Goal: Task Accomplishment & Management: Manage account settings

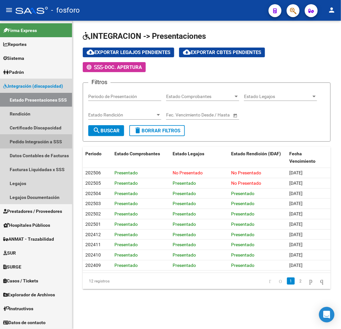
click at [28, 143] on link "Pedido Integración a SSS" at bounding box center [36, 142] width 72 height 14
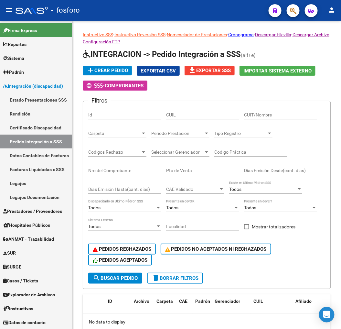
click at [31, 215] on link "Prestadores / Proveedores" at bounding box center [36, 211] width 72 height 14
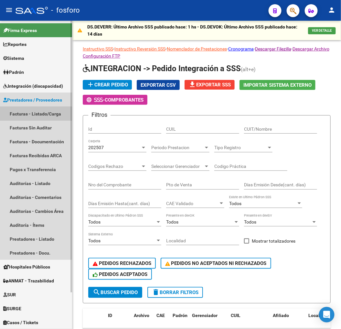
click at [27, 113] on link "Facturas - Listado/Carga" at bounding box center [36, 114] width 72 height 14
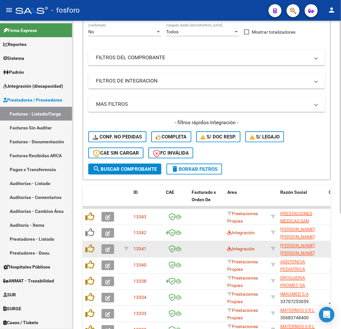
scroll to position [180, 0]
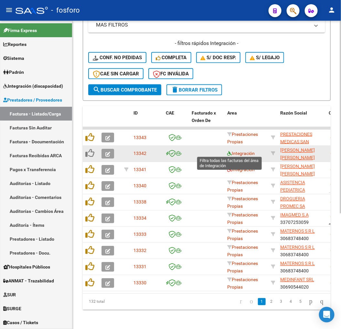
click at [230, 152] on icon at bounding box center [230, 153] width 5 height 5
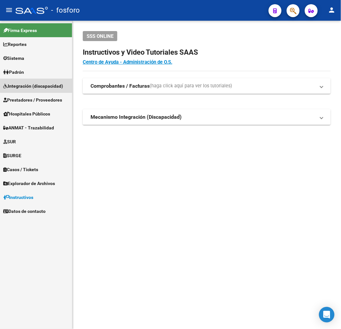
click at [40, 84] on span "Integración (discapacidad)" at bounding box center [33, 86] width 60 height 7
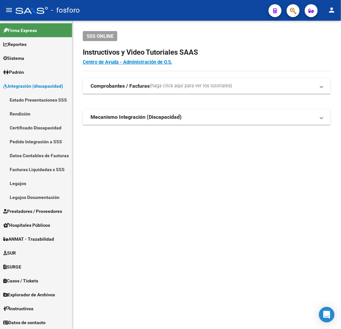
click at [34, 101] on link "Estado Presentaciones SSS" at bounding box center [36, 100] width 72 height 14
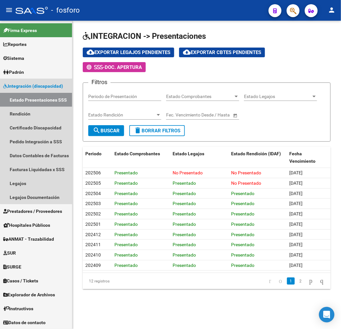
click at [37, 85] on span "Integración (discapacidad)" at bounding box center [33, 86] width 60 height 7
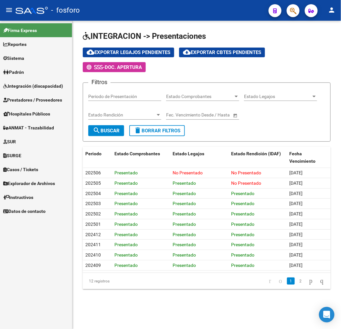
click at [36, 101] on span "Prestadores / Proveedores" at bounding box center [32, 99] width 59 height 7
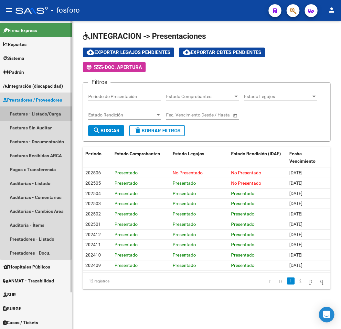
click at [36, 110] on link "Facturas - Listado/Carga" at bounding box center [36, 114] width 72 height 14
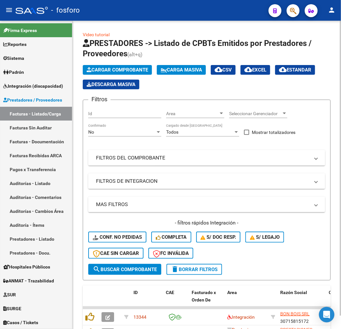
scroll to position [14, 0]
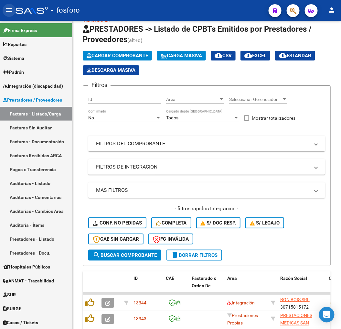
click at [10, 13] on mat-icon "menu" at bounding box center [9, 10] width 8 height 8
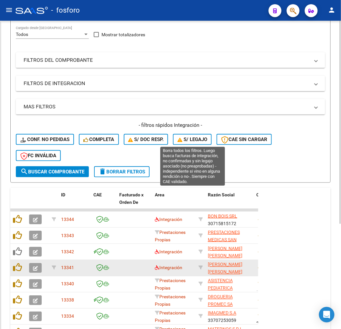
scroll to position [160, 0]
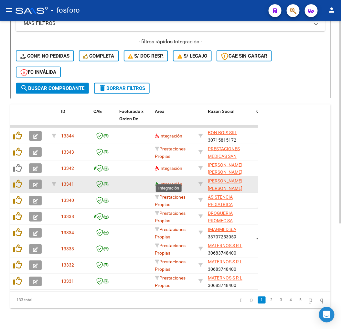
click at [156, 182] on icon at bounding box center [157, 184] width 5 height 5
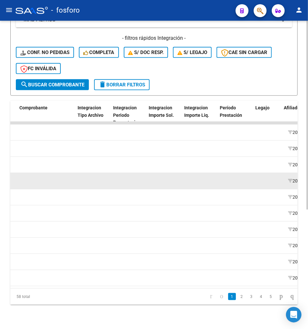
scroll to position [0, 857]
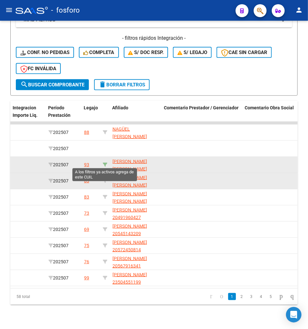
click at [107, 163] on icon at bounding box center [105, 164] width 5 height 5
type input "20531257767"
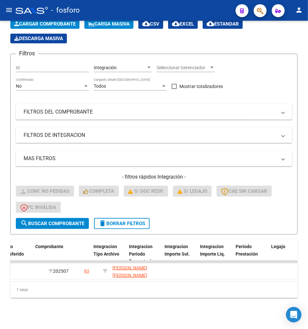
scroll to position [0, 639]
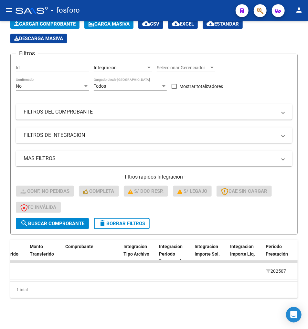
drag, startPoint x: 154, startPoint y: 283, endPoint x: 141, endPoint y: 283, distance: 12.6
click at [141, 283] on div "1 total" at bounding box center [154, 290] width 288 height 16
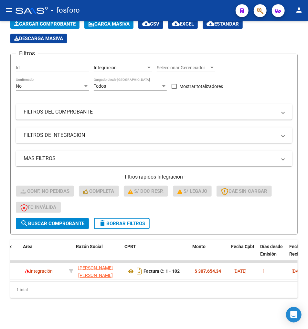
scroll to position [0, 120]
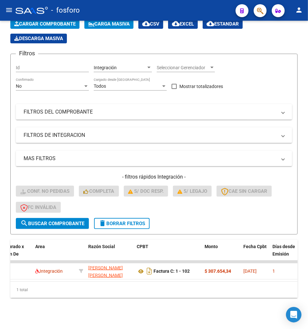
click at [156, 305] on div "Video tutorial PRESTADORES -> Listado de CPBTs Emitidos por Prestadores / Prove…" at bounding box center [154, 152] width 308 height 354
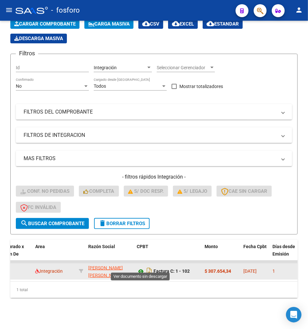
click at [139, 268] on icon at bounding box center [141, 272] width 8 height 8
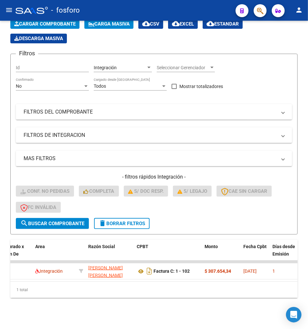
drag, startPoint x: 130, startPoint y: 305, endPoint x: 110, endPoint y: 285, distance: 28.2
click at [130, 304] on div "Video tutorial PRESTADORES -> Listado de CPBTs Emitidos por Prestadores / Prove…" at bounding box center [154, 152] width 308 height 354
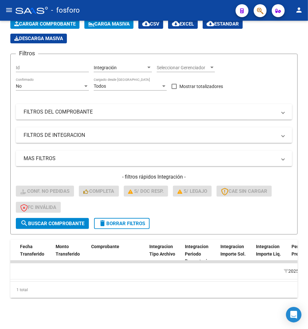
scroll to position [0, 363]
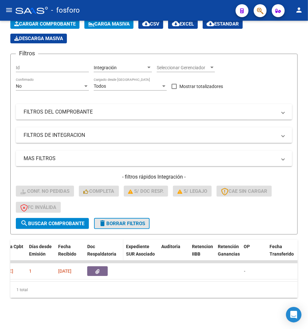
drag, startPoint x: 125, startPoint y: 219, endPoint x: 119, endPoint y: 261, distance: 42.4
click at [125, 221] on span "delete Borrar Filtros" at bounding box center [122, 224] width 47 height 6
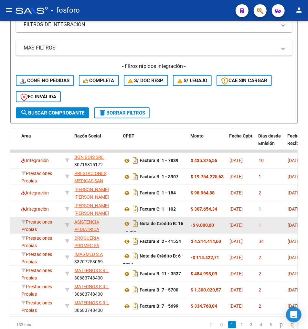
scroll to position [158, 0]
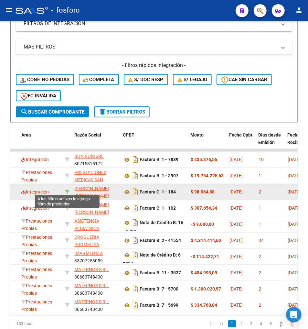
click at [65, 190] on icon at bounding box center [67, 192] width 5 height 5
type input "27373882238"
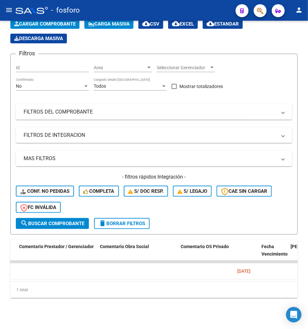
scroll to position [0, 0]
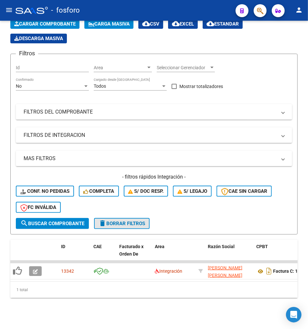
click at [136, 218] on button "delete Borrar Filtros" at bounding box center [122, 223] width 56 height 11
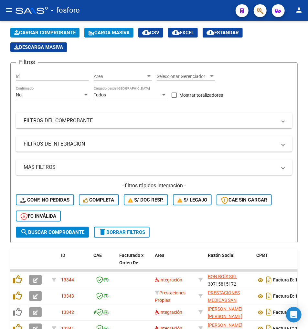
scroll to position [50, 0]
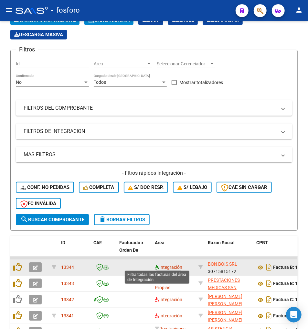
click at [156, 266] on icon at bounding box center [157, 267] width 5 height 5
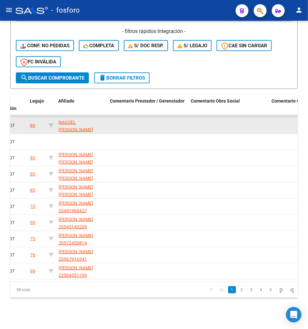
scroll to position [0, 915]
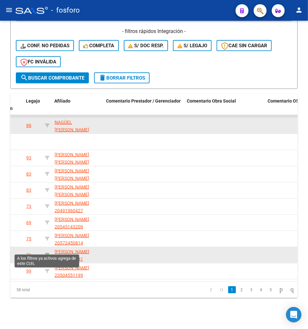
click at [47, 253] on icon at bounding box center [47, 255] width 5 height 5
type input "20567916341"
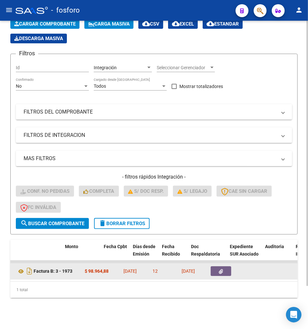
scroll to position [0, 264]
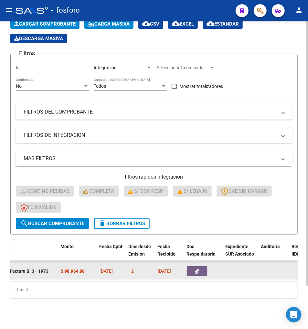
drag, startPoint x: 94, startPoint y: 276, endPoint x: 99, endPoint y: 276, distance: 4.9
click at [99, 276] on datatable-body "13314 Integración MARIANI YAMILA ANDREA 27353923752 Factura B: 3 - 1973 $ 98.96…" at bounding box center [154, 271] width 288 height 21
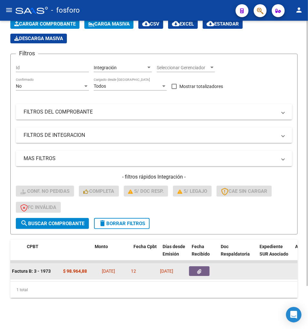
scroll to position [0, 226]
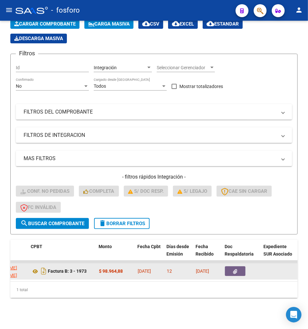
click at [236, 269] on icon "button" at bounding box center [236, 271] width 4 height 5
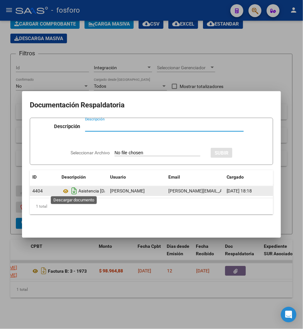
click at [77, 188] on icon "Descargar documento" at bounding box center [74, 191] width 8 height 10
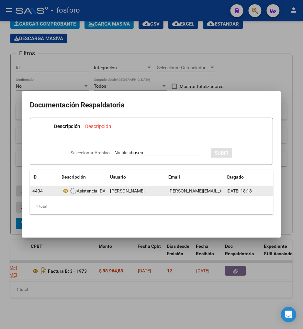
click at [54, 277] on div at bounding box center [151, 164] width 303 height 329
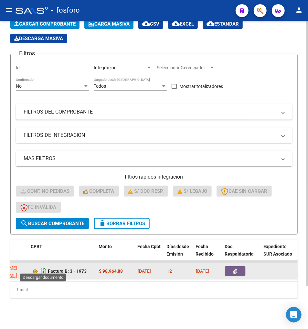
click at [40, 266] on icon "Descargar documento" at bounding box center [43, 271] width 8 height 10
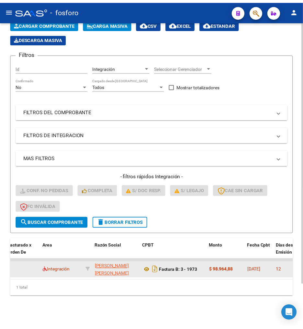
scroll to position [0, 0]
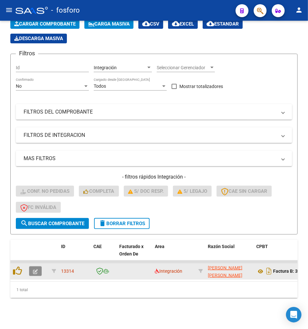
click at [36, 269] on icon "button" at bounding box center [35, 271] width 5 height 5
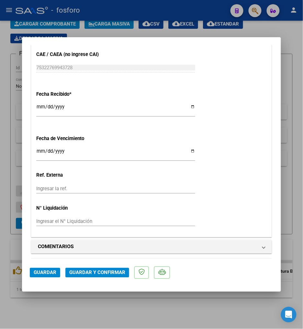
scroll to position [408, 0]
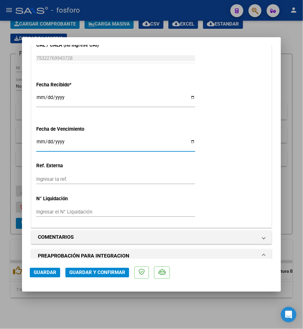
click at [40, 140] on input "Ingresar la fecha" at bounding box center [115, 144] width 159 height 10
type input "[DATE]"
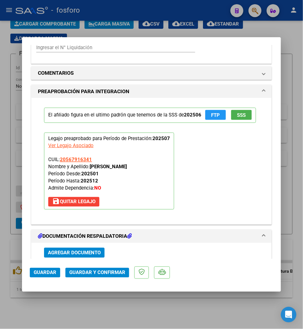
scroll to position [579, 0]
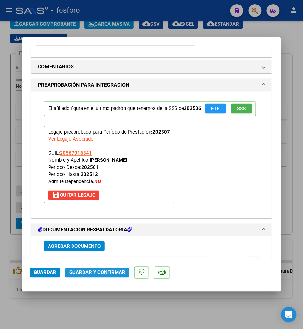
click at [104, 273] on span "Guardar y Confirmar" at bounding box center [97, 273] width 56 height 6
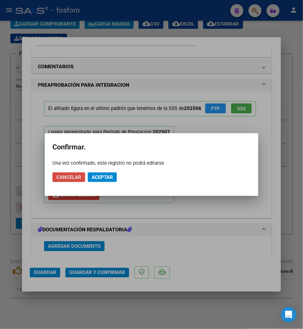
click at [75, 177] on span "Cancelar" at bounding box center [68, 177] width 25 height 6
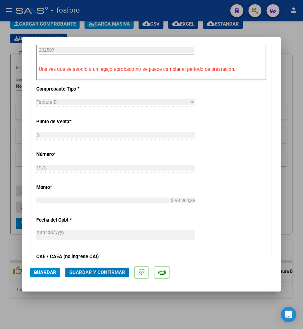
scroll to position [183, 0]
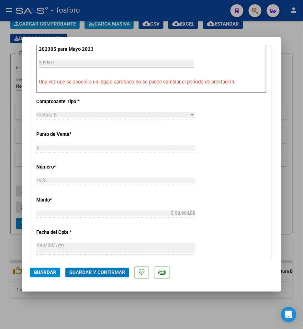
click at [109, 274] on span "Guardar y Confirmar" at bounding box center [97, 273] width 56 height 6
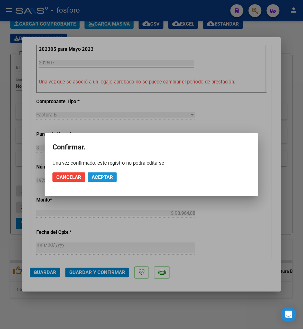
click at [106, 181] on button "Aceptar" at bounding box center [102, 178] width 29 height 10
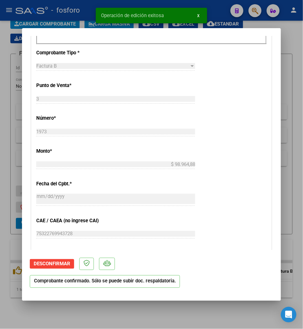
click at [194, 289] on mat-dialog-actions "Desconfirmar Comprobante confirmado. Sólo se puede subir doc. respaldatoria." at bounding box center [151, 271] width 243 height 43
click at [193, 302] on div "COMPROBANTE VER COMPROBANTE ESTADO: El comprobante fue aceptado por la obra soc…" at bounding box center [151, 164] width 303 height 329
drag, startPoint x: 193, startPoint y: 302, endPoint x: 188, endPoint y: 311, distance: 10.4
click at [184, 316] on div at bounding box center [151, 164] width 303 height 329
type input "$ 0,00"
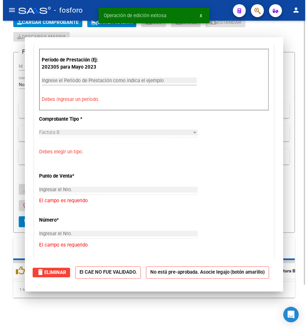
scroll to position [0, 0]
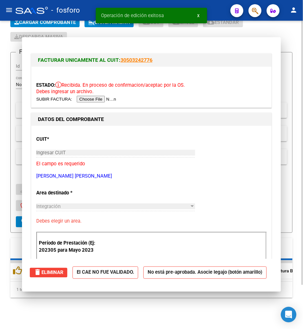
click at [189, 311] on div "Video tutorial PRESTADORES -> Listado de CPBTs Emitidos por Prestadores / Prove…" at bounding box center [151, 151] width 303 height 356
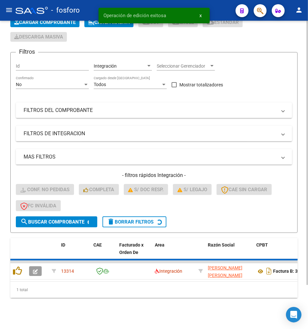
scroll to position [39, 0]
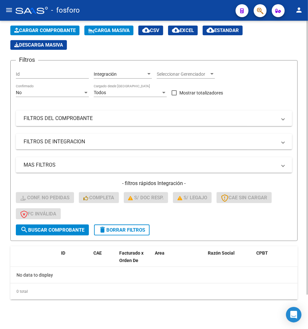
click at [124, 235] on form "Filtros Id Integración Area Seleccionar Gerenciador Seleccionar Gerenciador No …" at bounding box center [154, 150] width 288 height 181
click at [124, 229] on span "delete Borrar Filtros" at bounding box center [122, 230] width 47 height 6
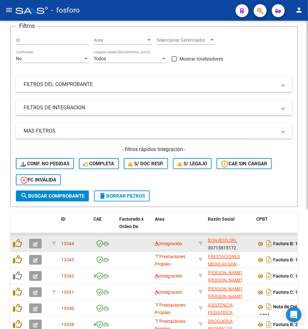
scroll to position [75, 0]
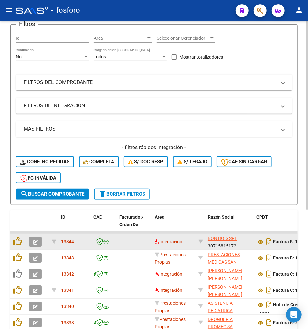
click at [153, 240] on datatable-body-cell "Integración" at bounding box center [174, 242] width 44 height 16
click at [160, 239] on span "Integración" at bounding box center [169, 241] width 28 height 5
click at [157, 240] on icon at bounding box center [157, 242] width 5 height 5
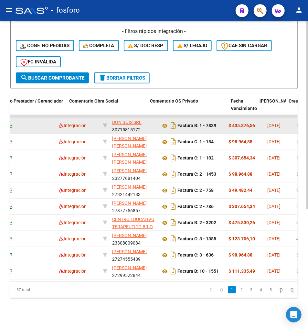
scroll to position [0, 1033]
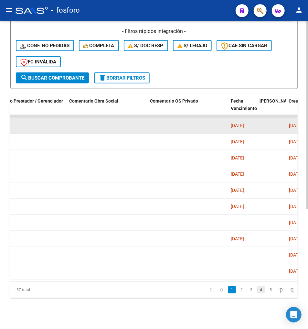
click at [258, 293] on link "4" at bounding box center [262, 289] width 8 height 7
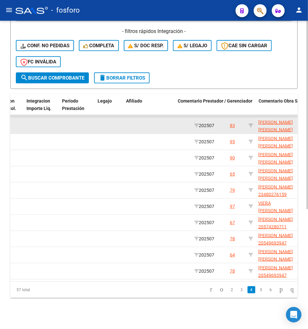
scroll to position [0, 843]
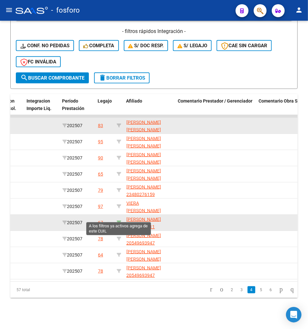
click at [121, 220] on icon at bounding box center [119, 222] width 5 height 5
type input "20574280711"
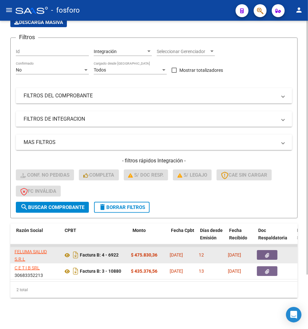
scroll to position [0, 192]
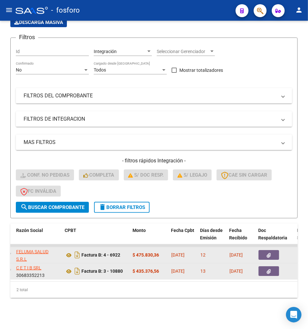
click at [277, 266] on button "button" at bounding box center [269, 271] width 21 height 10
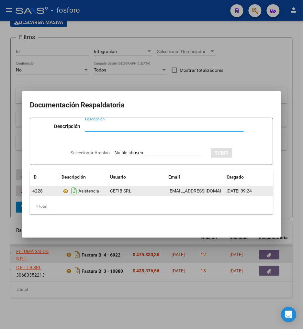
click at [76, 189] on icon "Descargar documento" at bounding box center [74, 191] width 8 height 10
click at [85, 255] on div at bounding box center [151, 164] width 303 height 329
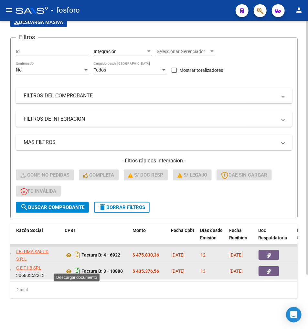
click at [77, 266] on icon "Descargar documento" at bounding box center [77, 271] width 8 height 10
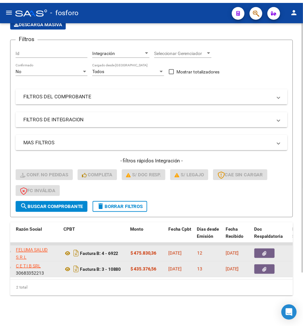
scroll to position [0, 0]
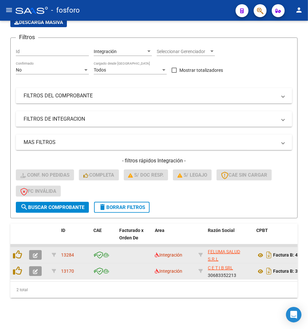
click at [39, 266] on button "button" at bounding box center [35, 271] width 13 height 10
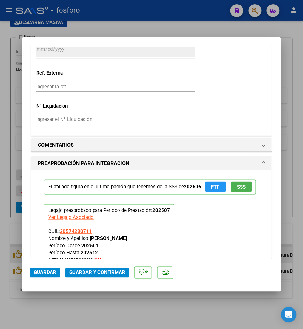
scroll to position [503, 0]
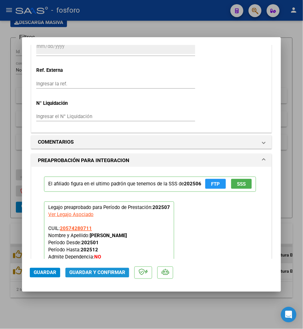
click at [91, 273] on span "Guardar y Confirmar" at bounding box center [97, 273] width 56 height 6
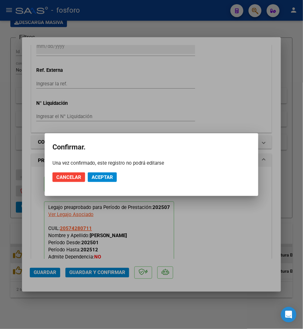
click at [101, 169] on mat-dialog-actions "Cancelar Aceptar" at bounding box center [151, 177] width 198 height 22
click at [103, 182] on button "Aceptar" at bounding box center [102, 178] width 29 height 10
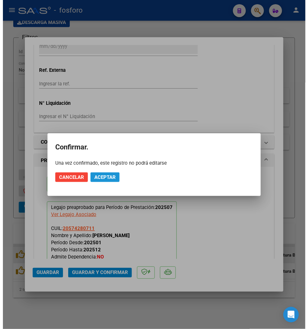
scroll to position [463, 0]
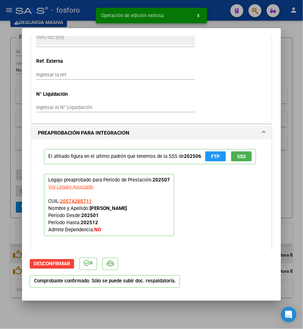
click at [156, 316] on div at bounding box center [151, 164] width 303 height 329
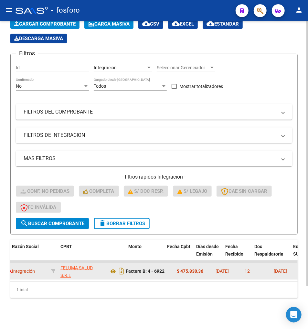
scroll to position [0, 200]
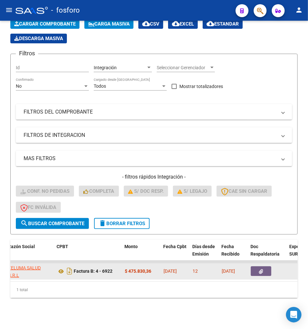
click at [269, 267] on button "button" at bounding box center [261, 271] width 21 height 10
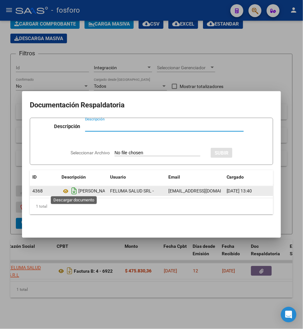
click at [73, 190] on icon "Descargar documento" at bounding box center [74, 191] width 8 height 10
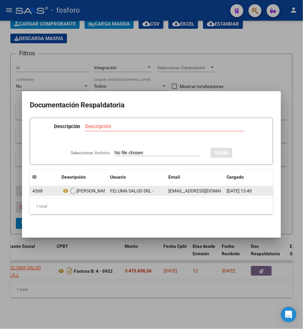
click at [70, 273] on div at bounding box center [151, 164] width 303 height 329
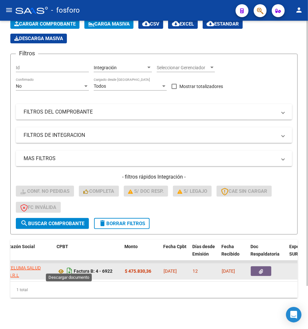
click at [71, 270] on icon "Descargar documento" at bounding box center [69, 271] width 8 height 10
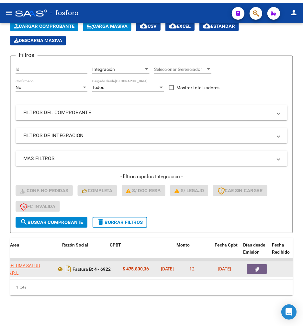
scroll to position [0, 0]
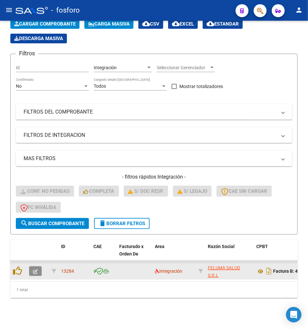
click at [33, 269] on icon "button" at bounding box center [35, 271] width 5 height 5
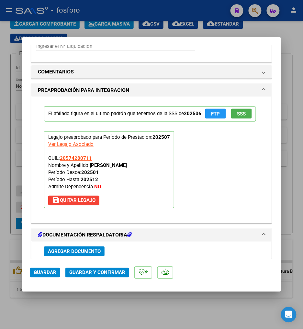
scroll to position [575, 0]
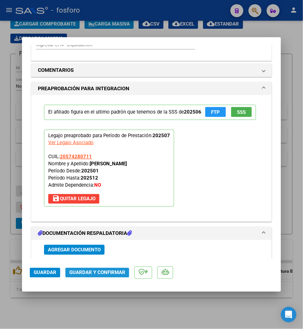
click at [114, 276] on button "Guardar y Confirmar" at bounding box center [97, 273] width 64 height 10
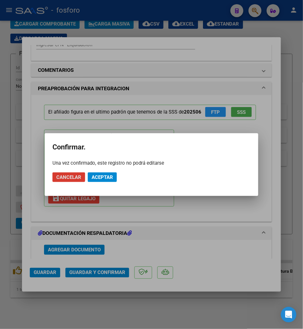
click at [113, 178] on button "Aceptar" at bounding box center [102, 178] width 29 height 10
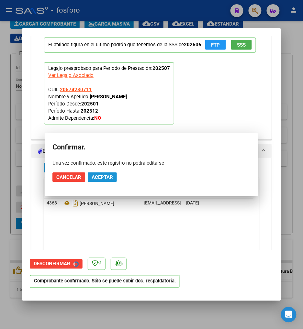
scroll to position [535, 0]
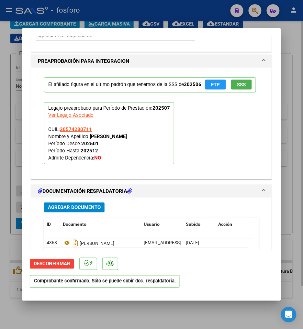
type input "$ 0,00"
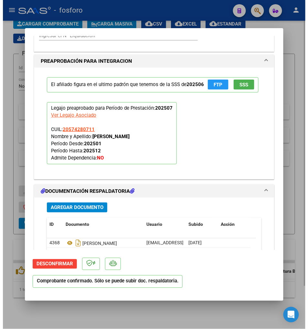
scroll to position [651, 0]
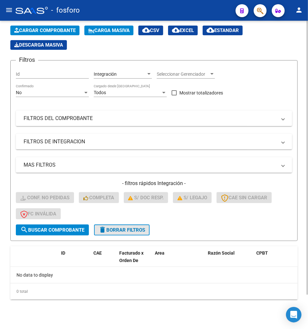
click at [120, 227] on span "delete Borrar Filtros" at bounding box center [122, 230] width 47 height 6
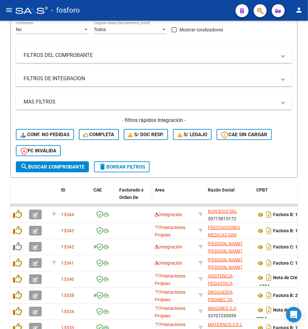
scroll to position [183, 0]
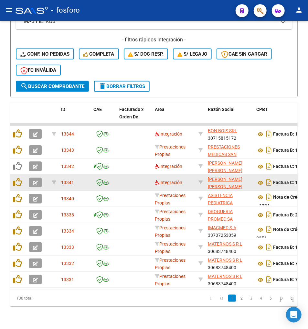
click at [154, 180] on datatable-body-cell "Integración" at bounding box center [174, 183] width 44 height 16
click at [156, 180] on icon at bounding box center [157, 182] width 5 height 5
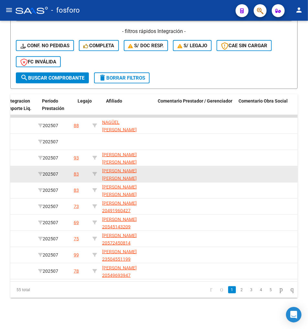
scroll to position [0, 863]
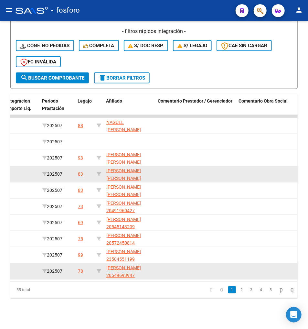
click at [95, 266] on datatable-body-cell at bounding box center [99, 271] width 10 height 16
click at [99, 269] on icon at bounding box center [99, 271] width 5 height 5
type input "20549693947"
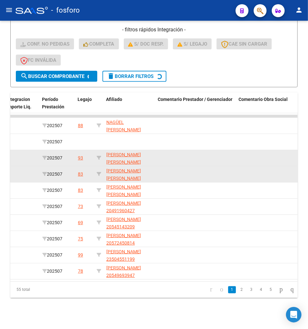
scroll to position [98, 0]
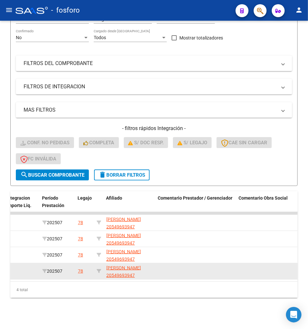
click at [179, 291] on div "4 total" at bounding box center [154, 290] width 288 height 16
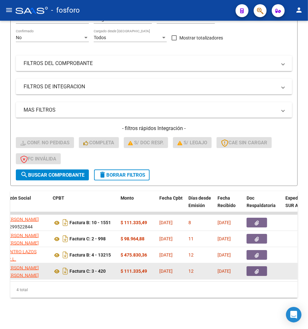
scroll to position [0, 190]
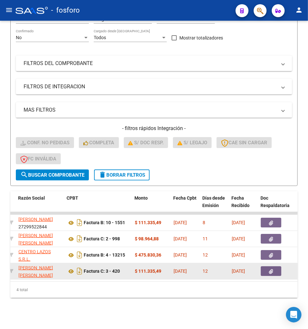
click at [273, 269] on icon "button" at bounding box center [272, 271] width 4 height 5
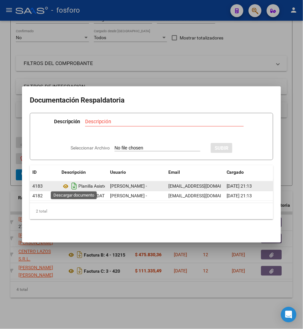
click at [75, 185] on icon "Descargar documento" at bounding box center [74, 186] width 8 height 10
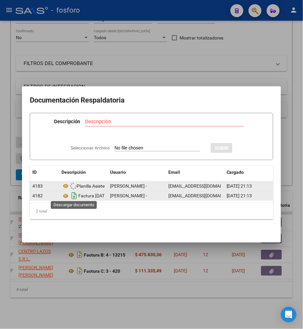
click at [75, 193] on icon "Descargar documento" at bounding box center [74, 196] width 8 height 10
click at [77, 267] on div at bounding box center [151, 164] width 303 height 329
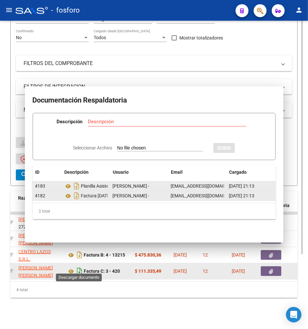
click at [78, 267] on icon "Descargar documento" at bounding box center [79, 271] width 8 height 10
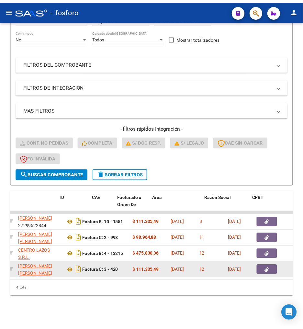
scroll to position [0, 0]
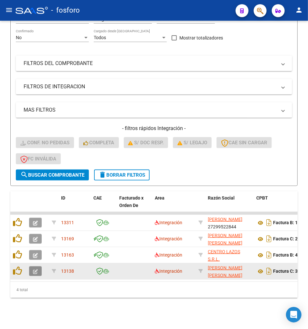
click at [34, 269] on icon "button" at bounding box center [35, 271] width 5 height 5
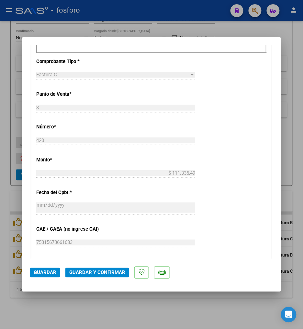
scroll to position [324, 0]
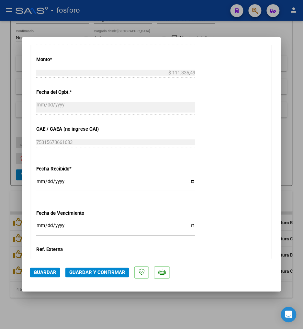
click at [41, 230] on input "Ingresar la fecha" at bounding box center [115, 228] width 159 height 10
type input "[DATE]"
click at [253, 131] on div "CUIT * 27-35338452-5 Ingresar CUIT ANALISIS PRESTADOR ALTAMIRANDA ANALIA LUCIAN…" at bounding box center [151, 51] width 240 height 521
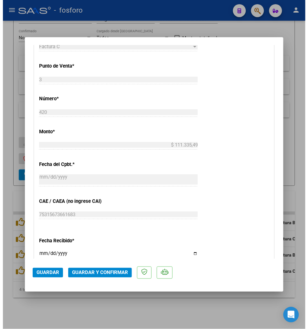
scroll to position [36, 0]
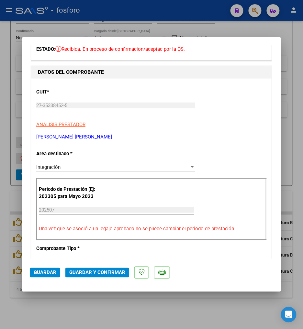
click at [96, 272] on span "Guardar y Confirmar" at bounding box center [97, 273] width 56 height 6
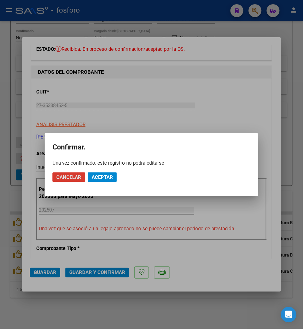
click at [114, 175] on button "Aceptar" at bounding box center [102, 178] width 29 height 10
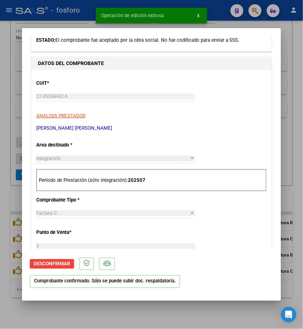
click at [283, 152] on div at bounding box center [151, 164] width 303 height 329
type input "$ 0,00"
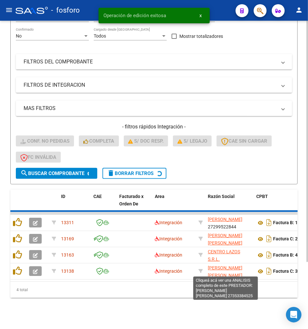
scroll to position [82, 0]
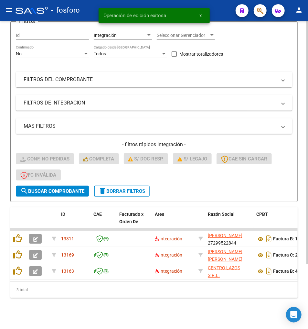
click at [171, 293] on div "3 total" at bounding box center [154, 290] width 288 height 16
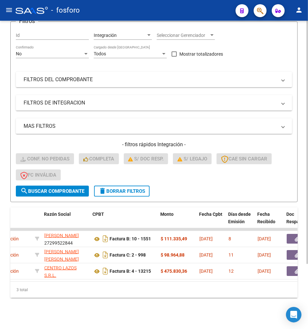
scroll to position [0, 204]
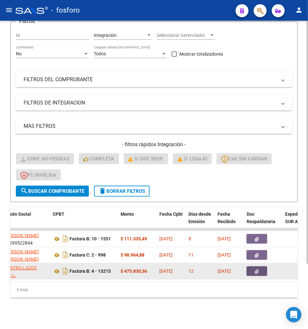
click at [263, 266] on button "button" at bounding box center [257, 271] width 21 height 10
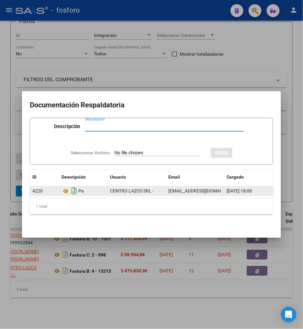
click at [74, 189] on icon "Descargar documento" at bounding box center [74, 191] width 8 height 10
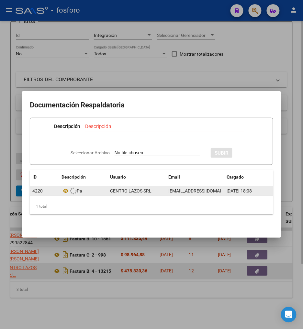
drag, startPoint x: 74, startPoint y: 264, endPoint x: 70, endPoint y: 265, distance: 3.9
click at [73, 264] on div at bounding box center [151, 164] width 303 height 329
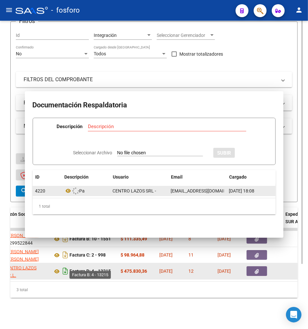
click at [69, 267] on icon "Descargar documento" at bounding box center [65, 271] width 8 height 10
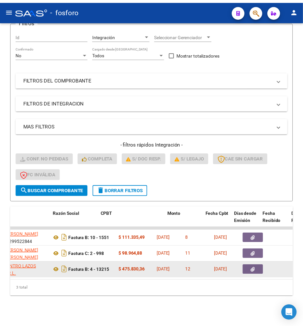
scroll to position [0, 0]
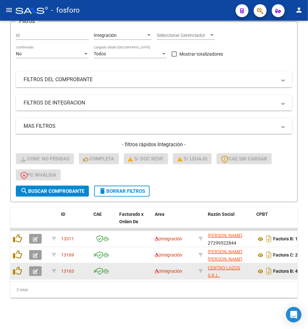
click at [29, 268] on button "button" at bounding box center [35, 271] width 13 height 10
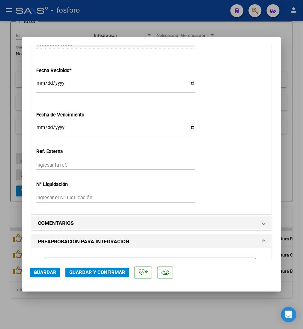
scroll to position [431, 0]
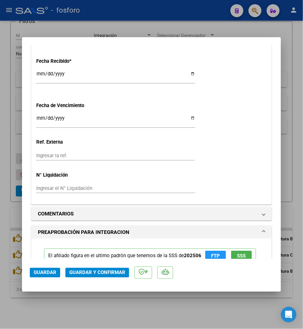
click at [39, 117] on input "Ingresar la fecha" at bounding box center [115, 121] width 159 height 10
type input "2025-01-11"
click at [49, 120] on input "2025-01-11" at bounding box center [115, 121] width 159 height 10
type input "[DATE]"
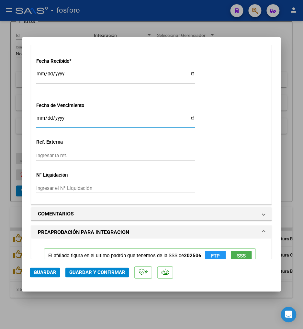
click at [115, 274] on span "Guardar y Confirmar" at bounding box center [97, 273] width 56 height 6
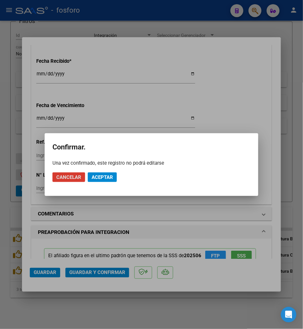
click at [99, 179] on span "Aceptar" at bounding box center [102, 177] width 21 height 6
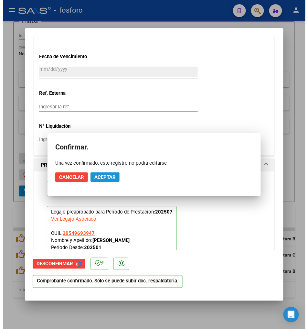
scroll to position [391, 0]
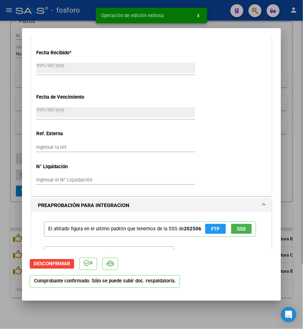
click at [3, 182] on div at bounding box center [151, 164] width 303 height 329
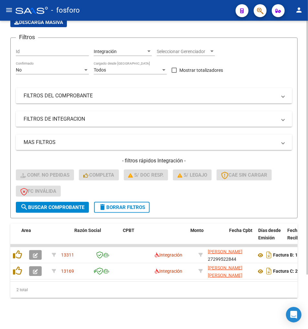
scroll to position [0, 150]
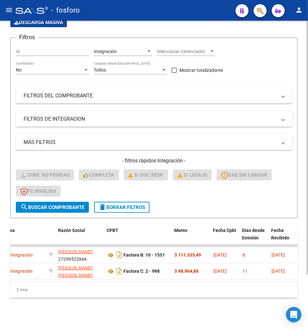
drag, startPoint x: 96, startPoint y: 282, endPoint x: 103, endPoint y: 281, distance: 6.5
click at [103, 281] on div "ID CAE Facturado x Orden De Area Razón Social CPBT Monto Fecha Cpbt Días desde …" at bounding box center [154, 261] width 288 height 74
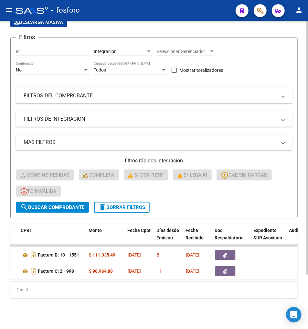
drag, startPoint x: 82, startPoint y: 306, endPoint x: 82, endPoint y: 302, distance: 3.6
click at [82, 306] on div "Video tutorial PRESTADORES -> Listado de CPBTs Emitidos por Prestadores / Prove…" at bounding box center [154, 144] width 308 height 371
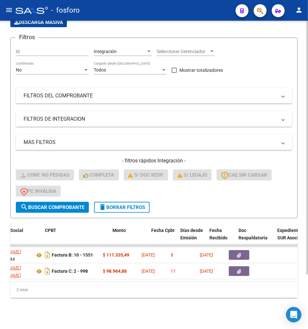
scroll to position [0, 209]
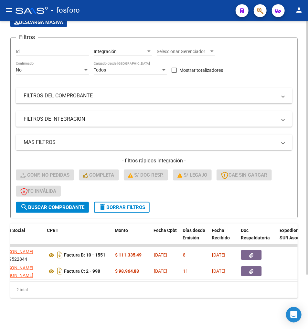
click at [78, 294] on div "2 total" at bounding box center [154, 290] width 288 height 16
click at [38, 284] on div "2 total" at bounding box center [154, 290] width 288 height 16
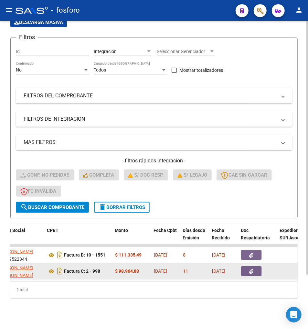
click at [252, 269] on icon "button" at bounding box center [252, 271] width 4 height 5
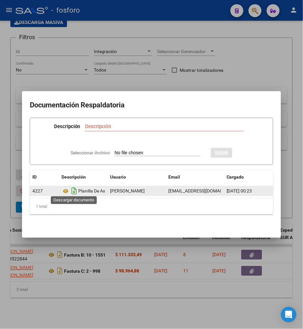
click at [76, 190] on icon "Descargar documento" at bounding box center [74, 191] width 8 height 10
click at [64, 259] on div at bounding box center [151, 164] width 303 height 329
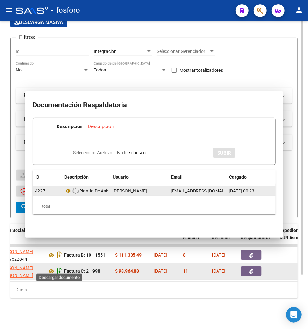
click at [61, 266] on icon "Descargar documento" at bounding box center [60, 271] width 8 height 10
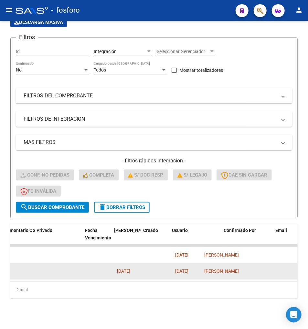
scroll to position [0, 1179]
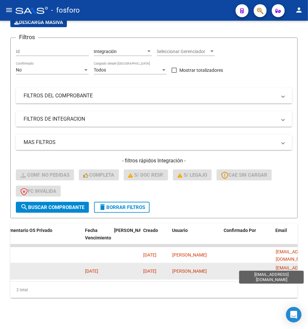
click at [292, 266] on span "[EMAIL_ADDRESS][DOMAIN_NAME]" at bounding box center [294, 271] width 37 height 13
copy span "[EMAIL_ADDRESS][DOMAIN_NAME]"
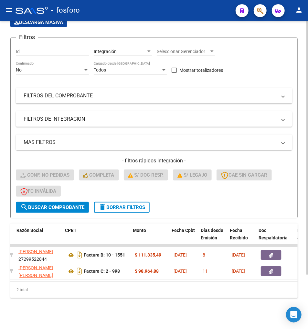
scroll to position [0, 192]
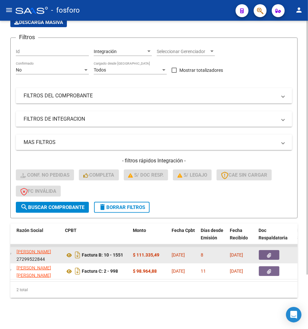
click at [267, 250] on button "button" at bounding box center [269, 255] width 21 height 10
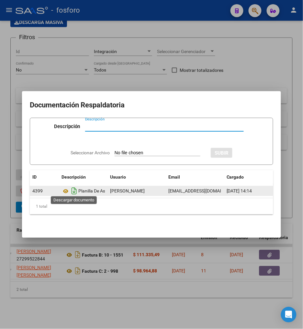
click at [73, 188] on icon "Descargar documento" at bounding box center [74, 191] width 8 height 10
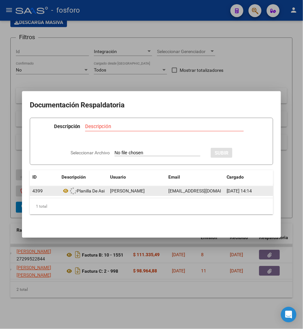
click at [80, 257] on div at bounding box center [151, 164] width 303 height 329
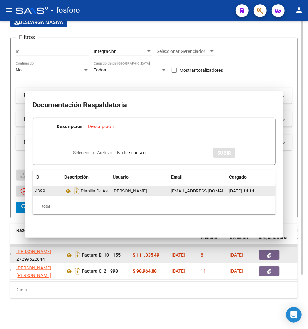
click at [80, 252] on icon "Descargar documento" at bounding box center [77, 255] width 8 height 10
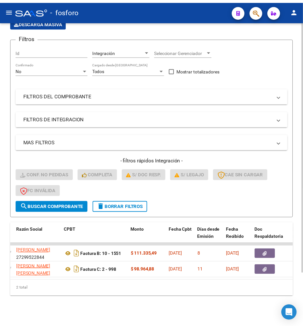
scroll to position [0, 0]
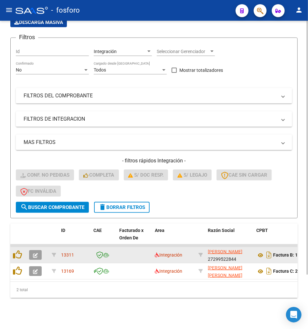
click at [37, 253] on icon "button" at bounding box center [35, 255] width 5 height 5
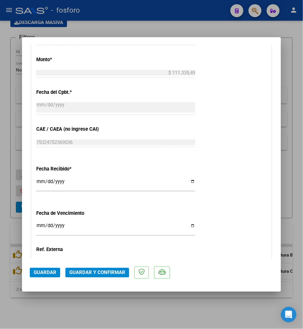
scroll to position [360, 0]
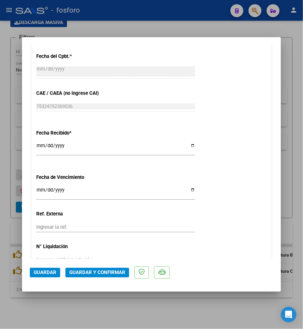
click at [39, 192] on input "Ingresar la fecha" at bounding box center [115, 192] width 159 height 10
type input "2025-08-15"
click at [86, 272] on span "Guardar y Confirmar" at bounding box center [97, 273] width 56 height 6
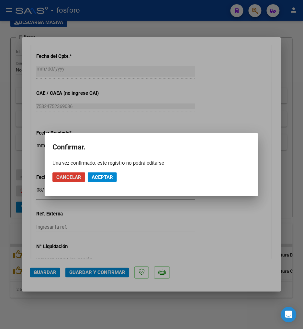
click at [101, 169] on mat-dialog-actions "Cancelar Aceptar" at bounding box center [151, 177] width 198 height 22
click at [101, 175] on span "Aceptar" at bounding box center [102, 177] width 21 height 6
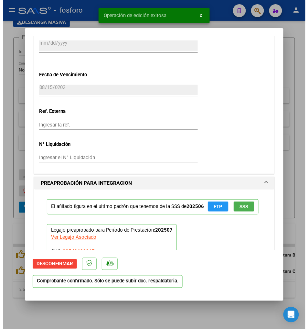
scroll to position [571, 0]
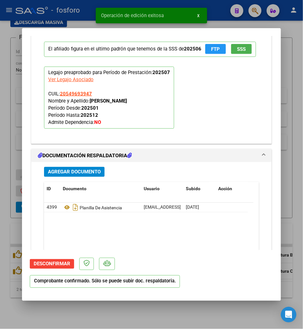
click at [141, 300] on mat-dialog-container "COMPROBANTE VER COMPROBANTE ESTADO: El comprobante fue aceptado por la obra soc…" at bounding box center [151, 164] width 259 height 273
click at [154, 300] on mat-dialog-container "COMPROBANTE VER COMPROBANTE ESTADO: El comprobante fue aceptado por la obra soc…" at bounding box center [151, 164] width 259 height 273
click at [154, 303] on div at bounding box center [151, 164] width 303 height 329
type input "$ 0,00"
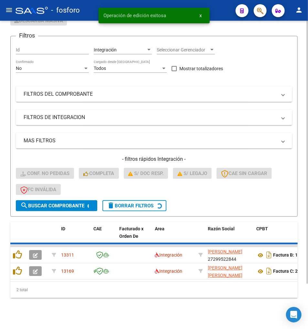
scroll to position [50, 0]
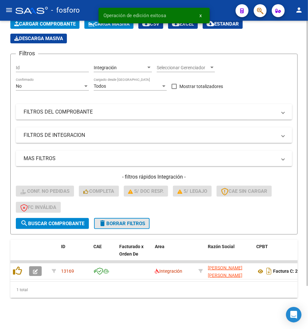
click at [105, 219] on mat-icon "delete" at bounding box center [103, 223] width 8 height 8
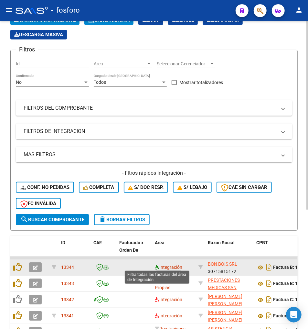
click at [156, 265] on icon at bounding box center [157, 267] width 5 height 5
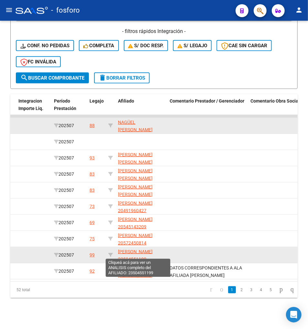
scroll to position [1, 0]
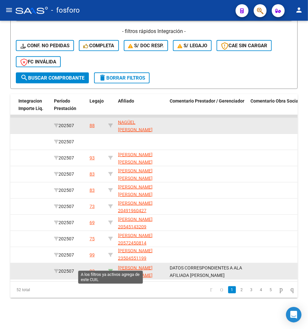
click at [112, 269] on icon at bounding box center [110, 271] width 5 height 5
type input "23531257774"
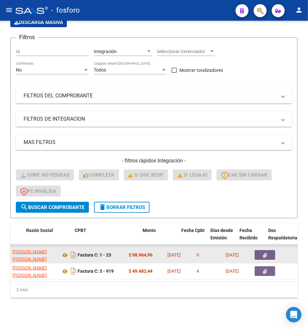
scroll to position [0, 180]
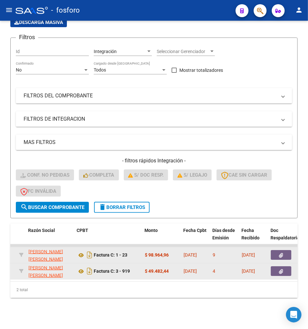
click at [286, 266] on button "button" at bounding box center [281, 271] width 21 height 10
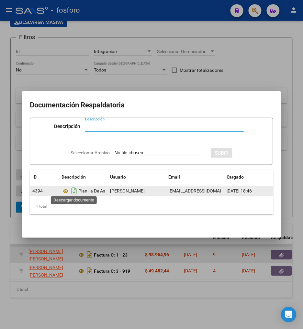
click at [73, 186] on icon "Descargar documento" at bounding box center [74, 191] width 8 height 10
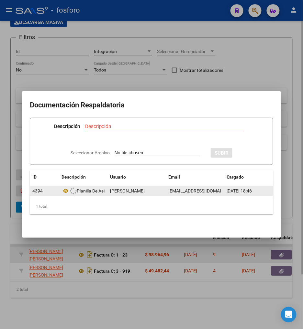
click at [82, 277] on div at bounding box center [151, 164] width 303 height 329
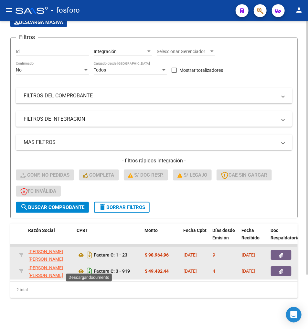
click at [86, 269] on icon "Descargar documento" at bounding box center [89, 271] width 8 height 10
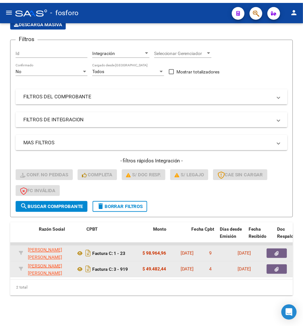
scroll to position [0, 0]
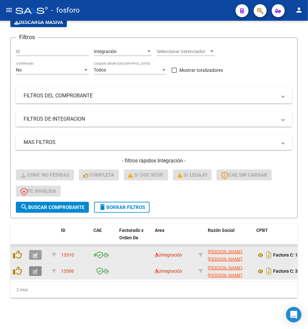
click at [38, 269] on icon "button" at bounding box center [35, 271] width 5 height 5
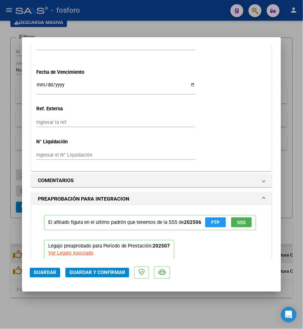
scroll to position [467, 0]
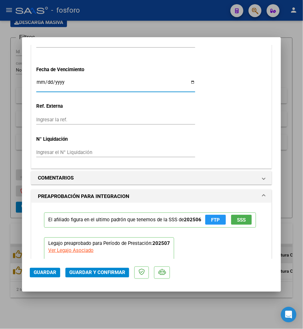
click at [40, 80] on input "Ingresar la fecha" at bounding box center [115, 85] width 159 height 10
type input "2025-08-19"
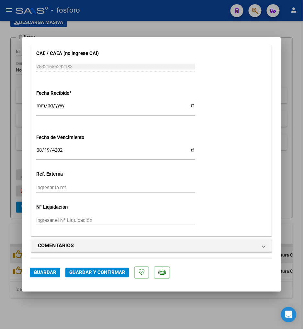
scroll to position [503, 0]
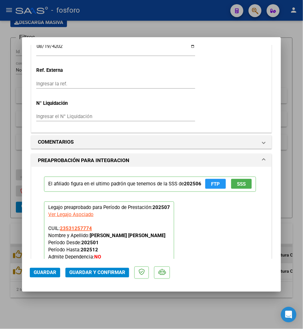
click at [117, 274] on span "Guardar y Confirmar" at bounding box center [97, 273] width 56 height 6
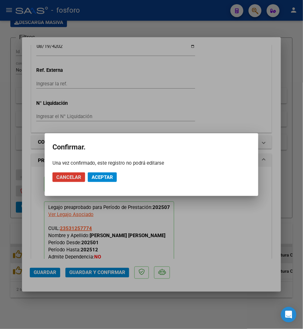
click at [103, 179] on span "Aceptar" at bounding box center [102, 177] width 21 height 6
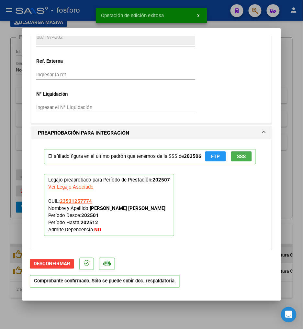
click at [151, 318] on div at bounding box center [151, 164] width 303 height 329
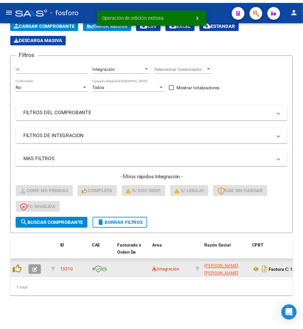
scroll to position [50, 0]
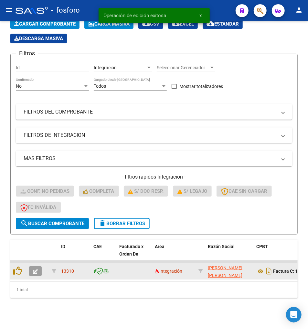
click at [34, 269] on icon "button" at bounding box center [35, 271] width 5 height 5
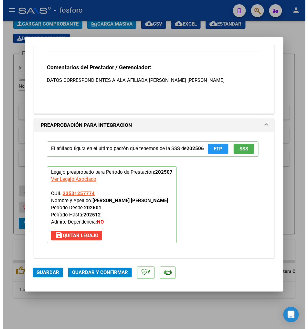
scroll to position [731, 0]
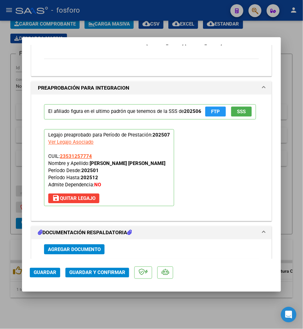
click at [197, 184] on div "El afiliado figura en el ultimo padrón que tenemos de la SSS de 202506 FTP SSS …" at bounding box center [151, 155] width 225 height 121
type input "$ 0,00"
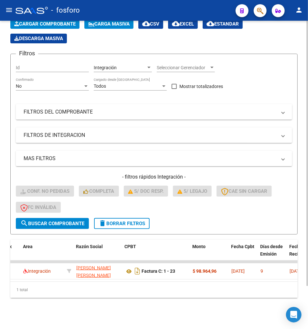
scroll to position [0, 128]
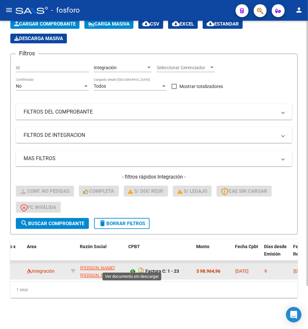
click at [133, 268] on icon at bounding box center [133, 272] width 8 height 8
click at [80, 275] on datatable-selection "13310 Integración SANTILLAN MICAELA ROCIO 27459767873 Factura C: 1 - 23 $ 98.96…" at bounding box center [27, 277] width 288 height 5
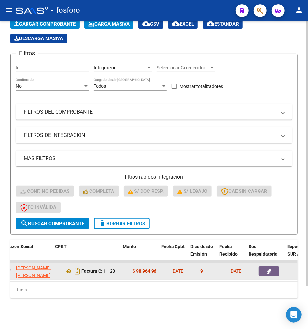
scroll to position [0, 219]
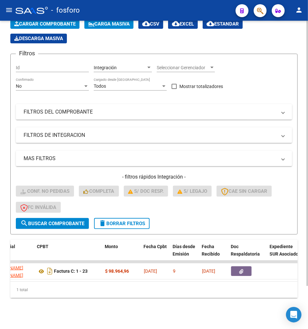
click at [97, 284] on div "1 total" at bounding box center [154, 290] width 288 height 16
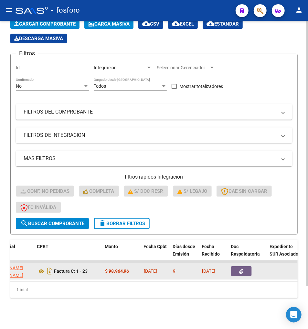
click at [234, 266] on button "button" at bounding box center [241, 271] width 21 height 10
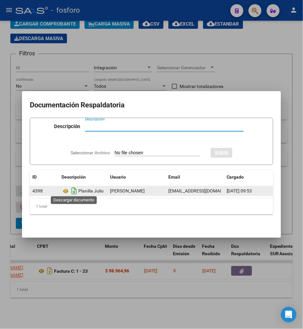
click at [75, 190] on icon "Descargar documento" at bounding box center [74, 191] width 8 height 10
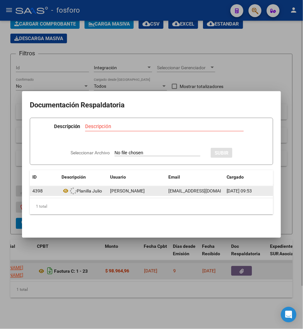
drag, startPoint x: 60, startPoint y: 280, endPoint x: 51, endPoint y: 269, distance: 14.1
click at [59, 281] on div at bounding box center [151, 164] width 303 height 329
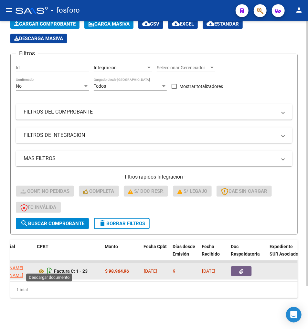
click at [50, 267] on icon "Descargar documento" at bounding box center [50, 271] width 8 height 10
drag, startPoint x: 100, startPoint y: 282, endPoint x: 90, endPoint y: 283, distance: 10.7
click at [90, 283] on div "1 total" at bounding box center [154, 290] width 288 height 16
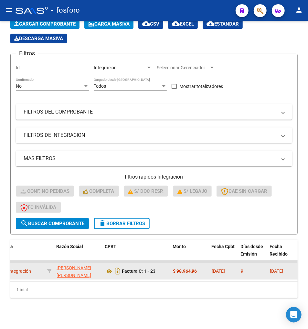
scroll to position [0, 150]
click at [88, 300] on div "Video tutorial PRESTADORES -> Listado de CPBTs Emitidos por Prestadores / Prove…" at bounding box center [154, 152] width 308 height 354
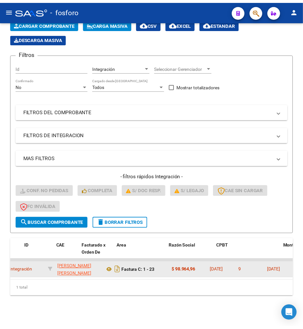
scroll to position [0, 0]
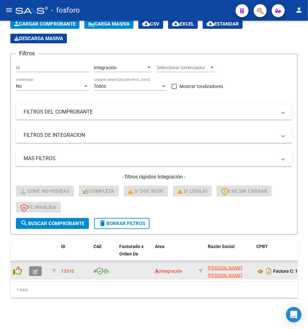
click at [36, 269] on icon "button" at bounding box center [35, 271] width 5 height 5
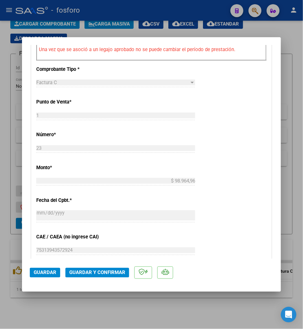
scroll to position [431, 0]
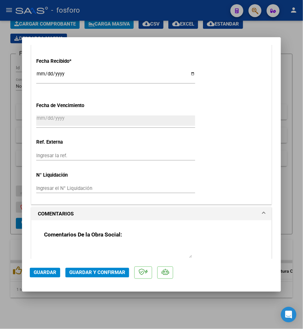
click at [109, 276] on button "Guardar y Confirmar" at bounding box center [97, 273] width 64 height 10
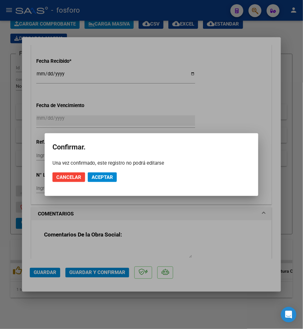
click at [119, 245] on div at bounding box center [151, 164] width 303 height 329
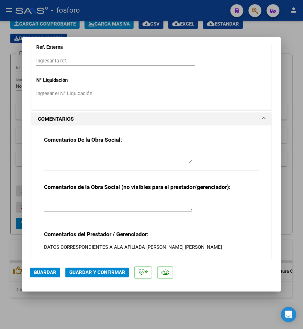
scroll to position [575, 0]
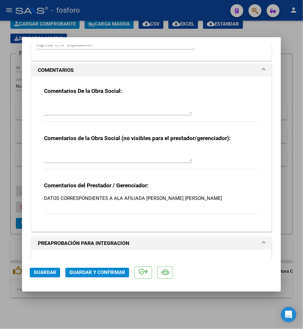
click at [214, 197] on p "DATOS CORRESPONDIENTES A ALA AFILIADA YADIRA KIARA ADELE GARCIA" at bounding box center [151, 198] width 215 height 7
click at [214, 200] on p "DATOS CORRESPONDIENTES A ALA AFILIADA YADIRA KIARA ADELE GARCIA" at bounding box center [151, 198] width 215 height 7
drag, startPoint x: 209, startPoint y: 197, endPoint x: -2, endPoint y: 197, distance: 211.4
click at [0, 197] on html "menu - fosforo person Firma Express Reportes SUR Expedientes Internos Movimient…" at bounding box center [151, 164] width 303 height 329
drag, startPoint x: -2, startPoint y: 197, endPoint x: 157, endPoint y: 203, distance: 159.1
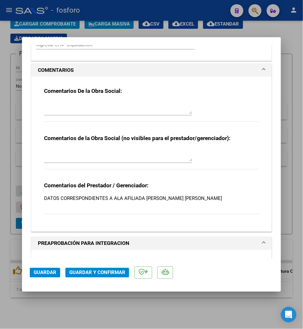
click at [157, 203] on div "Comentarios del Prestador / Gerenciador: DATOS CORRESPONDIENTES A ALA AFILIADA …" at bounding box center [151, 201] width 215 height 39
click at [156, 198] on p "DATOS CORRESPONDIENTES A ALA AFILIADA YADIRA KIARA ADELE GARCIA" at bounding box center [151, 198] width 215 height 7
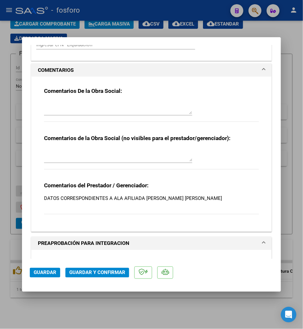
drag, startPoint x: 156, startPoint y: 198, endPoint x: 146, endPoint y: 206, distance: 12.9
click at [146, 206] on div "Comentarios del Prestador / Gerenciador: DATOS CORRESPONDIENTES A ALA AFILIADA …" at bounding box center [151, 201] width 215 height 39
click at [102, 267] on mat-dialog-actions "Guardar Guardar y Confirmar" at bounding box center [151, 272] width 243 height 26
click at [102, 269] on button "Guardar y Confirmar" at bounding box center [97, 273] width 64 height 10
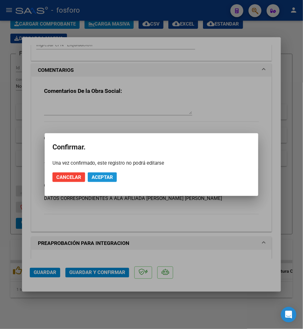
click at [101, 173] on button "Aceptar" at bounding box center [102, 178] width 29 height 10
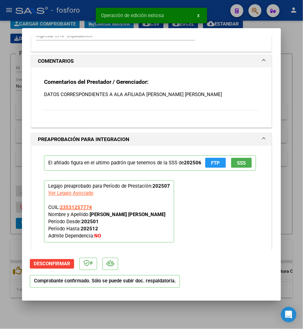
click at [94, 315] on div at bounding box center [151, 164] width 303 height 329
type input "$ 0,00"
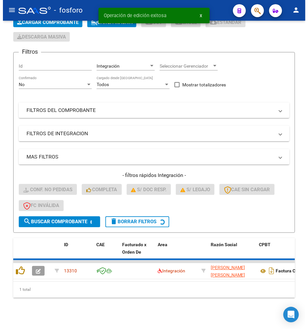
scroll to position [39, 0]
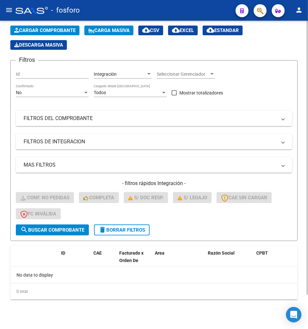
click at [122, 234] on button "delete Borrar Filtros" at bounding box center [122, 230] width 56 height 11
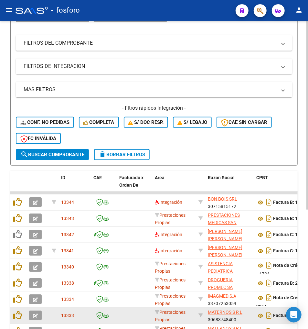
scroll to position [195, 0]
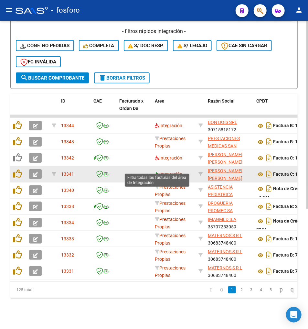
click at [156, 172] on icon at bounding box center [157, 174] width 5 height 5
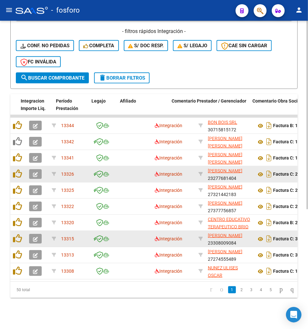
scroll to position [0, 859]
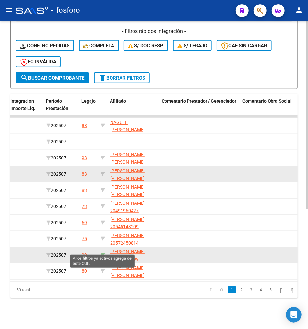
click at [102, 253] on icon at bounding box center [103, 255] width 5 height 5
type input "23504551199"
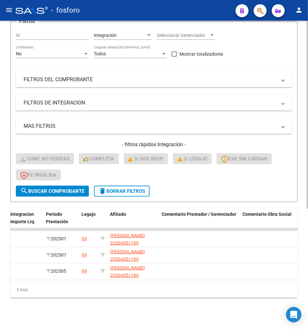
scroll to position [82, 0]
click at [141, 282] on div "3 total" at bounding box center [154, 290] width 288 height 16
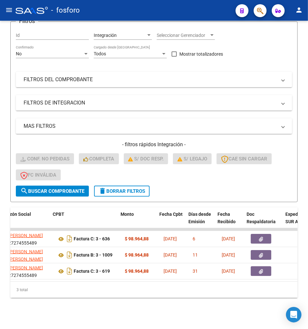
scroll to position [0, 190]
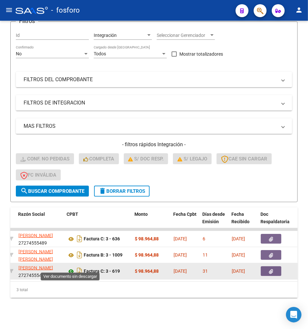
click at [69, 268] on icon at bounding box center [71, 272] width 8 height 8
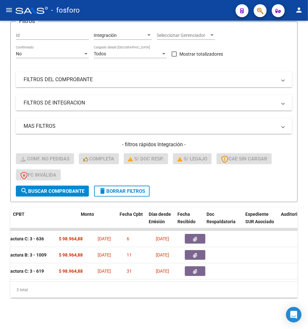
scroll to position [0, 230]
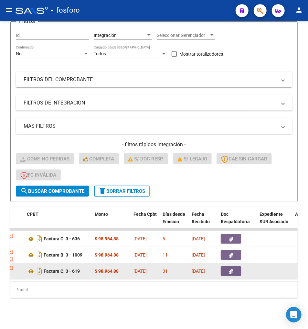
click at [236, 266] on button "button" at bounding box center [231, 271] width 21 height 10
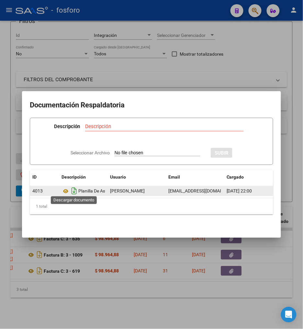
click at [72, 189] on icon "Descargar documento" at bounding box center [74, 191] width 8 height 10
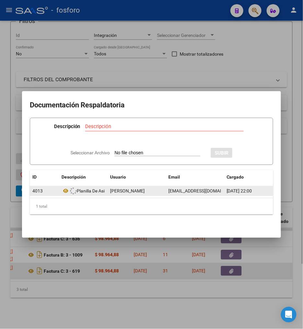
drag, startPoint x: 50, startPoint y: 268, endPoint x: 46, endPoint y: 269, distance: 4.0
click at [49, 269] on div at bounding box center [151, 164] width 303 height 329
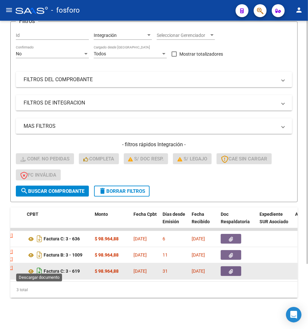
click at [41, 267] on icon "Descargar documento" at bounding box center [39, 271] width 8 height 10
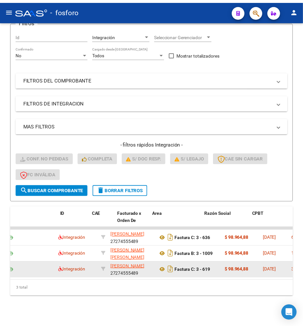
scroll to position [0, 0]
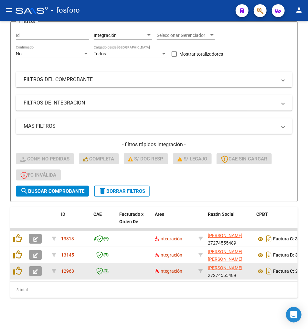
click at [36, 269] on icon "button" at bounding box center [35, 271] width 5 height 5
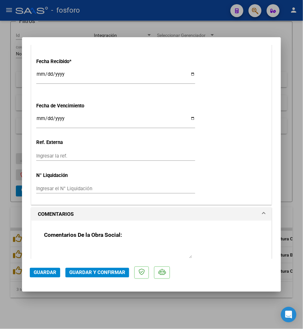
scroll to position [431, 0]
click at [40, 119] on input "Ingresar la fecha" at bounding box center [115, 121] width 159 height 10
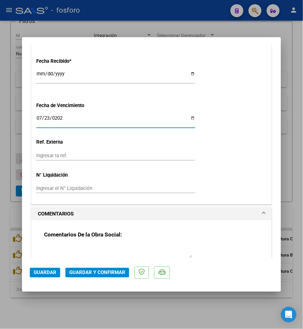
type input "2025-07-23"
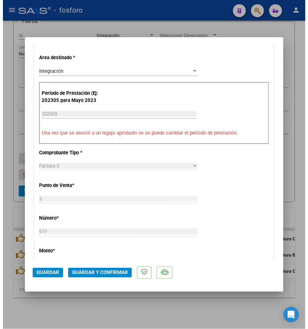
scroll to position [36, 0]
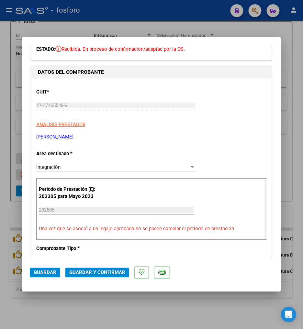
click at [89, 275] on span "Guardar y Confirmar" at bounding box center [97, 273] width 56 height 6
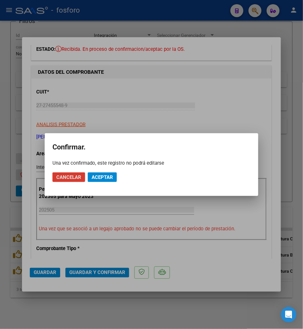
click at [107, 179] on span "Aceptar" at bounding box center [102, 177] width 21 height 6
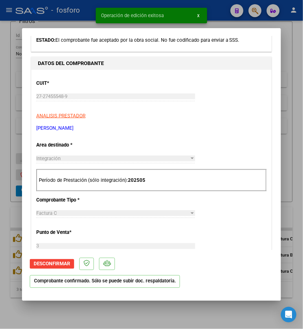
click at [118, 312] on div at bounding box center [151, 164] width 303 height 329
type input "$ 0,00"
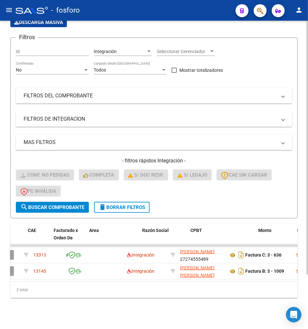
scroll to position [0, 68]
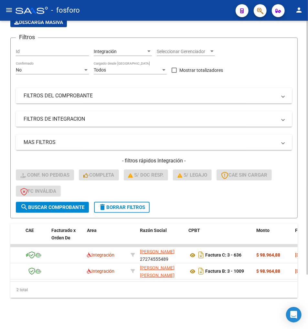
click at [147, 300] on div "Video tutorial PRESTADORES -> Listado de CPBTs Emitidos por Prestadores / Prove…" at bounding box center [154, 144] width 308 height 371
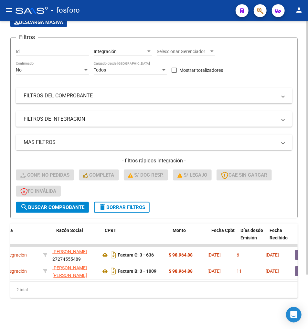
scroll to position [0, 164]
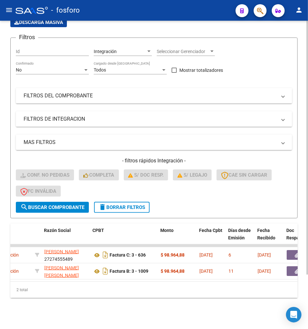
click at [116, 296] on div "2 total" at bounding box center [154, 290] width 288 height 16
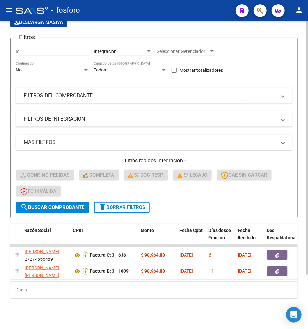
scroll to position [0, 188]
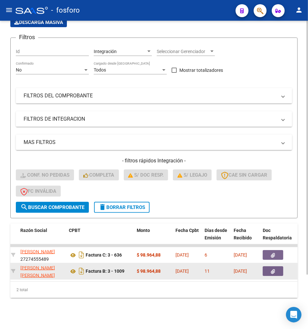
click at [267, 267] on button "button" at bounding box center [273, 271] width 21 height 10
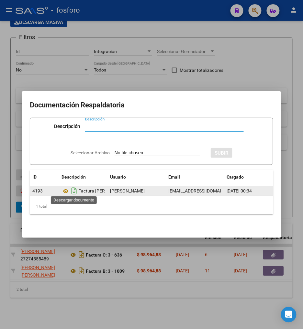
click at [76, 190] on icon "Descargar documento" at bounding box center [74, 191] width 8 height 10
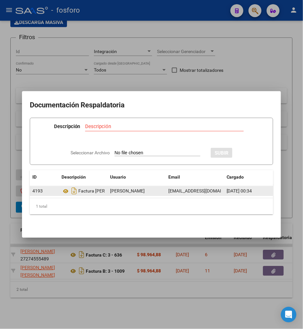
click at [85, 264] on div at bounding box center [151, 164] width 303 height 329
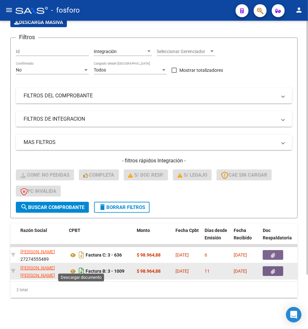
click at [84, 266] on icon "Descargar documento" at bounding box center [81, 271] width 8 height 10
click at [274, 269] on icon "button" at bounding box center [274, 271] width 4 height 5
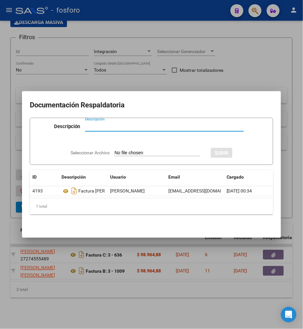
click at [72, 282] on div at bounding box center [151, 164] width 303 height 329
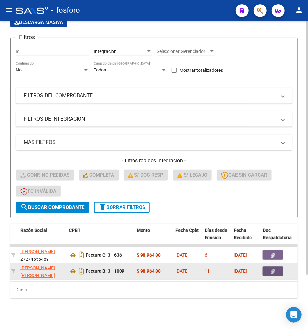
click at [267, 267] on button "button" at bounding box center [273, 271] width 21 height 10
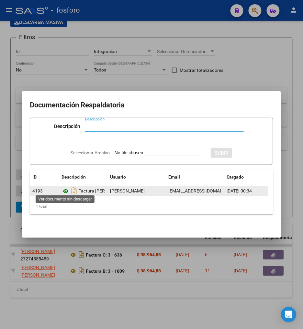
click at [66, 190] on icon at bounding box center [65, 191] width 8 height 8
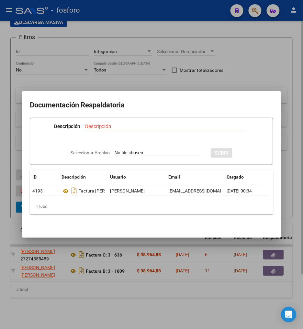
drag, startPoint x: 39, startPoint y: 285, endPoint x: 35, endPoint y: 283, distance: 4.9
click at [38, 285] on div at bounding box center [151, 164] width 303 height 329
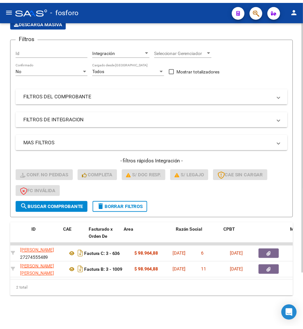
scroll to position [0, 0]
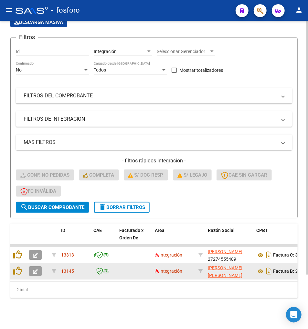
click at [43, 266] on div at bounding box center [37, 271] width 17 height 10
click at [35, 269] on icon "button" at bounding box center [35, 271] width 5 height 5
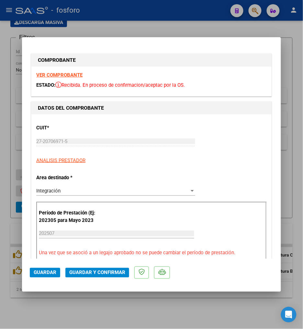
click at [228, 222] on div "Período de Prestación (Ej: 202305 para Mayo 2023 202507 Ingrese el Período de P…" at bounding box center [151, 233] width 230 height 62
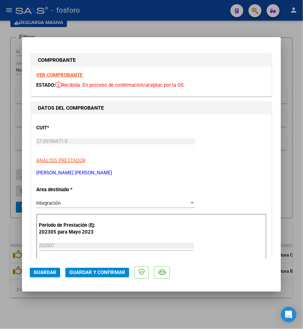
drag, startPoint x: 220, startPoint y: 147, endPoint x: 231, endPoint y: 127, distance: 22.7
click at [231, 127] on div "CUIT * 27-20706971-5 Ingresar CUIT ANALISIS PRESTADOR SUAREZ ELIZABETH VILMA AR…" at bounding box center [151, 147] width 230 height 57
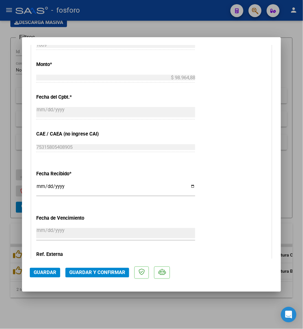
scroll to position [324, 0]
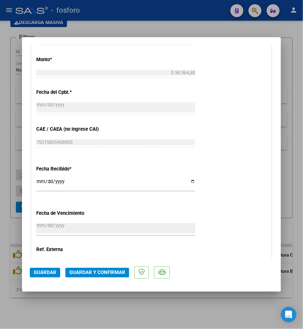
click at [108, 275] on span "Guardar y Confirmar" at bounding box center [97, 273] width 56 height 6
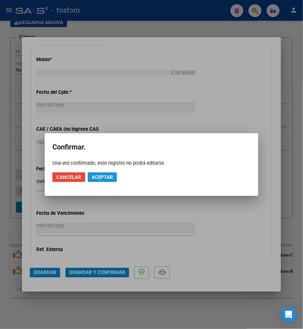
drag, startPoint x: 105, startPoint y: 174, endPoint x: 105, endPoint y: 184, distance: 9.7
click at [105, 175] on span "Aceptar" at bounding box center [102, 177] width 21 height 6
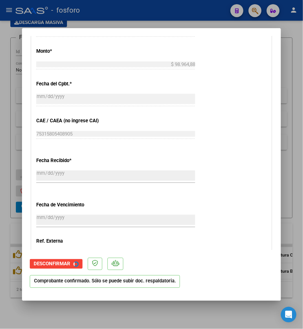
click at [159, 314] on div at bounding box center [151, 164] width 303 height 329
type input "$ 0,00"
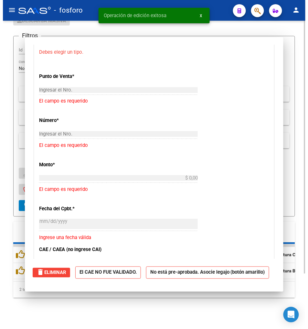
scroll to position [403, 0]
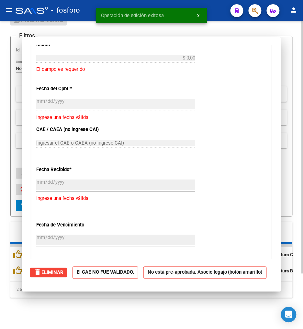
click at [159, 315] on div "Video tutorial PRESTADORES -> Listado de CPBTs Emitidos por Prestadores / Prove…" at bounding box center [151, 143] width 303 height 372
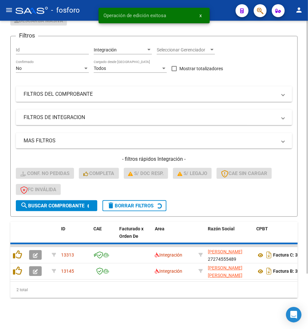
scroll to position [50, 0]
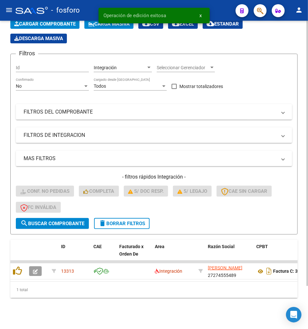
click at [49, 303] on div "Video tutorial PRESTADORES -> Listado de CPBTs Emitidos por Prestadores / Prove…" at bounding box center [154, 152] width 308 height 354
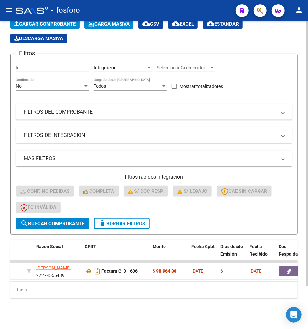
scroll to position [0, 192]
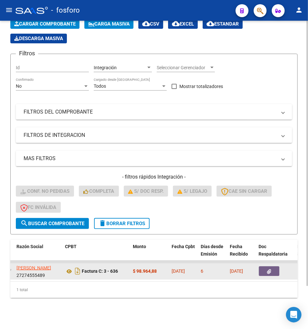
click at [268, 269] on icon "button" at bounding box center [270, 271] width 4 height 5
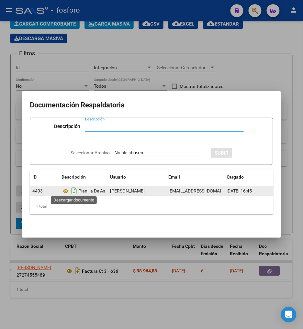
click at [71, 188] on icon "Descargar documento" at bounding box center [74, 191] width 8 height 10
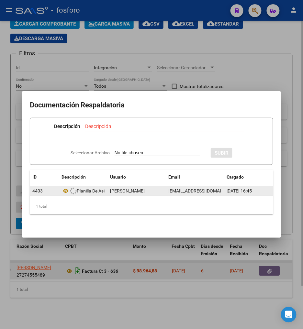
click at [76, 271] on div at bounding box center [151, 164] width 303 height 329
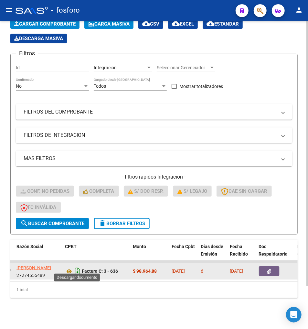
click at [76, 266] on icon "Descargar documento" at bounding box center [77, 271] width 8 height 10
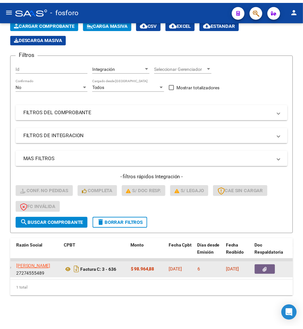
scroll to position [0, 0]
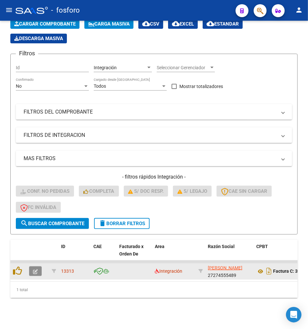
click at [36, 269] on icon "button" at bounding box center [35, 271] width 5 height 5
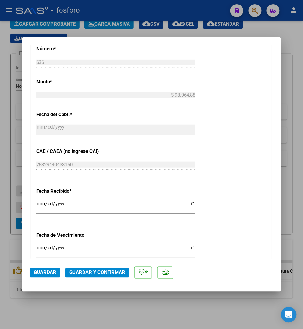
scroll to position [396, 0]
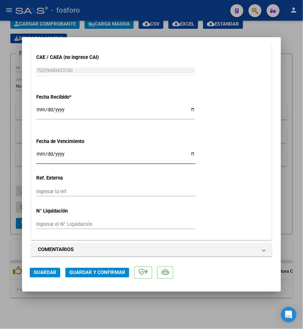
click at [40, 153] on input "Ingresar la fecha" at bounding box center [115, 156] width 159 height 10
type input "2025-08-17"
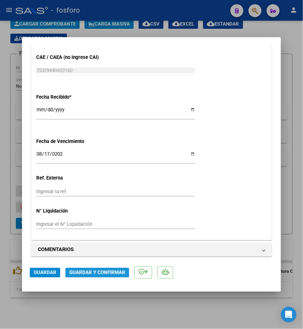
click at [94, 273] on span "Guardar y Confirmar" at bounding box center [97, 273] width 56 height 6
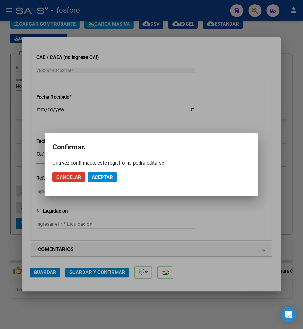
click at [105, 176] on span "Aceptar" at bounding box center [102, 177] width 21 height 6
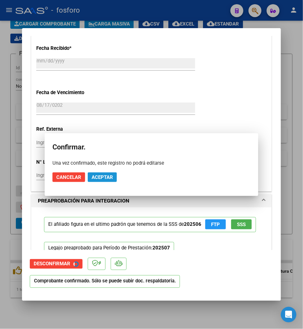
scroll to position [355, 0]
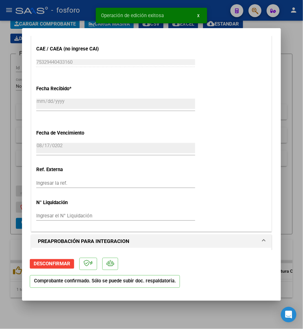
click at [95, 298] on mat-dialog-container "COMPROBANTE VER COMPROBANTE ESTADO: El comprobante fue aceptado por la obra soc…" at bounding box center [151, 164] width 259 height 273
click at [89, 308] on div at bounding box center [151, 164] width 303 height 329
type input "$ 0,00"
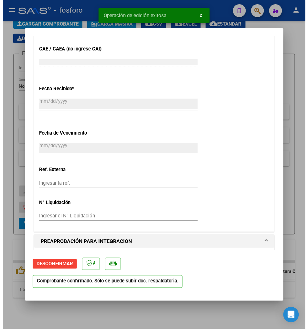
scroll to position [475, 0]
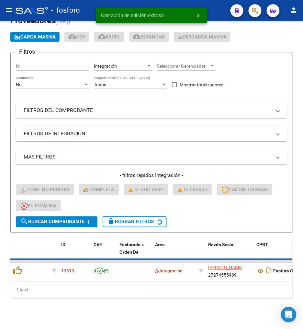
click at [89, 308] on div "Video tutorial PRESTADORES -> Listado de CPBTs Emitidos por Prestadores / Prove…" at bounding box center [151, 158] width 303 height 341
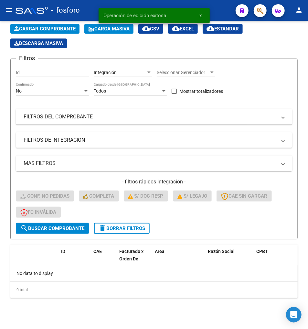
scroll to position [39, 0]
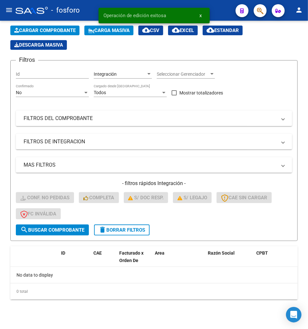
click at [89, 308] on div "Video tutorial PRESTADORES -> Listado de CPBTs Emitidos por Prestadores / Prove…" at bounding box center [154, 156] width 308 height 350
click at [104, 308] on div "Video tutorial PRESTADORES -> Listado de CPBTs Emitidos por Prestadores / Prove…" at bounding box center [154, 156] width 308 height 350
click at [139, 225] on button "delete Borrar Filtros" at bounding box center [122, 230] width 56 height 11
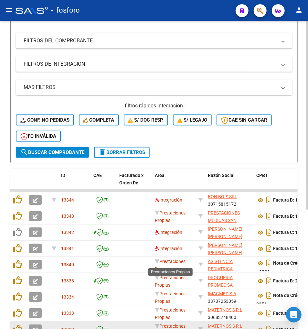
scroll to position [195, 0]
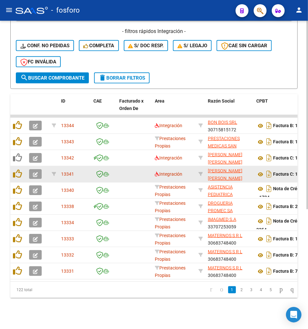
click at [160, 172] on div "Integración" at bounding box center [174, 174] width 39 height 7
click at [160, 172] on span "Integración" at bounding box center [169, 174] width 28 height 5
click at [159, 172] on icon at bounding box center [157, 174] width 5 height 5
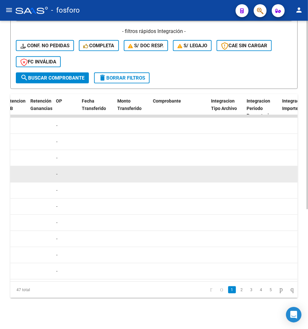
scroll to position [0, 821]
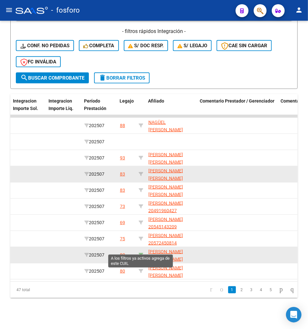
click at [142, 253] on icon at bounding box center [141, 255] width 5 height 5
type input "20525841252"
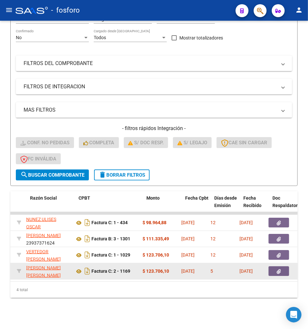
scroll to position [0, 178]
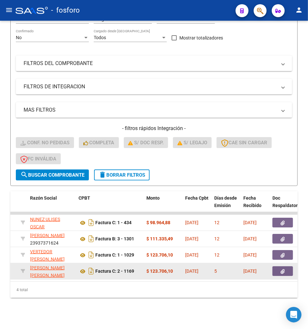
click at [285, 269] on button "button" at bounding box center [283, 271] width 21 height 10
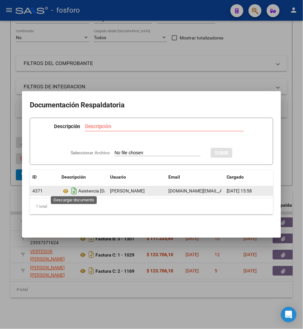
click at [73, 189] on icon "Descargar documento" at bounding box center [74, 191] width 8 height 10
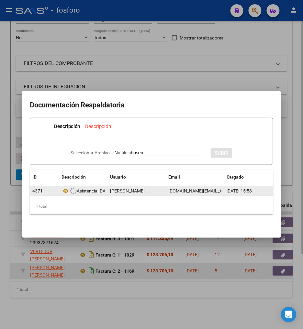
drag, startPoint x: 82, startPoint y: 268, endPoint x: 91, endPoint y: 268, distance: 8.4
click at [85, 268] on div at bounding box center [151, 164] width 303 height 329
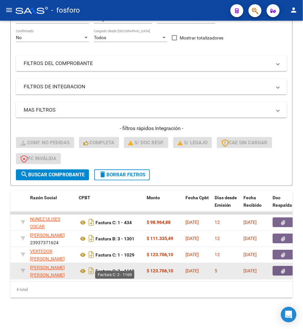
click at [97, 269] on strong "Factura C: 2 - 1169" at bounding box center [114, 271] width 39 height 5
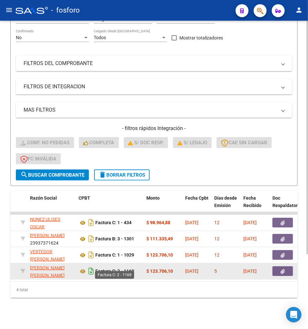
click at [95, 266] on icon "Descargar documento" at bounding box center [91, 271] width 8 height 10
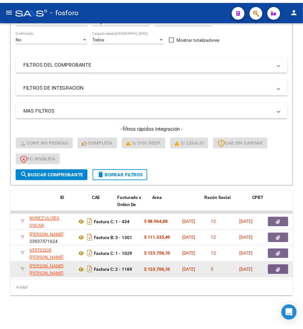
scroll to position [0, 0]
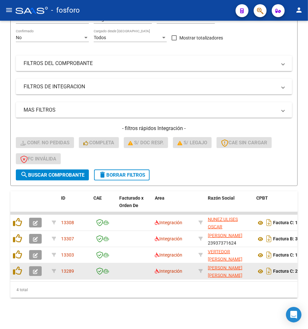
click at [33, 269] on icon "button" at bounding box center [35, 271] width 5 height 5
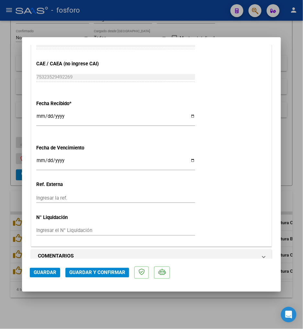
scroll to position [396, 0]
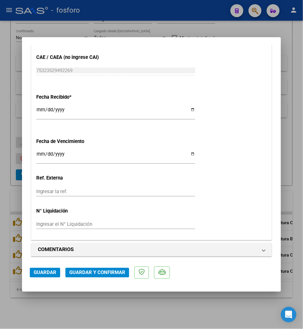
click at [39, 151] on input "Ingresar la fecha" at bounding box center [115, 156] width 159 height 10
type input "2025-08-18"
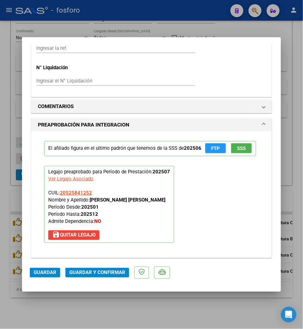
scroll to position [539, 0]
click at [80, 275] on span "Guardar y Confirmar" at bounding box center [97, 273] width 56 height 6
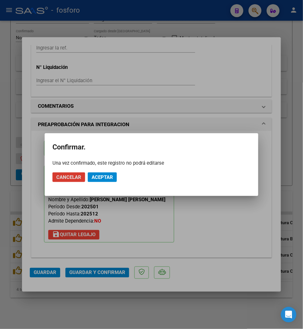
click at [105, 178] on span "Aceptar" at bounding box center [102, 177] width 21 height 6
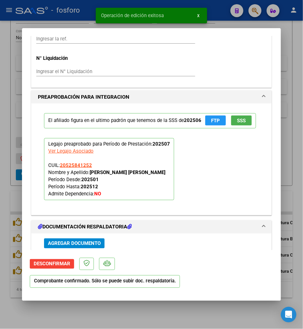
click at [90, 309] on div at bounding box center [151, 164] width 303 height 329
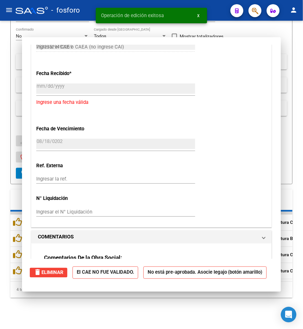
type input "$ 0,00"
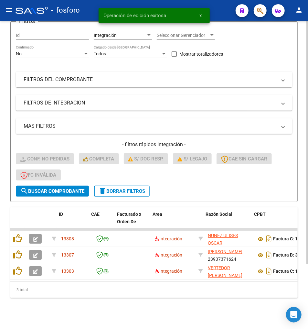
scroll to position [0, 44]
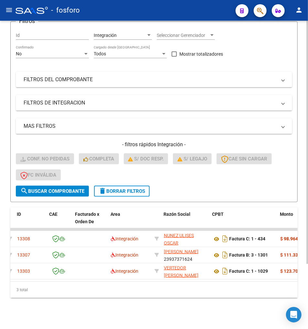
drag, startPoint x: 39, startPoint y: 283, endPoint x: 42, endPoint y: 282, distance: 3.6
click at [42, 282] on div "3 total" at bounding box center [154, 290] width 288 height 16
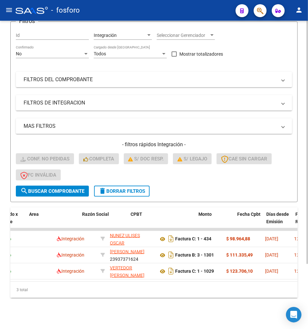
scroll to position [0, 128]
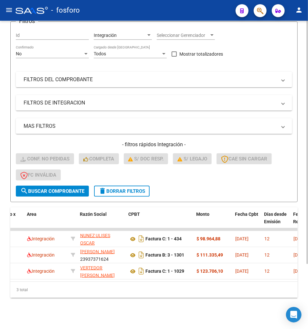
click at [92, 295] on div "3 total" at bounding box center [154, 290] width 288 height 16
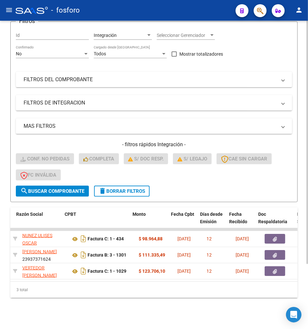
scroll to position [0, 192]
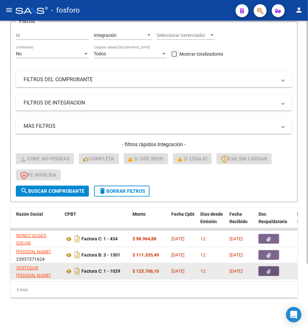
click at [262, 266] on button "button" at bounding box center [269, 271] width 21 height 10
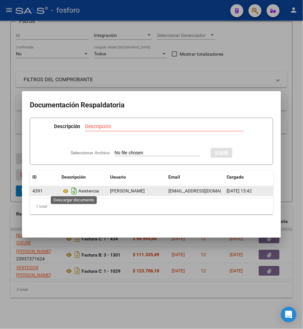
click at [75, 190] on icon "Descargar documento" at bounding box center [74, 191] width 8 height 10
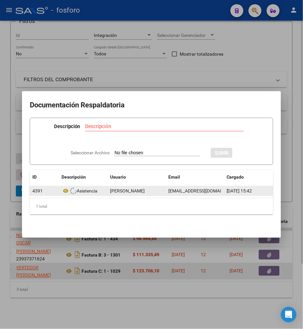
drag, startPoint x: 95, startPoint y: 266, endPoint x: 90, endPoint y: 267, distance: 5.5
click at [95, 267] on div at bounding box center [151, 164] width 303 height 329
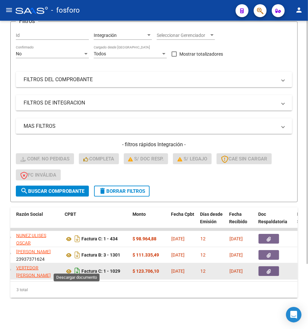
click at [78, 267] on icon "Descargar documento" at bounding box center [77, 271] width 8 height 10
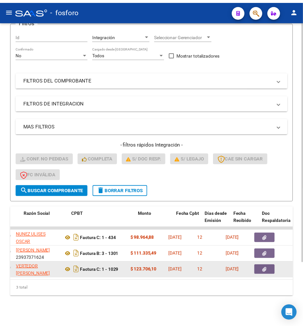
scroll to position [0, 0]
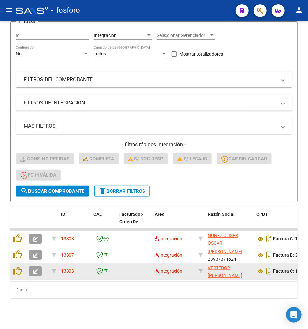
click at [36, 269] on icon "button" at bounding box center [35, 271] width 5 height 5
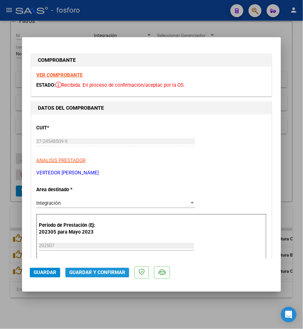
click at [110, 269] on button "Guardar y Confirmar" at bounding box center [97, 273] width 64 height 10
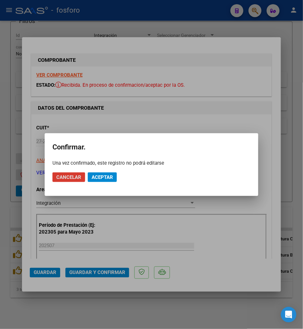
drag, startPoint x: 109, startPoint y: 180, endPoint x: 108, endPoint y: 189, distance: 9.5
click at [108, 180] on button "Aceptar" at bounding box center [102, 178] width 29 height 10
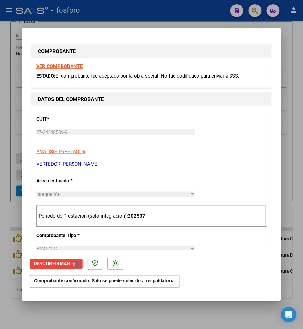
click at [139, 321] on div at bounding box center [151, 164] width 303 height 329
type input "$ 0,00"
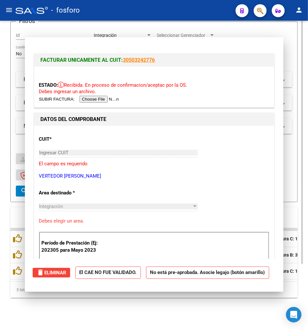
click at [138, 320] on div "Video tutorial PRESTADORES -> Listado de CPBTs Emitidos por Prestadores / Prove…" at bounding box center [154, 135] width 308 height 387
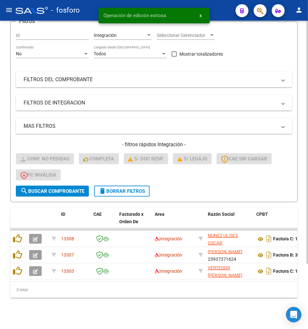
scroll to position [82, 0]
drag, startPoint x: 215, startPoint y: 296, endPoint x: 262, endPoint y: 273, distance: 52.6
click at [222, 293] on div "3 total" at bounding box center [154, 290] width 288 height 16
click at [164, 311] on div "Video tutorial PRESTADORES -> Listado de CPBTs Emitidos por Prestadores / Prove…" at bounding box center [154, 135] width 308 height 387
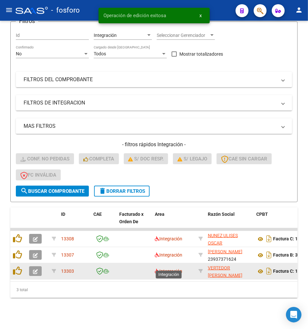
click at [160, 269] on span "Integración" at bounding box center [169, 271] width 28 height 5
click at [159, 269] on icon at bounding box center [157, 271] width 5 height 5
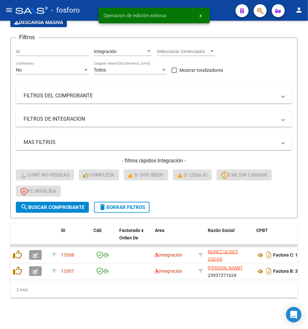
scroll to position [66, 0]
click at [163, 296] on div "2 total" at bounding box center [154, 290] width 288 height 16
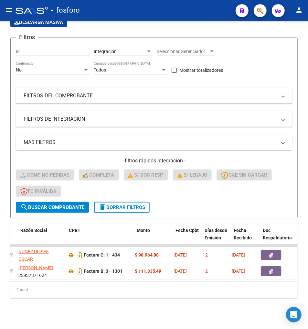
scroll to position [0, 194]
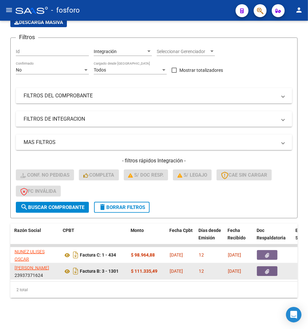
click at [270, 266] on button "button" at bounding box center [267, 271] width 21 height 10
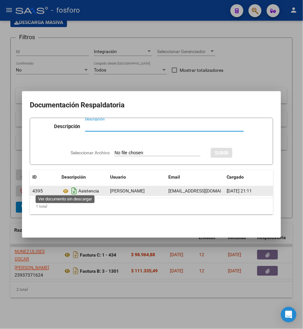
click at [73, 187] on icon "Descargar documento" at bounding box center [74, 191] width 8 height 10
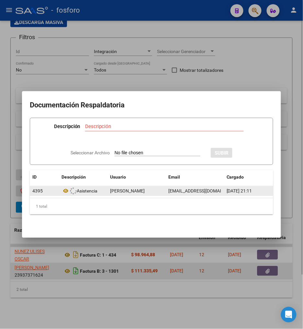
drag, startPoint x: 71, startPoint y: 259, endPoint x: 73, endPoint y: 268, distance: 9.0
click at [71, 260] on div at bounding box center [151, 164] width 303 height 329
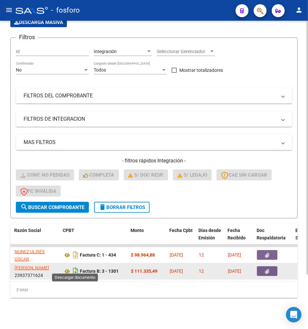
click at [74, 268] on icon "Descargar documento" at bounding box center [76, 271] width 8 height 10
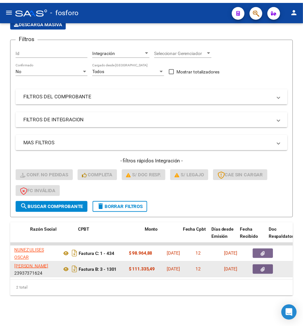
scroll to position [0, 0]
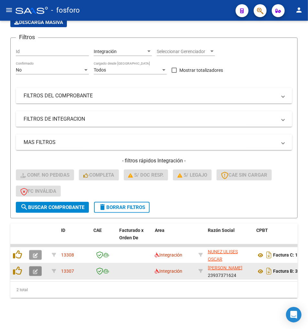
click at [36, 269] on icon "button" at bounding box center [35, 271] width 5 height 5
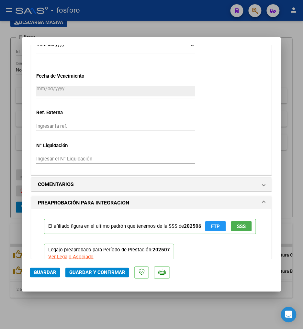
scroll to position [467, 0]
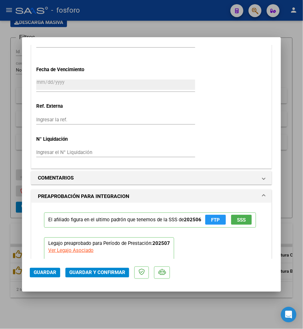
click at [89, 275] on span "Guardar y Confirmar" at bounding box center [97, 273] width 56 height 6
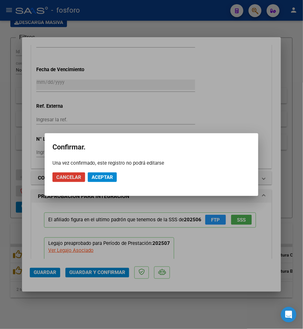
click at [107, 181] on button "Aceptar" at bounding box center [102, 178] width 29 height 10
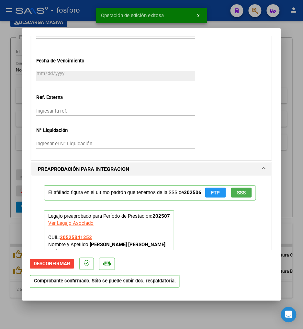
click at [115, 302] on div at bounding box center [151, 164] width 303 height 329
type input "$ 0,00"
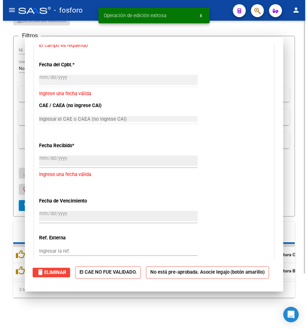
scroll to position [548, 0]
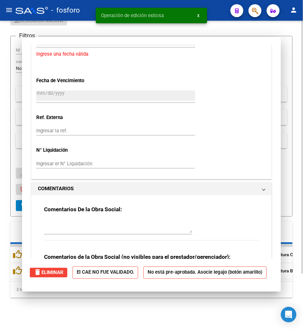
click at [116, 303] on div "Video tutorial PRESTADORES -> Listado de CPBTs Emitidos por Prestadores / Prove…" at bounding box center [151, 143] width 303 height 372
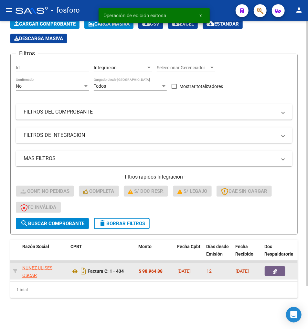
scroll to position [0, 190]
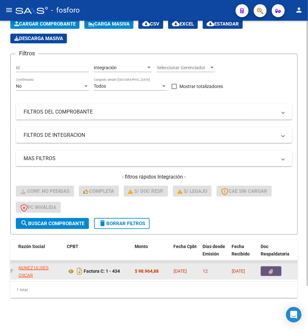
click at [265, 266] on button "button" at bounding box center [271, 271] width 21 height 10
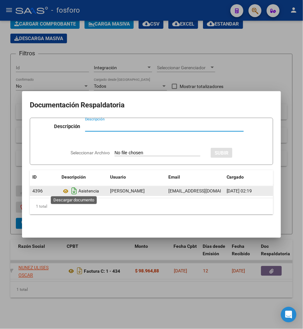
click at [74, 188] on icon "Descargar documento" at bounding box center [74, 191] width 8 height 10
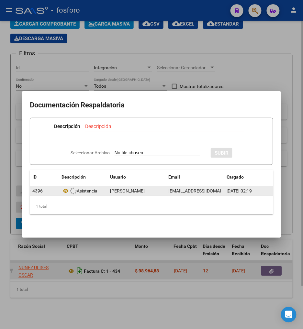
drag, startPoint x: 73, startPoint y: 269, endPoint x: 79, endPoint y: 267, distance: 5.5
click at [75, 268] on div at bounding box center [151, 164] width 303 height 329
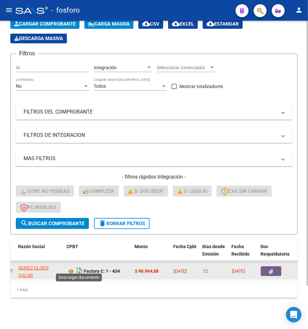
click at [79, 267] on icon "Descargar documento" at bounding box center [79, 271] width 8 height 10
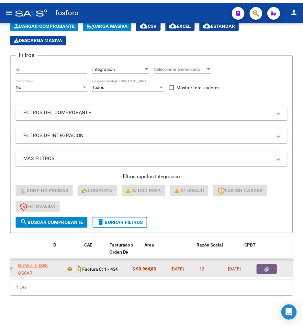
scroll to position [0, 0]
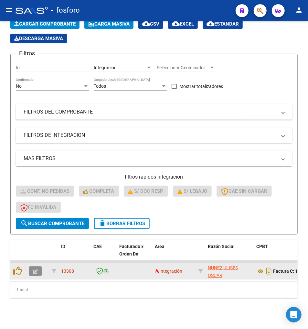
click at [33, 269] on icon "button" at bounding box center [35, 271] width 5 height 5
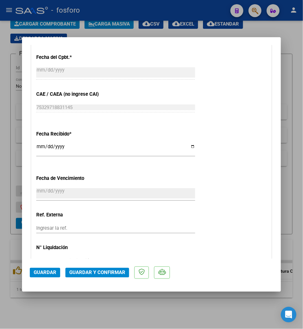
scroll to position [360, 0]
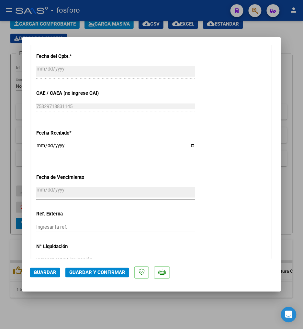
click at [107, 273] on span "Guardar y Confirmar" at bounding box center [97, 273] width 56 height 6
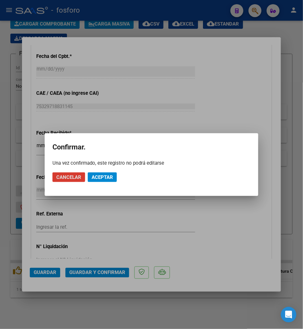
click at [106, 176] on span "Aceptar" at bounding box center [102, 177] width 21 height 6
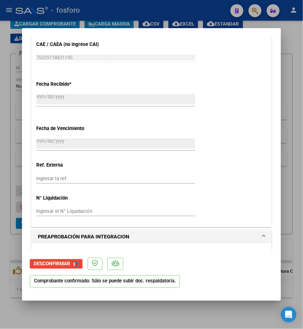
scroll to position [319, 0]
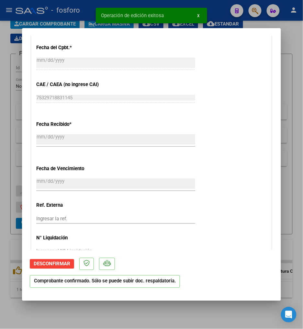
click at [133, 316] on div at bounding box center [151, 164] width 303 height 329
type input "$ 0,00"
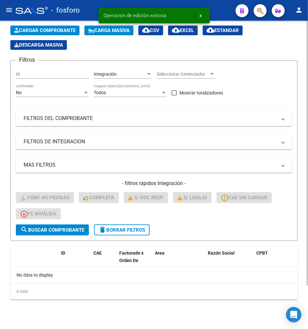
scroll to position [39, 0]
click at [125, 233] on button "delete Borrar Filtros" at bounding box center [122, 230] width 56 height 11
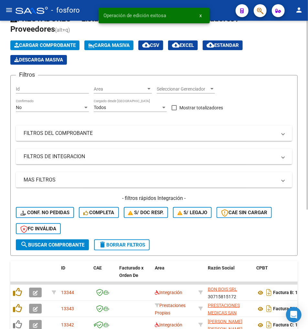
scroll to position [147, 0]
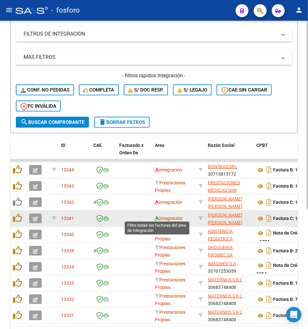
click at [157, 218] on icon at bounding box center [157, 218] width 5 height 5
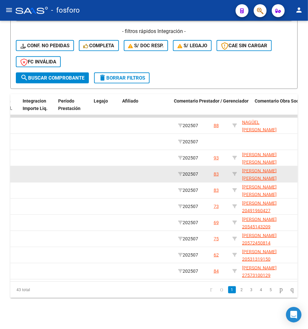
scroll to position [0, 851]
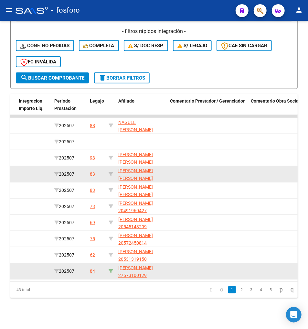
click at [112, 269] on icon at bounding box center [111, 271] width 5 height 5
type input "27573100129"
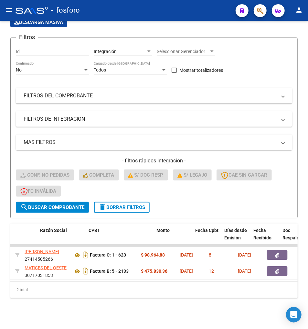
scroll to position [0, 168]
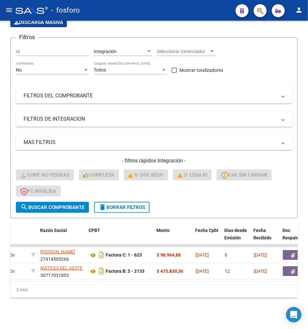
click at [83, 306] on div "Video tutorial PRESTADORES -> Listado de CPBTs Emitidos por Prestadores / Prove…" at bounding box center [154, 144] width 308 height 371
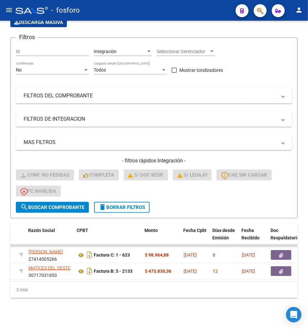
scroll to position [0, 182]
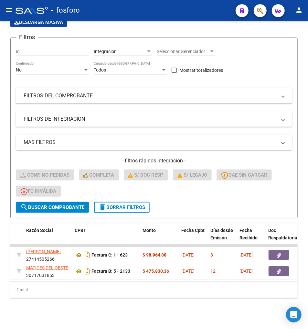
click at [83, 294] on div "2 total" at bounding box center [154, 290] width 288 height 16
click at [78, 298] on div "2 total" at bounding box center [154, 290] width 288 height 16
click at [104, 298] on div "Video tutorial PRESTADORES -> Listado de CPBTs Emitidos por Prestadores / Prove…" at bounding box center [154, 144] width 308 height 371
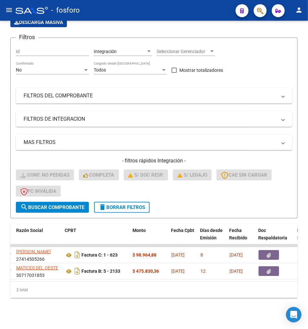
click at [102, 313] on div "Video tutorial PRESTADORES -> Listado de CPBTs Emitidos por Prestadores / Prove…" at bounding box center [154, 144] width 308 height 371
click at [108, 296] on div "2 total" at bounding box center [154, 290] width 288 height 16
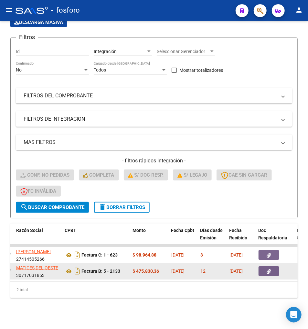
click at [269, 269] on icon "button" at bounding box center [269, 271] width 4 height 5
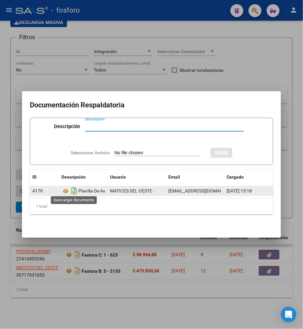
click at [76, 189] on icon "Descargar documento" at bounding box center [74, 191] width 8 height 10
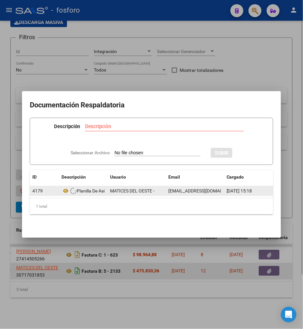
drag, startPoint x: 67, startPoint y: 298, endPoint x: 76, endPoint y: 271, distance: 29.1
click at [68, 295] on div at bounding box center [151, 164] width 303 height 329
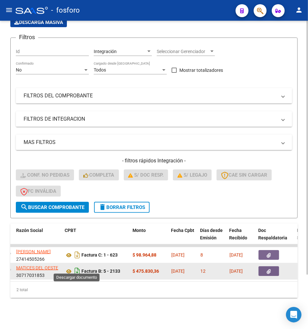
click at [76, 267] on icon "Descargar documento" at bounding box center [77, 271] width 8 height 10
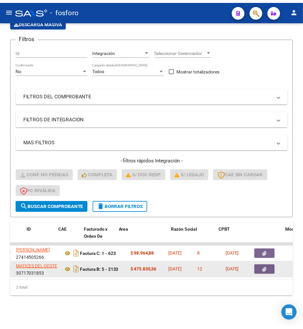
scroll to position [0, 0]
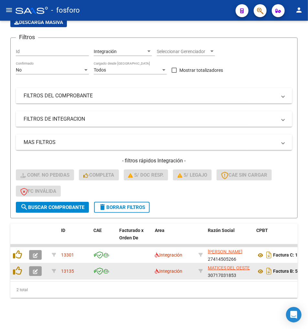
click at [36, 269] on icon "button" at bounding box center [35, 271] width 5 height 5
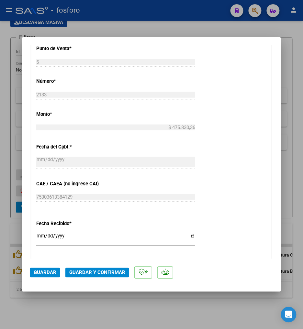
scroll to position [324, 0]
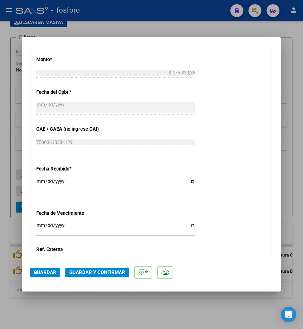
click at [38, 226] on input "Ingresar la fecha" at bounding box center [115, 228] width 159 height 10
type input "[DATE]"
click at [233, 158] on div "CUIT * 30-71703185-3 Ingresar CUIT ANALISIS PRESTADOR MATICES DEL OESTE ARCA Pa…" at bounding box center [151, 51] width 240 height 521
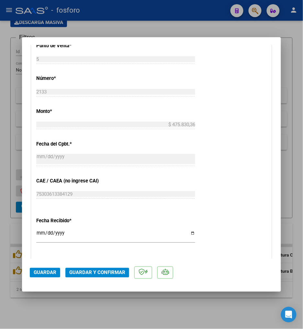
scroll to position [108, 0]
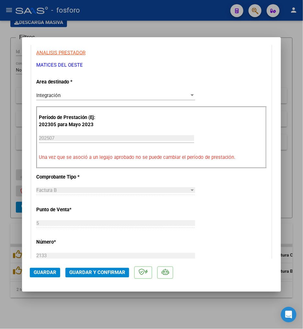
click at [122, 271] on span "Guardar y Confirmar" at bounding box center [97, 273] width 56 height 6
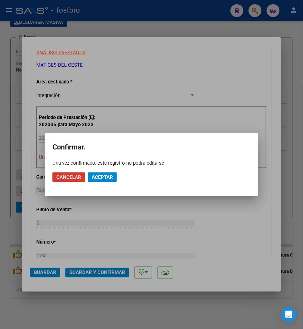
click at [52, 173] on button "Cancelar" at bounding box center [68, 178] width 33 height 10
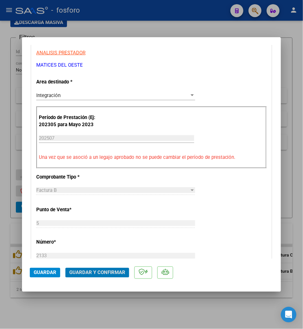
click at [122, 264] on mat-dialog-actions "Guardar Guardar y Confirmar" at bounding box center [151, 272] width 243 height 26
click at [119, 268] on button "Guardar y Confirmar" at bounding box center [97, 273] width 64 height 10
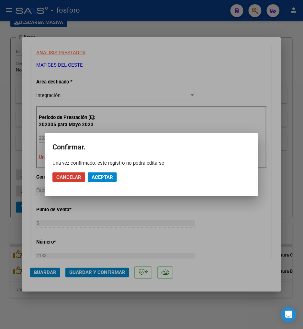
click at [103, 179] on span "Aceptar" at bounding box center [102, 177] width 21 height 6
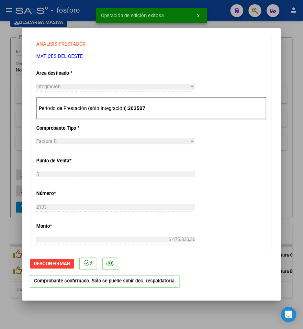
click at [83, 309] on div at bounding box center [151, 164] width 303 height 329
type input "$ 0,00"
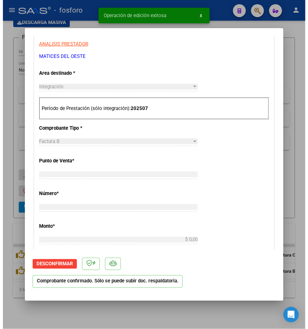
scroll to position [111, 0]
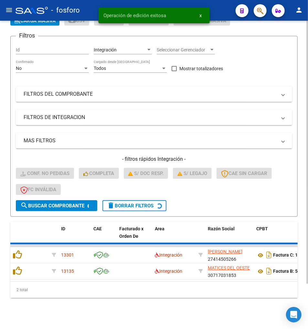
click at [83, 309] on div "Video tutorial PRESTADORES -> Listado de CPBTs Emitidos por Prestadores / Prove…" at bounding box center [154, 151] width 308 height 358
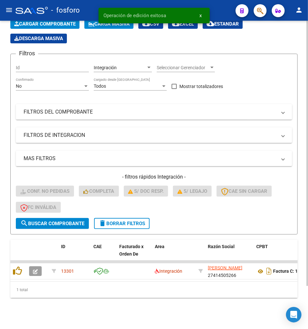
scroll to position [50, 0]
click at [54, 294] on div "1 total" at bounding box center [154, 290] width 288 height 16
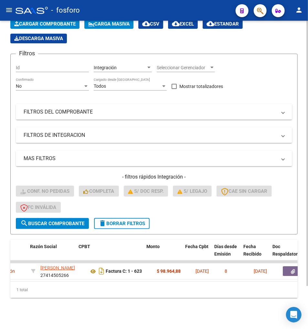
scroll to position [0, 178]
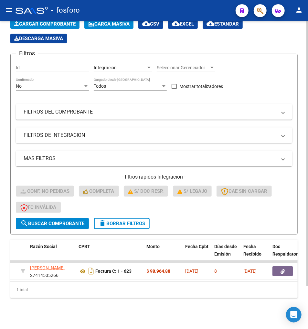
click at [98, 294] on div "1 total" at bounding box center [154, 290] width 288 height 16
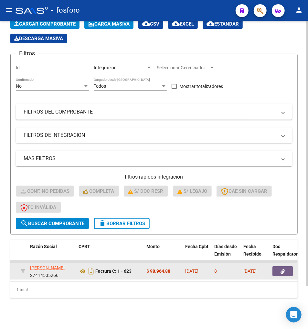
click at [276, 269] on button "button" at bounding box center [283, 271] width 21 height 10
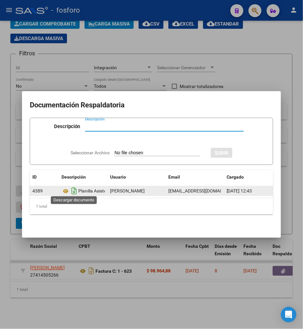
click at [73, 190] on icon "Descargar documento" at bounding box center [74, 191] width 8 height 10
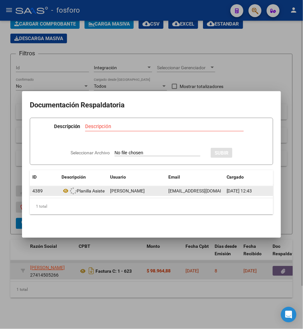
drag, startPoint x: 111, startPoint y: 317, endPoint x: 97, endPoint y: 271, distance: 47.9
click at [111, 315] on div at bounding box center [151, 164] width 303 height 329
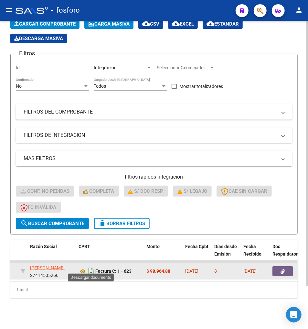
click at [91, 266] on icon "Descargar documento" at bounding box center [91, 271] width 8 height 10
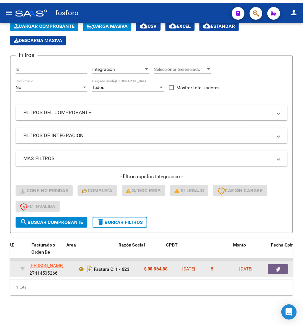
scroll to position [0, 0]
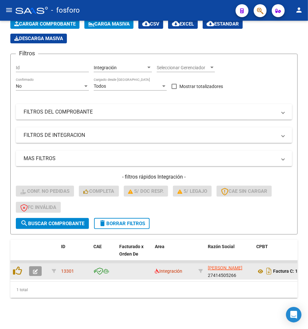
click at [30, 266] on button "button" at bounding box center [35, 271] width 13 height 10
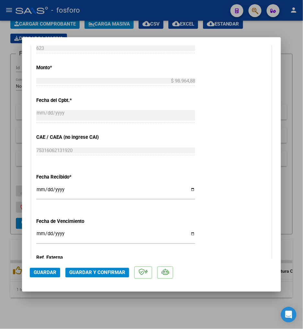
scroll to position [360, 0]
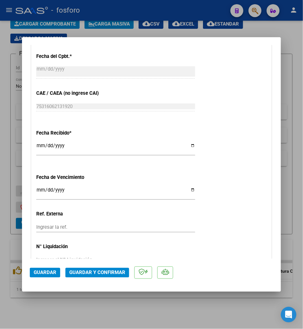
click at [39, 194] on input "Ingresar la fecha" at bounding box center [115, 192] width 159 height 10
type input "2025-08-15"
click at [247, 168] on div "CUIT * 27-41450526-6 Ingresar CUIT ANALISIS PRESTADOR RAMALLO OTERO SOFIA ARCA …" at bounding box center [151, 15] width 240 height 521
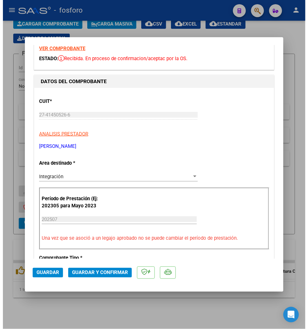
scroll to position [0, 0]
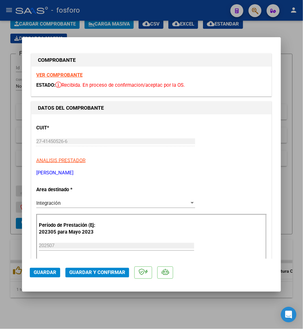
click at [92, 271] on span "Guardar y Confirmar" at bounding box center [97, 273] width 56 height 6
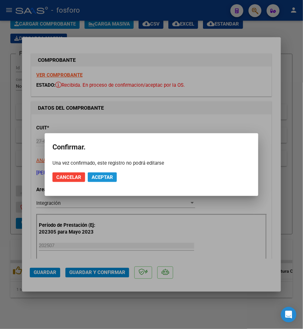
click at [105, 173] on button "Aceptar" at bounding box center [102, 178] width 29 height 10
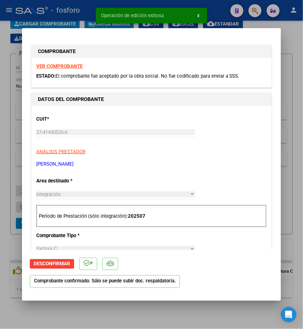
click at [125, 302] on div at bounding box center [151, 164] width 303 height 329
type input "$ 0,00"
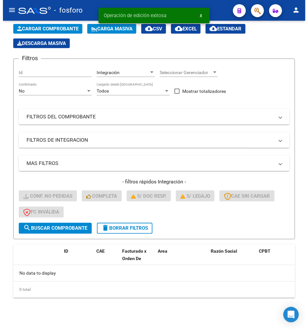
scroll to position [39, 0]
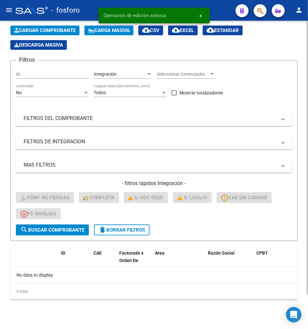
click at [120, 229] on span "delete Borrar Filtros" at bounding box center [122, 230] width 47 height 6
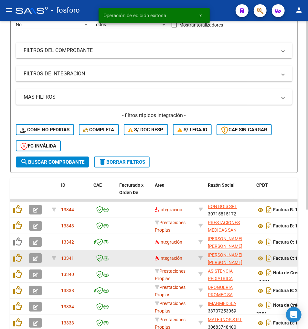
scroll to position [195, 0]
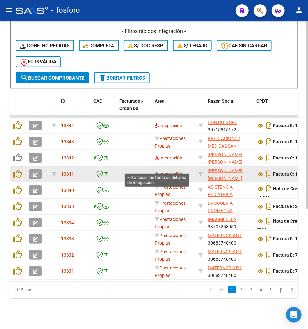
click at [157, 172] on icon at bounding box center [157, 174] width 5 height 5
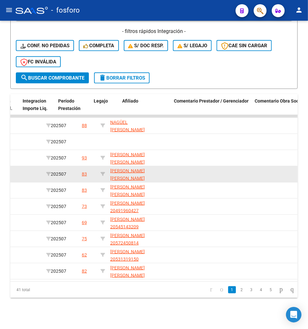
scroll to position [0, 847]
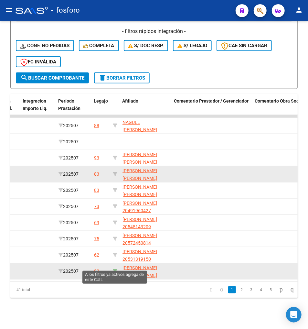
click at [116, 269] on icon at bounding box center [115, 271] width 5 height 5
type input "20558201046"
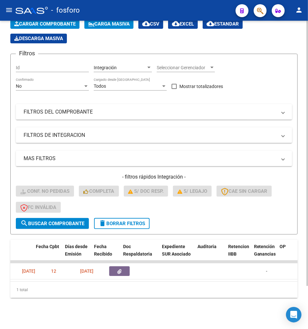
scroll to position [0, 246]
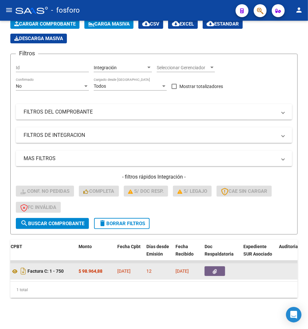
click at [216, 269] on icon "button" at bounding box center [215, 271] width 4 height 5
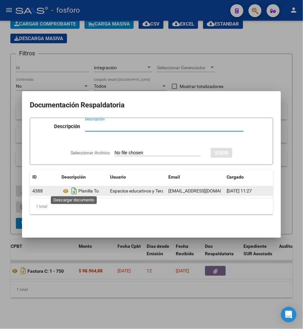
click at [72, 189] on icon "Descargar documento" at bounding box center [74, 191] width 8 height 10
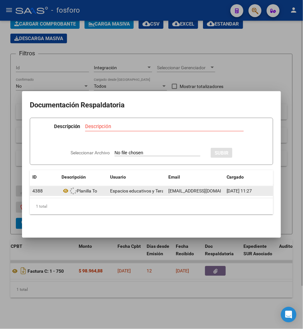
click at [69, 282] on div at bounding box center [151, 164] width 303 height 329
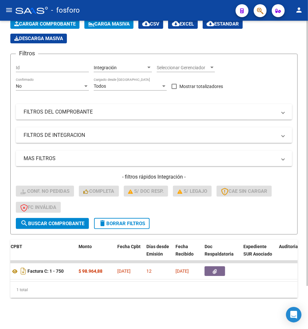
scroll to position [0, 204]
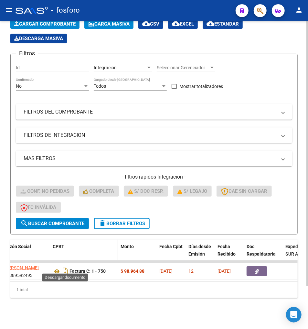
drag, startPoint x: 65, startPoint y: 265, endPoint x: 73, endPoint y: 254, distance: 13.8
click at [65, 266] on icon "Descargar documento" at bounding box center [65, 271] width 8 height 10
click at [27, 276] on datatable-body "13300 Integración CASAÑA FLORENCIA MICAELA 27389592493 Factura C: 1 - 750 $ 98.…" at bounding box center [154, 271] width 288 height 21
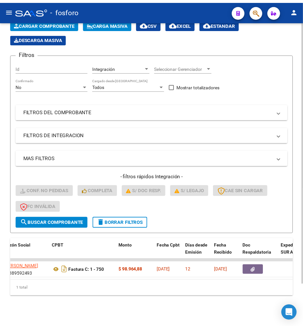
scroll to position [0, 0]
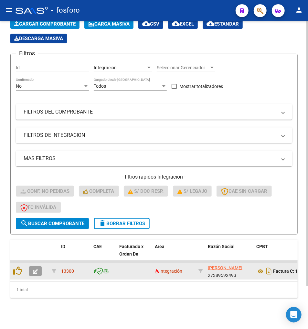
click at [36, 269] on icon "button" at bounding box center [35, 271] width 5 height 5
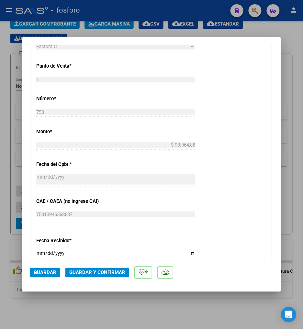
scroll to position [324, 0]
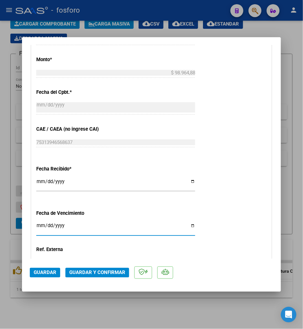
click at [40, 229] on input "Ingresar la fecha" at bounding box center [115, 228] width 159 height 10
type input "[DATE]"
click at [293, 107] on div at bounding box center [151, 164] width 303 height 329
type input "$ 0,00"
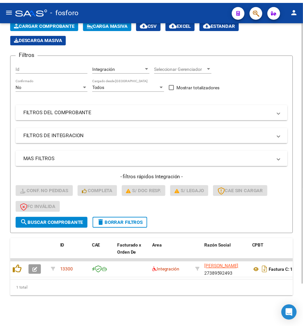
scroll to position [50, 0]
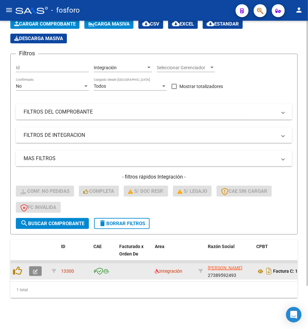
click at [41, 266] on button "button" at bounding box center [35, 271] width 13 height 10
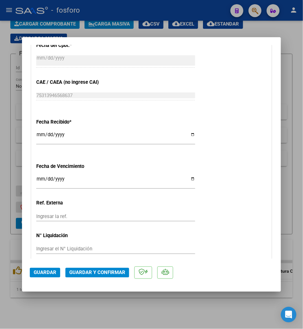
scroll to position [371, 0]
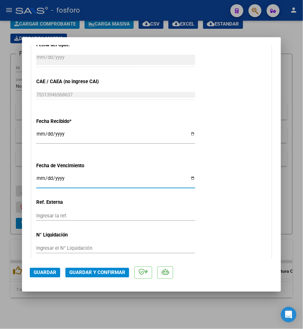
click at [43, 176] on input "Ingresar la fecha" at bounding box center [115, 181] width 159 height 10
type input "[DATE]"
click at [221, 170] on div "CUIT * 27-38959249-3 Ingresar CUIT ANALISIS PRESTADOR CASAÑA FLORENCIA MICAELA …" at bounding box center [151, 3] width 240 height 521
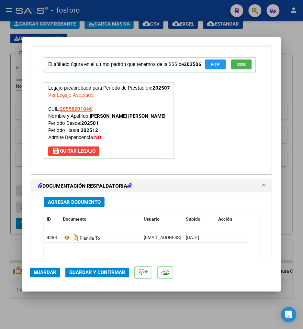
scroll to position [623, 0]
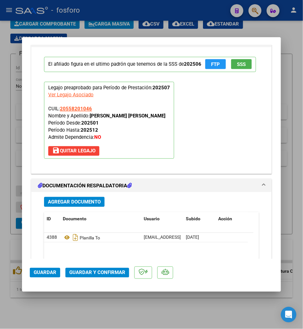
click at [118, 266] on mat-dialog-actions "Guardar Guardar y Confirmar" at bounding box center [151, 272] width 243 height 26
click at [117, 272] on span "Guardar y Confirmar" at bounding box center [97, 273] width 56 height 6
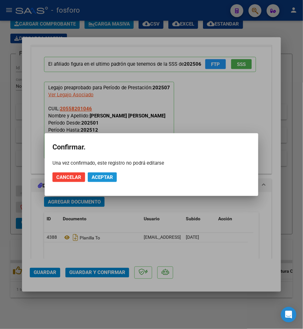
click at [117, 179] on button "Aceptar" at bounding box center [102, 178] width 29 height 10
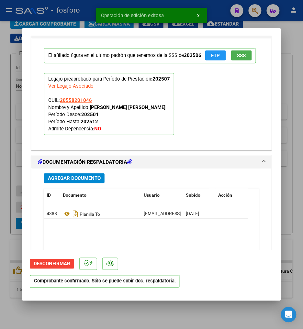
click at [130, 323] on div at bounding box center [151, 164] width 303 height 329
type input "$ 0,00"
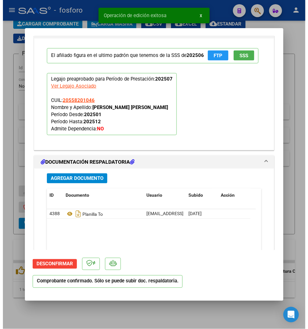
scroll to position [574, 0]
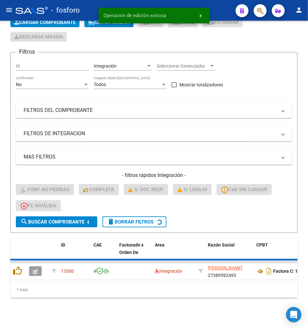
click at [130, 323] on div "Video tutorial PRESTADORES -> Listado de CPBTs Emitidos por Prestadores / Prove…" at bounding box center [154, 151] width 308 height 356
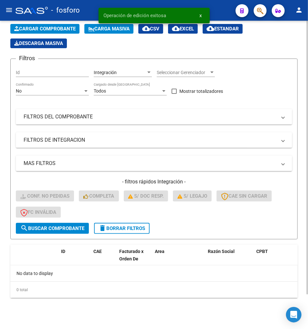
scroll to position [39, 0]
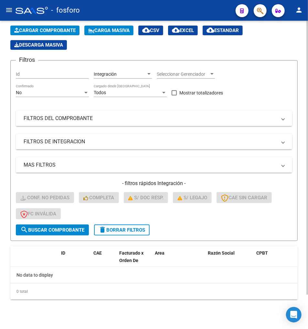
click at [105, 222] on div "- filtros rápidos Integración - Conf. no pedidas Completa S/ Doc Resp. S/ legaj…" at bounding box center [154, 202] width 277 height 45
drag, startPoint x: 150, startPoint y: 220, endPoint x: 139, endPoint y: 227, distance: 12.6
click at [149, 220] on div "- filtros rápidos Integración - Conf. no pedidas Completa S/ Doc Resp. S/ legaj…" at bounding box center [154, 202] width 277 height 45
drag, startPoint x: 139, startPoint y: 227, endPoint x: 135, endPoint y: 235, distance: 9.3
click at [139, 227] on span "delete Borrar Filtros" at bounding box center [122, 230] width 47 height 6
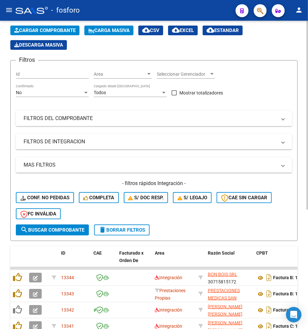
scroll to position [195, 0]
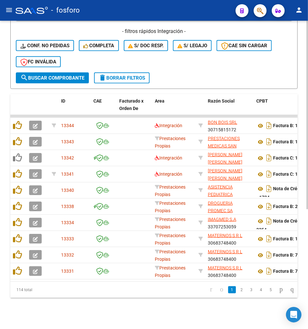
click at [136, 75] on span "delete Borrar Filtros" at bounding box center [122, 78] width 47 height 6
click at [55, 274] on datatable-body "13344 Integración BON BOIS SRL 30715815172 Factura B: 1 - 7839 $ 435.376,56 03/…" at bounding box center [154, 198] width 288 height 167
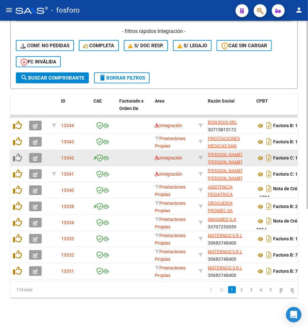
click at [158, 155] on div "Integración" at bounding box center [174, 157] width 39 height 7
click at [157, 156] on icon at bounding box center [157, 158] width 5 height 5
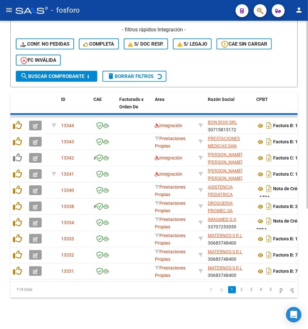
click at [66, 311] on div "Video tutorial PRESTADORES -> Listado de CPBTs Emitidos por Prestadores / Prove…" at bounding box center [154, 78] width 308 height 502
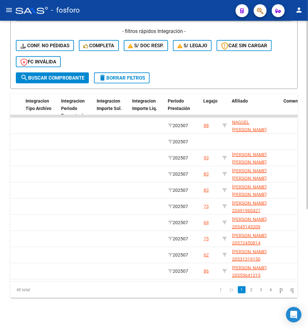
scroll to position [0, 797]
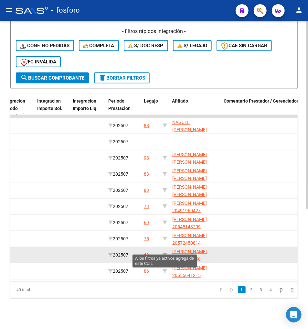
click at [163, 253] on icon at bounding box center [165, 255] width 5 height 5
type input "20531319150"
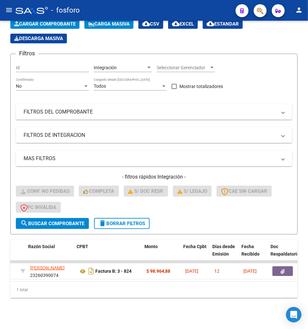
scroll to position [0, 186]
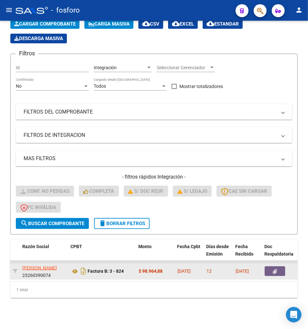
click at [276, 269] on icon "button" at bounding box center [275, 271] width 4 height 5
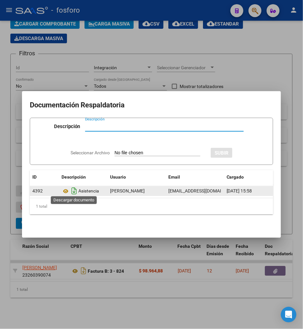
click at [75, 188] on icon "Descargar documento" at bounding box center [74, 191] width 8 height 10
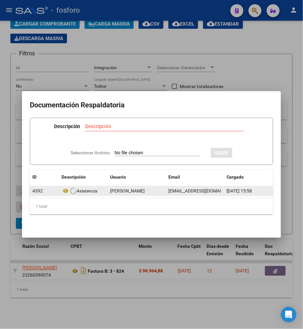
click at [78, 267] on div at bounding box center [151, 164] width 303 height 329
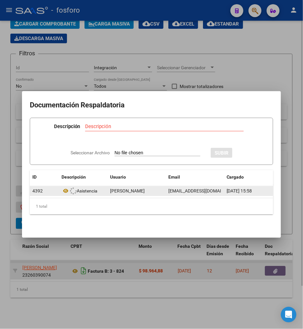
click at [82, 266] on icon "Descargar documento" at bounding box center [83, 271] width 8 height 10
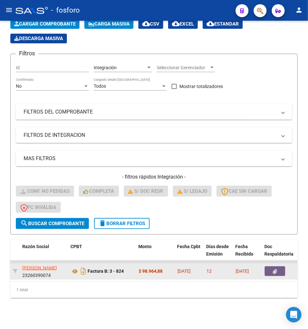
click at [27, 282] on div "1 total" at bounding box center [154, 290] width 288 height 16
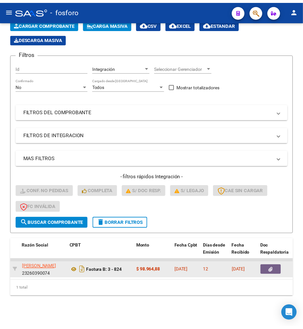
scroll to position [0, 0]
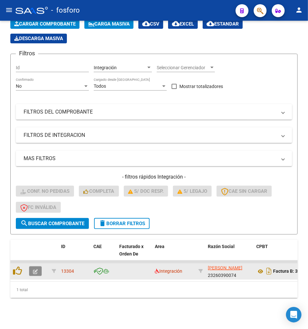
click at [39, 266] on button "button" at bounding box center [35, 271] width 13 height 10
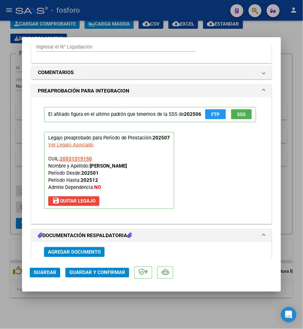
scroll to position [587, 0]
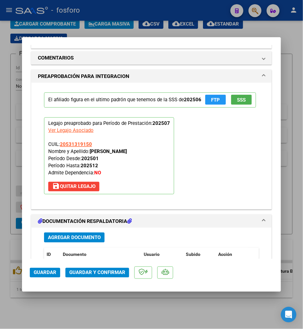
click at [99, 272] on span "Guardar y Confirmar" at bounding box center [97, 273] width 56 height 6
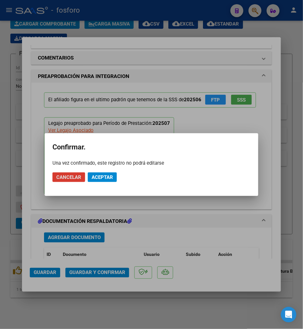
click at [117, 179] on button "Aceptar" at bounding box center [102, 178] width 29 height 10
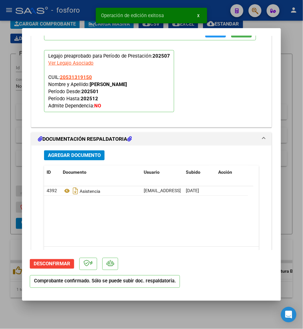
click at [164, 319] on div at bounding box center [151, 164] width 303 height 329
type input "$ 0,00"
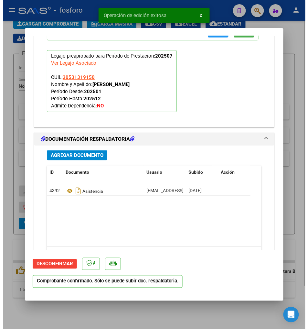
scroll to position [599, 0]
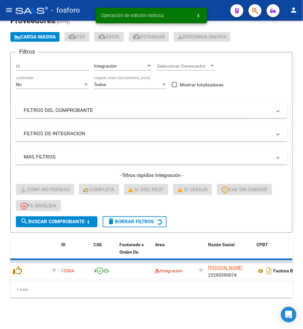
drag, startPoint x: 161, startPoint y: 309, endPoint x: 158, endPoint y: 307, distance: 4.1
click at [161, 309] on div "Video tutorial PRESTADORES -> Listado de CPBTs Emitidos por Prestadores / Prove…" at bounding box center [151, 158] width 303 height 341
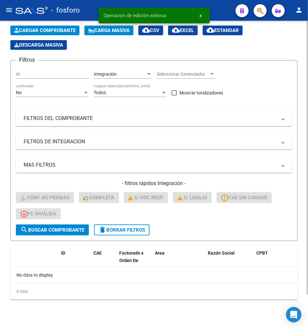
click at [140, 228] on span "delete Borrar Filtros" at bounding box center [122, 230] width 47 height 6
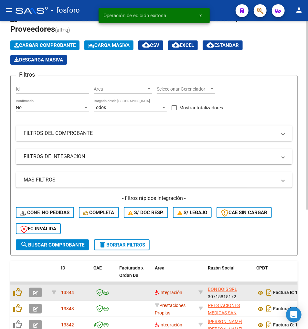
scroll to position [39, 0]
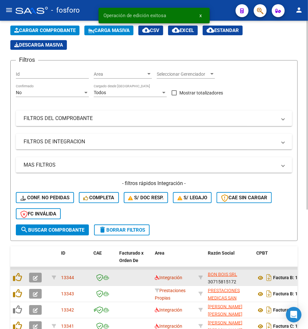
click at [154, 275] on datatable-body-cell "Integración" at bounding box center [174, 278] width 44 height 16
click at [156, 275] on icon at bounding box center [157, 277] width 5 height 5
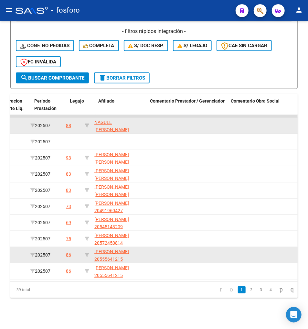
scroll to position [0, 871]
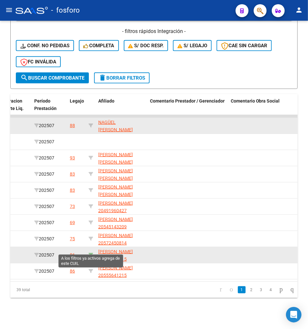
click at [91, 253] on icon at bounding box center [91, 255] width 5 height 5
type input "20555641215"
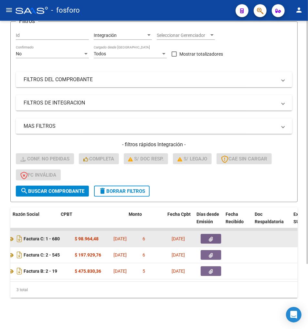
scroll to position [0, 188]
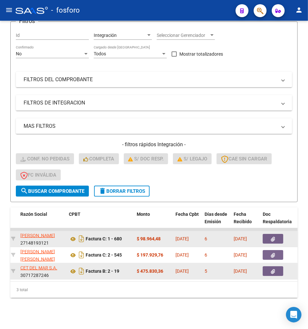
click at [269, 266] on button "button" at bounding box center [273, 271] width 21 height 10
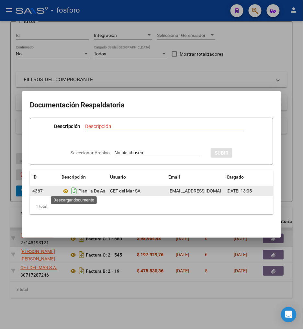
click at [73, 187] on icon "Descargar documento" at bounding box center [74, 191] width 8 height 10
click at [45, 277] on div at bounding box center [151, 164] width 303 height 329
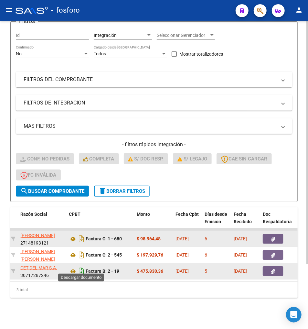
click at [82, 267] on icon "Descargar documento" at bounding box center [81, 271] width 8 height 10
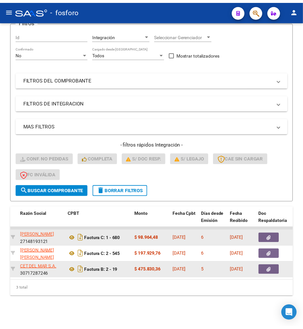
scroll to position [0, 0]
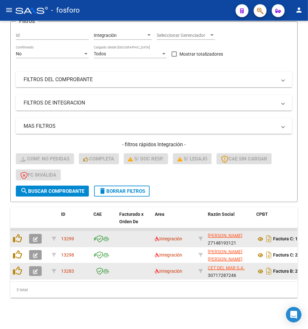
click at [40, 268] on button "button" at bounding box center [35, 271] width 13 height 10
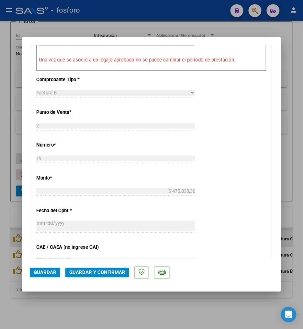
scroll to position [287, 0]
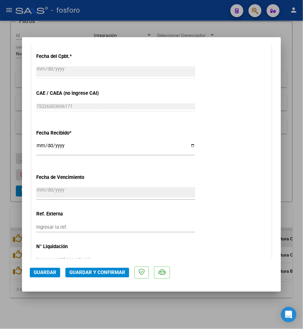
click at [34, 191] on div "CUIT * 30-71728724-6 Ingresar CUIT ANALISIS PRESTADOR CET DEL MAR S.A. ARCA Pad…" at bounding box center [151, 15] width 240 height 521
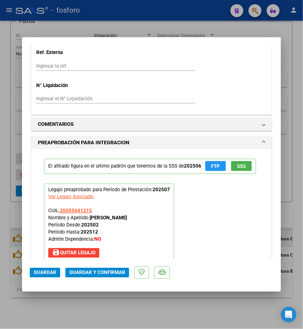
scroll to position [539, 0]
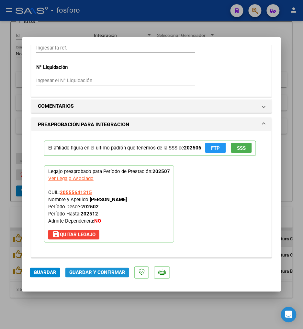
click at [109, 276] on button "Guardar y Confirmar" at bounding box center [97, 273] width 64 height 10
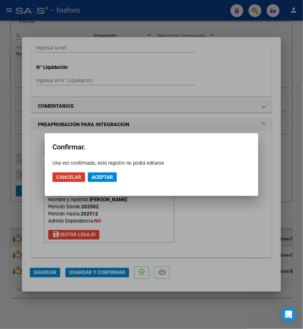
click at [111, 271] on div at bounding box center [151, 164] width 303 height 329
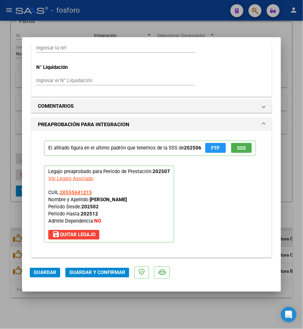
drag, startPoint x: 115, startPoint y: 278, endPoint x: 115, endPoint y: 273, distance: 4.2
click at [115, 276] on mat-dialog-actions "Guardar Guardar y Confirmar" at bounding box center [151, 272] width 243 height 26
click at [111, 277] on button "Guardar y Confirmar" at bounding box center [97, 273] width 64 height 10
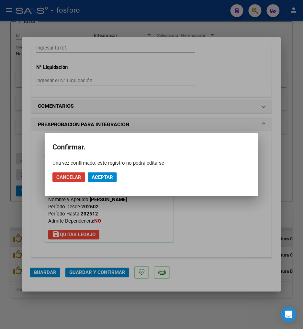
click at [97, 178] on span "Aceptar" at bounding box center [102, 177] width 21 height 6
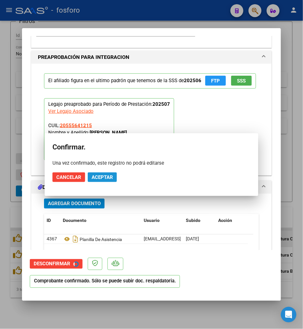
scroll to position [499, 0]
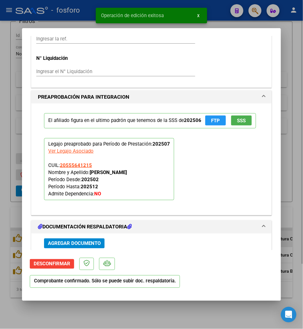
click at [193, 315] on div at bounding box center [151, 164] width 303 height 329
click at [192, 315] on div "Video tutorial PRESTADORES -> Listado de CPBTs Emitidos por Prestadores / Prove…" at bounding box center [151, 135] width 303 height 387
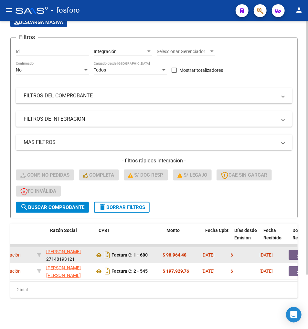
scroll to position [0, 170]
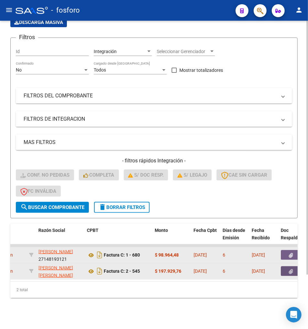
click at [286, 267] on button "button" at bounding box center [291, 271] width 21 height 10
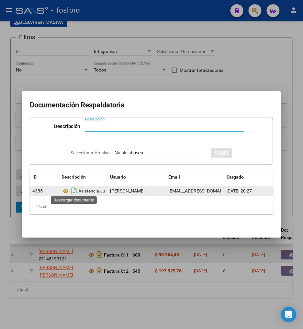
click at [72, 188] on icon "Descargar documento" at bounding box center [74, 191] width 8 height 10
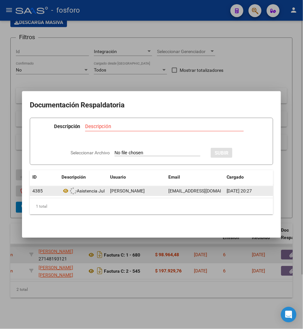
drag, startPoint x: 79, startPoint y: 281, endPoint x: 85, endPoint y: 280, distance: 6.2
click at [80, 281] on div at bounding box center [151, 164] width 303 height 329
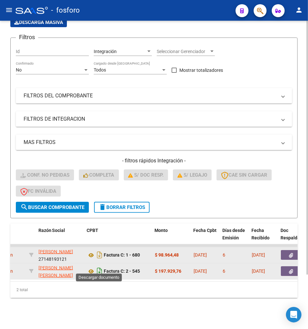
click at [98, 266] on icon "Descargar documento" at bounding box center [99, 271] width 8 height 10
click at [188, 298] on div "2 total" at bounding box center [154, 290] width 288 height 16
click at [186, 303] on div "Video tutorial PRESTADORES -> Listado de CPBTs Emitidos por Prestadores / Prove…" at bounding box center [154, 144] width 308 height 371
click at [79, 283] on div "2 total" at bounding box center [154, 290] width 288 height 16
click at [85, 306] on div "Video tutorial PRESTADORES -> Listado de CPBTs Emitidos por Prestadores / Prove…" at bounding box center [154, 144] width 308 height 371
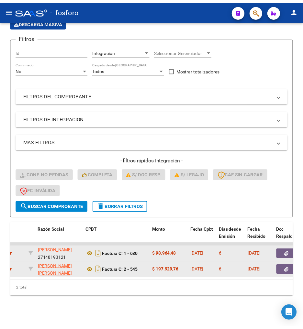
scroll to position [0, 0]
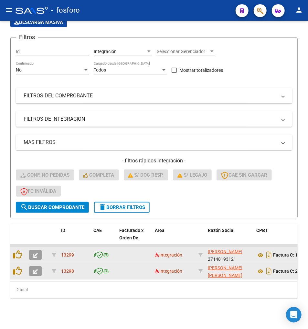
click at [39, 267] on button "button" at bounding box center [35, 271] width 13 height 10
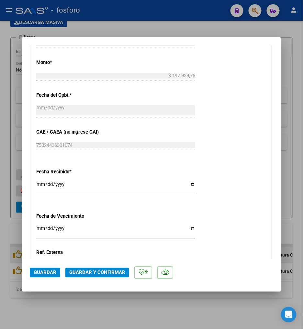
scroll to position [324, 0]
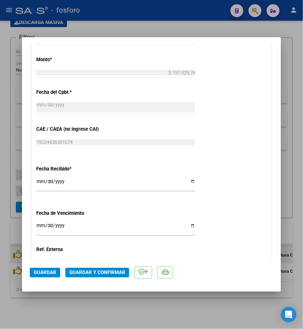
click at [42, 224] on input "Ingresar la fecha" at bounding box center [115, 228] width 159 height 10
type input "2025-08-17"
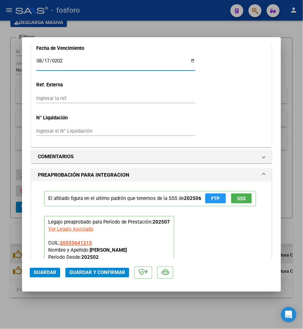
scroll to position [503, 0]
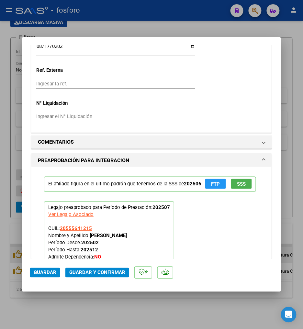
click at [199, 235] on div "El afiliado figura en el ultimo padrón que tenemos de la SSS de 202506 FTP SSS …" at bounding box center [151, 227] width 225 height 121
click at [113, 275] on span "Guardar y Confirmar" at bounding box center [97, 273] width 56 height 6
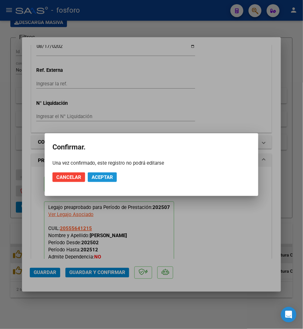
click at [115, 179] on button "Aceptar" at bounding box center [102, 178] width 29 height 10
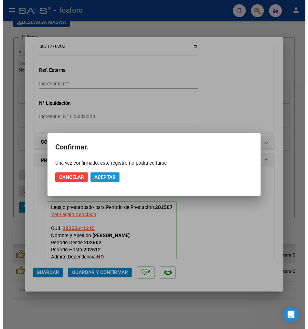
scroll to position [463, 0]
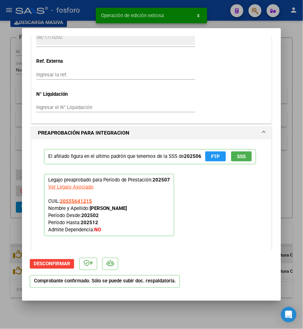
click at [127, 304] on div at bounding box center [151, 164] width 303 height 329
click at [127, 304] on div "Video tutorial PRESTADORES -> Listado de CPBTs Emitidos por Prestadores / Prove…" at bounding box center [151, 144] width 303 height 371
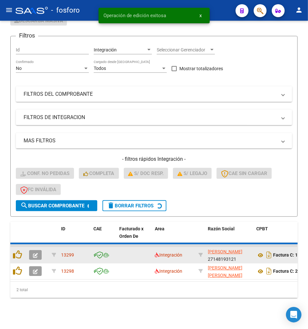
click at [127, 304] on div "Video tutorial PRESTADORES -> Listado de CPBTs Emitidos por Prestadores / Prove…" at bounding box center [154, 143] width 308 height 372
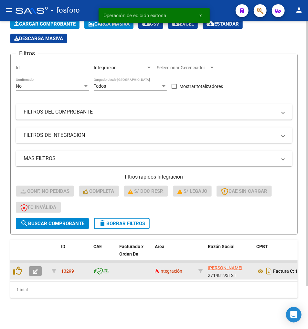
scroll to position [0, 251]
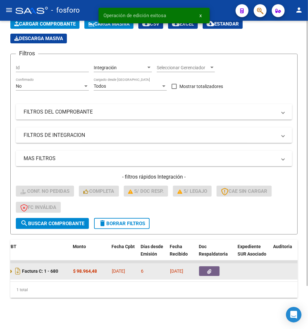
click at [73, 287] on div "1 total" at bounding box center [154, 290] width 288 height 16
click at [73, 293] on div "1 total" at bounding box center [154, 290] width 288 height 16
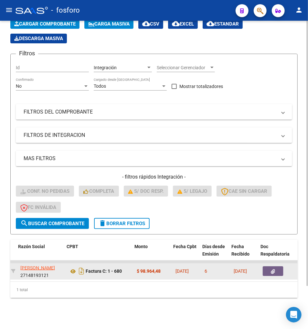
scroll to position [0, 173]
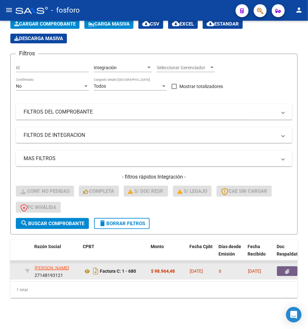
click at [294, 266] on button "button" at bounding box center [287, 271] width 21 height 10
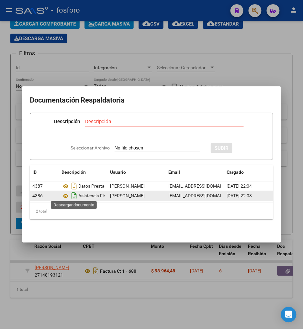
click at [72, 195] on icon "Descargar documento" at bounding box center [74, 196] width 8 height 10
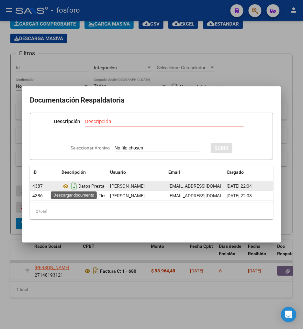
click at [73, 185] on icon "Descargar documento" at bounding box center [74, 186] width 8 height 10
click at [92, 266] on div at bounding box center [151, 164] width 303 height 329
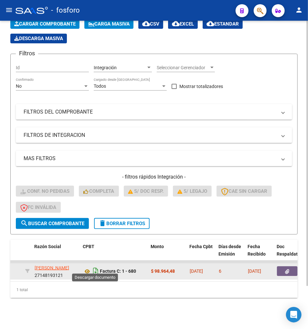
click at [94, 266] on icon "Descargar documento" at bounding box center [96, 271] width 8 height 10
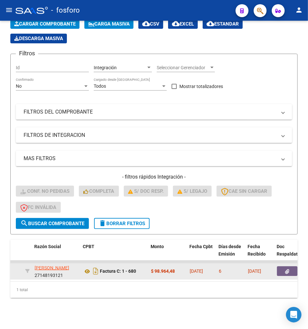
click at [16, 275] on datatable-body "13299 Integración ORLANDO SILVIA NOEMI 27148193121 Factura C: 1 - 680 $ 98.964,…" at bounding box center [154, 271] width 288 height 21
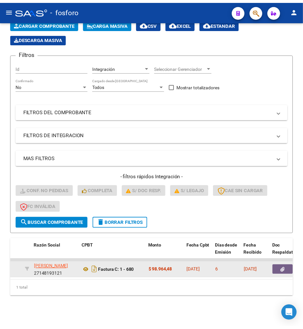
scroll to position [0, 0]
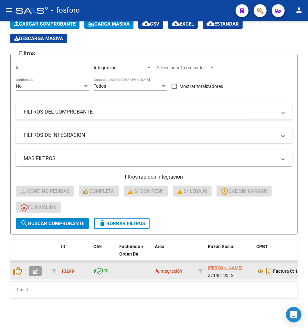
click at [30, 266] on button "button" at bounding box center [35, 271] width 13 height 10
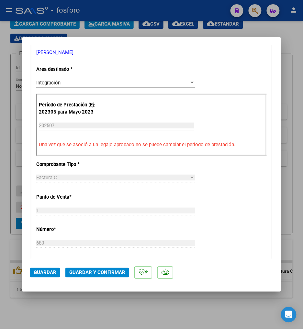
scroll to position [108, 0]
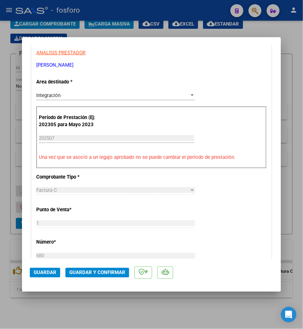
click at [96, 269] on button "Guardar y Confirmar" at bounding box center [97, 273] width 64 height 10
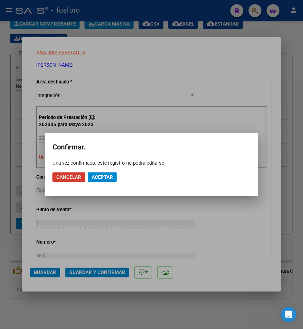
click at [107, 178] on span "Aceptar" at bounding box center [102, 177] width 21 height 6
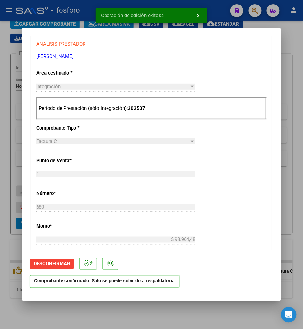
click at [101, 296] on mat-dialog-container "COMPROBANTE VER COMPROBANTE ESTADO: El comprobante fue aceptado por la obra soc…" at bounding box center [151, 164] width 259 height 273
click at [101, 301] on mat-dialog-container "COMPROBANTE VER COMPROBANTE ESTADO: El comprobante fue aceptado por la obra soc…" at bounding box center [151, 164] width 259 height 273
click at [100, 303] on div at bounding box center [151, 164] width 303 height 329
type input "$ 0,00"
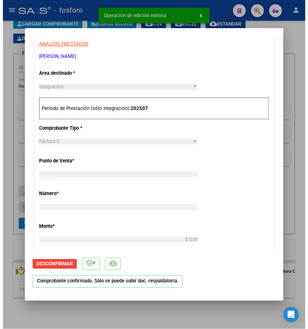
scroll to position [111, 0]
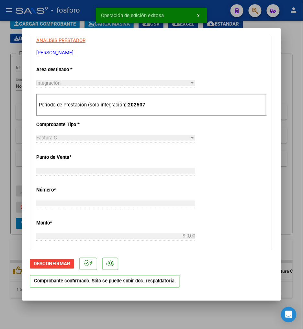
click at [100, 303] on div "Video tutorial PRESTADORES -> Listado de CPBTs Emitidos por Prestadores / Prove…" at bounding box center [151, 152] width 303 height 354
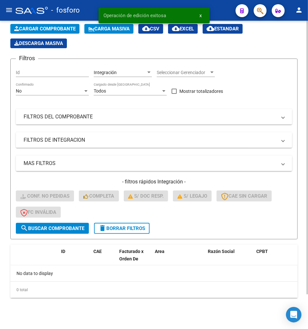
scroll to position [39, 0]
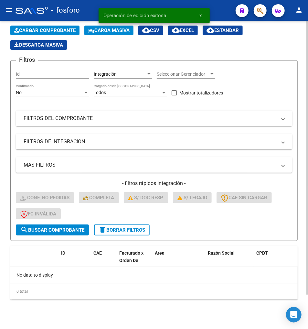
click at [102, 304] on div "Video tutorial PRESTADORES -> Listado de CPBTs Emitidos por Prestadores / Prove…" at bounding box center [154, 156] width 308 height 350
click at [104, 303] on div "Video tutorial PRESTADORES -> Listado de CPBTs Emitidos por Prestadores / Prove…" at bounding box center [154, 156] width 308 height 350
click at [118, 232] on button "delete Borrar Filtros" at bounding box center [122, 230] width 56 height 11
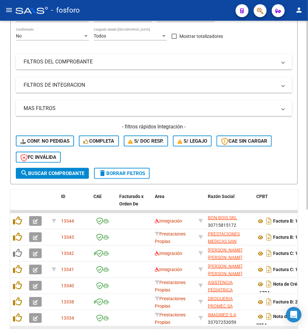
scroll to position [195, 0]
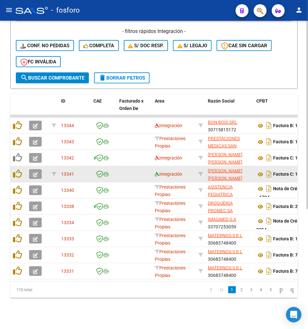
click at [156, 172] on icon at bounding box center [157, 174] width 5 height 5
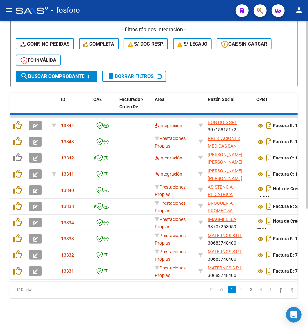
click at [121, 312] on div "Video tutorial PRESTADORES -> Listado de CPBTs Emitidos por Prestadores / Prove…" at bounding box center [154, 78] width 308 height 502
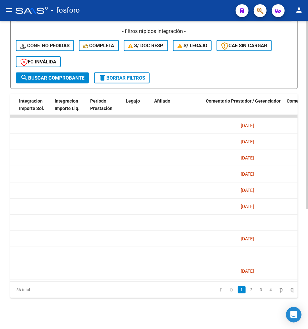
scroll to position [0, 815]
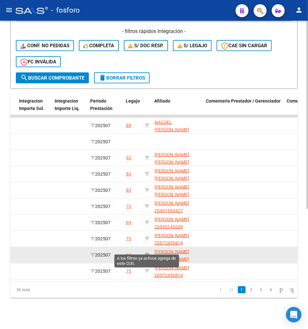
click at [148, 253] on icon at bounding box center [147, 255] width 5 height 5
type input "27567850272"
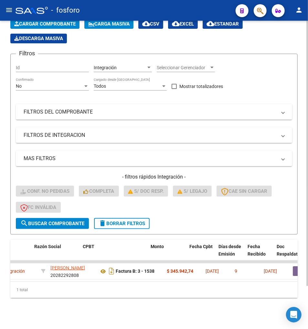
scroll to position [0, 196]
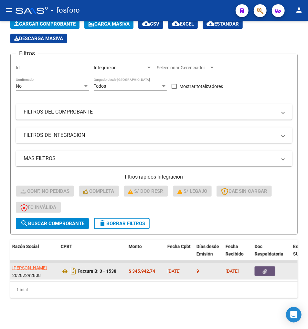
click at [265, 268] on span "button" at bounding box center [265, 271] width 4 height 6
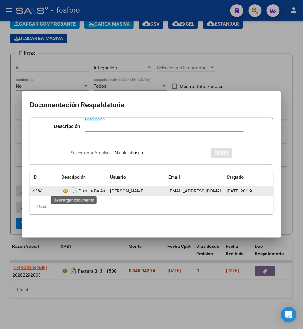
click at [78, 186] on icon "Descargar documento" at bounding box center [74, 191] width 8 height 10
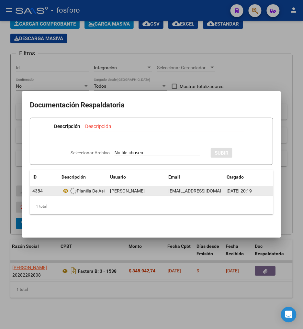
click at [73, 261] on div at bounding box center [151, 164] width 303 height 329
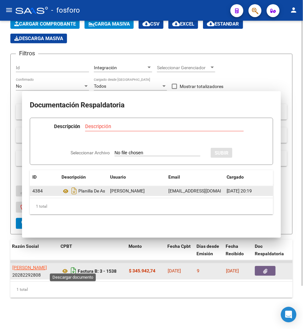
click at [73, 266] on icon "Descargar documento" at bounding box center [73, 271] width 8 height 10
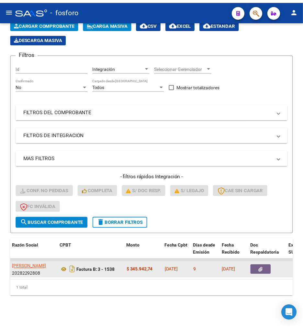
scroll to position [0, 0]
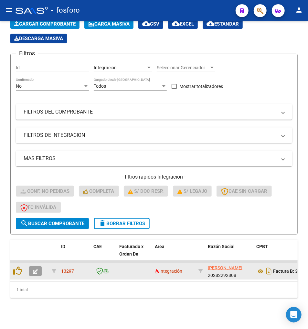
click at [34, 269] on icon "button" at bounding box center [35, 271] width 5 height 5
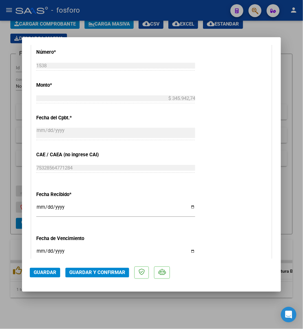
scroll to position [360, 0]
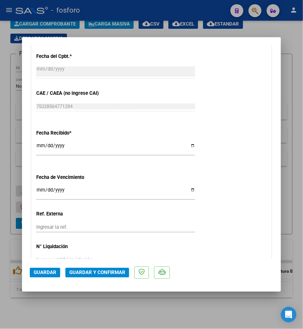
drag, startPoint x: 42, startPoint y: 188, endPoint x: 64, endPoint y: 185, distance: 22.1
click at [52, 187] on input "Ingresar la fecha" at bounding box center [115, 192] width 159 height 10
type input "2025-08-14"
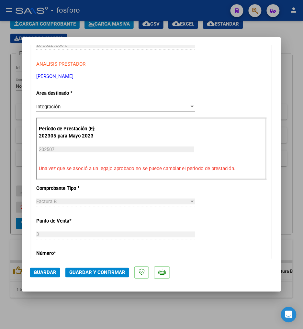
scroll to position [108, 0]
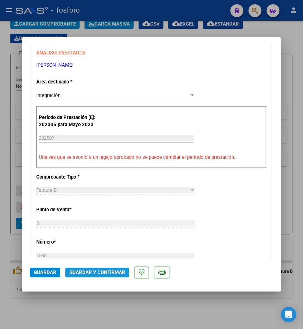
click at [94, 273] on span "Guardar y Confirmar" at bounding box center [97, 273] width 56 height 6
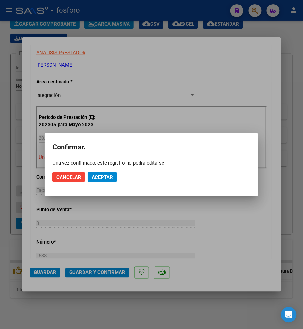
click at [103, 183] on mat-dialog-actions "Cancelar Aceptar" at bounding box center [151, 177] width 198 height 22
click at [105, 180] on button "Aceptar" at bounding box center [102, 178] width 29 height 10
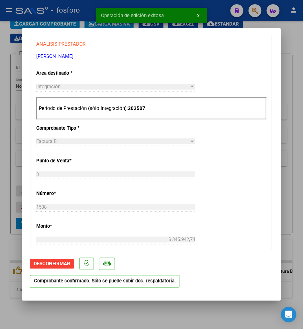
click at [182, 306] on div at bounding box center [151, 164] width 303 height 329
type input "$ 0,00"
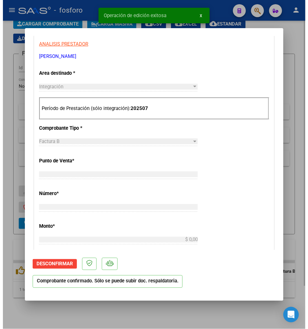
scroll to position [111, 0]
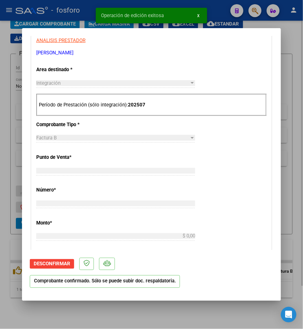
click at [181, 306] on div "Video tutorial PRESTADORES -> Listado de CPBTs Emitidos por Prestadores / Prove…" at bounding box center [151, 152] width 303 height 354
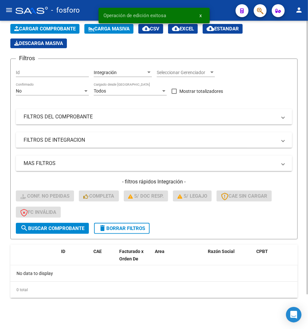
scroll to position [39, 0]
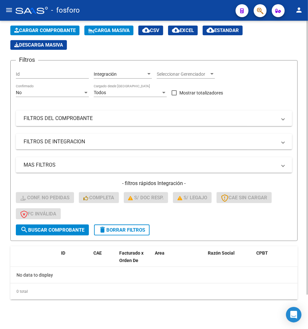
click at [118, 230] on span "delete Borrar Filtros" at bounding box center [122, 230] width 47 height 6
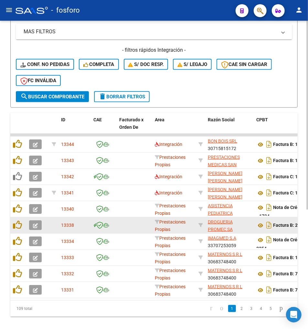
scroll to position [183, 0]
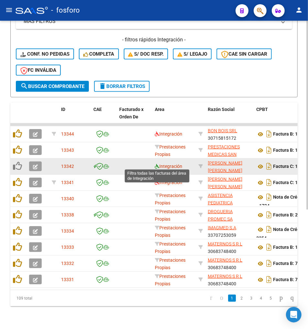
click at [158, 164] on icon at bounding box center [157, 166] width 5 height 5
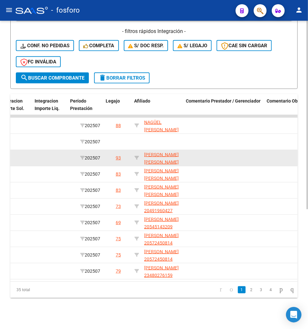
scroll to position [0, 835]
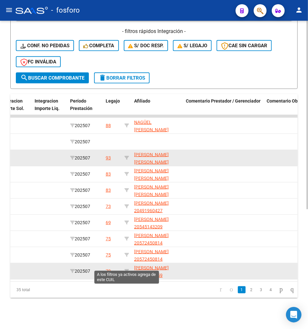
click at [128, 268] on div at bounding box center [127, 271] width 5 height 7
click at [127, 269] on icon at bounding box center [127, 271] width 5 height 5
type input "23480276159"
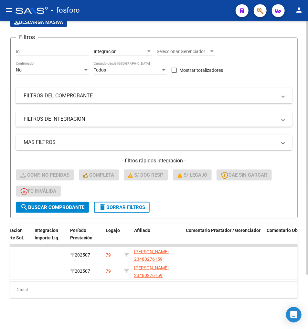
scroll to position [66, 0]
drag, startPoint x: 179, startPoint y: 276, endPoint x: 136, endPoint y: 280, distance: 43.3
click at [136, 280] on datatable-body "13282 Integración BOUVET LIA MARIA NATALIA 27214425020 Factura C: 3 - 21088 $ 7…" at bounding box center [154, 262] width 288 height 37
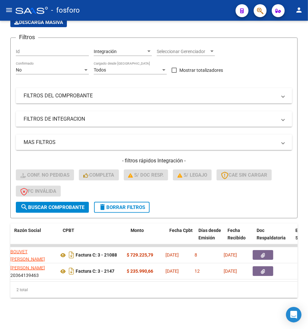
scroll to position [0, 182]
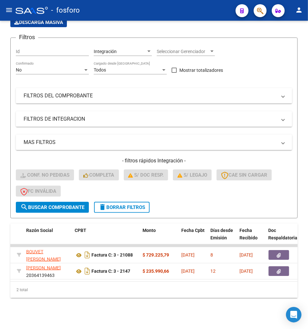
drag, startPoint x: 84, startPoint y: 282, endPoint x: 91, endPoint y: 280, distance: 7.9
click at [91, 280] on div "ID CAE Facturado x Orden De Area Razón Social CPBT Monto Fecha Cpbt Días desde …" at bounding box center [154, 261] width 288 height 74
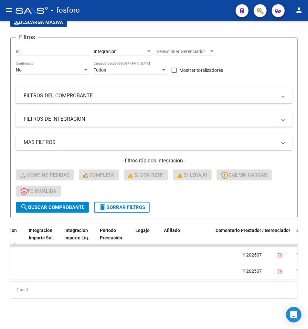
scroll to position [0, 821]
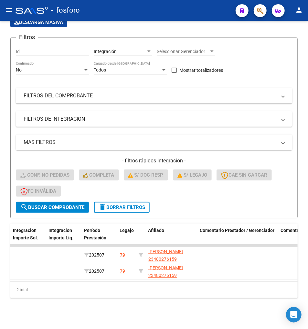
click at [193, 296] on div "2 total" at bounding box center [154, 290] width 288 height 16
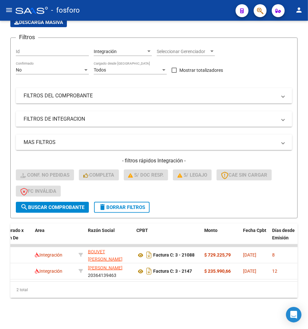
scroll to position [0, 42]
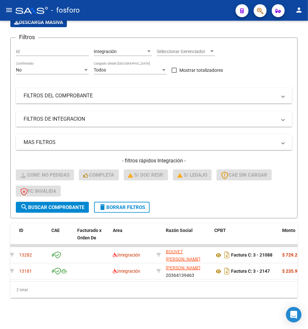
click at [48, 284] on div "2 total" at bounding box center [154, 290] width 288 height 16
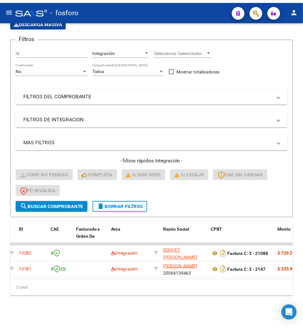
scroll to position [0, 52]
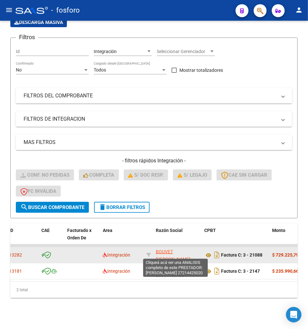
click at [171, 251] on span "BOUVET LIA MARIA NATALIA" at bounding box center [173, 255] width 35 height 13
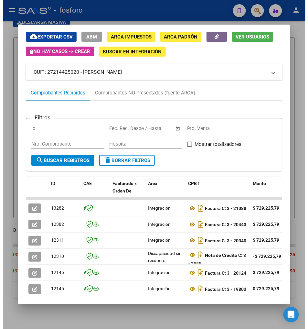
scroll to position [36, 0]
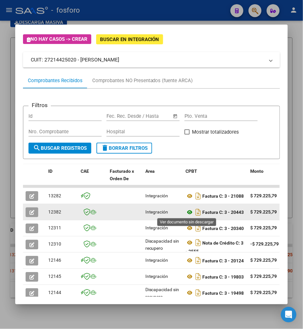
click at [186, 214] on icon at bounding box center [190, 212] width 8 height 8
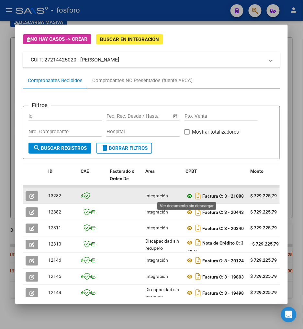
click at [186, 194] on icon at bounding box center [190, 196] width 8 height 8
click at [186, 195] on icon at bounding box center [190, 196] width 8 height 8
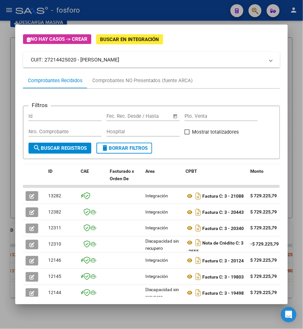
click at [117, 321] on div at bounding box center [151, 164] width 303 height 329
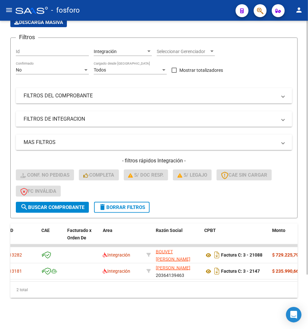
click at [118, 320] on div "Video tutorial PRESTADORES -> Listado de CPBTs Emitidos por Prestadores / Prove…" at bounding box center [154, 144] width 308 height 371
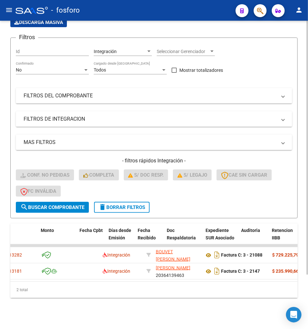
scroll to position [0, 370]
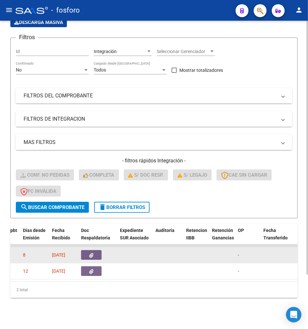
click at [77, 254] on datatable-body-cell "08/08/2025" at bounding box center [64, 255] width 29 height 16
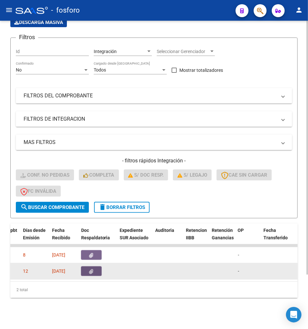
click at [85, 266] on button "button" at bounding box center [91, 271] width 21 height 10
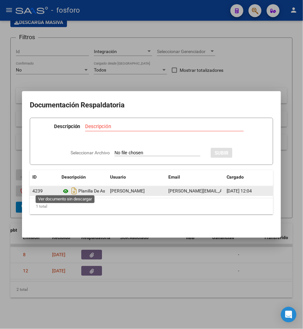
click at [65, 187] on icon at bounding box center [65, 191] width 8 height 8
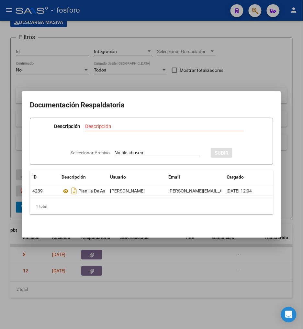
click at [133, 279] on div at bounding box center [151, 164] width 303 height 329
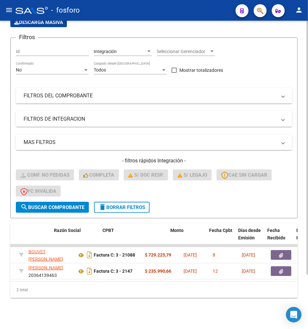
scroll to position [0, 154]
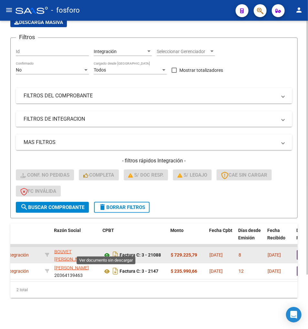
click at [107, 251] on icon at bounding box center [107, 255] width 8 height 8
click at [297, 250] on button "button" at bounding box center [307, 255] width 21 height 10
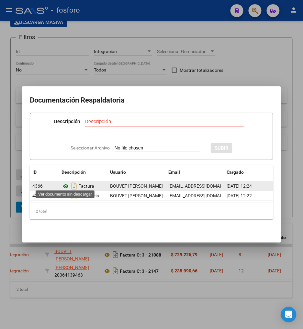
click at [63, 184] on icon at bounding box center [65, 187] width 8 height 8
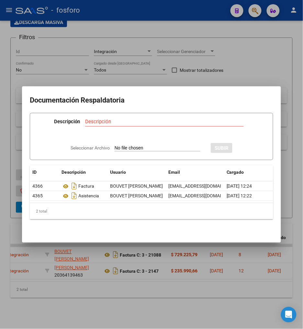
click at [120, 286] on div at bounding box center [151, 164] width 303 height 329
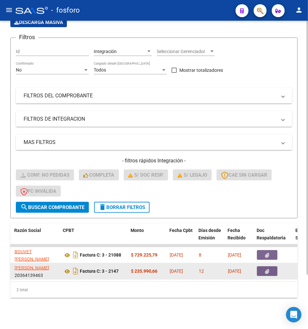
scroll to position [0, 202]
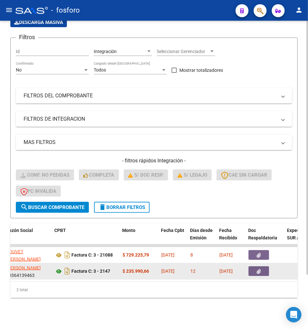
click at [58, 268] on icon at bounding box center [59, 272] width 8 height 8
click at [258, 269] on icon "button" at bounding box center [259, 271] width 4 height 5
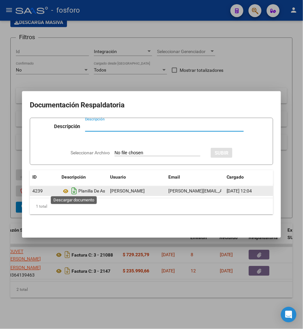
click at [78, 189] on icon "Descargar documento" at bounding box center [74, 191] width 8 height 10
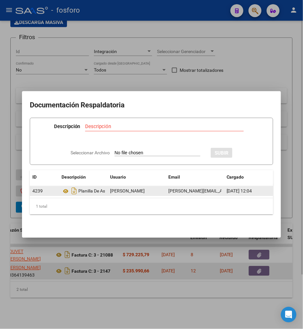
drag, startPoint x: 81, startPoint y: 269, endPoint x: 73, endPoint y: 265, distance: 8.4
click at [79, 268] on div at bounding box center [151, 164] width 303 height 329
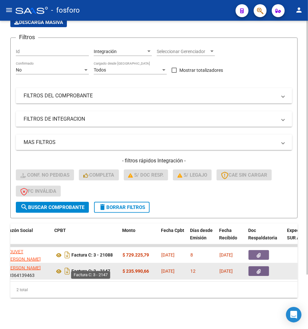
click at [72, 269] on strong "Factura C: 3 - 2147" at bounding box center [91, 271] width 39 height 5
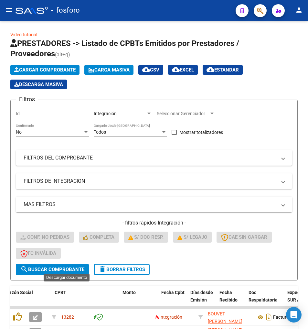
click at [265, 328] on icon "Descargar documento" at bounding box center [269, 333] width 8 height 10
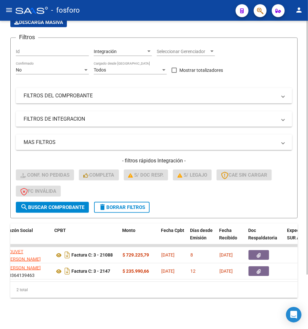
click at [29, 276] on datatable-body "13282 Integración BOUVET LIA MARIA NATALIA 27214425020 Factura C: 3 - 21088 $ 7…" at bounding box center [154, 262] width 288 height 37
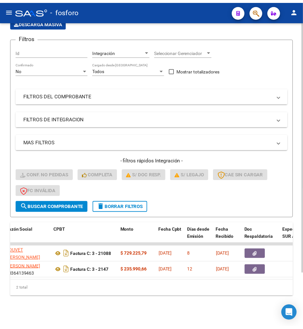
scroll to position [0, 0]
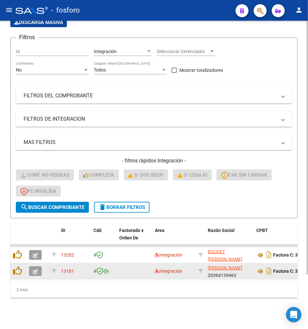
click at [41, 266] on button "button" at bounding box center [35, 271] width 13 height 10
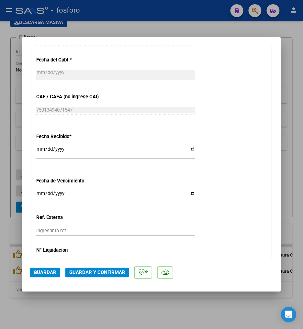
scroll to position [360, 0]
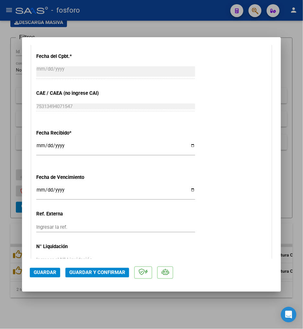
click at [39, 190] on input "Ingresar la fecha" at bounding box center [115, 192] width 159 height 10
type input "[DATE]"
click at [204, 145] on div "Fecha Recibido * 2025-08-05 Ingresar la fecha" at bounding box center [151, 143] width 230 height 37
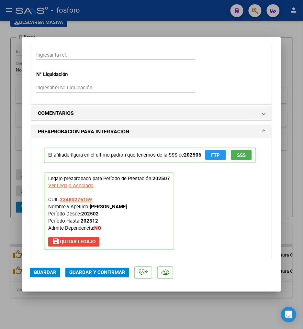
scroll to position [539, 0]
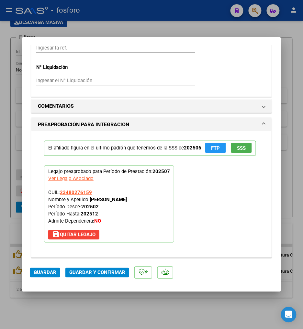
click at [97, 273] on span "Guardar y Confirmar" at bounding box center [97, 273] width 56 height 6
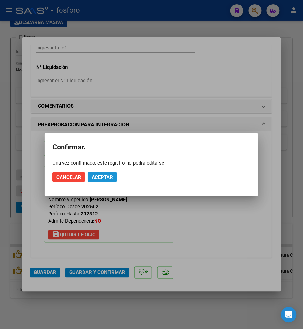
click at [99, 177] on span "Aceptar" at bounding box center [102, 177] width 21 height 6
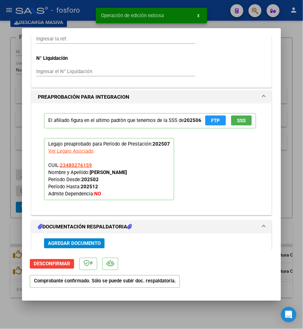
click at [151, 302] on div at bounding box center [151, 164] width 303 height 329
type input "$ 0,00"
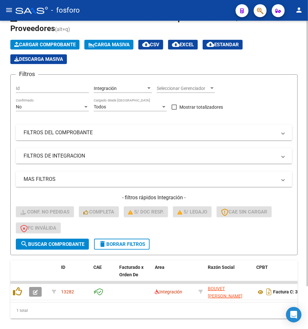
scroll to position [0, 0]
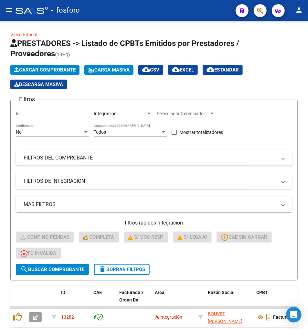
click at [176, 17] on div "- fosforo" at bounding box center [123, 10] width 215 height 14
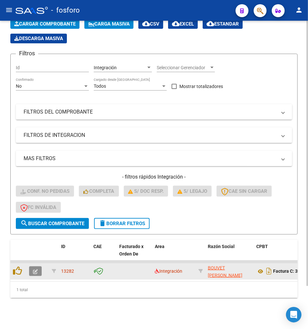
click at [37, 269] on icon "button" at bounding box center [35, 271] width 5 height 5
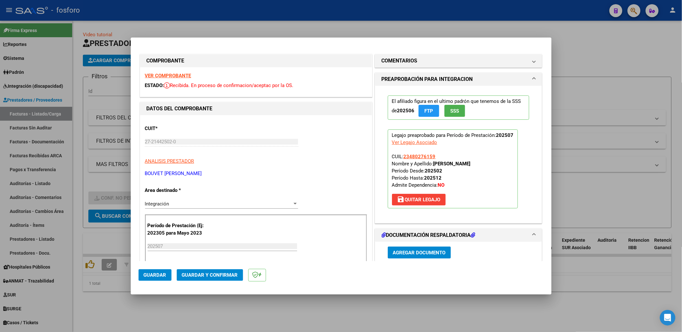
click at [158, 61] on strong "COMPROBANTE" at bounding box center [166, 61] width 38 height 6
click at [308, 148] on div "CUIT * 27-21442502-0 Ingresar CUIT ANALISIS PRESTADOR BOUVET LIA MARIA NATALIA …" at bounding box center [256, 148] width 222 height 57
click at [308, 146] on div "CUIT * 27-21442502-0 Ingresar CUIT ANALISIS PRESTADOR BOUVET LIA MARIA NATALIA …" at bounding box center [256, 148] width 222 height 57
type input "$ 0,00"
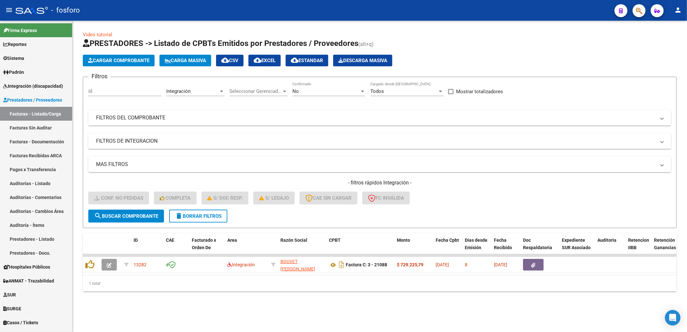
click at [272, 305] on div "Video tutorial PRESTADORES -> Listado de CPBTs Emitidos por Prestadores / Prove…" at bounding box center [380, 167] width 615 height 292
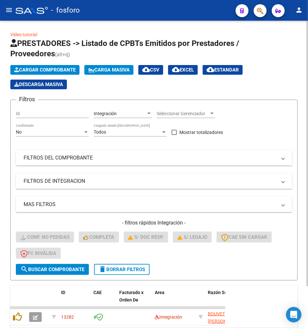
scroll to position [50, 0]
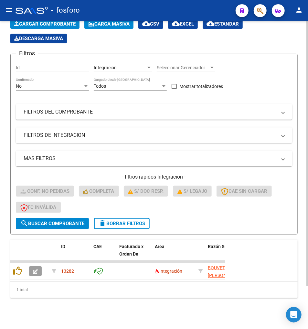
drag, startPoint x: 144, startPoint y: 312, endPoint x: 164, endPoint y: 293, distance: 27.7
click at [144, 312] on div "Video tutorial PRESTADORES -> Listado de CPBTs Emitidos por Prestadores / Prove…" at bounding box center [154, 152] width 308 height 354
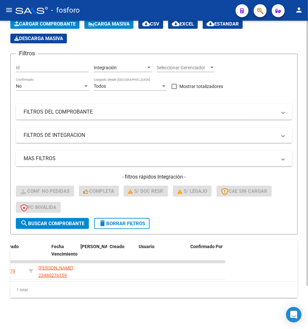
scroll to position [0, 1291]
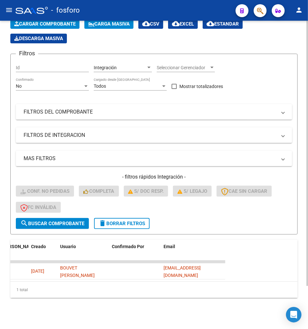
click at [239, 307] on div "Video tutorial PRESTADORES -> Listado de CPBTs Emitidos por Prestadores / Prove…" at bounding box center [154, 152] width 308 height 354
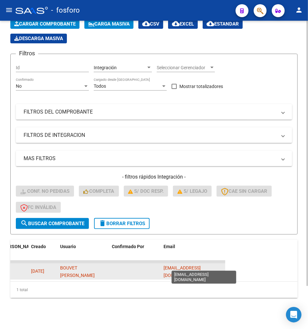
click at [201, 265] on span "oficinaescuelarecuperadora@gmail.com" at bounding box center [182, 271] width 37 height 13
copy span "oficinaescuelarecuperadora@gmail.com"
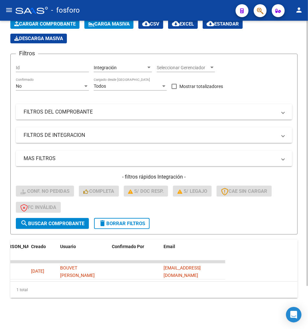
click at [183, 293] on div "1 total" at bounding box center [154, 290] width 288 height 16
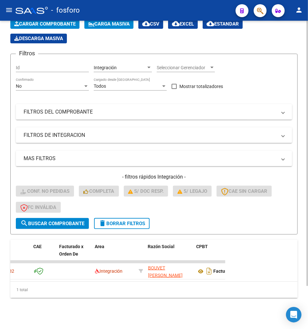
scroll to position [0, 0]
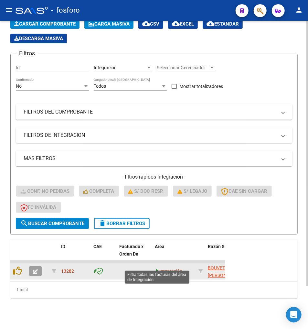
click at [158, 269] on icon at bounding box center [157, 271] width 5 height 5
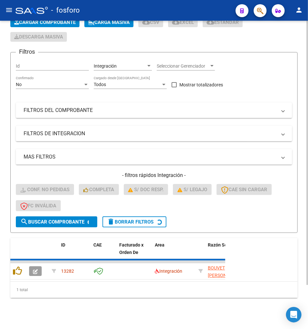
click at [70, 293] on div "1 total" at bounding box center [154, 290] width 288 height 16
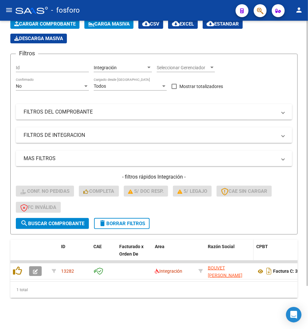
click at [224, 244] on span "Razón Social" at bounding box center [221, 246] width 27 height 5
copy div "Razón Social"
click at [176, 299] on div "Video tutorial PRESTADORES -> Listado de CPBTs Emitidos por Prestadores / Prove…" at bounding box center [154, 152] width 308 height 354
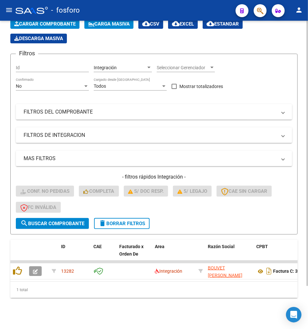
drag, startPoint x: 46, startPoint y: 275, endPoint x: 43, endPoint y: 279, distance: 4.4
click at [44, 276] on datatable-body "13282 Integración BOUVET LIA MARIA NATALIA 27214425020 Factura C: 3 - 21088 $ 7…" at bounding box center [154, 271] width 288 height 21
drag, startPoint x: 58, startPoint y: 302, endPoint x: 72, endPoint y: 176, distance: 126.4
click at [58, 301] on div "Video tutorial PRESTADORES -> Listado de CPBTs Emitidos por Prestadores / Prove…" at bounding box center [154, 152] width 308 height 354
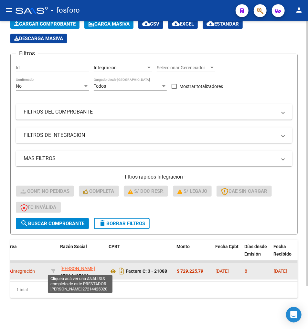
scroll to position [8, 0]
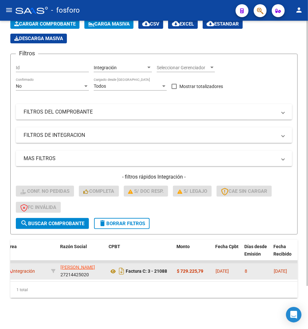
click at [72, 269] on div "BOUVET LIA MARIA NATALIA 27214425020" at bounding box center [82, 271] width 43 height 14
copy div "27214425020"
click at [80, 271] on div "BOUVET LIA MARIA NATALIA 27214425020" at bounding box center [82, 271] width 43 height 14
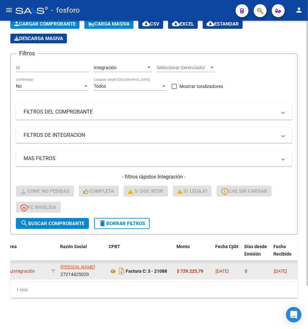
drag, startPoint x: 80, startPoint y: 271, endPoint x: 79, endPoint y: 267, distance: 4.6
click at [79, 267] on div "BOUVET LIA MARIA NATALIA 27214425020" at bounding box center [82, 271] width 43 height 14
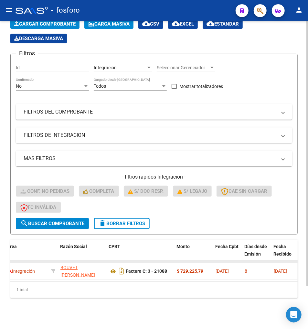
scroll to position [0, 0]
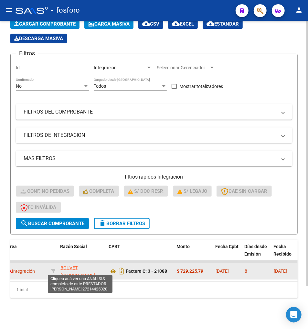
drag, startPoint x: 80, startPoint y: 262, endPoint x: 61, endPoint y: 262, distance: 19.4
click at [61, 264] on app-link-go-to "BOUVET LIA MARIA NATALIA" at bounding box center [82, 271] width 43 height 15
copy span "BOUVET LIA MARIA NATALIA"
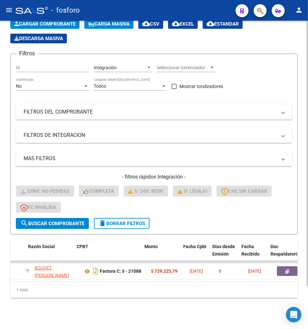
scroll to position [0, 186]
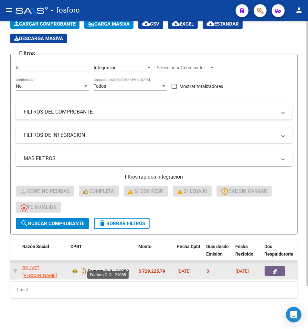
click at [120, 269] on strong "Factura C: 3 - 21088" at bounding box center [108, 271] width 41 height 5
copy strong "21088"
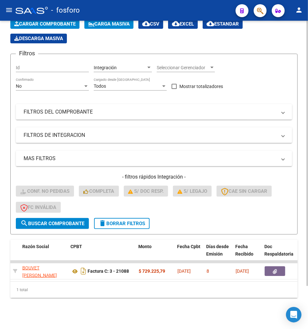
click at [50, 288] on div "1 total" at bounding box center [154, 290] width 288 height 16
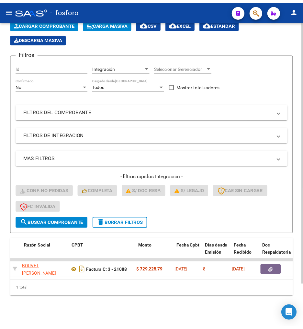
scroll to position [0, 0]
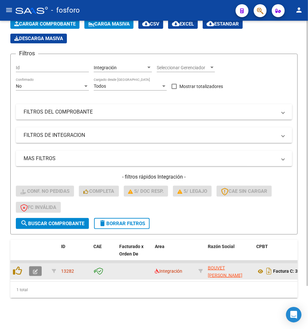
click at [35, 270] on button "button" at bounding box center [35, 271] width 13 height 10
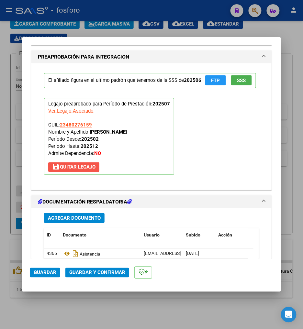
click at [73, 170] on span "save Quitar Legajo" at bounding box center [73, 167] width 43 height 6
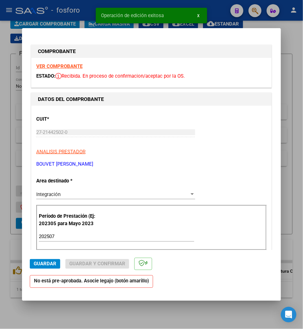
drag, startPoint x: 166, startPoint y: 70, endPoint x: 181, endPoint y: 114, distance: 46.1
click at [166, 71] on div "VER COMPROBANTE ESTADO: Recibida. En proceso de confirmacion/aceptac por la OS." at bounding box center [151, 72] width 240 height 29
click at [47, 264] on span "Guardar" at bounding box center [45, 264] width 23 height 6
click at [48, 263] on span "Guardar" at bounding box center [45, 264] width 23 height 6
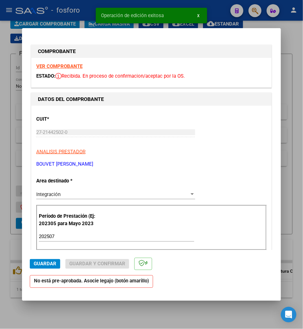
click at [90, 328] on div at bounding box center [151, 164] width 303 height 329
type input "$ 0,00"
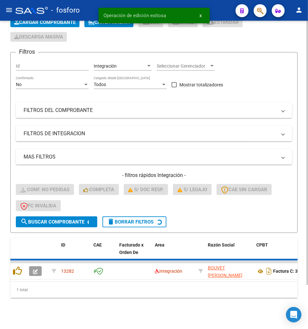
scroll to position [39, 0]
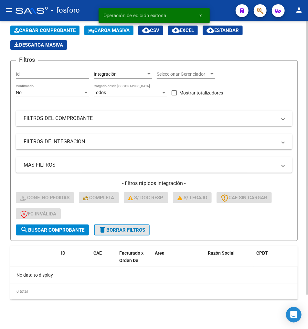
click at [134, 229] on span "delete Borrar Filtros" at bounding box center [122, 230] width 47 height 6
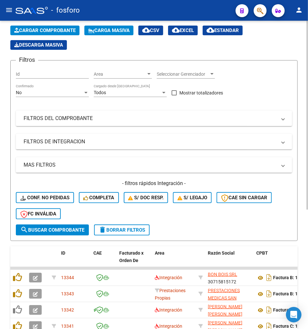
click at [215, 228] on form "Filtros Id Area Area Seleccionar Gerenciador Seleccionar Gerenciador No Confirm…" at bounding box center [154, 150] width 288 height 181
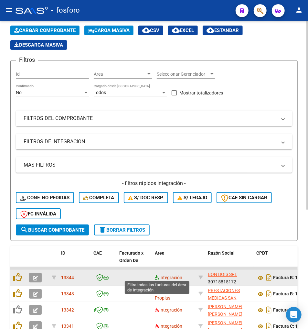
click at [156, 276] on icon at bounding box center [157, 277] width 5 height 5
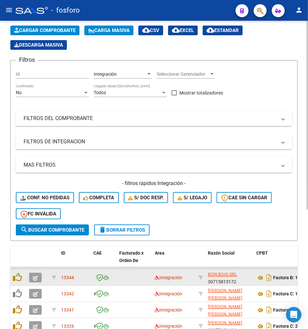
click at [211, 223] on div "- filtros rápidos Integración - Conf. no pedidas Completa S/ Doc Resp. S/ legaj…" at bounding box center [154, 202] width 277 height 45
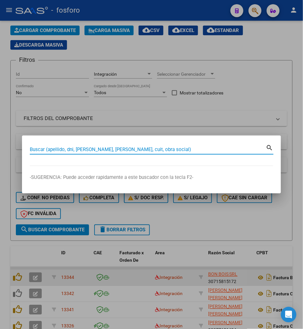
paste input "20364139463"
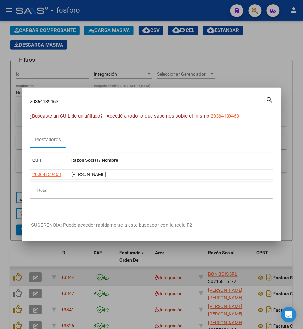
click at [53, 101] on input "20364139463" at bounding box center [148, 102] width 236 height 6
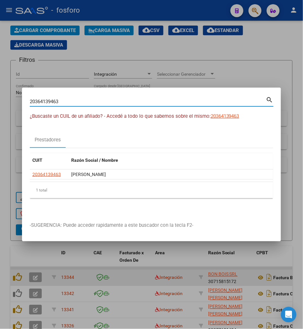
click at [53, 101] on input "20364139463" at bounding box center [148, 102] width 236 height 6
paste input "7214425020"
type input "27214425020"
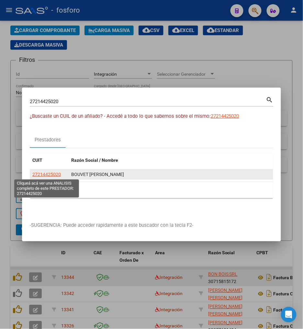
click at [42, 174] on span "27214425020" at bounding box center [46, 174] width 28 height 5
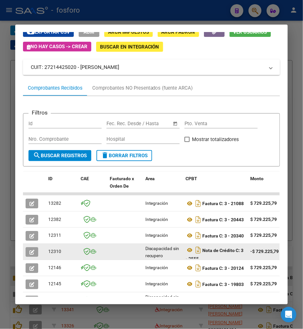
scroll to position [72, 0]
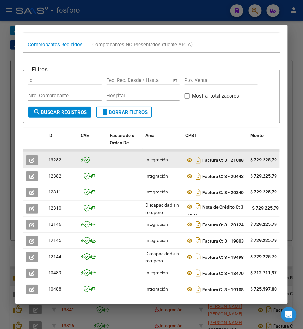
click at [33, 160] on button "button" at bounding box center [32, 160] width 13 height 10
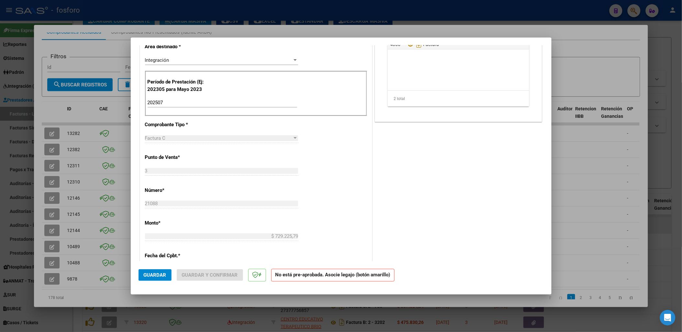
scroll to position [0, 0]
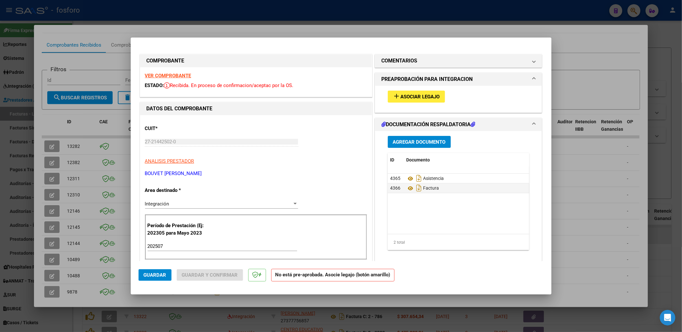
click at [175, 75] on strong "VER COMPROBANTE" at bounding box center [168, 76] width 46 height 6
click at [170, 75] on strong "VER COMPROBANTE" at bounding box center [168, 76] width 46 height 6
click at [308, 157] on div "CUIT * 27-21442502-0 Ingresar CUIT ANALISIS PRESTADOR BOUVET LIA MARIA NATALIA …" at bounding box center [256, 148] width 222 height 57
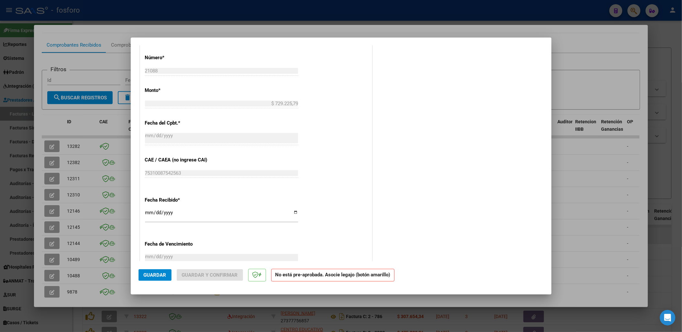
scroll to position [359, 0]
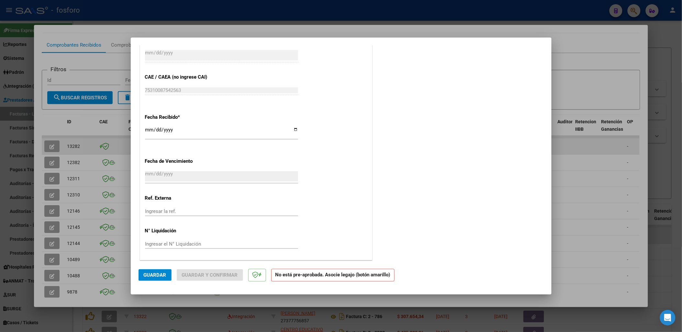
drag, startPoint x: 596, startPoint y: 157, endPoint x: 571, endPoint y: 153, distance: 24.8
click at [308, 157] on div at bounding box center [341, 166] width 682 height 332
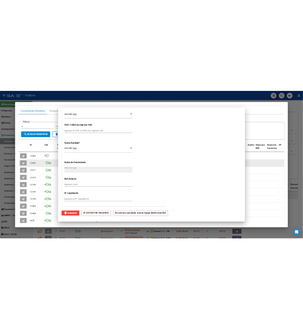
scroll to position [0, 0]
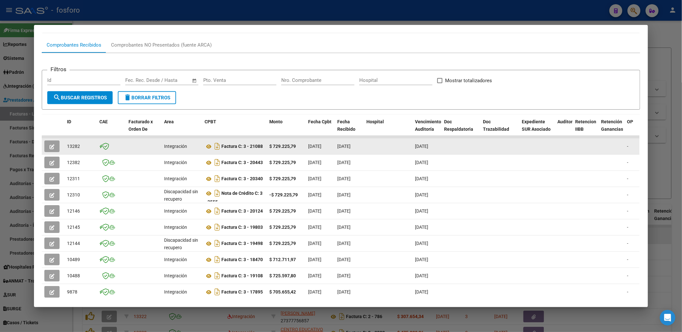
click at [50, 140] on button "button" at bounding box center [51, 146] width 15 height 12
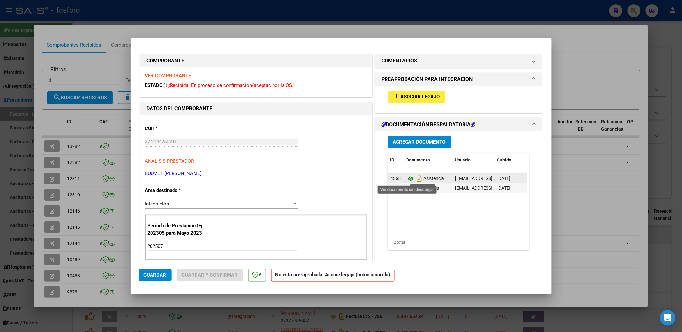
click at [308, 177] on icon at bounding box center [411, 179] width 8 height 8
click at [308, 187] on icon at bounding box center [411, 188] width 8 height 8
click at [308, 175] on p "BOUVET LIA MARIA NATALIA" at bounding box center [256, 173] width 222 height 7
click at [176, 73] on strong "VER COMPROBANTE" at bounding box center [168, 76] width 46 height 6
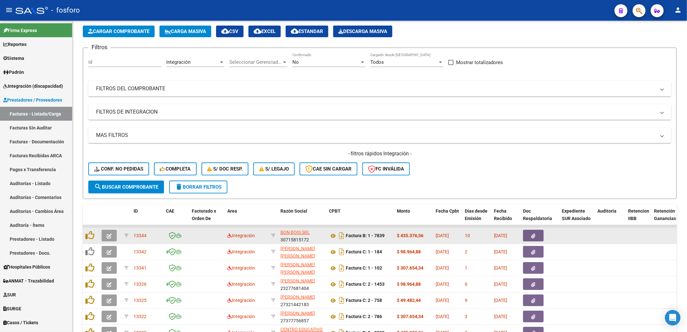
click at [308, 191] on form "Filtros Id Integración Area Seleccionar Gerenciador Seleccionar Gerenciador No …" at bounding box center [380, 123] width 594 height 151
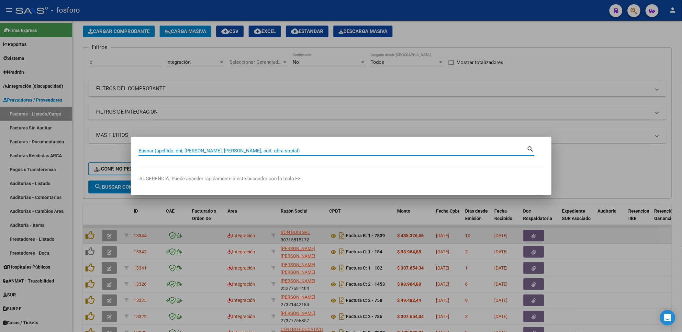
paste input "27214425020"
type input "27214425020"
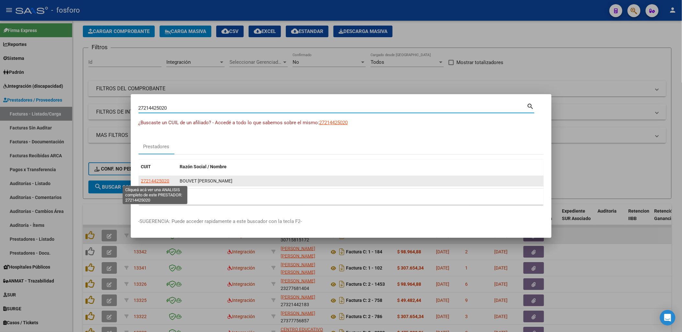
click at [162, 182] on span "27214425020" at bounding box center [155, 180] width 28 height 5
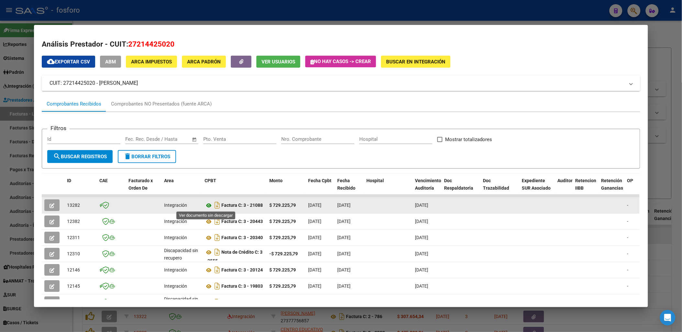
click at [208, 205] on icon at bounding box center [209, 206] width 8 height 8
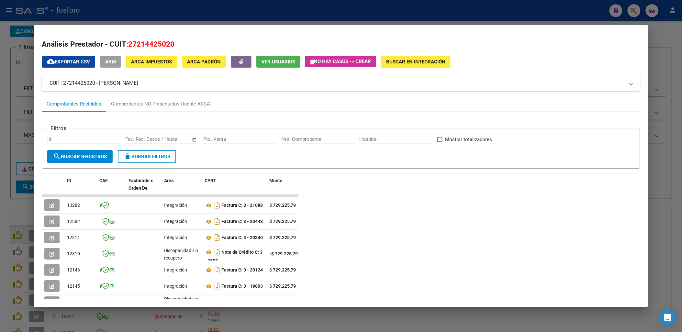
scroll to position [39, 0]
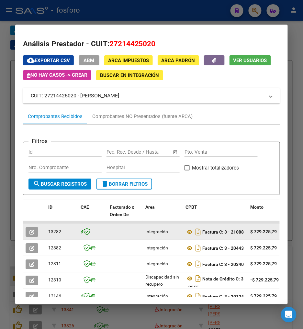
click at [37, 231] on div at bounding box center [34, 232] width 17 height 10
click at [33, 232] on button "button" at bounding box center [32, 232] width 13 height 10
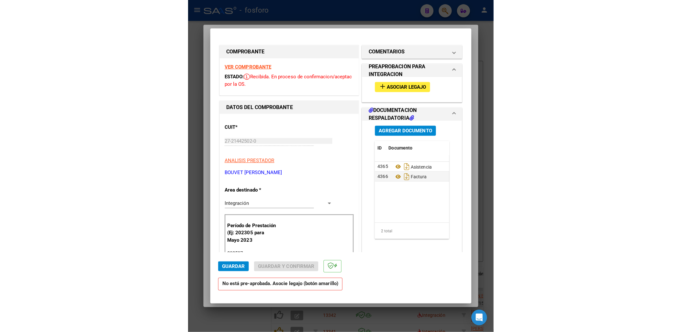
scroll to position [29, 0]
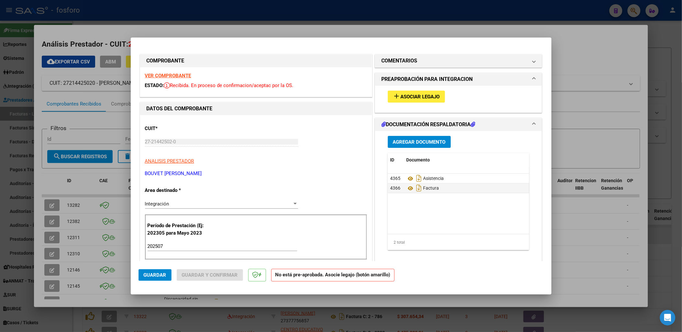
click at [308, 96] on span "Asociar Legajo" at bounding box center [420, 97] width 39 height 6
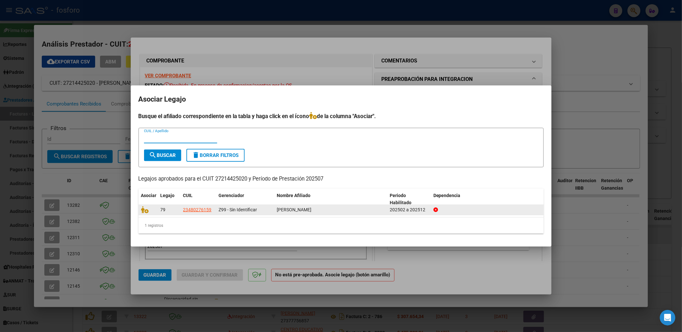
click at [144, 214] on datatable-body-cell at bounding box center [148, 210] width 19 height 10
click at [144, 210] on icon at bounding box center [145, 209] width 8 height 7
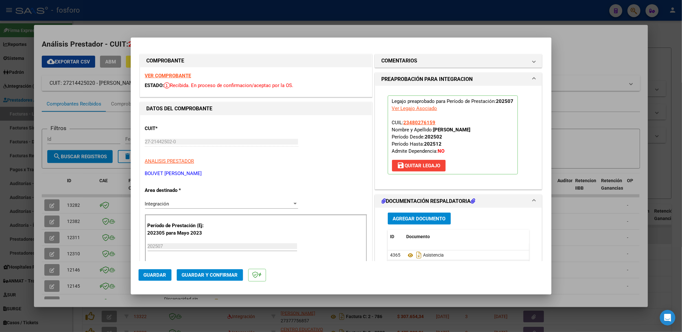
click at [160, 277] on span "Guardar" at bounding box center [155, 275] width 23 height 6
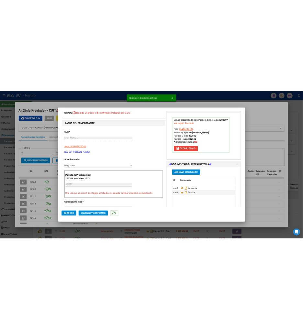
scroll to position [0, 0]
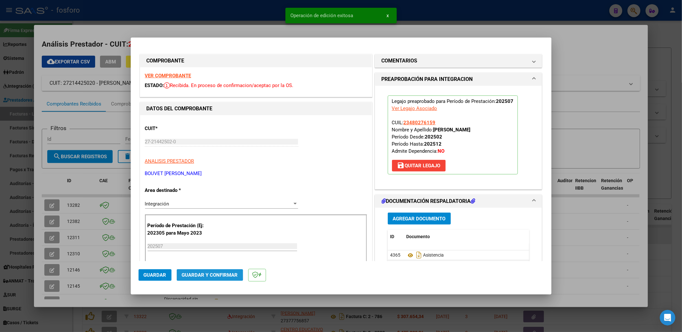
click at [204, 273] on span "Guardar y Confirmar" at bounding box center [210, 275] width 56 height 6
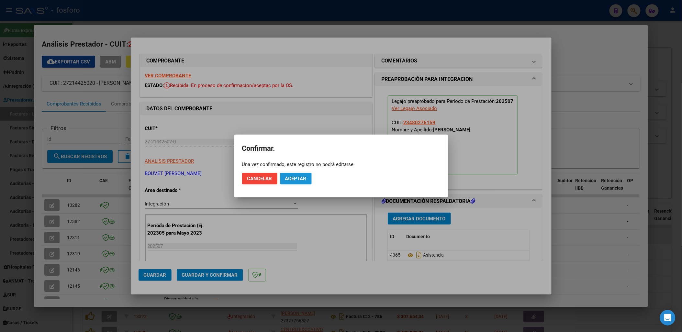
click at [297, 176] on span "Aceptar" at bounding box center [295, 179] width 21 height 6
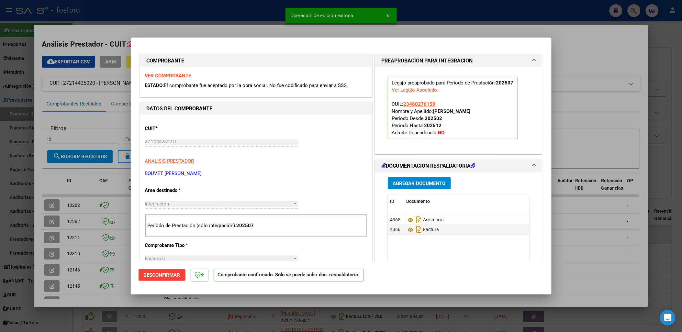
drag, startPoint x: 594, startPoint y: 126, endPoint x: 561, endPoint y: 1, distance: 128.5
click at [308, 125] on div at bounding box center [341, 166] width 682 height 332
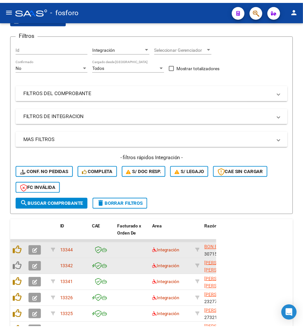
scroll to position [147, 0]
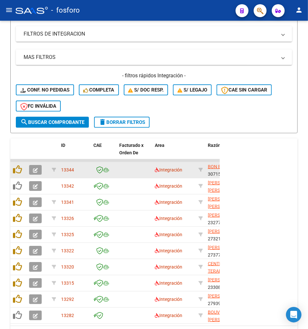
click at [253, 185] on div "ID CAE Facturado x Orden De Area Razón Social CPBT Monto Fecha Cpbt Días desde …" at bounding box center [154, 241] width 288 height 204
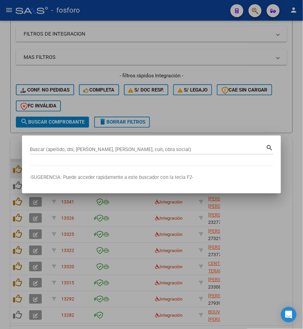
paste input "BOUVET"
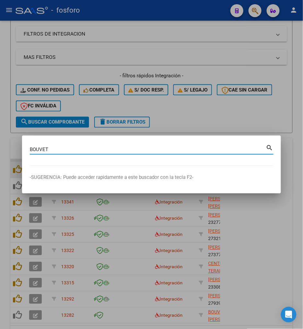
type input "BOUVET"
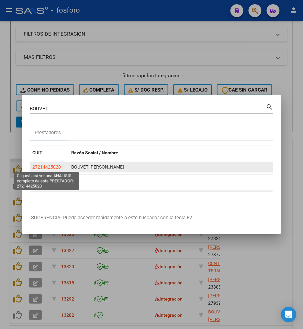
click at [45, 169] on span "27214425020" at bounding box center [46, 166] width 28 height 5
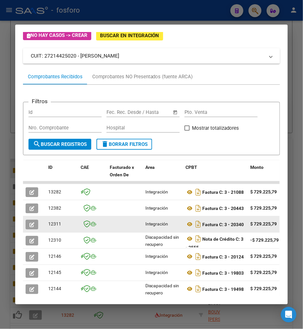
scroll to position [72, 0]
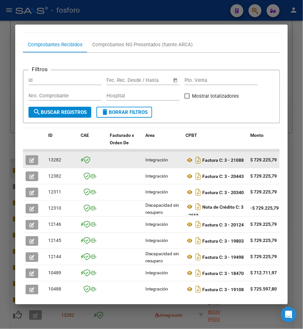
click at [29, 157] on span "button" at bounding box center [31, 160] width 5 height 6
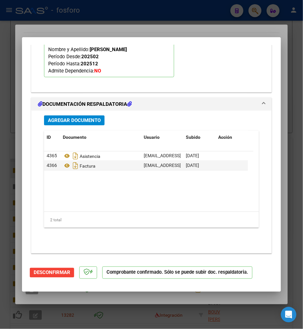
scroll to position [641, 0]
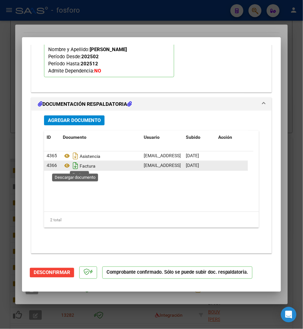
click at [76, 165] on icon "Descargar documento" at bounding box center [75, 166] width 8 height 10
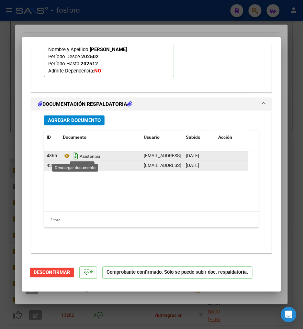
click at [76, 154] on icon "Descargar documento" at bounding box center [75, 156] width 8 height 10
click at [124, 203] on datatable-body "4365 Asistencia oficinaescuelarecuperadora@gmail.com - BOUVET LIA MARIA NATALIA…" at bounding box center [148, 181] width 209 height 60
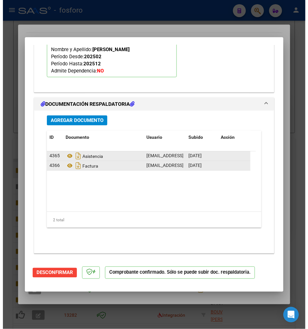
scroll to position [0, 0]
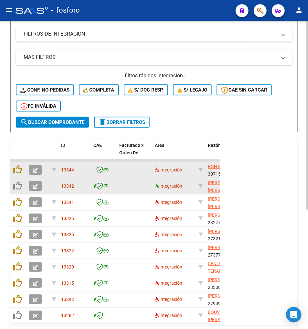
click at [155, 184] on icon at bounding box center [157, 186] width 5 height 5
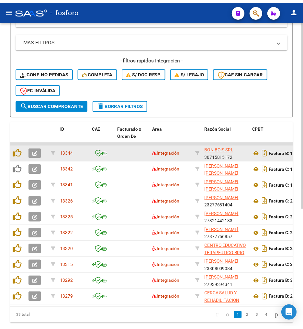
scroll to position [195, 0]
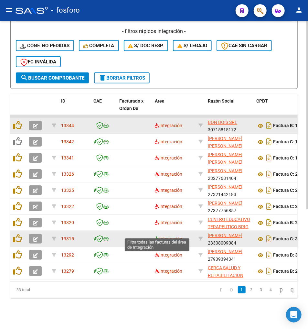
click at [159, 237] on icon at bounding box center [157, 239] width 5 height 5
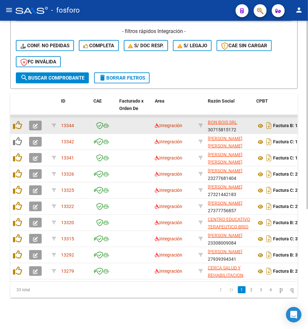
click at [107, 290] on datatable-pager "1 2 3 4" at bounding box center [183, 289] width 230 height 11
click at [103, 292] on datatable-pager "1 2 3 4" at bounding box center [183, 289] width 230 height 11
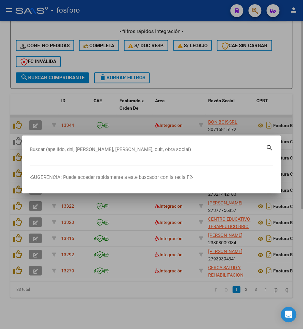
paste input "BOUVET LIA MARIA NATALIA factura 21088"
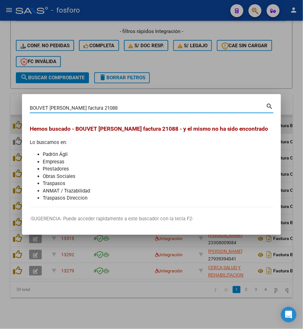
drag, startPoint x: 94, startPoint y: 102, endPoint x: 608, endPoint y: 141, distance: 515.7
click at [303, 141] on html "menu - fosforo person Firma Express Reportes SUR Expedientes Internos Movimient…" at bounding box center [151, 164] width 303 height 329
type input "BOUVET LIA MARIA NATALIA"
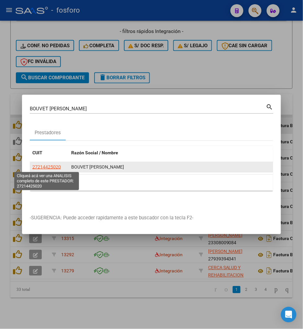
click at [56, 164] on span "27214425020" at bounding box center [46, 166] width 28 height 5
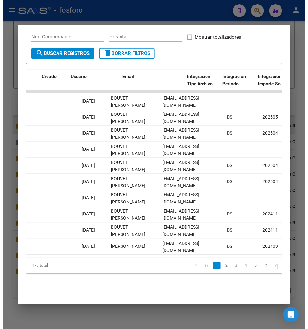
scroll to position [0, 781]
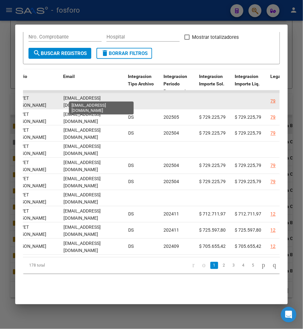
click at [73, 95] on span "oficinaescuelarecuperadora@gmail.com" at bounding box center [81, 101] width 37 height 13
copy span "oficinaescuelarecuperadora@gmail.com"
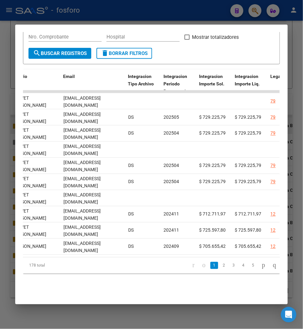
click at [124, 268] on datatable-pager "1 2 3 4 5" at bounding box center [177, 265] width 206 height 11
click at [137, 263] on datatable-pager "1 2 3 4 5" at bounding box center [177, 265] width 206 height 11
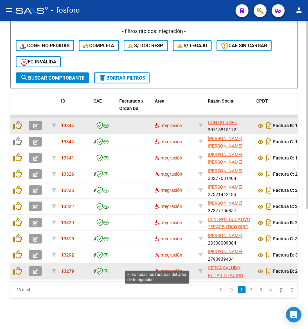
click at [159, 269] on icon at bounding box center [157, 271] width 5 height 5
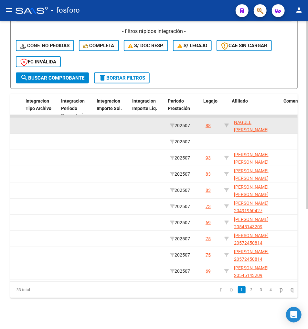
scroll to position [0, 737]
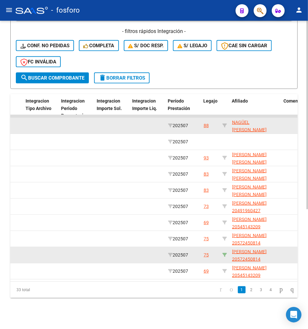
click at [225, 253] on icon at bounding box center [225, 255] width 5 height 5
type input "20572450814"
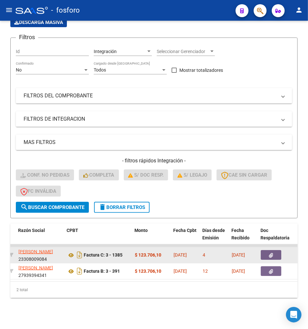
scroll to position [0, 194]
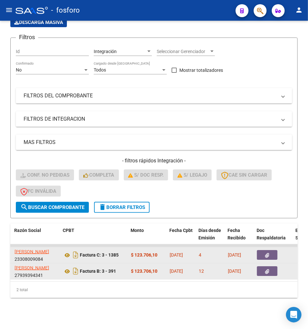
click at [269, 269] on icon "button" at bounding box center [268, 271] width 4 height 5
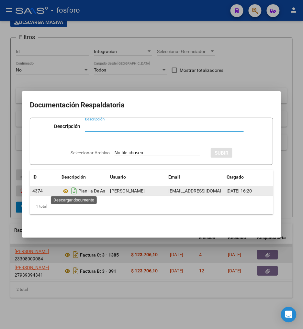
click at [77, 189] on icon "Descargar documento" at bounding box center [74, 191] width 8 height 10
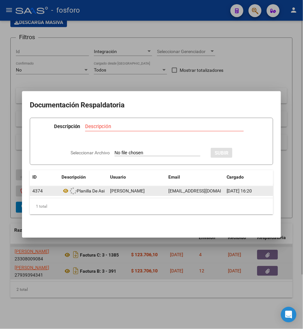
click at [85, 264] on div at bounding box center [151, 164] width 303 height 329
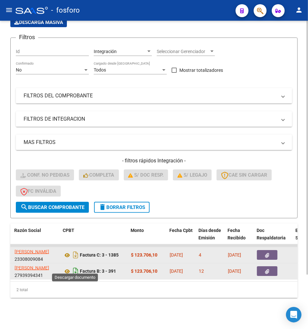
click at [78, 266] on icon "Descargar documento" at bounding box center [76, 271] width 8 height 10
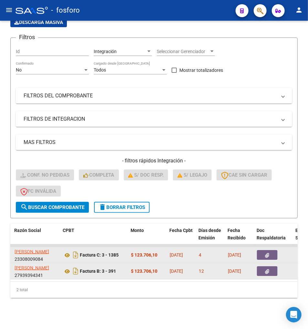
drag, startPoint x: 30, startPoint y: 274, endPoint x: 27, endPoint y: 278, distance: 5.1
click at [28, 277] on datatable-body "13315 Integración PARDO AGUSTINA 23308009084 Factura C: 3 - 1385 $ 123.706,10 0…" at bounding box center [154, 262] width 288 height 37
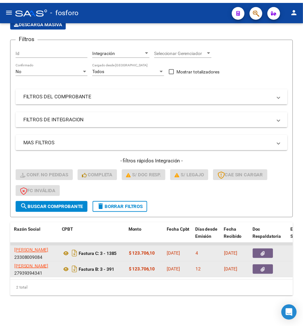
scroll to position [0, 0]
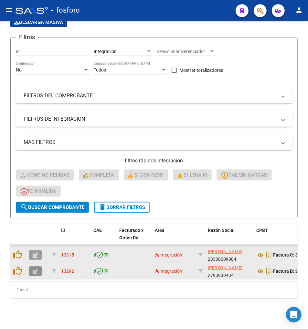
click at [37, 268] on span "button" at bounding box center [35, 271] width 5 height 6
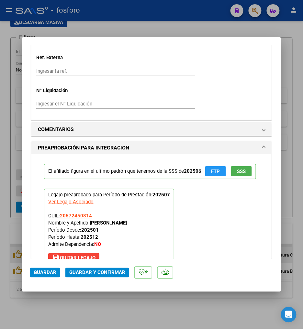
scroll to position [539, 0]
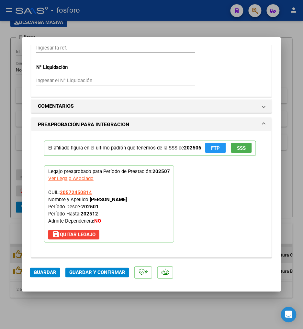
click at [106, 271] on span "Guardar y Confirmar" at bounding box center [97, 273] width 56 height 6
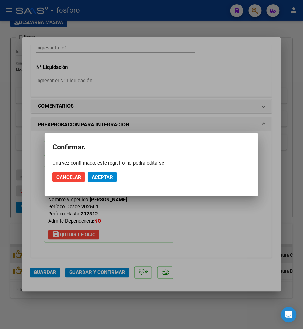
drag, startPoint x: 110, startPoint y: 186, endPoint x: 107, endPoint y: 182, distance: 5.1
click at [107, 182] on mat-dialog-actions "Cancelar Aceptar" at bounding box center [151, 177] width 198 height 22
click at [107, 182] on button "Aceptar" at bounding box center [102, 178] width 29 height 10
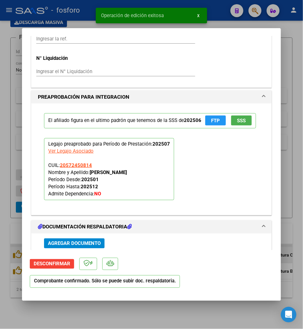
click at [124, 310] on div at bounding box center [151, 164] width 303 height 329
type input "$ 0,00"
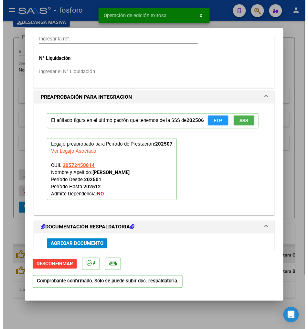
scroll to position [630, 0]
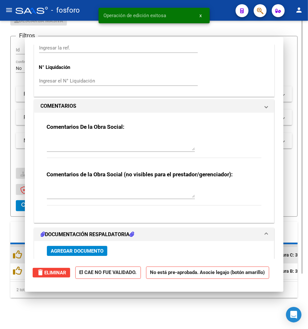
click at [137, 304] on div "Video tutorial PRESTADORES -> Listado de CPBTs Emitidos por Prestadores / Prove…" at bounding box center [154, 143] width 308 height 372
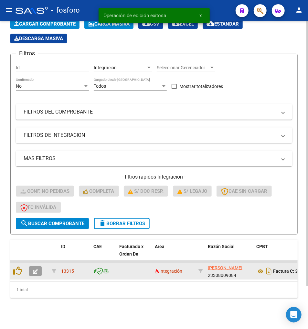
drag, startPoint x: 115, startPoint y: 310, endPoint x: 111, endPoint y: 309, distance: 4.0
click at [113, 310] on div "Video tutorial PRESTADORES -> Listado de CPBTs Emitidos por Prestadores / Prove…" at bounding box center [154, 152] width 308 height 354
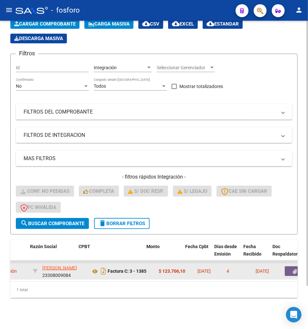
scroll to position [0, 188]
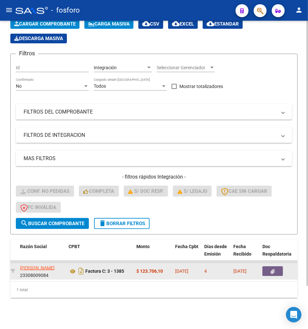
drag, startPoint x: 128, startPoint y: 314, endPoint x: 261, endPoint y: 314, distance: 133.3
click at [135, 314] on div "Video tutorial PRESTADORES -> Listado de CPBTs Emitidos por Prestadores / Prove…" at bounding box center [154, 152] width 308 height 354
click at [273, 269] on icon "button" at bounding box center [273, 271] width 4 height 5
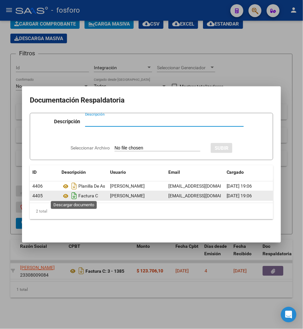
click at [76, 193] on icon "Descargar documento" at bounding box center [74, 196] width 8 height 10
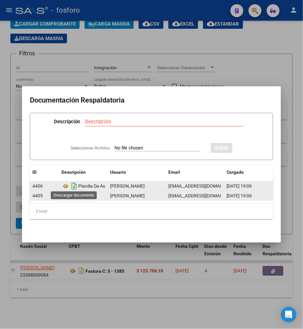
click at [77, 183] on icon "Descargar documento" at bounding box center [74, 186] width 8 height 10
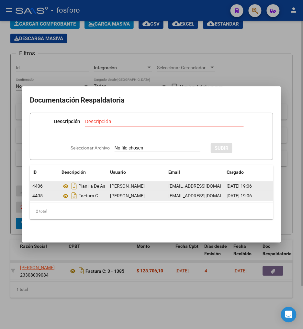
drag, startPoint x: 147, startPoint y: 250, endPoint x: 131, endPoint y: 256, distance: 16.7
click at [147, 250] on div at bounding box center [151, 164] width 303 height 329
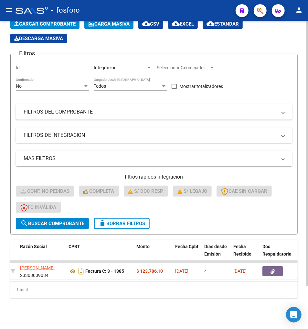
drag, startPoint x: 114, startPoint y: 274, endPoint x: 103, endPoint y: 274, distance: 11.3
click at [114, 274] on datatable-body "13315 Integración PARDO AGUSTINA 23308009084 Factura C: 3 - 1385 $ 123.706,10 0…" at bounding box center [154, 271] width 288 height 21
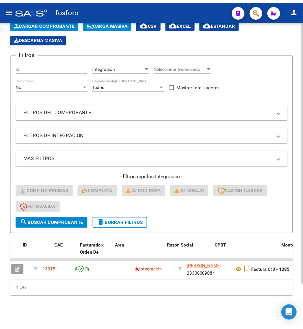
scroll to position [0, 0]
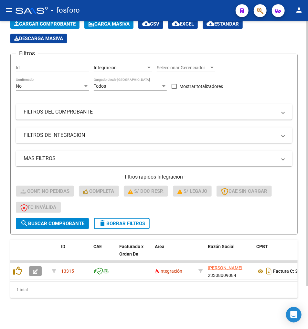
click at [56, 292] on div "1 total" at bounding box center [154, 290] width 288 height 16
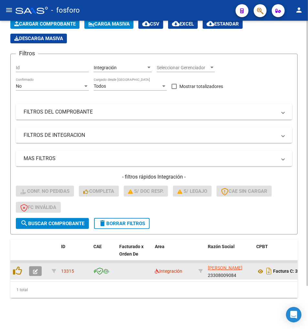
click at [30, 266] on button "button" at bounding box center [35, 271] width 13 height 10
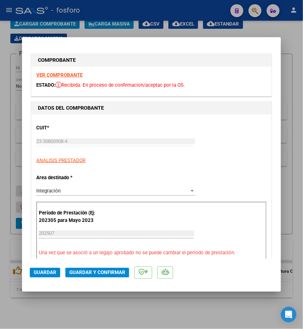
click at [269, 135] on mat-dialog-content "COMPROBANTE VER COMPROBANTE ESTADO: Recibida. En proceso de confirmacion/acepta…" at bounding box center [151, 152] width 259 height 214
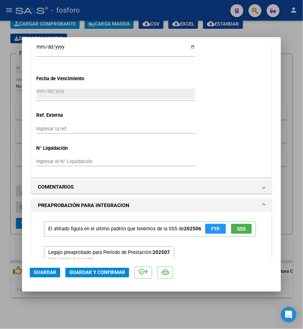
scroll to position [467, 0]
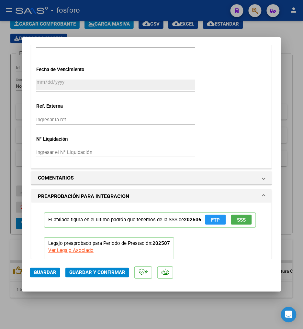
click at [112, 274] on span "Guardar y Confirmar" at bounding box center [97, 273] width 56 height 6
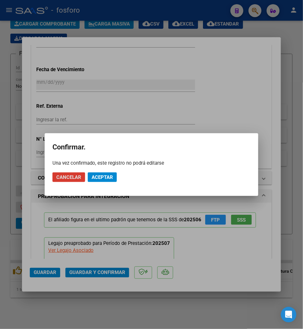
click at [95, 173] on button "Aceptar" at bounding box center [102, 178] width 29 height 10
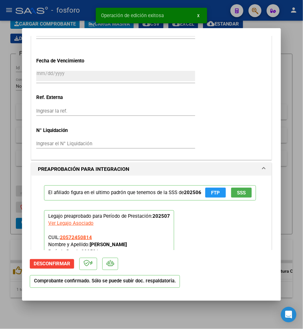
click at [146, 314] on div at bounding box center [151, 164] width 303 height 329
type input "$ 0,00"
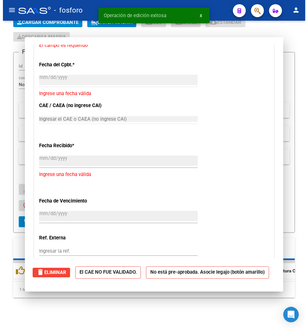
scroll to position [548, 0]
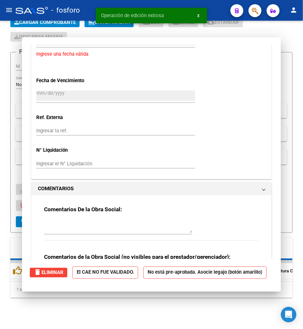
click at [146, 314] on div "Video tutorial PRESTADORES -> Listado de CPBTs Emitidos por Prestadores / Prove…" at bounding box center [151, 151] width 303 height 356
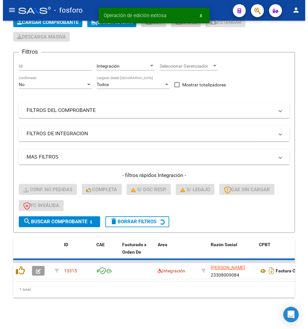
scroll to position [39, 0]
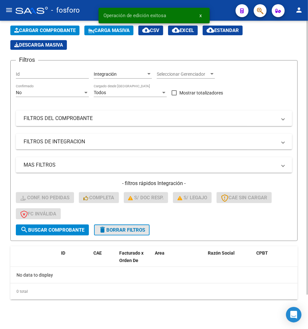
click at [107, 234] on button "delete Borrar Filtros" at bounding box center [122, 230] width 56 height 11
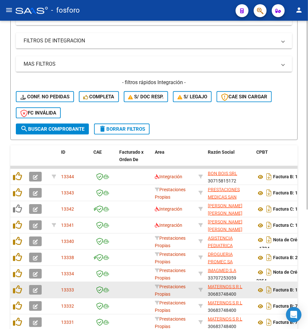
scroll to position [183, 0]
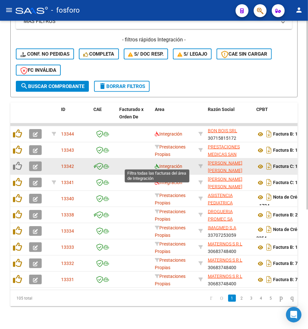
click at [156, 164] on icon at bounding box center [157, 166] width 5 height 5
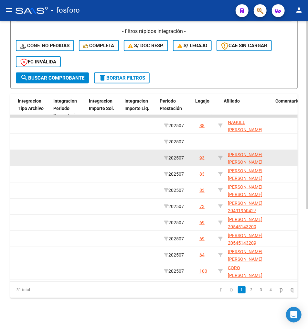
scroll to position [0, 757]
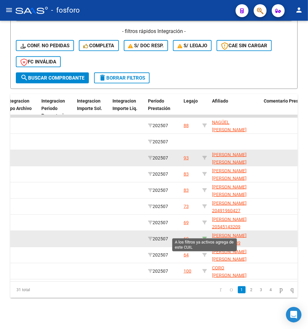
click at [205, 237] on icon at bounding box center [205, 239] width 5 height 5
type input "20545143209"
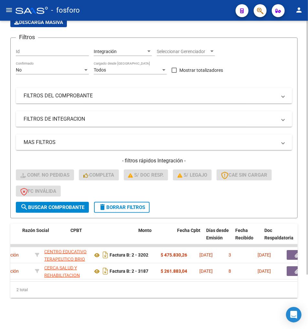
scroll to position [0, 192]
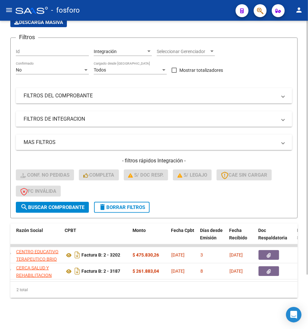
drag, startPoint x: 107, startPoint y: 287, endPoint x: 234, endPoint y: 276, distance: 127.6
click at [107, 287] on div "2 total" at bounding box center [154, 290] width 288 height 16
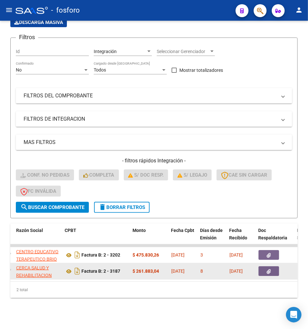
click at [278, 266] on button "button" at bounding box center [269, 271] width 21 height 10
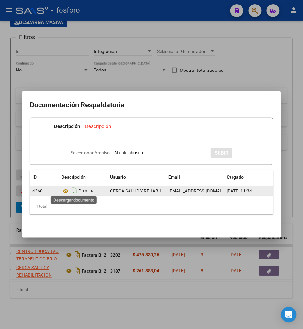
click at [73, 186] on icon "Descargar documento" at bounding box center [74, 191] width 8 height 10
drag, startPoint x: 89, startPoint y: 264, endPoint x: 77, endPoint y: 266, distance: 12.1
click at [88, 264] on div at bounding box center [151, 164] width 303 height 329
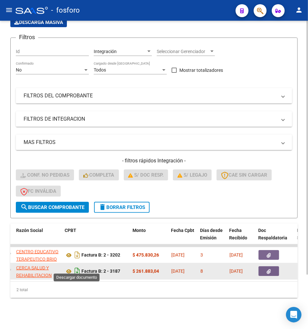
click at [75, 267] on icon "Descargar documento" at bounding box center [77, 271] width 8 height 10
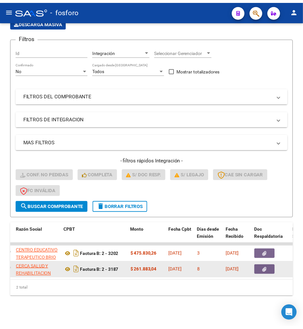
scroll to position [0, 0]
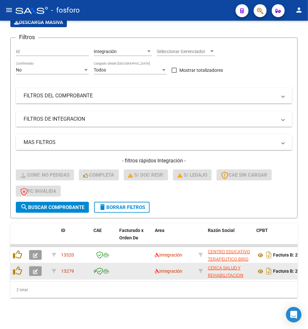
click at [34, 269] on icon "button" at bounding box center [35, 271] width 5 height 5
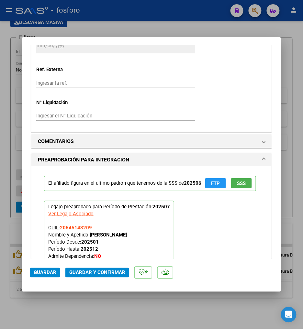
scroll to position [611, 0]
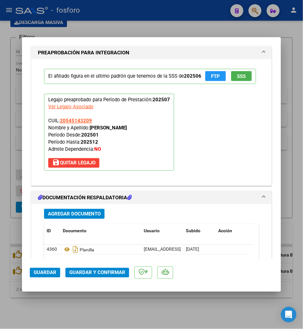
click at [98, 272] on span "Guardar y Confirmar" at bounding box center [97, 273] width 56 height 6
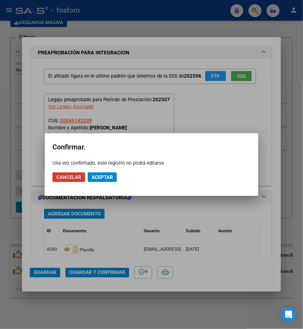
click at [102, 173] on button "Aceptar" at bounding box center [102, 178] width 29 height 10
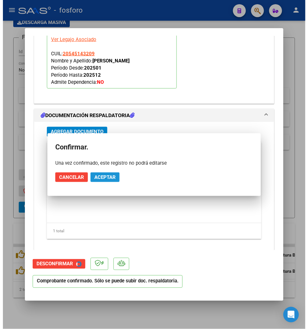
scroll to position [552, 0]
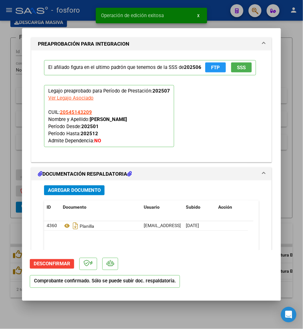
click at [108, 313] on div at bounding box center [151, 164] width 303 height 329
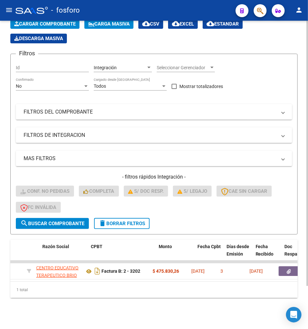
scroll to position [0, 186]
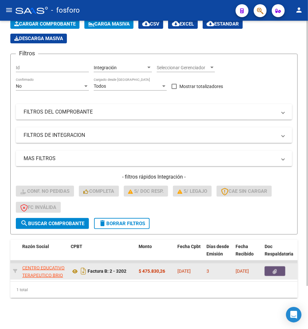
click at [277, 268] on span "button" at bounding box center [275, 271] width 4 height 6
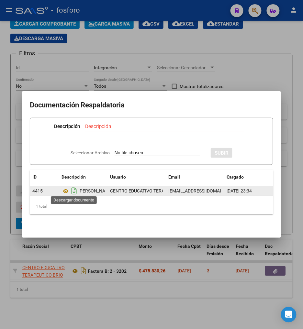
click at [75, 187] on icon "Descargar documento" at bounding box center [74, 191] width 8 height 10
click at [80, 271] on div at bounding box center [151, 164] width 303 height 329
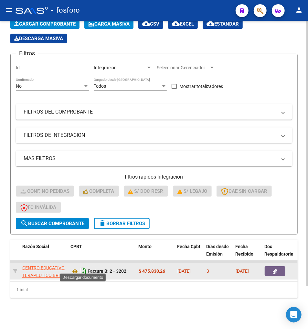
click at [82, 269] on icon "Descargar documento" at bounding box center [83, 271] width 8 height 10
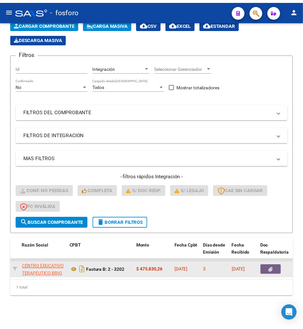
scroll to position [0, 0]
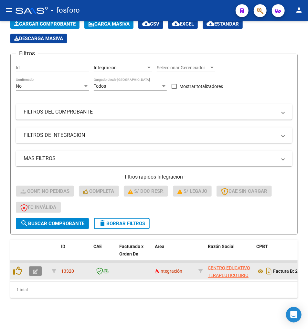
click at [37, 269] on icon "button" at bounding box center [35, 271] width 5 height 5
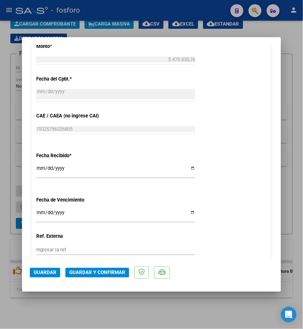
scroll to position [396, 0]
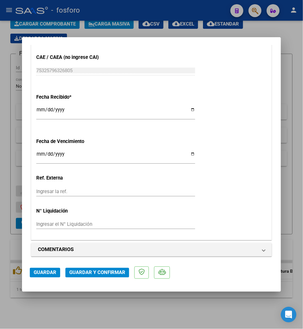
click at [40, 154] on input "Ingresar la fecha" at bounding box center [115, 156] width 159 height 10
type input "2025-08-13"
click at [115, 312] on div at bounding box center [151, 164] width 303 height 329
type input "$ 0,00"
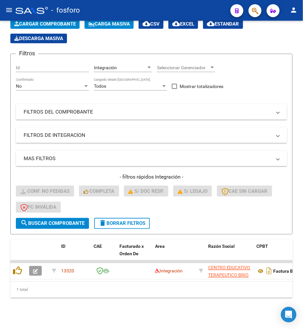
scroll to position [50, 0]
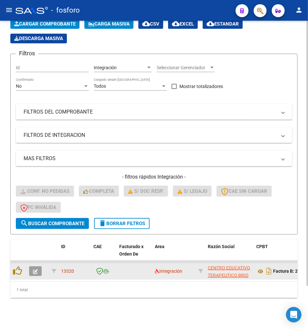
click at [30, 266] on button "button" at bounding box center [35, 271] width 13 height 10
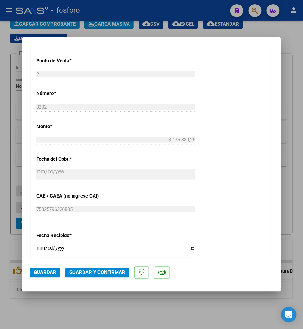
scroll to position [324, 0]
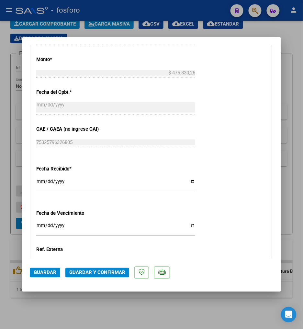
click at [37, 226] on input "Ingresar la fecha" at bounding box center [115, 228] width 159 height 10
type input "2025-08-20"
click at [243, 206] on div "CUIT * 30-71653810-5 Ingresar CUIT ANALISIS PRESTADOR CENTRO EDUCATIVO TERAPEUT…" at bounding box center [151, 51] width 240 height 521
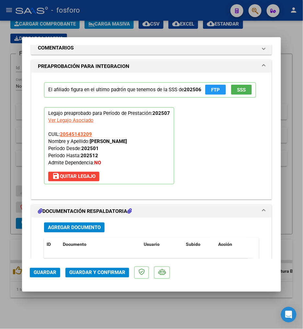
scroll to position [611, 0]
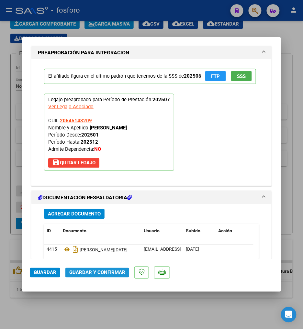
click at [103, 272] on span "Guardar y Confirmar" at bounding box center [97, 273] width 56 height 6
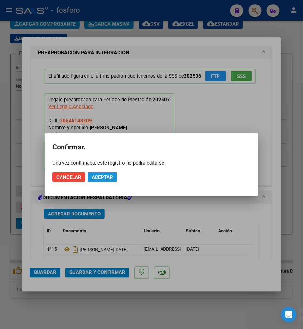
click at [110, 181] on button "Aceptar" at bounding box center [102, 178] width 29 height 10
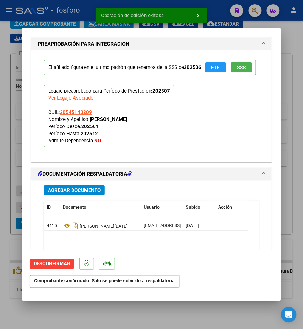
click at [152, 324] on div at bounding box center [151, 164] width 303 height 329
type input "$ 0,00"
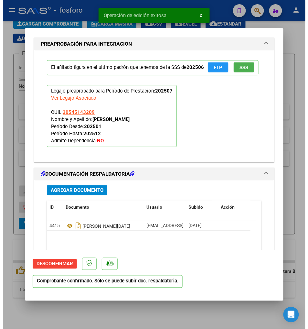
scroll to position [562, 0]
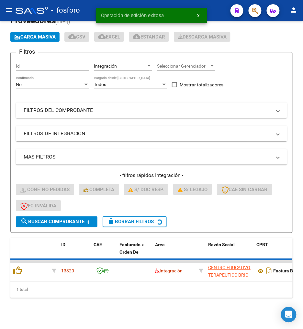
click at [141, 300] on div "Video tutorial PRESTADORES -> Listado de CPBTs Emitidos por Prestadores / Prove…" at bounding box center [151, 158] width 303 height 341
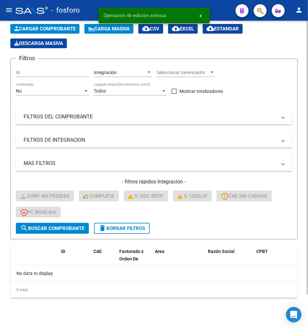
scroll to position [39, 0]
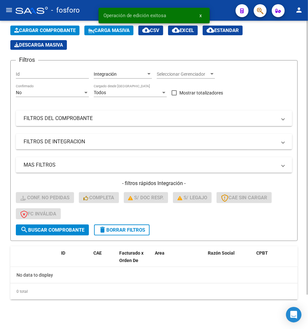
click at [91, 291] on div "0 total" at bounding box center [154, 292] width 288 height 16
click at [121, 231] on span "delete Borrar Filtros" at bounding box center [122, 230] width 47 height 6
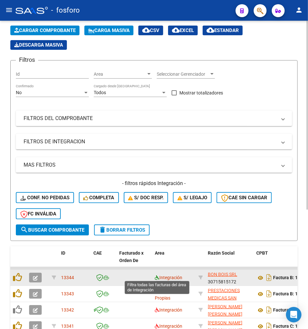
click at [157, 277] on icon at bounding box center [157, 277] width 5 height 5
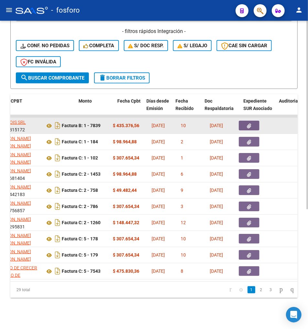
scroll to position [0, 292]
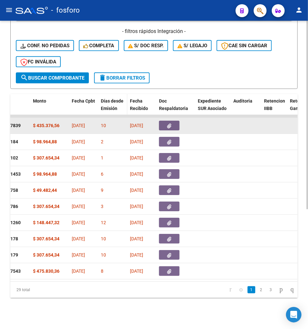
click at [117, 104] on span "Días desde Emisión" at bounding box center [112, 104] width 23 height 13
click at [137, 98] on span "Fecha Recibido" at bounding box center [139, 104] width 18 height 13
click at [143, 100] on span "Fecha Recibido" at bounding box center [139, 104] width 18 height 13
click at [288, 291] on link "go to last page" at bounding box center [292, 289] width 9 height 7
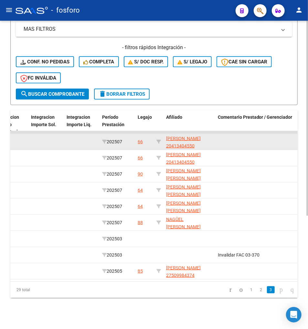
scroll to position [0, 797]
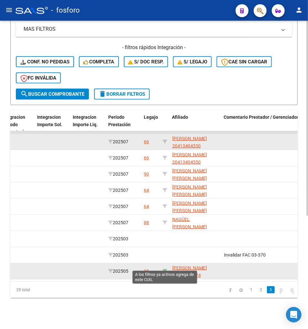
click at [164, 269] on icon at bounding box center [165, 271] width 5 height 5
type input "27509984374"
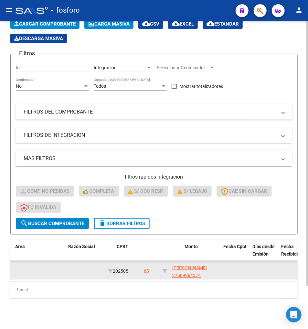
scroll to position [0, 0]
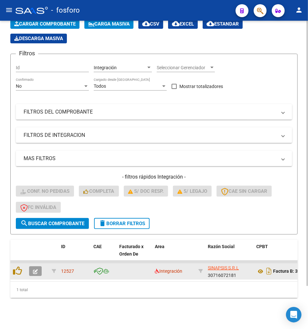
click at [120, 292] on div "1 total" at bounding box center [154, 290] width 288 height 16
drag, startPoint x: 63, startPoint y: 282, endPoint x: 80, endPoint y: 280, distance: 17.2
click at [80, 280] on div "ID CAE Facturado x Orden De Area Razón Social CPBT Monto Fecha Cpbt Días desde …" at bounding box center [154, 269] width 288 height 58
drag, startPoint x: 80, startPoint y: 280, endPoint x: 66, endPoint y: 277, distance: 14.4
click at [75, 286] on div "1 total" at bounding box center [154, 290] width 288 height 16
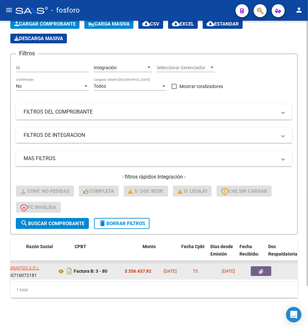
scroll to position [0, 154]
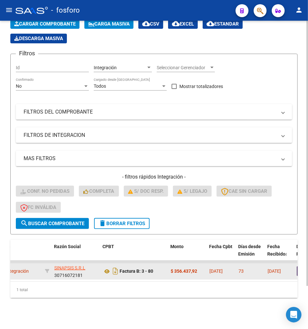
click at [136, 296] on div "1 total" at bounding box center [154, 290] width 288 height 16
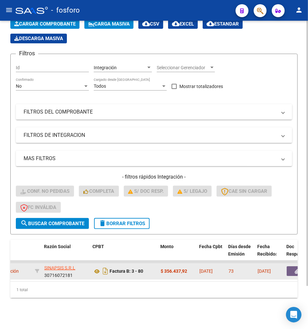
click at [179, 293] on div "1 total" at bounding box center [154, 290] width 288 height 16
click at [129, 298] on div "1 total" at bounding box center [154, 290] width 288 height 16
click at [243, 64] on div "Filtros Id Integración Area Seleccionar Gerenciador Seleccionar Gerenciador No …" at bounding box center [154, 138] width 277 height 159
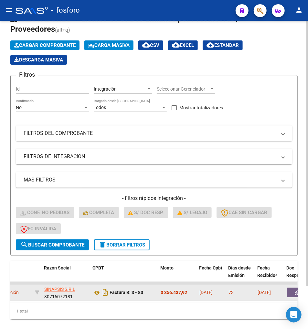
scroll to position [0, 0]
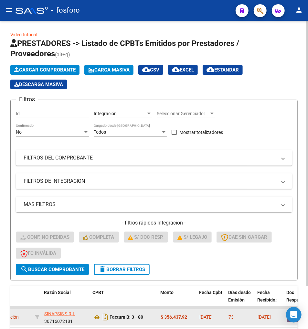
click at [247, 96] on app-list-header "PRESTADORES -> Listado de CPBTs Emitidos por Prestadores / Proveedores (alt+q) …" at bounding box center [154, 159] width 288 height 242
click at [167, 114] on span "Seleccionar Gerenciador" at bounding box center [183, 114] width 52 height 6
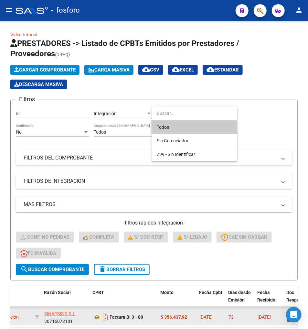
click at [170, 106] on div "Todos Sin Gerenciador Z99 - Sin Identificar" at bounding box center [154, 164] width 308 height 329
click at [169, 99] on div at bounding box center [154, 164] width 308 height 329
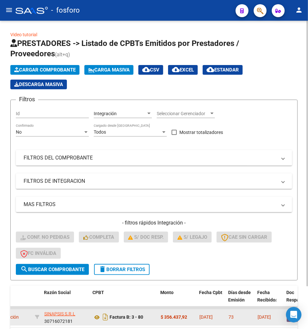
click at [146, 92] on app-list-header "PRESTADORES -> Listado de CPBTs Emitidos por Prestadores / Proveedores (alt+q) …" at bounding box center [154, 159] width 288 height 242
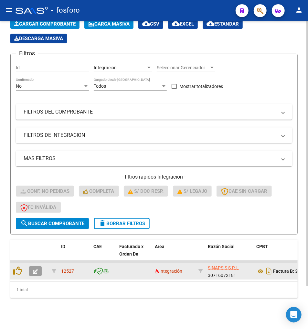
click at [128, 221] on span "delete Borrar Filtros" at bounding box center [122, 224] width 47 height 6
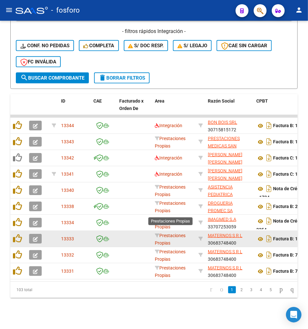
scroll to position [195, 0]
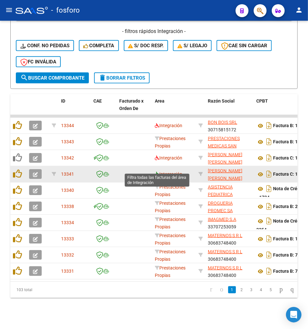
click at [155, 172] on icon at bounding box center [157, 174] width 5 height 5
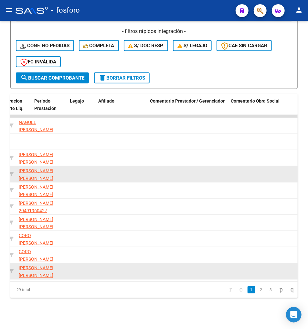
scroll to position [0, 871]
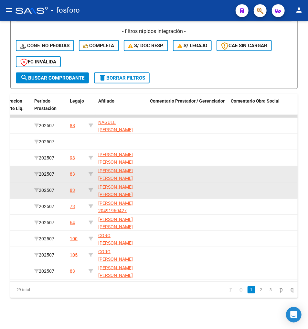
click at [88, 185] on datatable-body-cell at bounding box center [91, 191] width 10 height 16
click at [89, 188] on icon at bounding box center [91, 190] width 5 height 5
type input "20552753373"
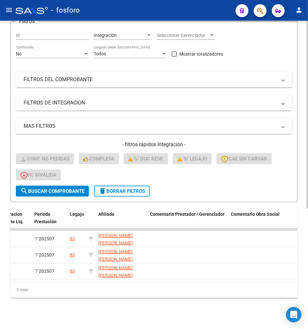
scroll to position [82, 0]
drag, startPoint x: 118, startPoint y: 305, endPoint x: 109, endPoint y: 279, distance: 27.4
click at [117, 301] on div "Video tutorial PRESTADORES -> Listado de CPBTs Emitidos por Prestadores / Prove…" at bounding box center [154, 135] width 308 height 387
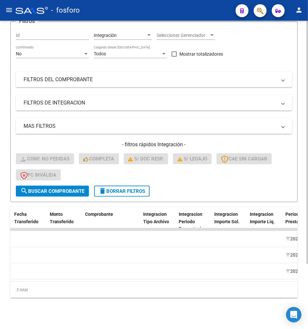
click at [95, 283] on div "3 total" at bounding box center [154, 290] width 288 height 16
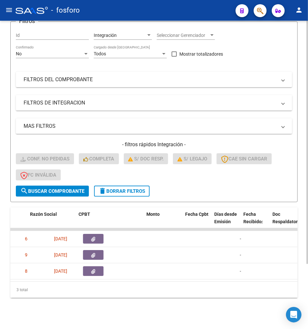
scroll to position [0, 0]
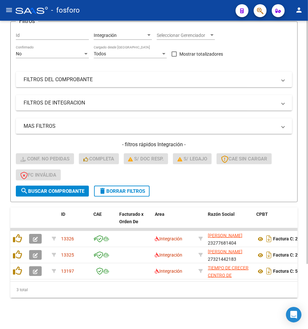
click at [67, 313] on div "Video tutorial PRESTADORES -> Listado de CPBTs Emitidos por Prestadores / Prove…" at bounding box center [154, 135] width 308 height 387
drag, startPoint x: 61, startPoint y: 276, endPoint x: 75, endPoint y: 280, distance: 13.7
click at [75, 280] on datatable-body "13326 Integración VELAZCO YANINA MARICEL 23277681404 Factura C: 2 - 1453 $ 98.9…" at bounding box center [154, 254] width 288 height 53
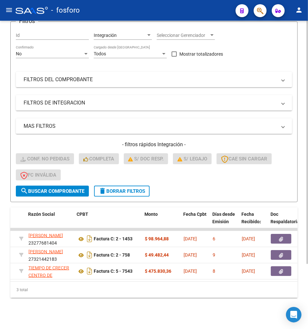
scroll to position [0, 188]
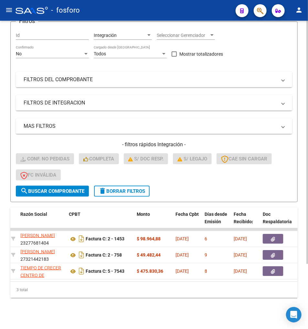
click at [195, 285] on div "3 total" at bounding box center [154, 290] width 288 height 16
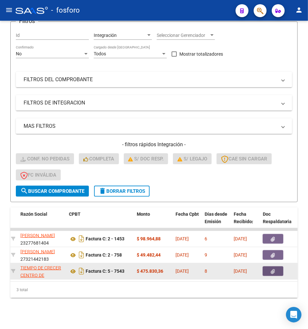
click at [273, 269] on icon "button" at bounding box center [274, 271] width 4 height 5
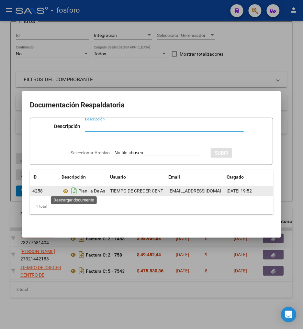
click at [73, 189] on icon "Descargar documento" at bounding box center [74, 191] width 8 height 10
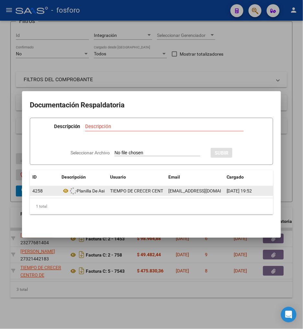
click at [99, 276] on div at bounding box center [151, 164] width 303 height 329
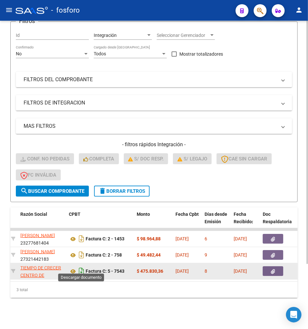
click at [82, 267] on icon "Descargar documento" at bounding box center [81, 271] width 8 height 10
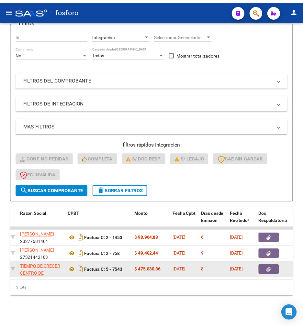
scroll to position [0, 0]
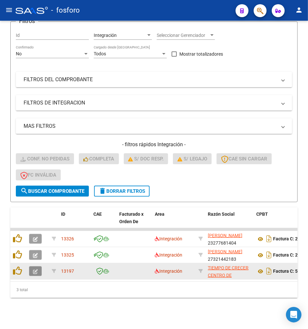
click at [33, 269] on icon "button" at bounding box center [35, 271] width 5 height 5
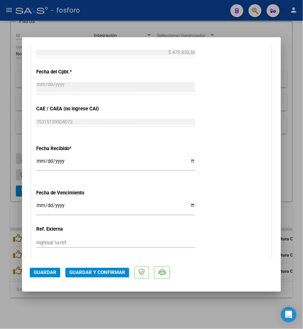
scroll to position [360, 0]
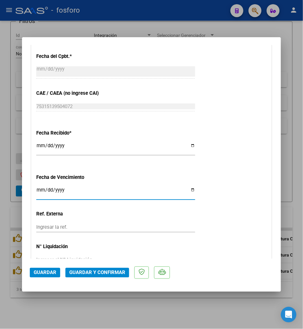
click at [38, 192] on input "Ingresar la fecha" at bounding box center [115, 192] width 159 height 10
type input "2025-08-15"
click at [268, 145] on mat-dialog-content "COMPROBANTE VER COMPROBANTE ESTADO: Recibida. En proceso de confirmacion/acepta…" at bounding box center [151, 152] width 259 height 214
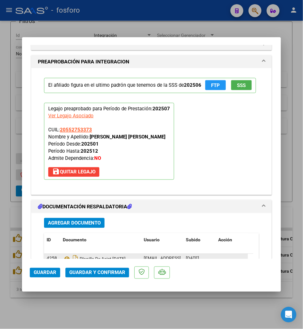
scroll to position [611, 0]
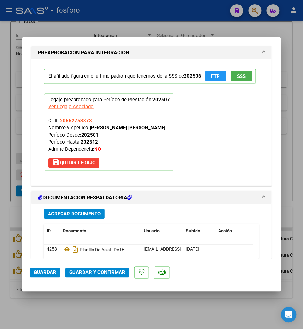
click at [116, 270] on span "Guardar y Confirmar" at bounding box center [97, 273] width 56 height 6
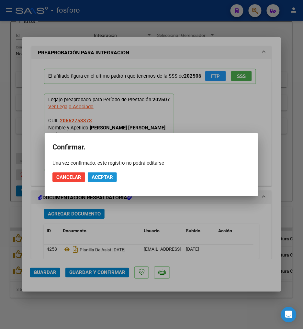
click at [109, 177] on span "Aceptar" at bounding box center [102, 177] width 21 height 6
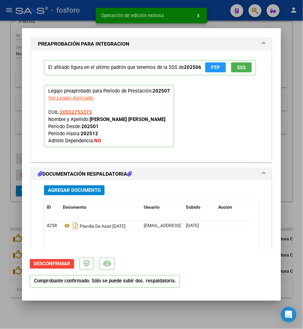
click at [203, 145] on div "El afiliado figura en el ultimo padrón que tenemos de la SSS de 202506 FTP SSS …" at bounding box center [151, 103] width 225 height 106
click at [142, 307] on div at bounding box center [151, 164] width 303 height 329
type input "$ 0,00"
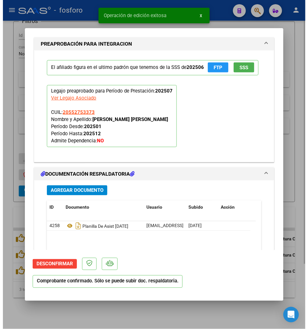
scroll to position [562, 0]
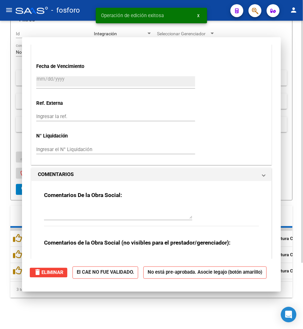
click at [137, 309] on div "Video tutorial PRESTADORES -> Listado de CPBTs Emitidos por Prestadores / Prove…" at bounding box center [151, 135] width 303 height 388
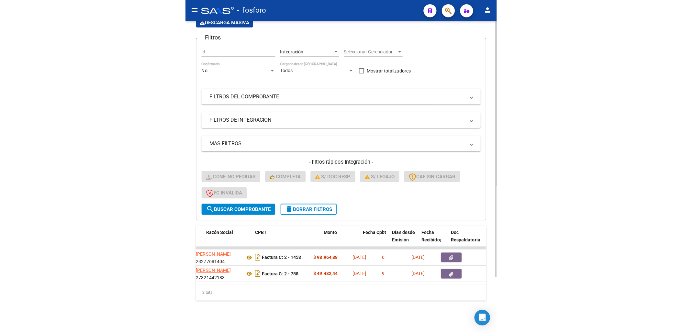
scroll to position [0, 182]
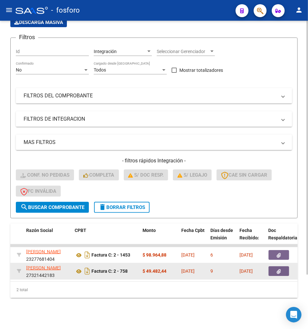
click at [285, 266] on button "button" at bounding box center [279, 271] width 21 height 10
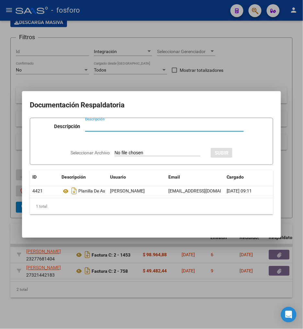
click at [271, 264] on div at bounding box center [151, 164] width 303 height 329
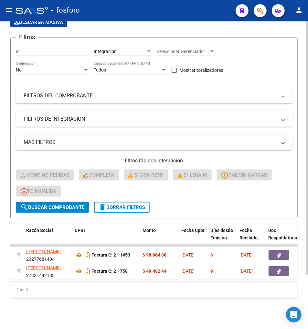
click at [128, 302] on div "Video tutorial PRESTADORES -> Listado de CPBTs Emitidos por Prestadores / Prove…" at bounding box center [154, 144] width 308 height 371
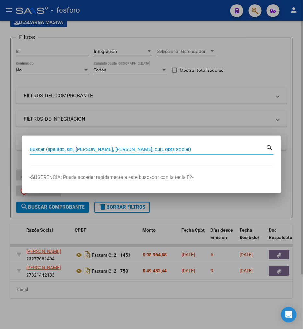
paste input "30632935885"
type input "30632935885"
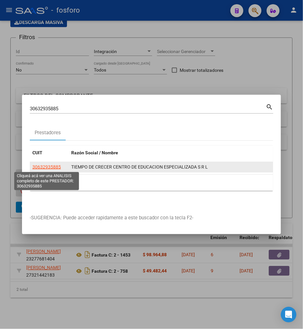
click at [50, 166] on span "30632935885" at bounding box center [46, 166] width 28 height 5
type textarea "30632935885"
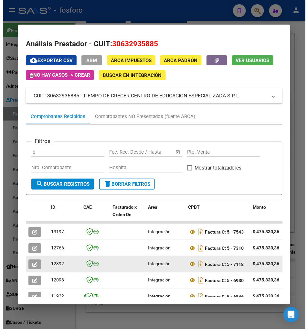
scroll to position [1, 0]
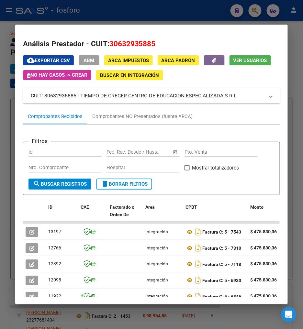
click at [191, 322] on div at bounding box center [151, 164] width 303 height 329
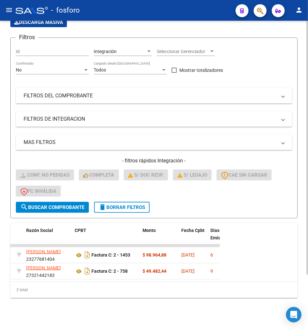
scroll to position [0, 176]
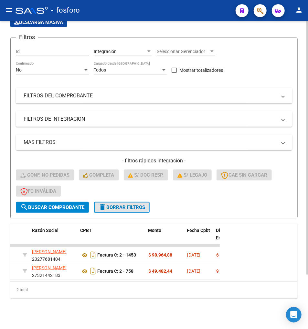
click at [114, 205] on span "delete Borrar Filtros" at bounding box center [122, 208] width 47 height 6
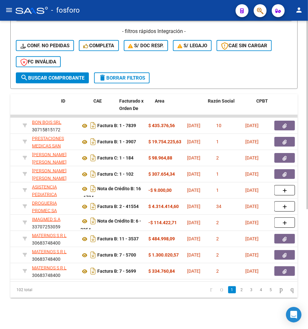
scroll to position [0, 0]
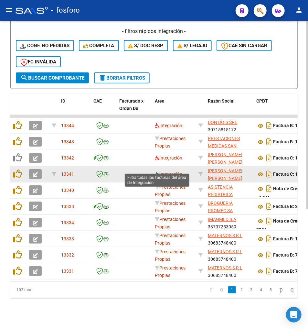
click at [157, 172] on icon at bounding box center [157, 174] width 5 height 5
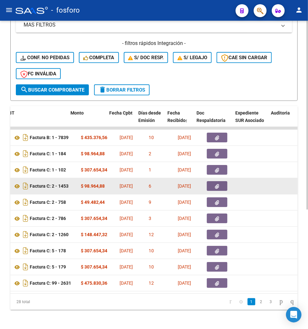
scroll to position [0, 256]
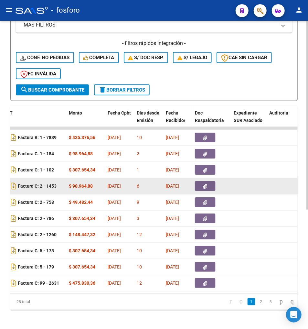
click at [184, 113] on div "Fecha Recibido" at bounding box center [178, 116] width 24 height 15
click at [182, 119] on span "Fecha Recibido" at bounding box center [175, 116] width 18 height 13
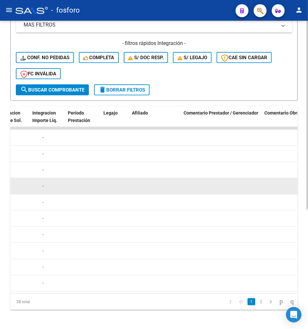
scroll to position [0, 837]
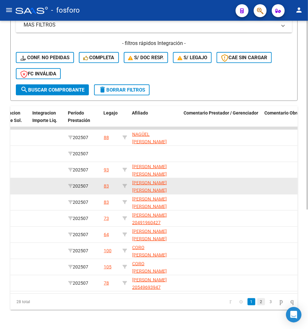
click at [258, 306] on link "2" at bounding box center [262, 301] width 8 height 7
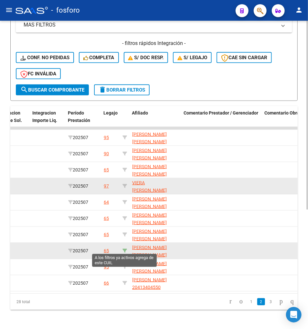
click at [124, 250] on icon at bounding box center [125, 251] width 5 height 5
type input "27575199572"
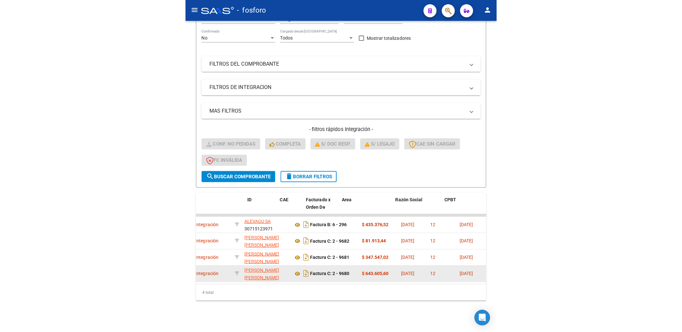
scroll to position [0, 0]
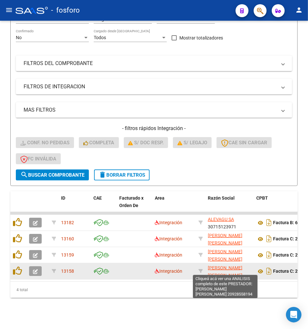
click at [236, 265] on span "GARCIA ARANDA CESAR DIONISIO" at bounding box center [225, 271] width 35 height 13
type textarea "20928558194"
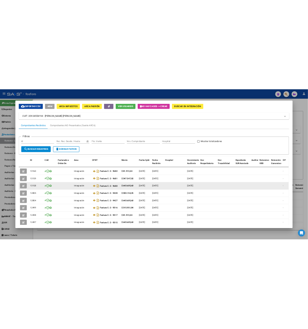
scroll to position [36, 0]
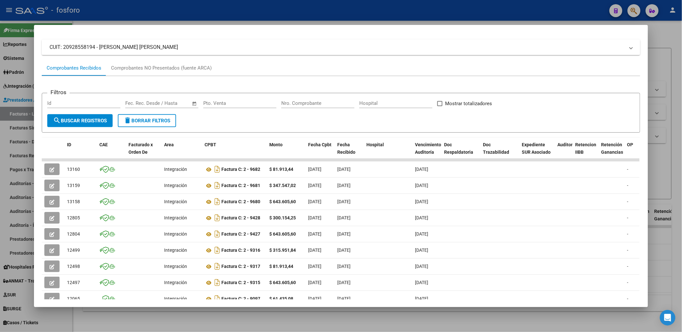
click at [308, 154] on div at bounding box center [341, 166] width 682 height 332
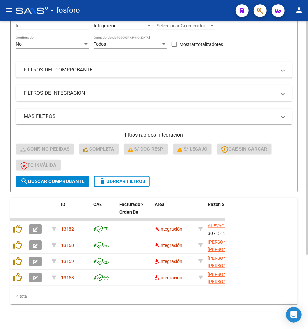
scroll to position [98, 0]
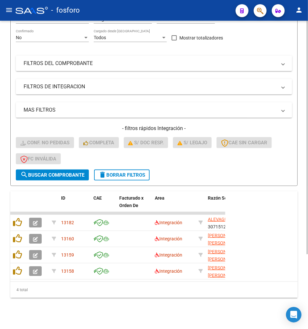
click at [145, 283] on div "4 total" at bounding box center [154, 290] width 288 height 16
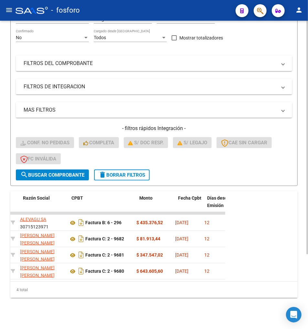
scroll to position [0, 0]
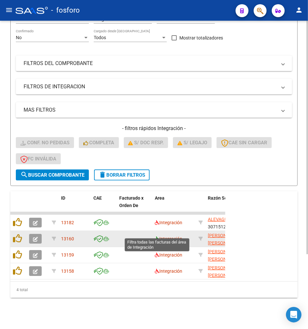
click at [156, 237] on icon at bounding box center [157, 239] width 5 height 5
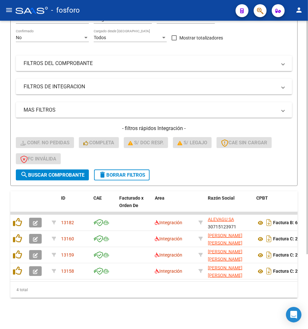
drag, startPoint x: 85, startPoint y: 308, endPoint x: 62, endPoint y: 286, distance: 30.9
click at [85, 307] on div "Video tutorial PRESTADORES -> Listado de CPBTs Emitidos por Prestadores / Prove…" at bounding box center [154, 127] width 308 height 403
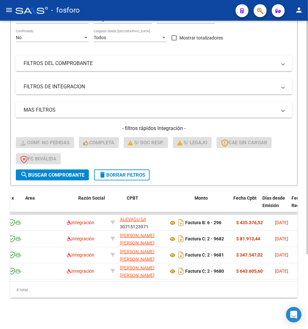
scroll to position [0, 130]
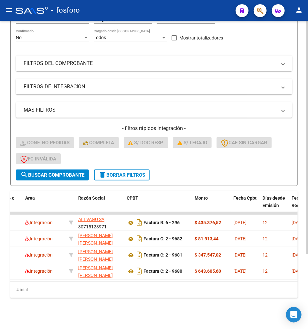
drag, startPoint x: 86, startPoint y: 295, endPoint x: 83, endPoint y: 289, distance: 6.4
click at [86, 295] on div "4 total" at bounding box center [154, 290] width 288 height 16
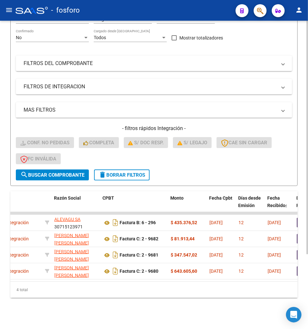
click at [143, 297] on div "4 total" at bounding box center [154, 290] width 288 height 16
click at [296, 311] on div "Open Intercom Messenger" at bounding box center [294, 315] width 17 height 17
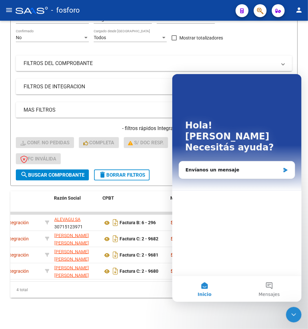
scroll to position [0, 0]
click at [265, 283] on button "Mensajes" at bounding box center [269, 289] width 65 height 26
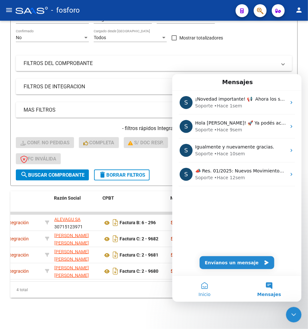
click at [208, 283] on button "Inicio" at bounding box center [204, 289] width 65 height 26
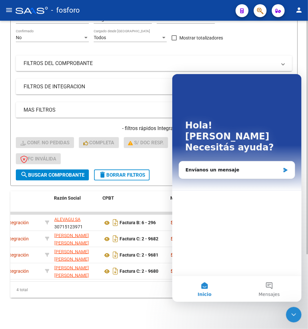
click at [215, 311] on div "Video tutorial PRESTADORES -> Listado de CPBTs Emitidos por Prestadores / Prove…" at bounding box center [154, 127] width 308 height 403
click at [302, 312] on div "Video tutorial PRESTADORES -> Listado de CPBTs Emitidos por Prestadores / Prove…" at bounding box center [154, 127] width 308 height 403
click at [290, 315] on icon "Cerrar Intercom Messenger" at bounding box center [294, 315] width 8 height 8
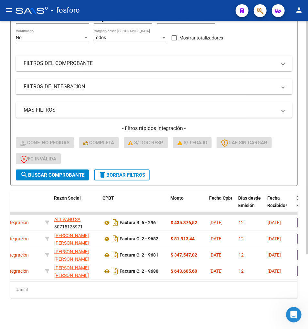
click at [176, 319] on div "Video tutorial PRESTADORES -> Listado de CPBTs Emitidos por Prestadores / Prove…" at bounding box center [154, 127] width 308 height 403
click at [66, 301] on div "Video tutorial PRESTADORES -> Listado de CPBTs Emitidos por Prestadores / Prove…" at bounding box center [154, 127] width 308 height 403
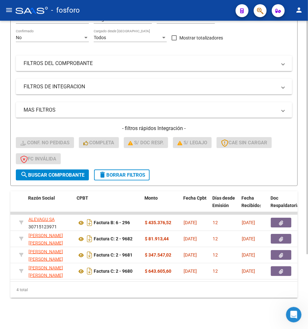
scroll to position [0, 184]
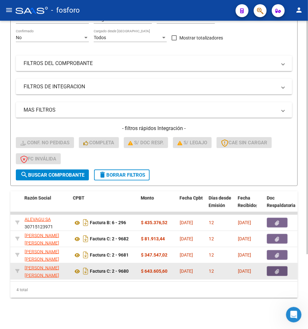
click at [274, 266] on button "button" at bounding box center [277, 271] width 21 height 10
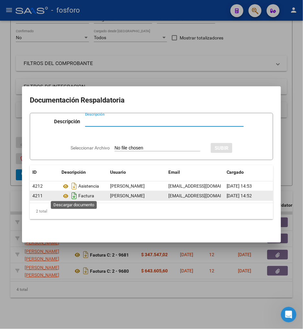
click at [76, 191] on icon "Descargar documento" at bounding box center [74, 196] width 8 height 10
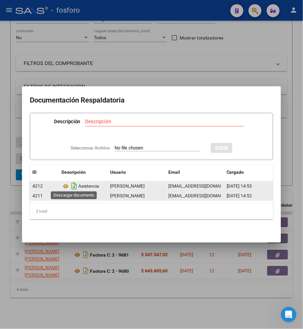
click at [75, 181] on icon "Descargar documento" at bounding box center [74, 186] width 8 height 10
click at [169, 287] on div at bounding box center [151, 164] width 303 height 329
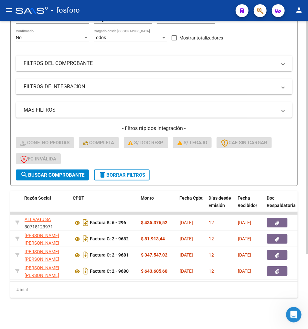
drag, startPoint x: 34, startPoint y: 275, endPoint x: 38, endPoint y: 280, distance: 5.8
click at [38, 280] on datatable-body "13182 Integración ALEVAGU SA 30715123971 Factura B: 6 - 296 $ 435.376,52 01/08/…" at bounding box center [154, 247] width 288 height 70
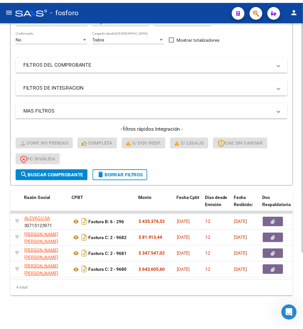
scroll to position [0, 0]
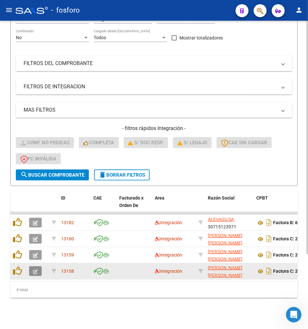
click at [38, 269] on icon "button" at bounding box center [35, 271] width 5 height 5
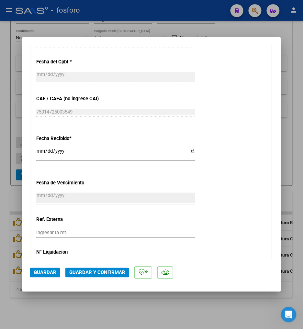
scroll to position [360, 0]
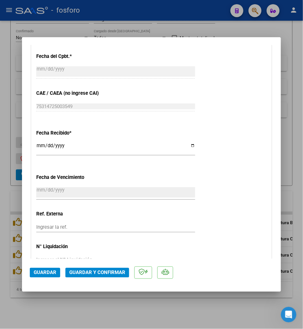
click at [215, 189] on div "CUIT * 20-92855819-4 Ingresar CUIT ANALISIS PRESTADOR GARCIA ARANDA CESAR DIONI…" at bounding box center [151, 15] width 240 height 521
click at [248, 180] on div "CUIT * 20-92855819-4 Ingresar CUIT ANALISIS PRESTADOR GARCIA ARANDA CESAR DIONI…" at bounding box center [151, 15] width 240 height 521
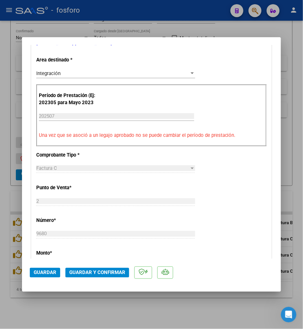
scroll to position [0, 0]
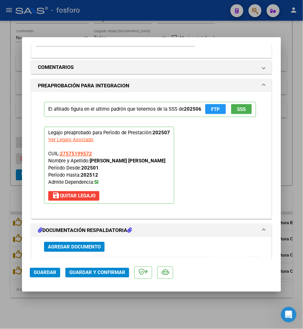
scroll to position [582, 0]
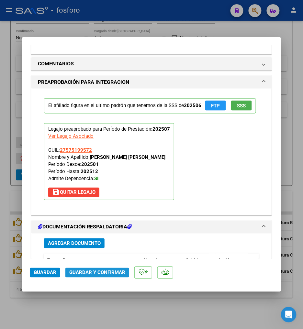
click at [103, 271] on span "Guardar y Confirmar" at bounding box center [97, 273] width 56 height 6
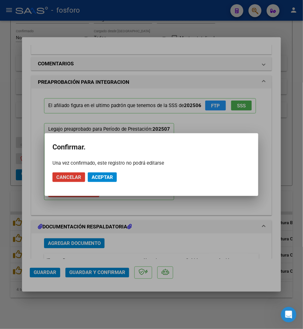
click at [183, 150] on h2 "Confirmar." at bounding box center [151, 147] width 198 height 12
click at [222, 115] on div at bounding box center [151, 164] width 303 height 329
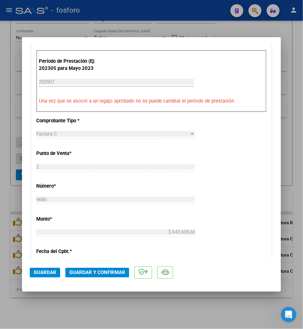
scroll to position [324, 0]
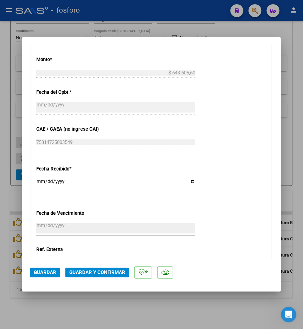
click at [111, 280] on mat-dialog-actions "Guardar Guardar y Confirmar" at bounding box center [151, 272] width 243 height 26
click at [111, 276] on button "Guardar y Confirmar" at bounding box center [97, 273] width 64 height 10
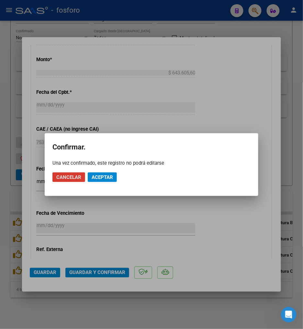
click at [110, 177] on span "Aceptar" at bounding box center [102, 177] width 21 height 6
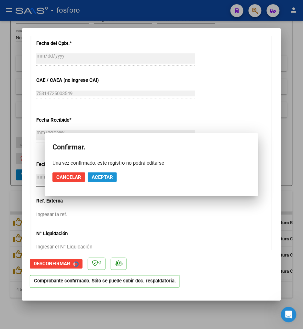
scroll to position [283, 0]
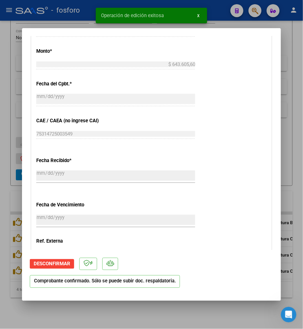
click at [220, 278] on mat-dialog-actions "Desconfirmar Comprobante confirmado. Sólo se puede subir doc. respaldatoria." at bounding box center [151, 271] width 243 height 43
click at [177, 312] on div at bounding box center [151, 164] width 303 height 329
type input "$ 0,00"
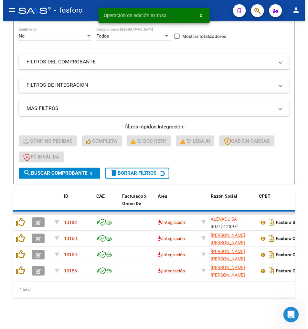
scroll to position [82, 0]
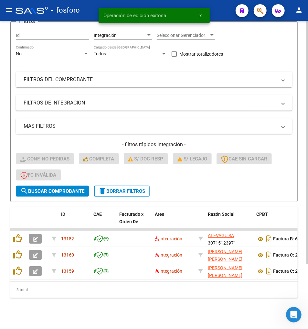
click at [185, 309] on div "Video tutorial PRESTADORES -> Listado de CPBTs Emitidos por Prestadores / Prove…" at bounding box center [154, 135] width 308 height 387
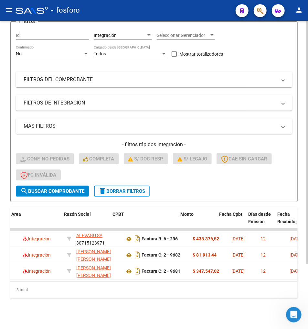
scroll to position [0, 180]
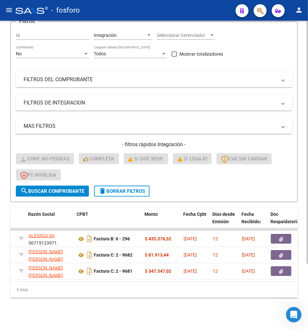
drag, startPoint x: 110, startPoint y: 311, endPoint x: 112, endPoint y: 309, distance: 3.4
click at [111, 310] on div "Video tutorial PRESTADORES -> Listado de CPBTs Emitidos por Prestadores / Prove…" at bounding box center [154, 135] width 308 height 387
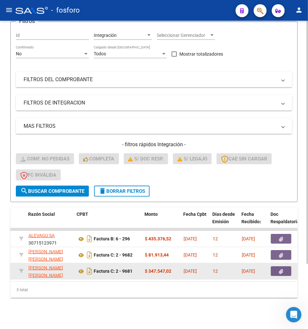
click at [286, 266] on button "button" at bounding box center [281, 271] width 21 height 10
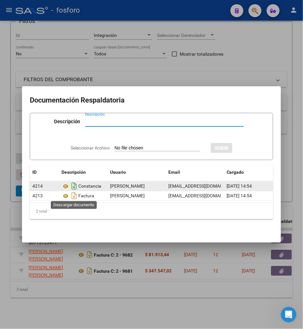
drag, startPoint x: 73, startPoint y: 192, endPoint x: 73, endPoint y: 185, distance: 6.8
click at [73, 192] on icon "Descargar documento" at bounding box center [74, 196] width 8 height 10
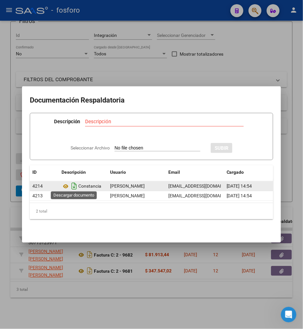
click at [74, 183] on icon "Descargar documento" at bounding box center [74, 186] width 8 height 10
click at [90, 272] on div at bounding box center [151, 164] width 303 height 329
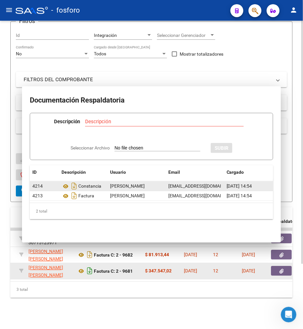
click at [88, 266] on icon "Descargar documento" at bounding box center [89, 271] width 8 height 10
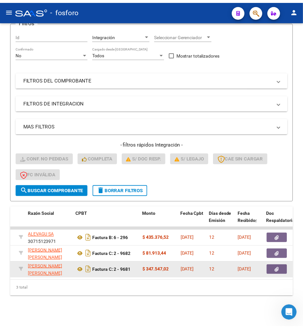
scroll to position [0, 0]
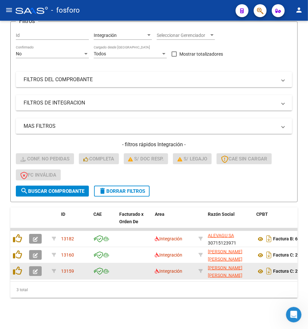
click at [40, 266] on button "button" at bounding box center [35, 271] width 13 height 10
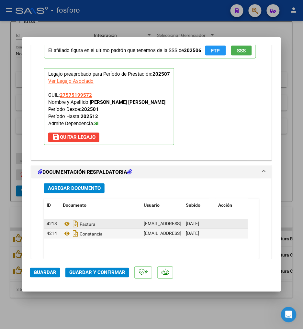
scroll to position [647, 0]
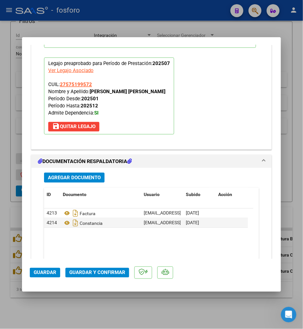
click at [94, 267] on mat-dialog-actions "Guardar Guardar y Confirmar" at bounding box center [151, 272] width 243 height 26
click at [98, 271] on span "Guardar y Confirmar" at bounding box center [97, 273] width 56 height 6
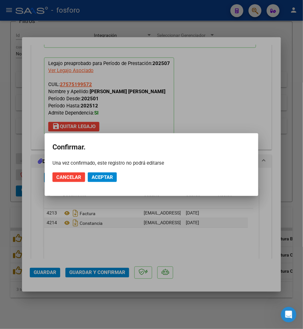
click at [150, 145] on h2 "Confirmar." at bounding box center [151, 147] width 198 height 12
click at [113, 178] on span "Aceptar" at bounding box center [102, 177] width 21 height 6
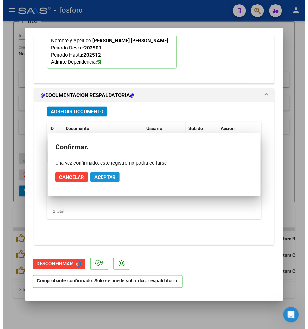
scroll to position [588, 0]
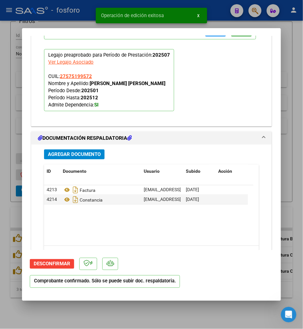
click at [135, 321] on div at bounding box center [151, 164] width 303 height 329
type input "$ 0,00"
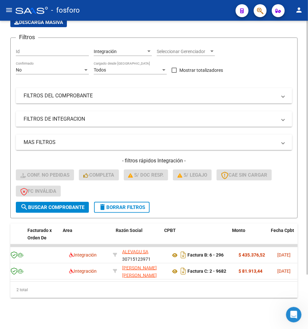
scroll to position [0, 108]
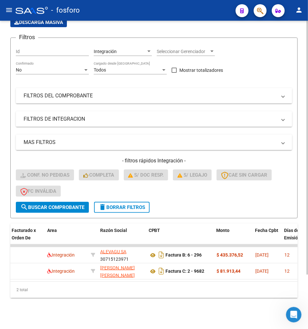
click at [151, 302] on div "Video tutorial PRESTADORES -> Listado de CPBTs Emitidos por Prestadores / Prove…" at bounding box center [154, 144] width 308 height 371
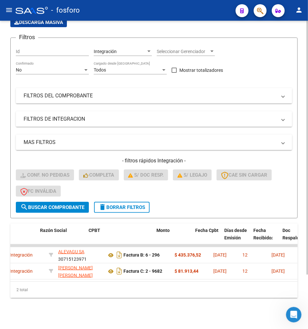
scroll to position [0, 182]
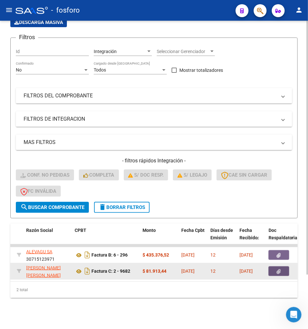
click at [283, 266] on button "button" at bounding box center [279, 271] width 21 height 10
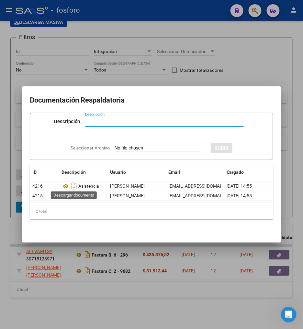
drag, startPoint x: 74, startPoint y: 183, endPoint x: 70, endPoint y: 245, distance: 62.7
click at [74, 183] on icon "Descargar documento" at bounding box center [74, 186] width 8 height 10
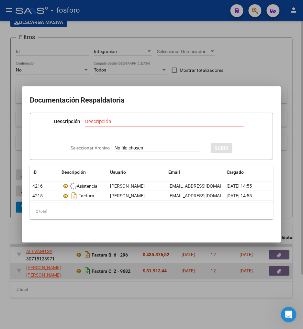
drag, startPoint x: 89, startPoint y: 279, endPoint x: 88, endPoint y: 269, distance: 10.1
click at [88, 276] on div at bounding box center [151, 164] width 303 height 329
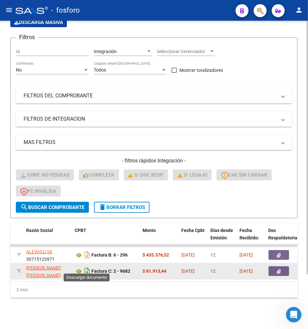
click at [88, 266] on icon "Descargar documento" at bounding box center [87, 271] width 8 height 10
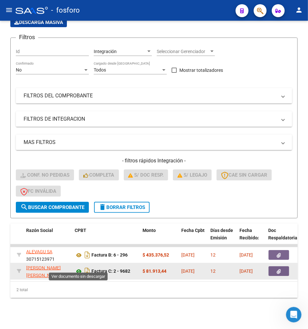
click at [80, 268] on icon at bounding box center [79, 272] width 8 height 8
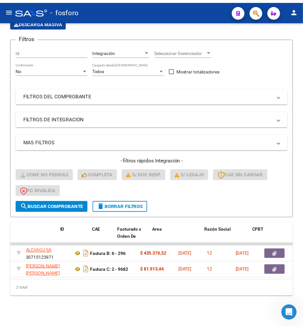
scroll to position [0, 0]
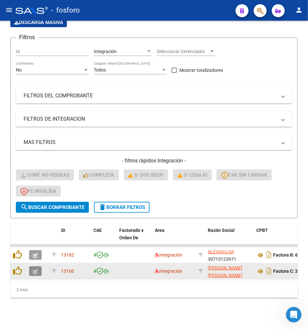
click at [34, 269] on icon "button" at bounding box center [35, 271] width 5 height 5
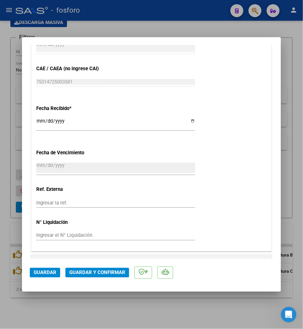
scroll to position [467, 0]
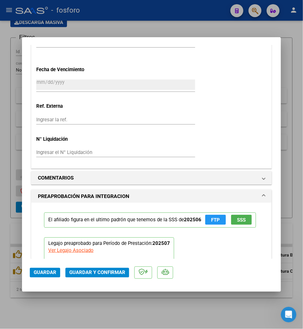
click at [85, 268] on button "Guardar y Confirmar" at bounding box center [97, 273] width 64 height 10
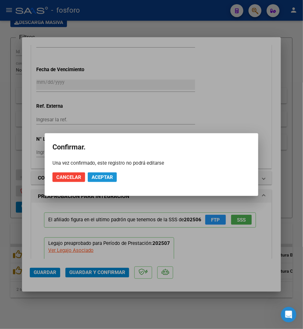
click at [106, 177] on span "Aceptar" at bounding box center [102, 177] width 21 height 6
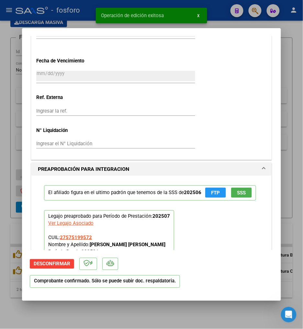
click at [288, 118] on div at bounding box center [151, 164] width 303 height 329
type input "$ 0,00"
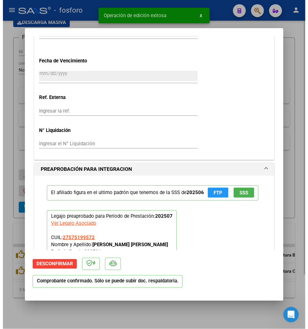
scroll to position [0, 0]
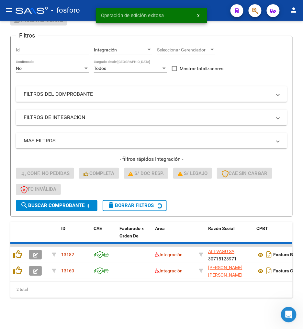
click at [293, 126] on form "Filtros Id Integración Area Seleccionar Gerenciador Seleccionar Gerenciador No …" at bounding box center [151, 126] width 282 height 181
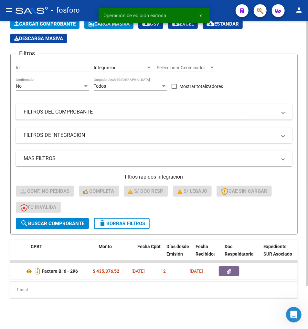
scroll to position [0, 190]
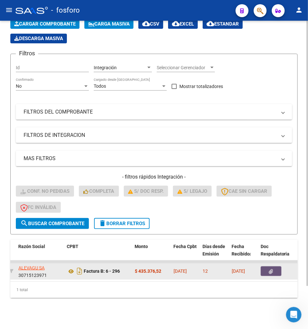
click at [270, 269] on icon "button" at bounding box center [272, 271] width 4 height 5
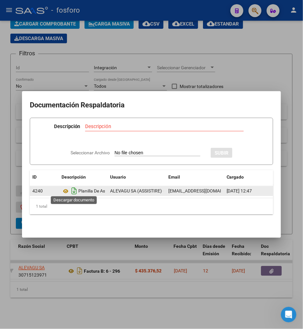
click at [72, 188] on icon "Descargar documento" at bounding box center [74, 191] width 8 height 10
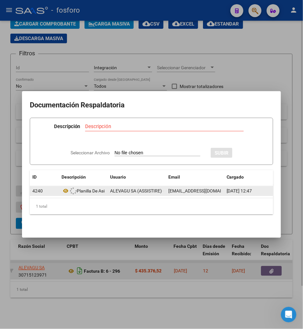
drag, startPoint x: 68, startPoint y: 269, endPoint x: 76, endPoint y: 269, distance: 8.1
click at [69, 269] on div at bounding box center [151, 164] width 303 height 329
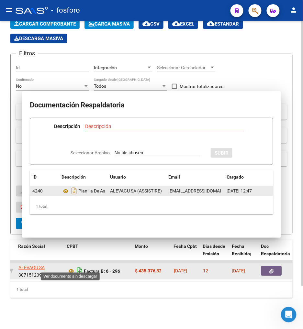
click at [78, 269] on icon "Descargar documento" at bounding box center [79, 271] width 8 height 10
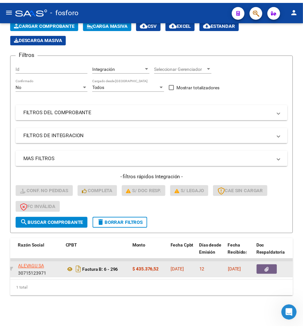
scroll to position [0, 0]
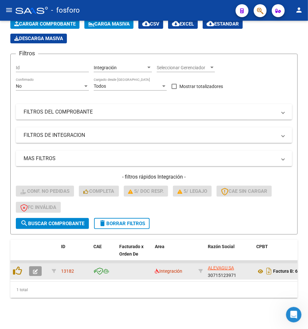
click at [31, 266] on button "button" at bounding box center [35, 271] width 13 height 10
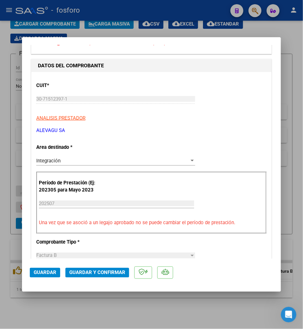
scroll to position [108, 0]
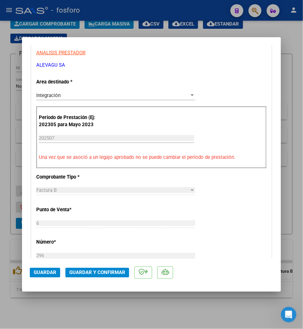
click at [149, 162] on div "Período de Prestación (Ej: 202305 para Mayo 2023 202507 Ingrese el Período de P…" at bounding box center [151, 137] width 230 height 62
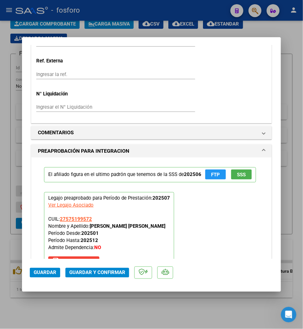
scroll to position [539, 0]
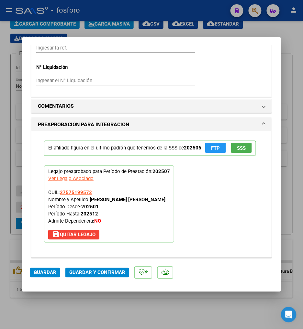
click at [104, 270] on span "Guardar y Confirmar" at bounding box center [97, 273] width 56 height 6
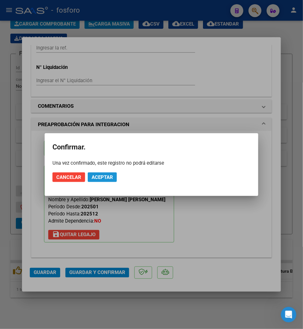
click at [110, 182] on button "Aceptar" at bounding box center [102, 178] width 29 height 10
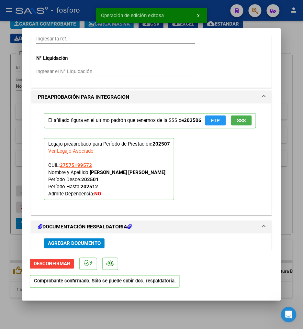
click at [162, 313] on div at bounding box center [151, 164] width 303 height 329
type input "$ 0,00"
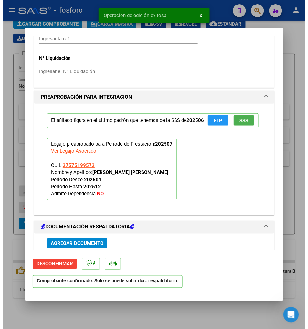
scroll to position [630, 0]
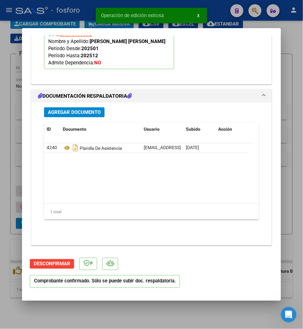
click at [162, 313] on div "Video tutorial PRESTADORES -> Listado de CPBTs Emitidos por Prestadores / Prove…" at bounding box center [151, 152] width 303 height 354
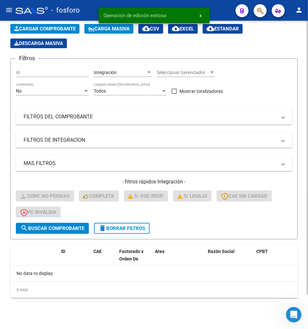
scroll to position [39, 0]
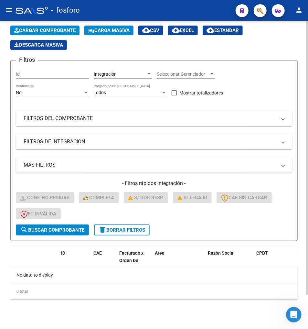
drag, startPoint x: 82, startPoint y: 266, endPoint x: 104, endPoint y: 236, distance: 37.7
click at [82, 267] on div "No data to display" at bounding box center [154, 275] width 288 height 16
click at [111, 227] on span "delete Borrar Filtros" at bounding box center [122, 230] width 47 height 6
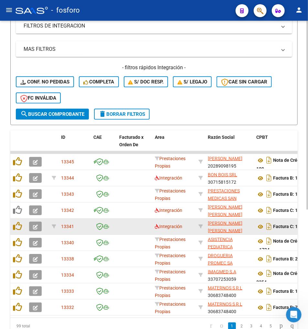
scroll to position [183, 0]
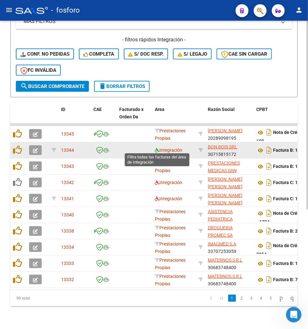
click at [159, 150] on icon at bounding box center [157, 150] width 5 height 5
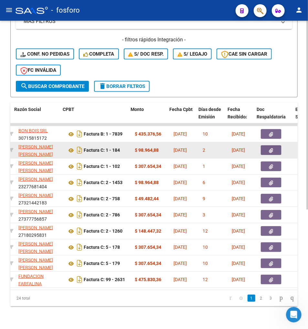
scroll to position [0, 194]
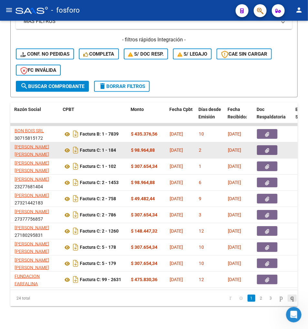
click at [293, 302] on icon "go to last page" at bounding box center [292, 298] width 5 height 8
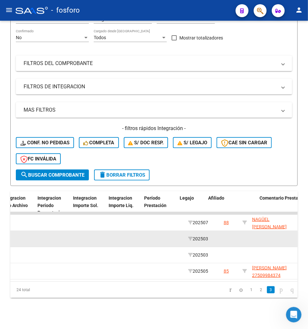
scroll to position [0, 775]
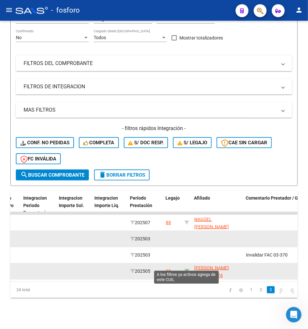
click at [186, 269] on icon at bounding box center [187, 271] width 5 height 5
type input "27509984374"
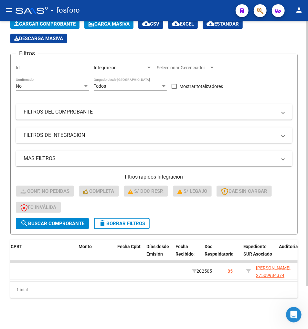
scroll to position [0, 52]
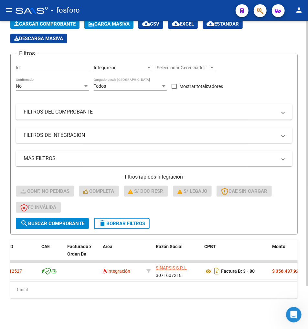
click at [121, 221] on span "delete Borrar Filtros" at bounding box center [122, 224] width 47 height 6
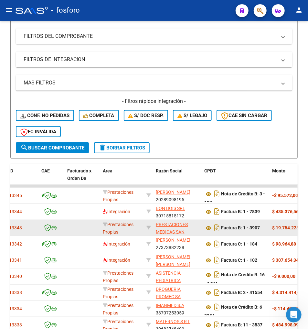
scroll to position [195, 0]
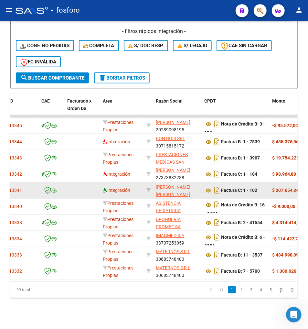
click at [106, 188] on icon at bounding box center [105, 190] width 5 height 5
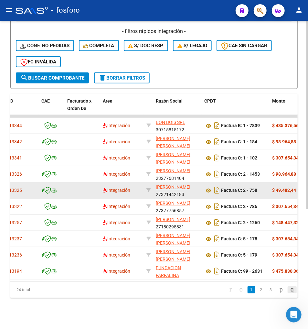
click at [291, 289] on icon "go to last page" at bounding box center [292, 290] width 5 height 8
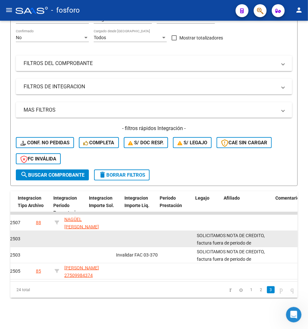
scroll to position [0, 745]
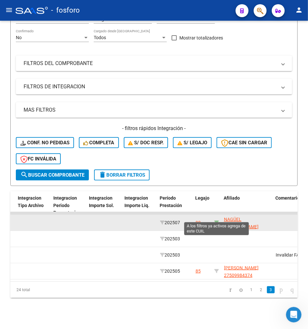
click at [217, 220] on icon at bounding box center [217, 222] width 5 height 5
type input "20498388451"
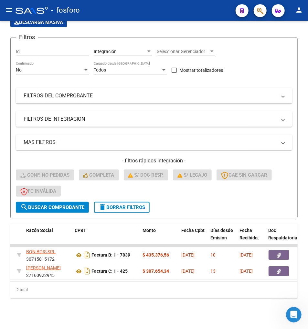
scroll to position [0, 188]
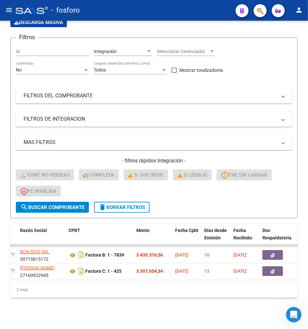
click at [89, 298] on div "Video tutorial PRESTADORES -> Listado de CPBTs Emitidos por Prestadores / Prove…" at bounding box center [154, 144] width 308 height 371
click at [103, 284] on div "2 total" at bounding box center [154, 290] width 288 height 16
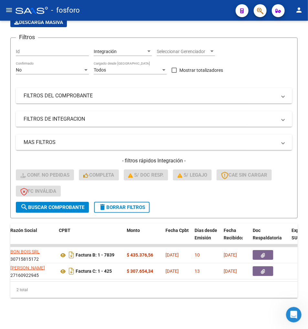
scroll to position [0, 178]
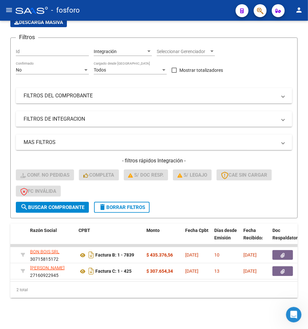
click at [107, 293] on div "2 total" at bounding box center [154, 290] width 288 height 16
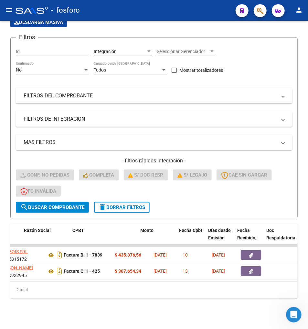
scroll to position [0, 182]
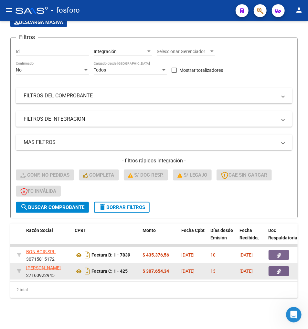
click at [265, 267] on datatable-body-cell "[DATE]" at bounding box center [251, 271] width 29 height 16
click at [273, 267] on button "button" at bounding box center [279, 271] width 21 height 10
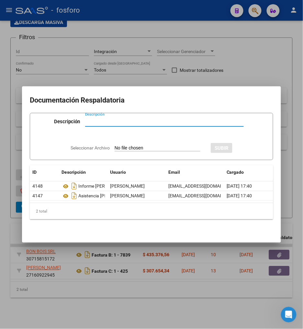
drag, startPoint x: 196, startPoint y: 232, endPoint x: 189, endPoint y: 229, distance: 7.6
click at [195, 232] on mat-dialog-content "Documentación Respaldatoria Descripción Descripción Seleccionar Archivo SUBIR I…" at bounding box center [151, 164] width 259 height 141
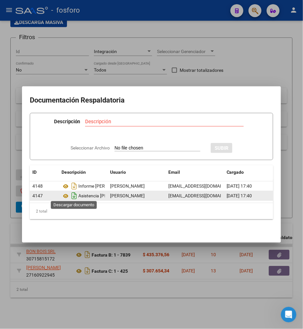
click at [74, 192] on icon "Descargar documento" at bounding box center [74, 196] width 8 height 10
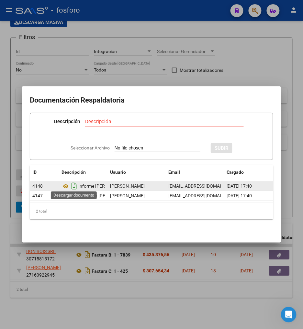
click at [74, 182] on icon "Descargar documento" at bounding box center [74, 186] width 8 height 10
click at [91, 267] on div at bounding box center [151, 164] width 303 height 329
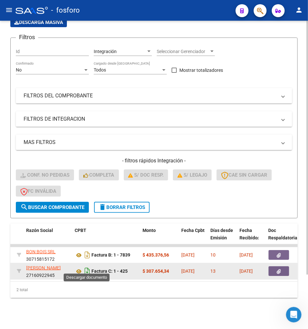
click at [89, 266] on icon "Descargar documento" at bounding box center [87, 271] width 8 height 10
click at [273, 263] on datatable-body-cell at bounding box center [285, 271] width 39 height 16
click at [273, 266] on button "button" at bounding box center [279, 271] width 21 height 10
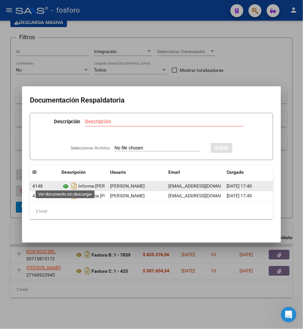
click at [63, 183] on icon at bounding box center [65, 187] width 8 height 8
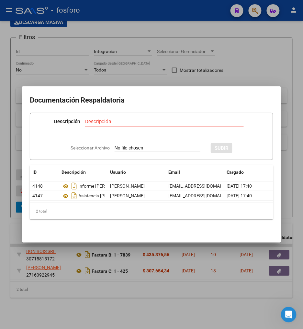
click at [122, 279] on div at bounding box center [151, 164] width 303 height 329
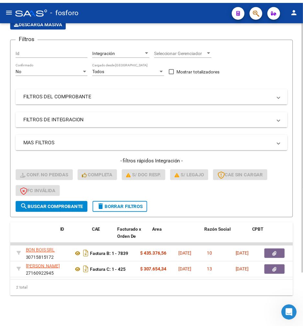
scroll to position [0, 0]
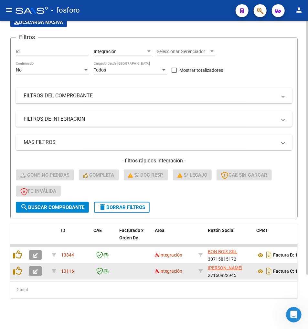
click at [36, 269] on icon "button" at bounding box center [35, 271] width 5 height 5
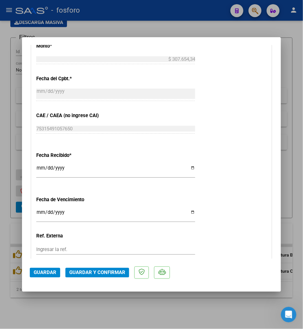
scroll to position [360, 0]
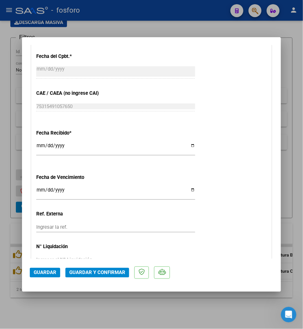
drag, startPoint x: 39, startPoint y: 189, endPoint x: 76, endPoint y: 178, distance: 38.2
click at [39, 189] on input "Ingresar la fecha" at bounding box center [115, 192] width 159 height 10
type input "2025-08-10"
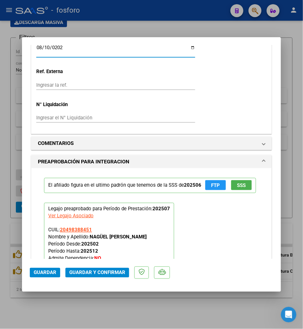
scroll to position [503, 0]
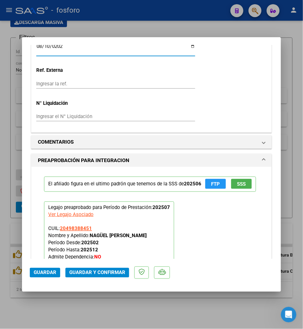
click at [100, 273] on span "Guardar y Confirmar" at bounding box center [97, 273] width 56 height 6
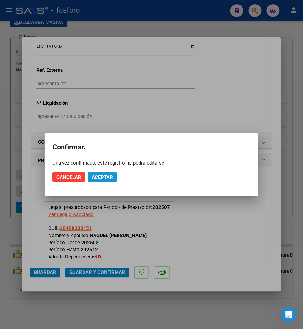
click at [96, 173] on button "Aceptar" at bounding box center [102, 178] width 29 height 10
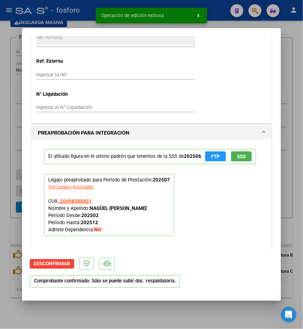
click at [78, 319] on div at bounding box center [151, 164] width 303 height 329
type input "$ 0,00"
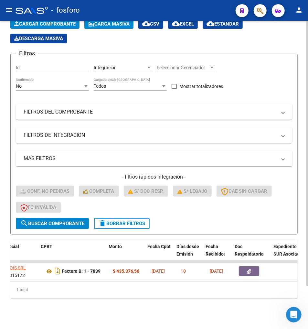
scroll to position [0, 216]
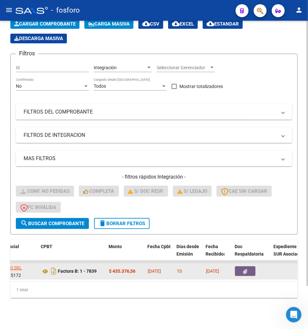
click at [246, 269] on icon "button" at bounding box center [246, 271] width 4 height 5
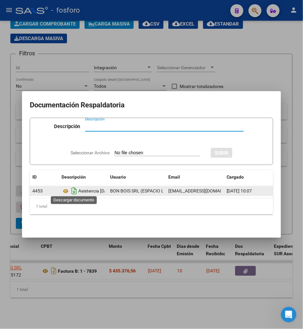
click at [73, 186] on icon "Descargar documento" at bounding box center [74, 191] width 8 height 10
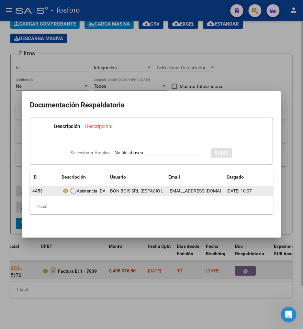
drag, startPoint x: 85, startPoint y: 274, endPoint x: 69, endPoint y: 269, distance: 16.9
click at [84, 274] on div at bounding box center [151, 164] width 303 height 329
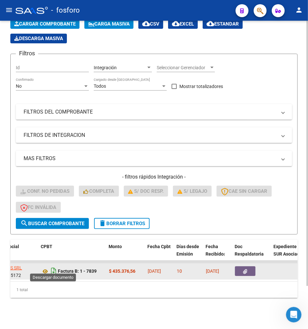
click at [54, 266] on icon "Descargar documento" at bounding box center [54, 271] width 8 height 10
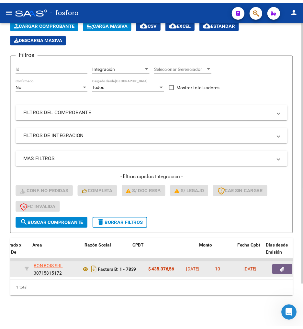
scroll to position [0, 0]
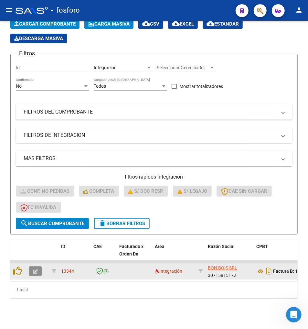
click at [41, 266] on button "button" at bounding box center [35, 271] width 13 height 10
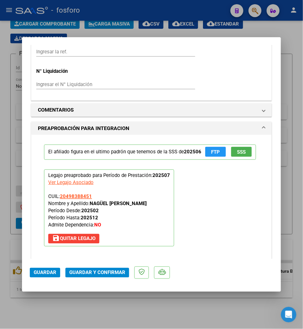
scroll to position [647, 0]
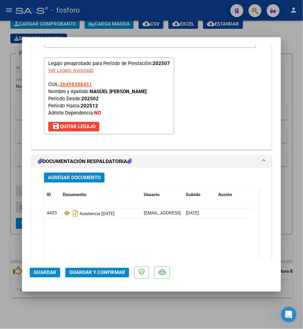
click at [95, 272] on span "Guardar y Confirmar" at bounding box center [97, 273] width 56 height 6
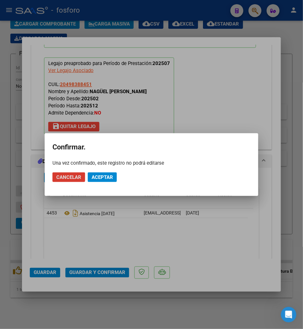
click at [111, 179] on span "Aceptar" at bounding box center [102, 177] width 21 height 6
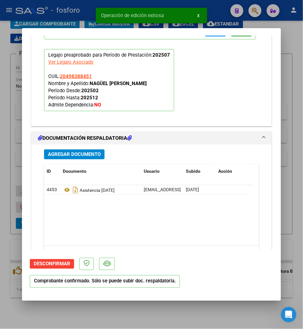
click at [156, 326] on div at bounding box center [151, 164] width 303 height 329
type input "$ 0,00"
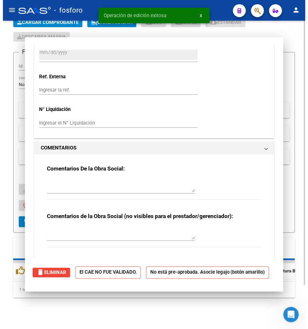
scroll to position [598, 0]
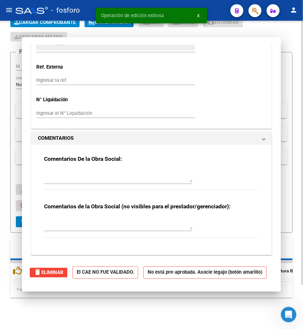
click at [159, 316] on div "Video tutorial PRESTADORES -> Listado de CPBTs Emitidos por Prestadores / Prove…" at bounding box center [151, 151] width 303 height 356
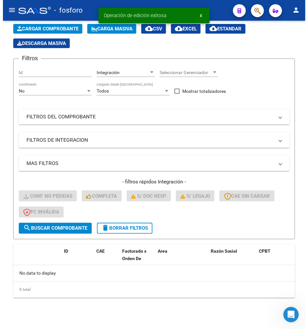
scroll to position [39, 0]
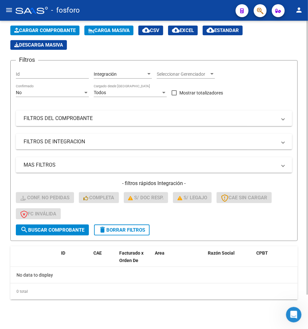
click at [134, 230] on span "delete Borrar Filtros" at bounding box center [122, 230] width 47 height 6
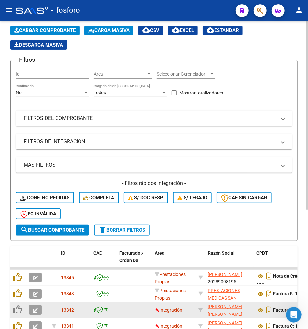
click at [154, 308] on datatable-body-cell "Integración" at bounding box center [174, 310] width 44 height 16
click at [155, 308] on icon at bounding box center [157, 310] width 5 height 5
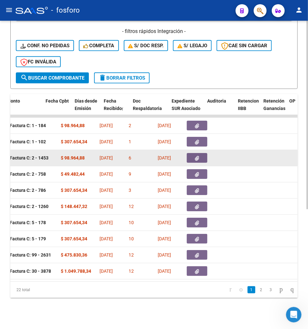
scroll to position [0, 319]
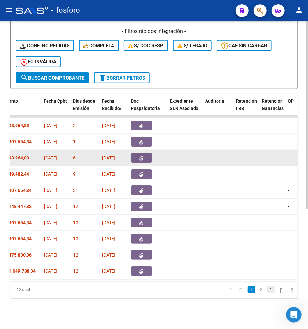
click at [267, 290] on link "3" at bounding box center [271, 289] width 8 height 7
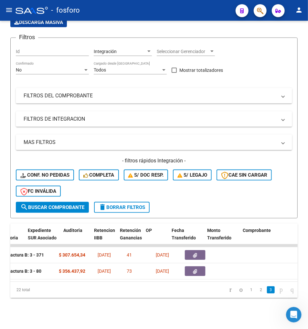
scroll to position [0, 587]
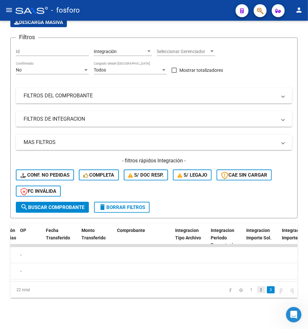
click at [258, 290] on link "2" at bounding box center [262, 289] width 8 height 7
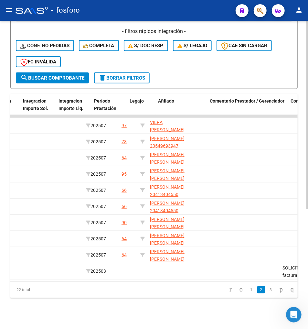
scroll to position [0, 799]
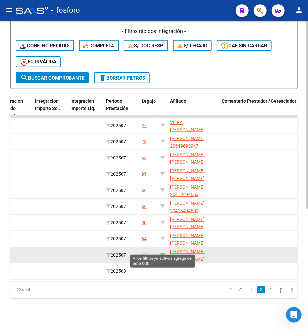
click at [164, 253] on icon at bounding box center [163, 255] width 5 height 5
type input "20558807963"
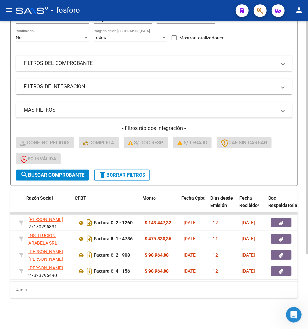
scroll to position [0, 182]
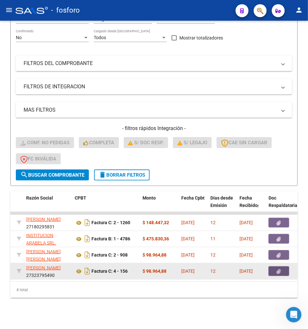
click at [284, 266] on button "button" at bounding box center [279, 271] width 21 height 10
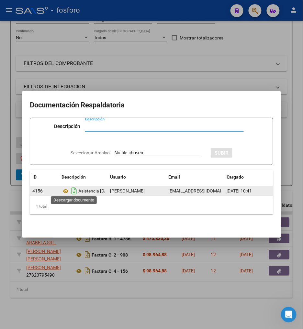
click at [74, 190] on icon "Descargar documento" at bounding box center [74, 191] width 8 height 10
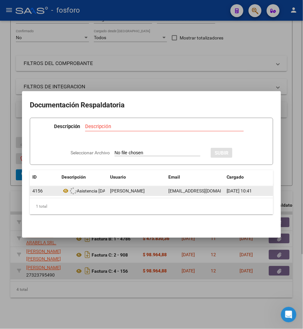
drag, startPoint x: 101, startPoint y: 275, endPoint x: 97, endPoint y: 271, distance: 5.7
click at [100, 275] on div at bounding box center [151, 164] width 303 height 329
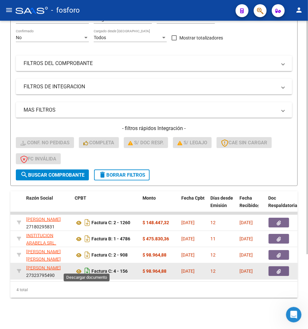
click at [88, 268] on icon "Descargar documento" at bounding box center [87, 271] width 8 height 10
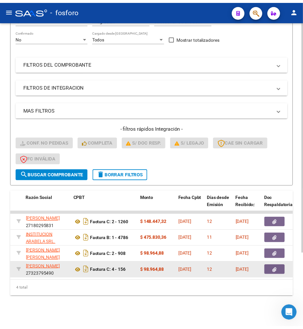
scroll to position [0, 0]
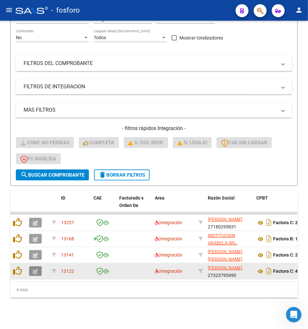
click at [40, 268] on button "button" at bounding box center [35, 271] width 13 height 10
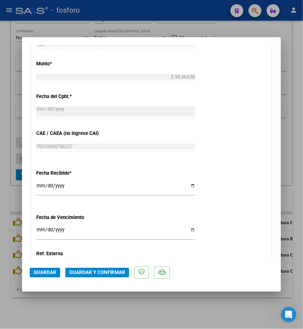
scroll to position [324, 0]
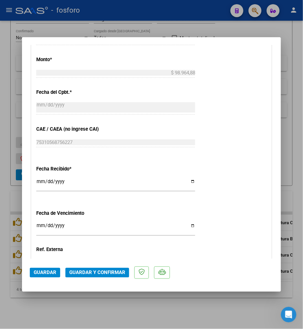
click at [34, 224] on div "CUIT * 27-32379549-0 Ingresar CUIT ANALISIS PRESTADOR LIUZO TAMARA ARCA Padrón …" at bounding box center [151, 51] width 240 height 521
click at [39, 225] on input "Ingresar la fecha" at bounding box center [115, 228] width 159 height 10
type input "[DATE]"
click at [213, 121] on div "CUIT * 27-32379549-0 Ingresar CUIT ANALISIS PRESTADOR LIUZO TAMARA ARCA Padrón …" at bounding box center [151, 51] width 240 height 521
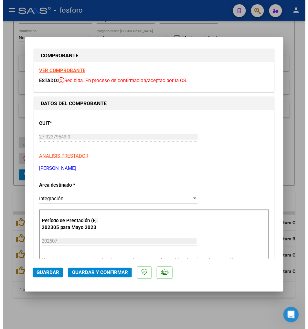
scroll to position [0, 0]
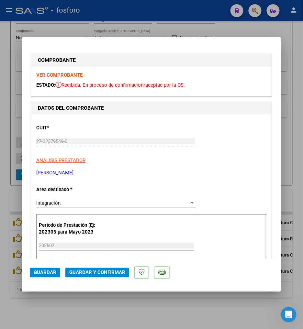
click at [107, 278] on mat-dialog-actions "Guardar Guardar y Confirmar" at bounding box center [151, 272] width 243 height 26
click at [90, 269] on button "Guardar y Confirmar" at bounding box center [97, 273] width 64 height 10
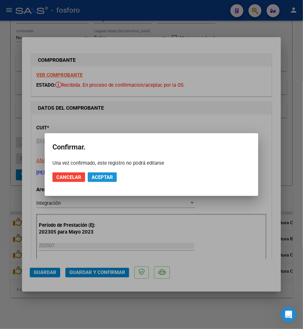
click at [92, 176] on span "Aceptar" at bounding box center [102, 177] width 21 height 6
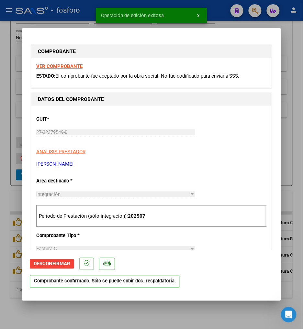
click at [172, 311] on div at bounding box center [151, 164] width 303 height 329
type input "$ 0,00"
click at [172, 311] on div "Video tutorial PRESTADORES -> Listado de CPBTs Emitidos por Prestadores / Prove…" at bounding box center [151, 127] width 303 height 403
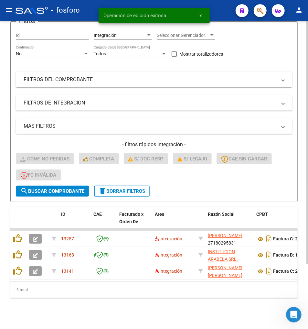
scroll to position [82, 0]
drag, startPoint x: 66, startPoint y: 294, endPoint x: 66, endPoint y: 288, distance: 5.5
click at [66, 294] on div "3 total" at bounding box center [154, 290] width 288 height 16
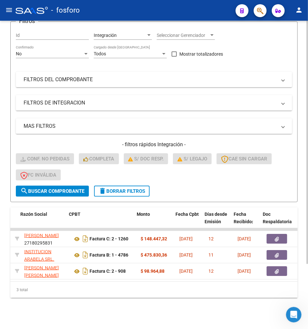
scroll to position [0, 190]
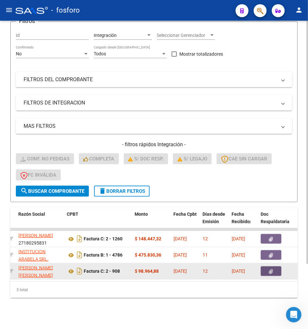
click at [268, 269] on button "button" at bounding box center [271, 271] width 21 height 10
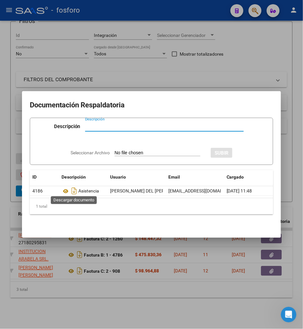
drag, startPoint x: 75, startPoint y: 189, endPoint x: 70, endPoint y: 208, distance: 19.3
click at [75, 189] on icon "Descargar documento" at bounding box center [74, 191] width 8 height 10
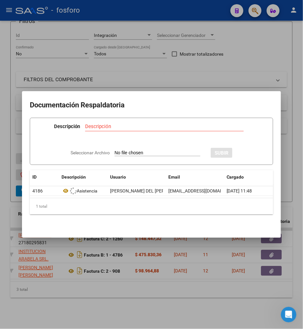
click at [74, 276] on div at bounding box center [151, 164] width 303 height 329
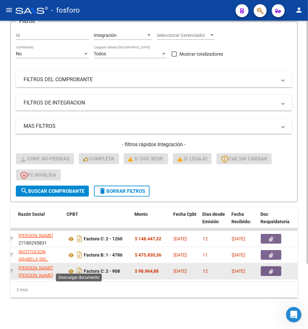
click at [78, 270] on icon "Descargar documento" at bounding box center [79, 271] width 8 height 10
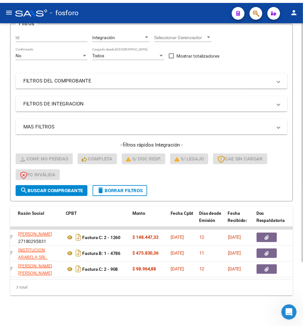
scroll to position [0, 0]
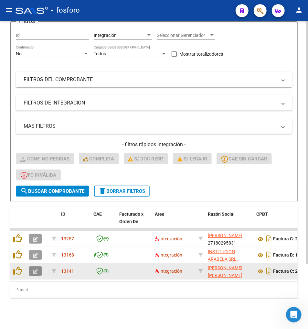
click at [40, 266] on button "button" at bounding box center [35, 271] width 13 height 10
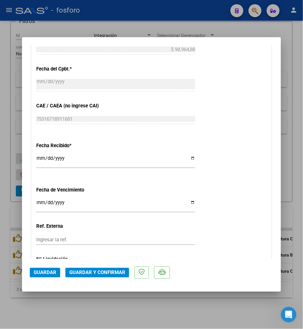
scroll to position [360, 0]
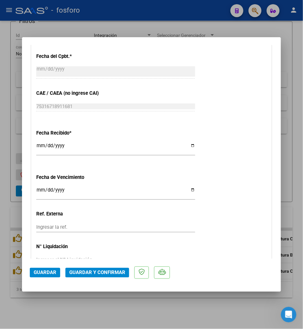
click at [39, 189] on input "Ingresar la fecha" at bounding box center [115, 192] width 159 height 10
type input "[DATE]"
click at [250, 138] on div "Fecha Recibido * 2025-08-02 Ingresar la fecha" at bounding box center [151, 143] width 230 height 37
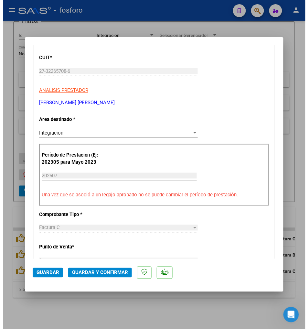
scroll to position [67, 0]
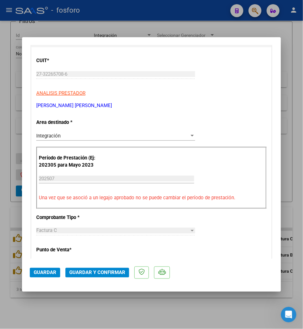
click at [110, 279] on mat-dialog-actions "Guardar Guardar y Confirmar" at bounding box center [151, 272] width 243 height 26
click at [112, 270] on span "Guardar y Confirmar" at bounding box center [97, 273] width 56 height 6
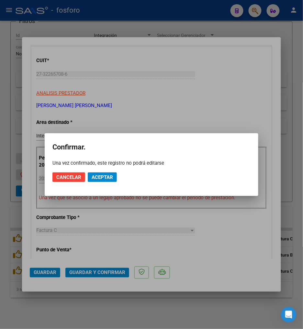
click at [151, 165] on div "Una vez confirmado, este registro no podrá editarse" at bounding box center [151, 163] width 198 height 6
click at [105, 177] on span "Aceptar" at bounding box center [102, 177] width 21 height 6
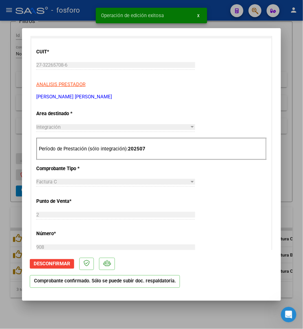
click at [104, 308] on div at bounding box center [151, 164] width 303 height 329
type input "$ 0,00"
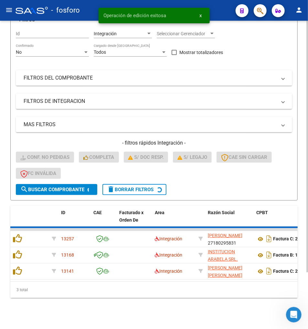
scroll to position [66, 0]
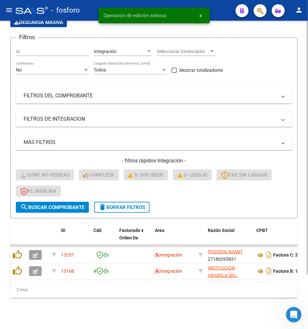
click at [81, 318] on div "Video tutorial PRESTADORES -> Listado de CPBTs Emitidos por Prestadores / Prove…" at bounding box center [154, 144] width 308 height 371
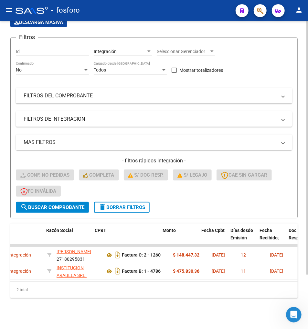
scroll to position [0, 168]
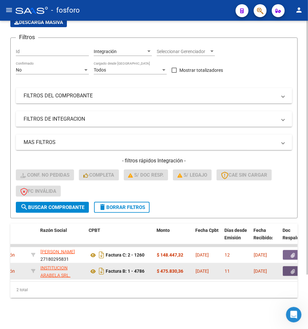
click at [292, 269] on icon "button" at bounding box center [294, 271] width 4 height 5
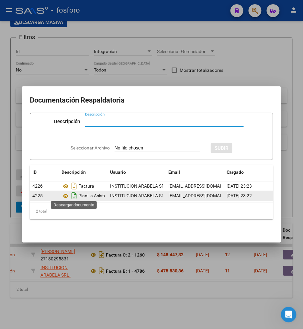
click at [72, 191] on icon "Descargar documento" at bounding box center [74, 196] width 8 height 10
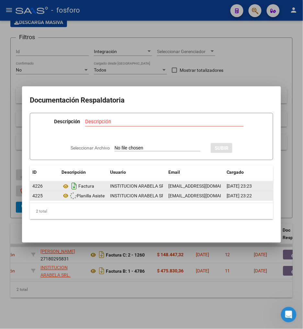
click at [73, 182] on icon "Descargar documento" at bounding box center [74, 186] width 8 height 10
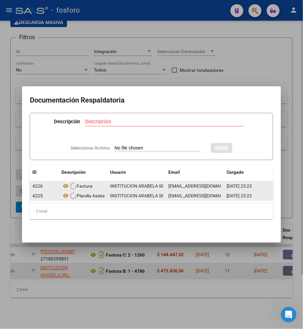
drag, startPoint x: 80, startPoint y: 263, endPoint x: 84, endPoint y: 264, distance: 3.7
click at [82, 263] on div at bounding box center [151, 164] width 303 height 329
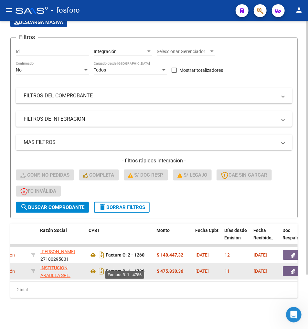
click at [106, 269] on strong "Factura B: 1 - 4786" at bounding box center [125, 271] width 39 height 5
click at [98, 266] on icon "Descargar documento" at bounding box center [101, 271] width 8 height 10
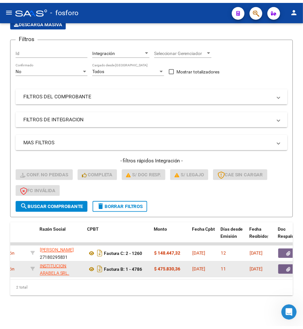
scroll to position [0, 0]
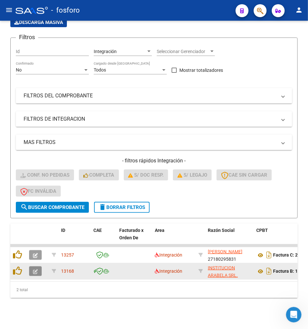
click at [35, 269] on icon "button" at bounding box center [35, 271] width 5 height 5
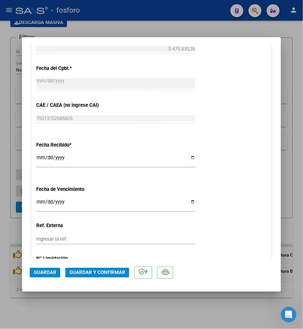
scroll to position [360, 0]
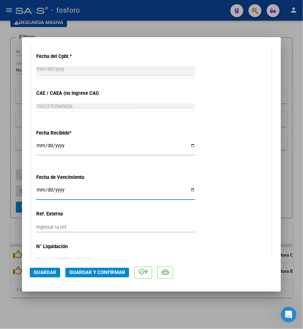
drag, startPoint x: 36, startPoint y: 190, endPoint x: 212, endPoint y: 185, distance: 175.8
click at [36, 189] on input "Ingresar la fecha" at bounding box center [115, 192] width 159 height 10
type input "[DATE]"
click at [200, 115] on div "CUIT * 30-71660645-3 Ingresar CUIT ANALISIS PRESTADOR INSTITUCION ARABELA SRL. …" at bounding box center [151, 15] width 240 height 521
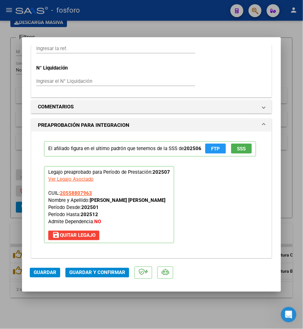
scroll to position [539, 0]
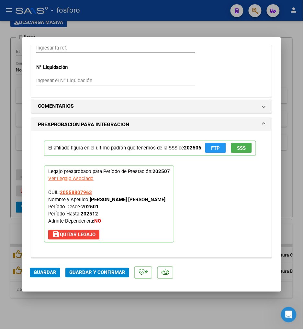
click at [108, 269] on button "Guardar y Confirmar" at bounding box center [97, 273] width 64 height 10
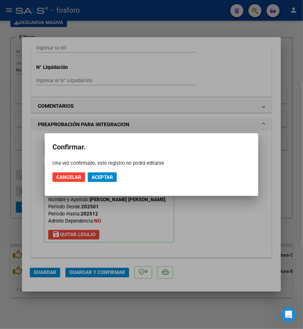
click at [112, 183] on mat-dialog-actions "Cancelar Aceptar" at bounding box center [151, 177] width 198 height 22
click at [108, 176] on span "Aceptar" at bounding box center [102, 177] width 21 height 6
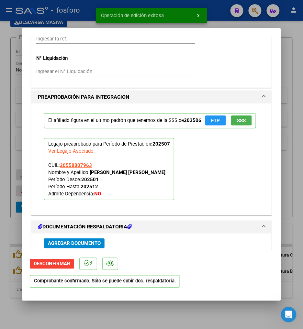
click at [173, 315] on div at bounding box center [151, 164] width 303 height 329
type input "$ 0,00"
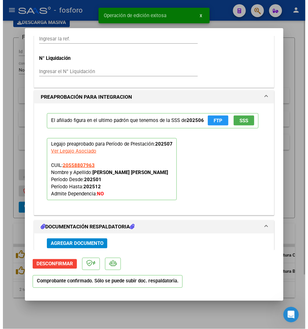
scroll to position [630, 0]
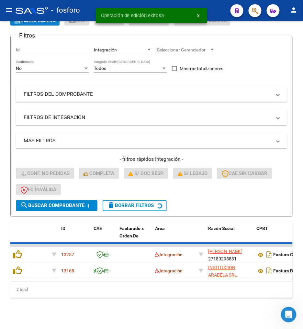
click at [173, 312] on div "Video tutorial PRESTADORES -> Listado de CPBTs Emitidos por Prestadores / Prove…" at bounding box center [151, 151] width 303 height 358
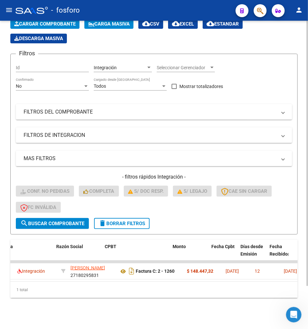
scroll to position [0, 170]
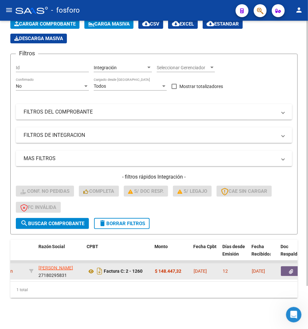
click at [290, 269] on icon "button" at bounding box center [292, 271] width 4 height 5
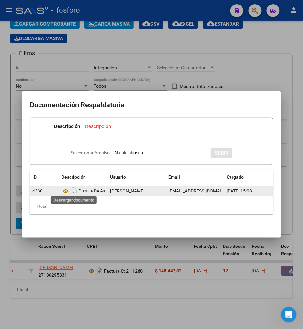
click at [75, 187] on icon "Descargar documento" at bounding box center [74, 191] width 8 height 10
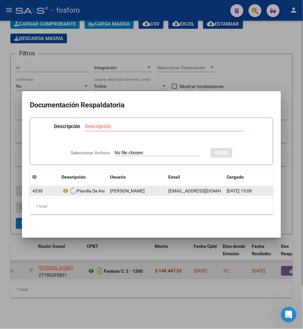
click at [89, 267] on div at bounding box center [151, 164] width 303 height 329
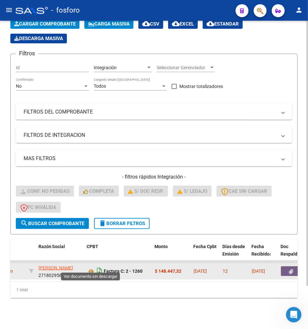
click at [95, 266] on icon "Descargar documento" at bounding box center [99, 271] width 8 height 10
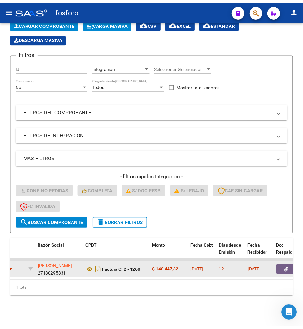
scroll to position [0, 0]
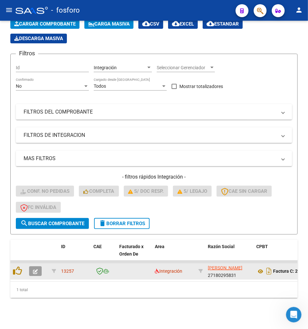
click at [40, 267] on button "button" at bounding box center [35, 271] width 13 height 10
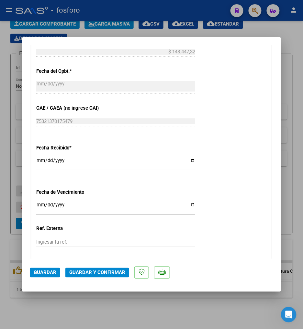
scroll to position [360, 0]
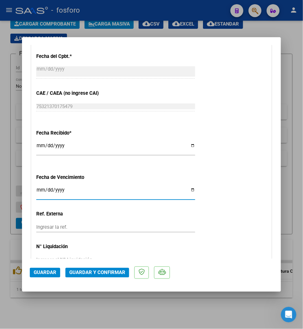
click at [39, 192] on input "Ingresar la fecha" at bounding box center [115, 192] width 159 height 10
type input "2025-08-13"
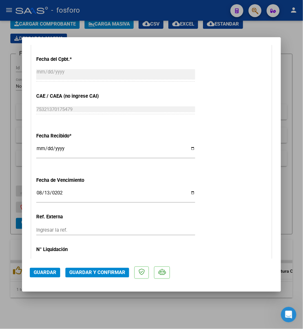
click at [248, 161] on div "Fecha Recibido * 2025-08-07 Ingresar la fecha" at bounding box center [151, 146] width 230 height 37
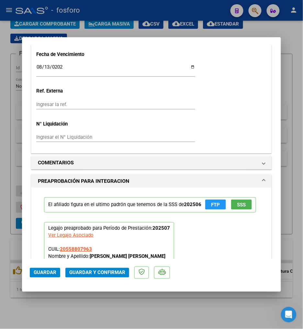
scroll to position [698, 0]
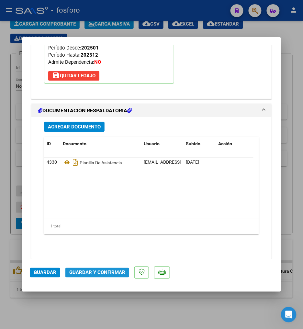
click at [110, 273] on span "Guardar y Confirmar" at bounding box center [97, 273] width 56 height 6
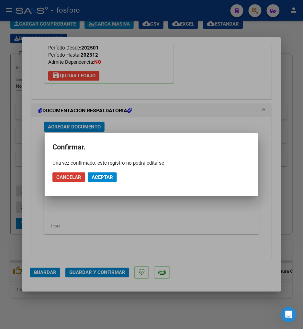
click at [108, 177] on span "Aceptar" at bounding box center [102, 177] width 21 height 6
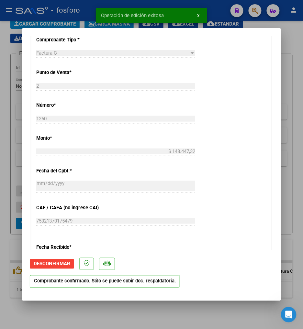
scroll to position [100, 0]
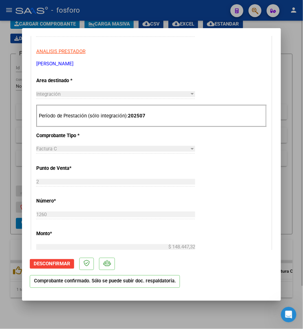
click at [163, 306] on div at bounding box center [151, 164] width 303 height 329
type input "$ 0,00"
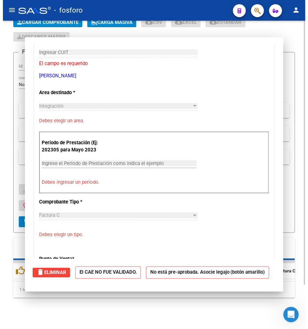
scroll to position [111, 0]
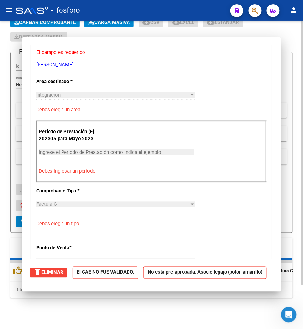
click at [164, 305] on div "Video tutorial PRESTADORES -> Listado de CPBTs Emitidos por Prestadores / Prove…" at bounding box center [151, 151] width 303 height 356
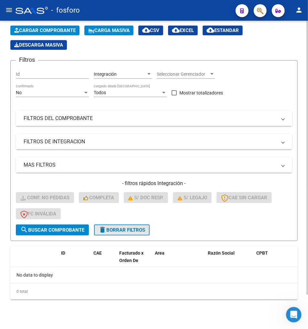
click at [135, 227] on span "delete Borrar Filtros" at bounding box center [122, 230] width 47 height 6
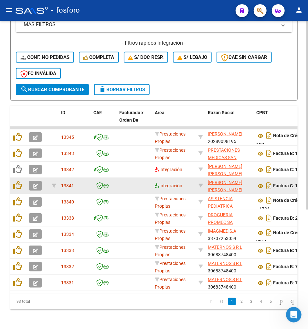
scroll to position [183, 0]
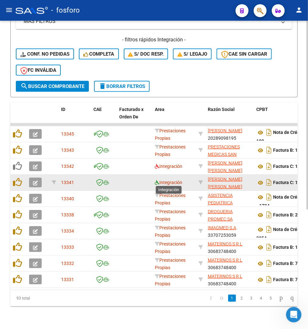
click at [159, 181] on icon at bounding box center [157, 182] width 5 height 5
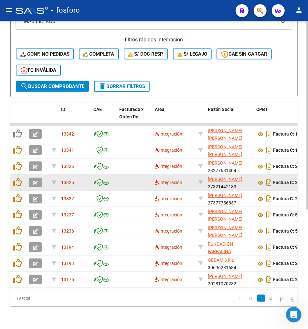
drag, startPoint x: 33, startPoint y: 295, endPoint x: 38, endPoint y: 292, distance: 6.0
click at [37, 292] on div "ID CAE Facturado x Orden De Area Razón Social CPBT Monto Fecha Cpbt Días desde …" at bounding box center [154, 205] width 288 height 204
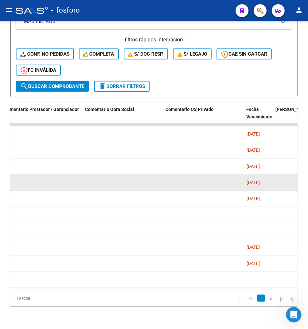
scroll to position [0, 1113]
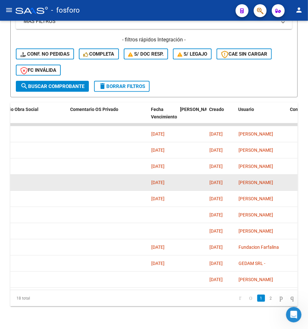
click at [194, 304] on datatable-pager "1 2" at bounding box center [183, 298] width 230 height 11
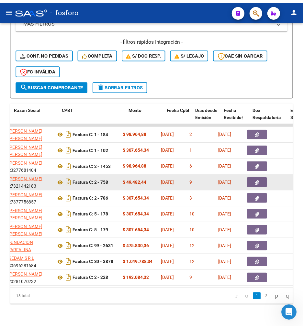
scroll to position [0, 178]
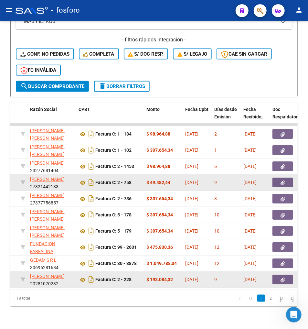
click at [282, 275] on button "button" at bounding box center [283, 280] width 21 height 10
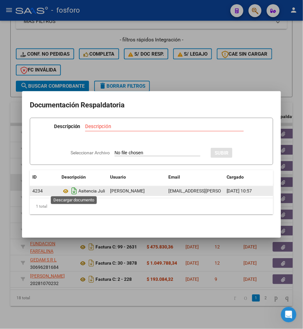
click at [73, 186] on icon "Descargar documento" at bounding box center [74, 191] width 8 height 10
click at [89, 285] on div at bounding box center [151, 164] width 303 height 329
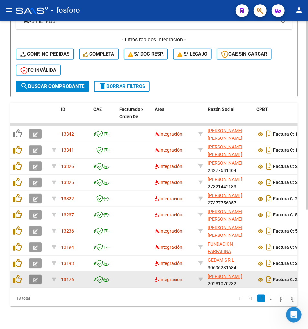
click at [35, 279] on icon "button" at bounding box center [35, 280] width 5 height 5
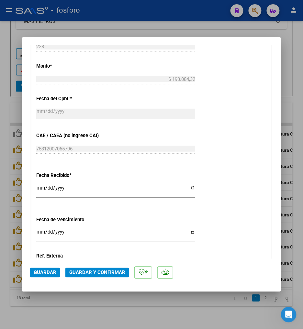
scroll to position [324, 0]
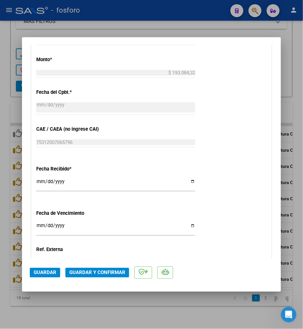
click at [40, 224] on input "Ingresar la fecha" at bounding box center [115, 228] width 159 height 10
type input "[DATE]"
click at [221, 100] on div "CUIT * 20-28107023-2 Ingresar CUIT ANALISIS PRESTADOR MEZA HECTOR ANIBAL ARCA P…" at bounding box center [151, 51] width 240 height 521
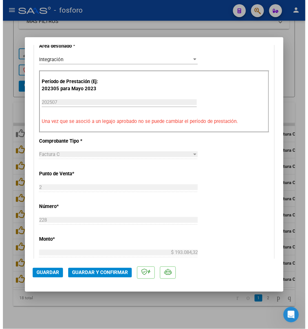
scroll to position [0, 0]
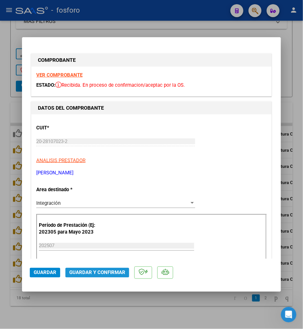
click at [108, 275] on span "Guardar y Confirmar" at bounding box center [97, 273] width 56 height 6
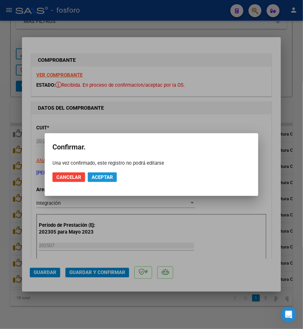
click at [102, 177] on span "Aceptar" at bounding box center [102, 177] width 21 height 6
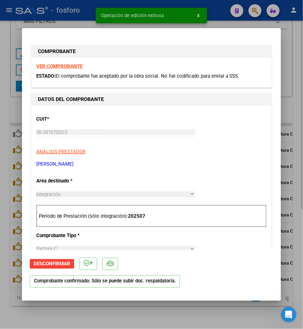
drag, startPoint x: 140, startPoint y: 317, endPoint x: 144, endPoint y: 311, distance: 6.5
click at [142, 313] on div at bounding box center [151, 164] width 303 height 329
type input "$ 0,00"
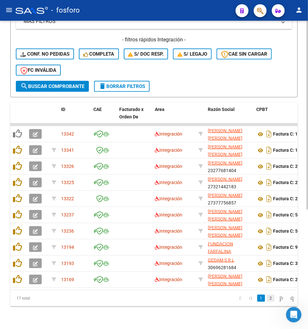
click at [267, 302] on link "2" at bounding box center [271, 298] width 8 height 7
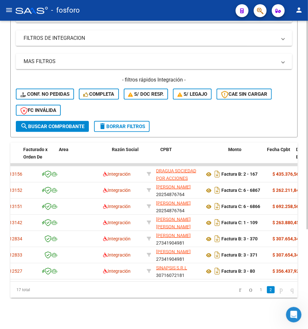
scroll to position [0, 96]
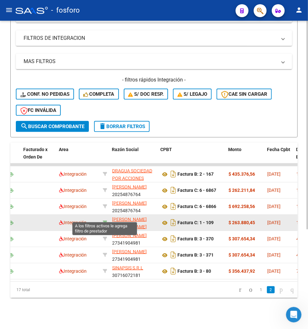
click at [106, 220] on icon at bounding box center [105, 222] width 5 height 5
type input "23292295294"
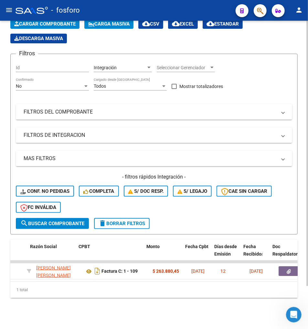
scroll to position [0, 178]
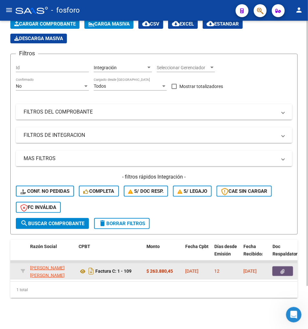
click at [274, 266] on button "button" at bounding box center [283, 271] width 21 height 10
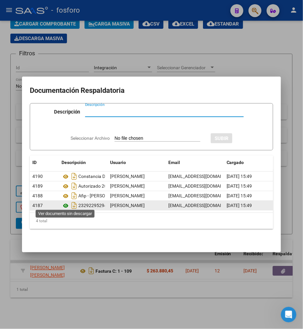
click at [67, 202] on icon at bounding box center [65, 206] width 8 height 8
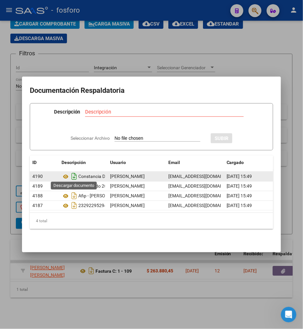
click at [73, 173] on icon "Descargar documento" at bounding box center [74, 176] width 8 height 10
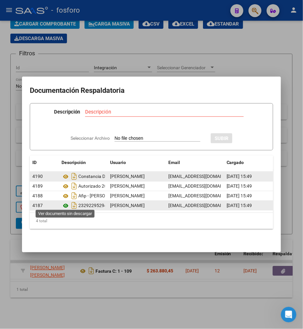
click at [65, 203] on icon at bounding box center [65, 206] width 8 height 8
click at [73, 204] on icon "Descargar documento" at bounding box center [74, 205] width 8 height 10
drag, startPoint x: 49, startPoint y: 283, endPoint x: 43, endPoint y: 282, distance: 5.2
click at [49, 283] on div at bounding box center [151, 164] width 303 height 329
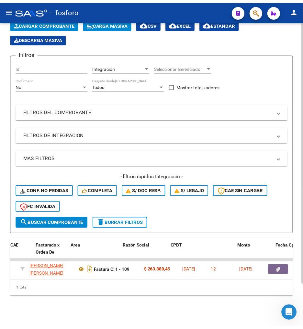
scroll to position [0, 0]
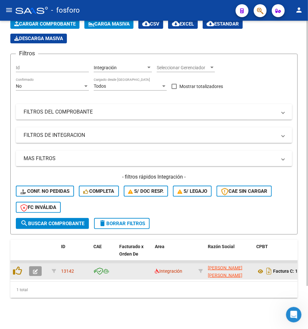
click at [37, 269] on icon "button" at bounding box center [35, 271] width 5 height 5
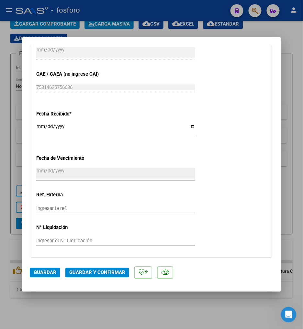
scroll to position [360, 0]
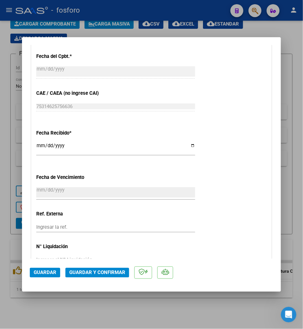
click at [100, 270] on span "Guardar y Confirmar" at bounding box center [97, 273] width 56 height 6
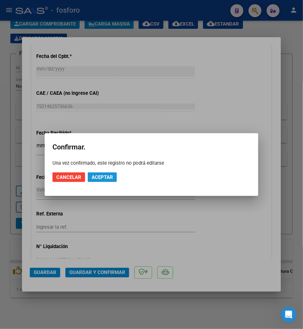
click at [111, 178] on span "Aceptar" at bounding box center [102, 177] width 21 height 6
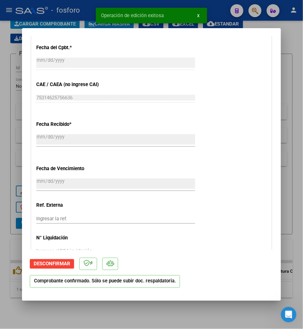
click at [137, 318] on div at bounding box center [151, 164] width 303 height 329
type input "$ 0,00"
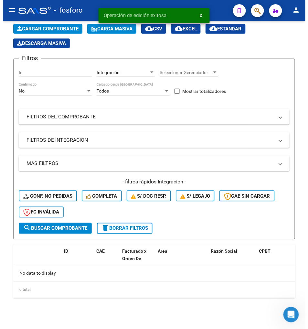
scroll to position [39, 0]
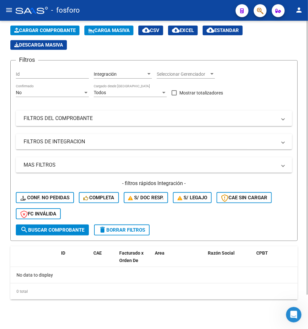
click at [140, 227] on span "delete Borrar Filtros" at bounding box center [122, 230] width 47 height 6
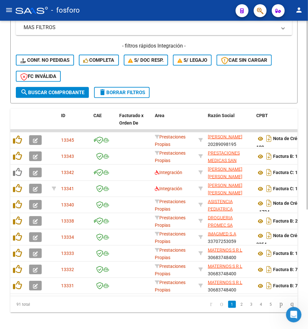
scroll to position [195, 0]
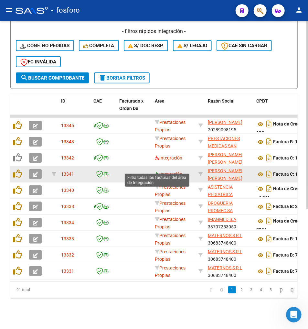
click at [158, 172] on icon at bounding box center [157, 174] width 5 height 5
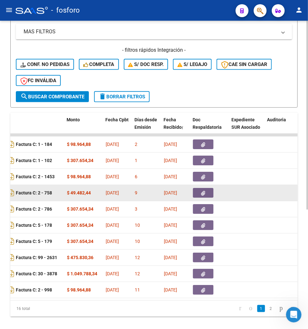
scroll to position [0, 0]
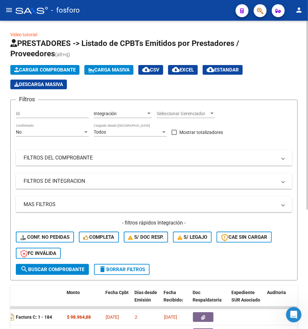
click at [152, 157] on mat-panel-title "FILTROS DEL COMPROBANTE" at bounding box center [150, 157] width 253 height 7
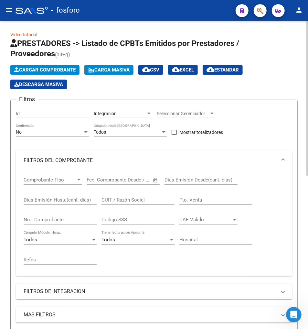
click at [112, 181] on span "–" at bounding box center [110, 180] width 3 height 6
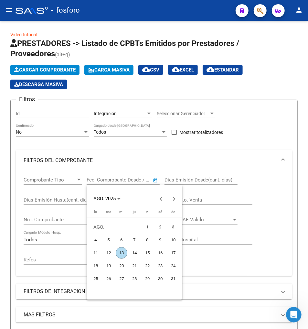
click at [195, 177] on div at bounding box center [154, 164] width 308 height 329
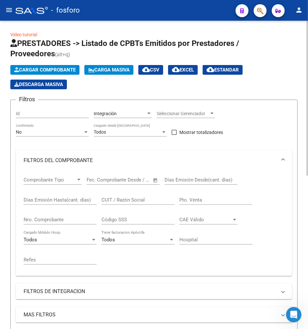
drag, startPoint x: 201, startPoint y: 180, endPoint x: 227, endPoint y: 180, distance: 25.2
click at [201, 180] on input "Días Emisión Desde(cant. días)" at bounding box center [201, 180] width 73 height 6
type input "8"
drag, startPoint x: 190, startPoint y: 178, endPoint x: 117, endPoint y: 168, distance: 74.2
click at [117, 169] on mat-expansion-panel "FILTROS DEL COMPROBANTE Comprobante Tipo Comprobante Tipo Start date – End date…" at bounding box center [154, 213] width 277 height 126
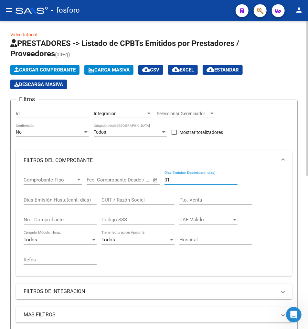
type input "0"
type input "01"
click at [35, 198] on input "Días Emisión Hasta(cant. días)" at bounding box center [60, 200] width 73 height 6
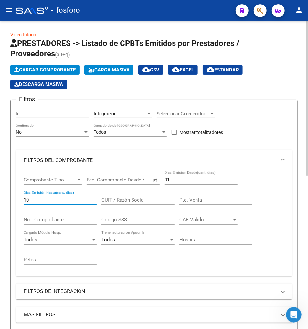
type input "10"
click at [285, 130] on div "Filtros Id Integración Area Seleccionar Gerenciador Seleccionar Gerenciador No …" at bounding box center [154, 239] width 277 height 269
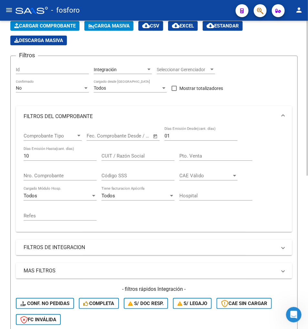
scroll to position [108, 0]
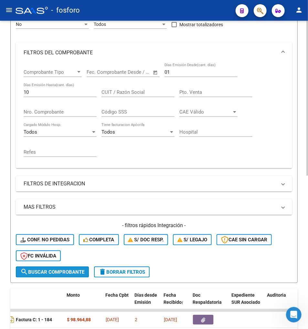
click at [72, 267] on button "search Buscar Comprobante" at bounding box center [52, 272] width 73 height 11
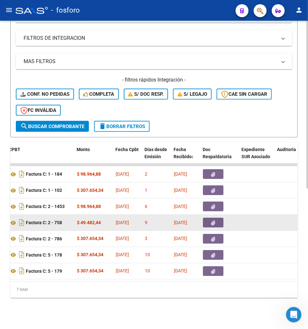
scroll to position [0, 246]
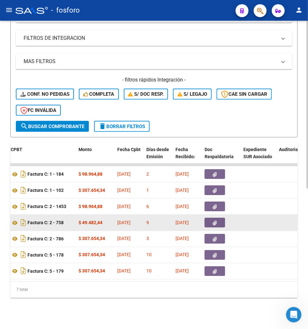
click at [130, 125] on button "delete Borrar Filtros" at bounding box center [122, 126] width 56 height 11
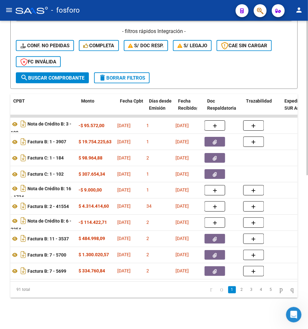
scroll to position [0, 0]
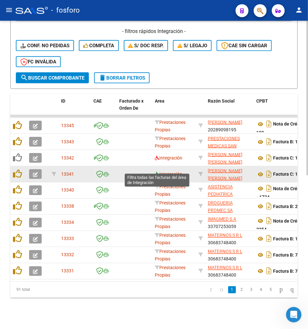
click at [159, 172] on icon at bounding box center [157, 174] width 5 height 5
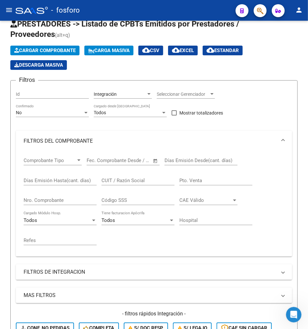
scroll to position [18, 0]
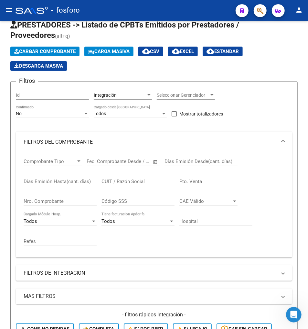
click at [118, 163] on input "text" at bounding box center [129, 162] width 31 height 6
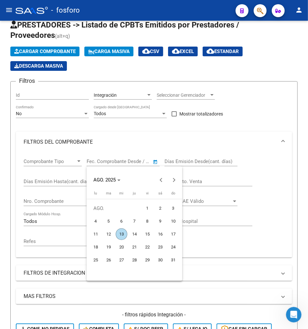
click at [260, 159] on div at bounding box center [154, 164] width 308 height 329
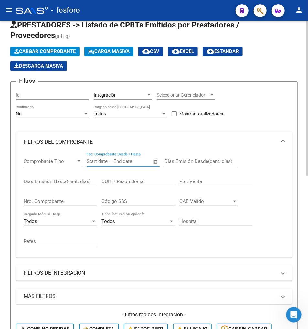
click at [155, 163] on span "Open calendar" at bounding box center [156, 162] width 16 height 16
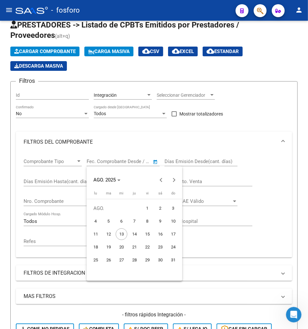
click at [156, 210] on span "2" at bounding box center [161, 209] width 12 height 12
click at [140, 160] on div at bounding box center [154, 164] width 308 height 329
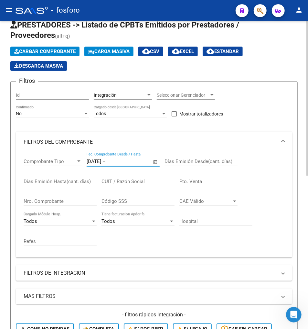
drag, startPoint x: 118, startPoint y: 161, endPoint x: 25, endPoint y: 163, distance: 92.6
click at [25, 163] on div "Comprobante Tipo Comprobante Tipo 2/8/2025 2/8/2025 – End date Fec. Comprobante…" at bounding box center [154, 202] width 261 height 100
type input "2"
click at [153, 161] on span "Open calendar" at bounding box center [156, 162] width 16 height 16
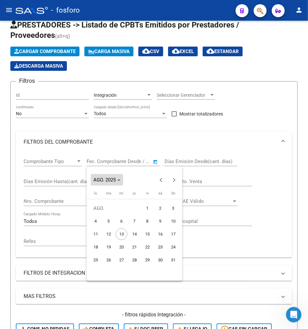
click at [115, 181] on span "AGO. 2025" at bounding box center [105, 180] width 22 height 6
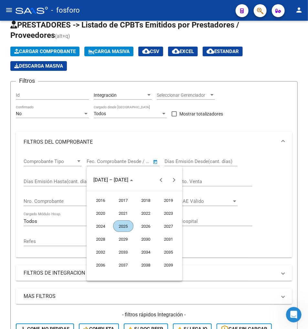
click at [122, 227] on span "2025" at bounding box center [123, 226] width 20 height 12
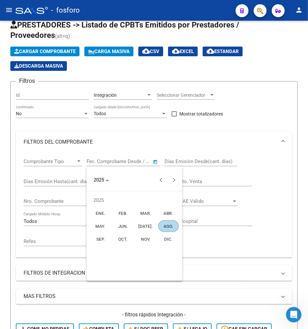
click at [168, 224] on span "AGO." at bounding box center [169, 226] width 20 height 12
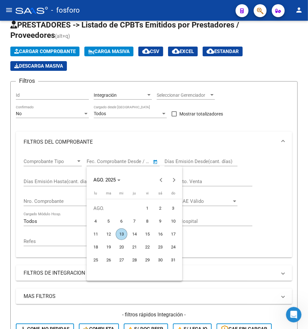
click at [146, 205] on span "1" at bounding box center [148, 209] width 12 height 12
type input "1/8/2025"
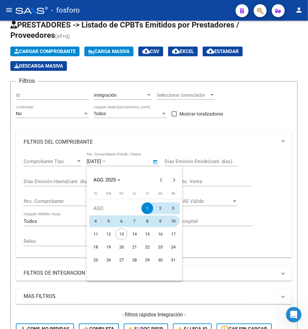
click at [170, 218] on span "10" at bounding box center [174, 222] width 12 height 12
type input "10/8/2025"
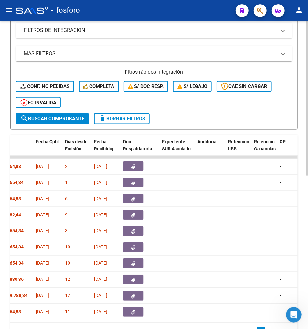
scroll to position [198, 0]
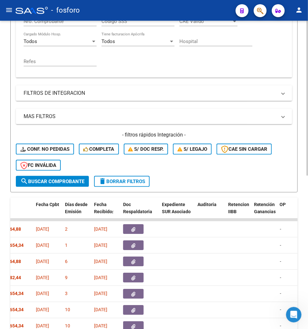
click at [64, 182] on span "search Buscar Comprobante" at bounding box center [52, 182] width 64 height 6
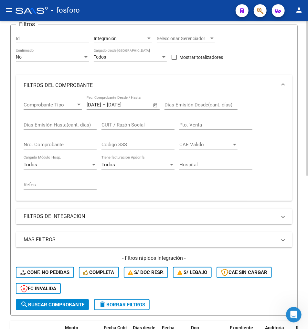
scroll to position [54, 0]
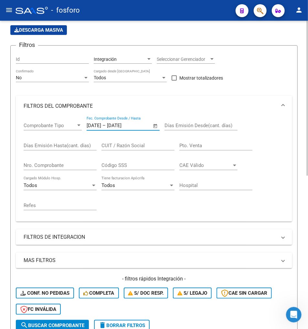
drag, startPoint x: 114, startPoint y: 124, endPoint x: 117, endPoint y: 124, distance: 3.9
click at [117, 124] on input "10/8/2025" at bounding box center [122, 126] width 31 height 6
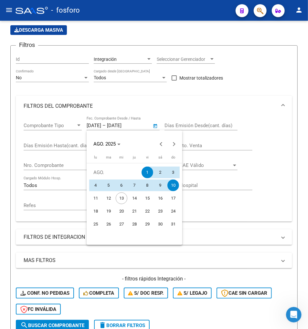
click at [163, 182] on span "9" at bounding box center [161, 186] width 12 height 12
type input "9/8/2025"
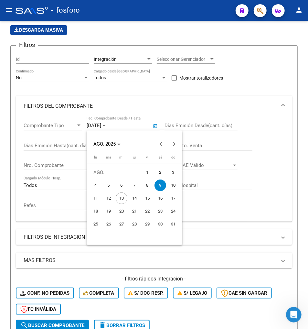
click at [278, 164] on div at bounding box center [154, 164] width 308 height 329
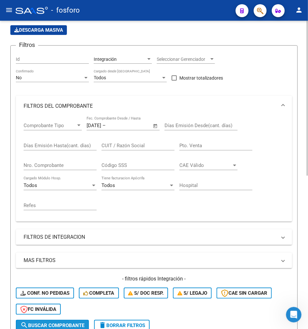
click at [44, 320] on button "search Buscar Comprobante" at bounding box center [52, 325] width 73 height 11
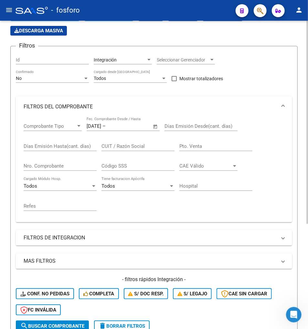
scroll to position [53, 0]
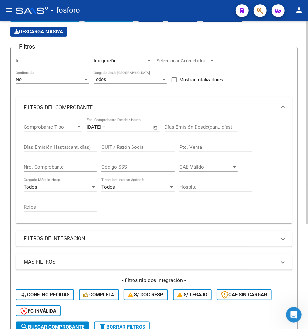
click at [127, 127] on input "text" at bounding box center [122, 127] width 31 height 6
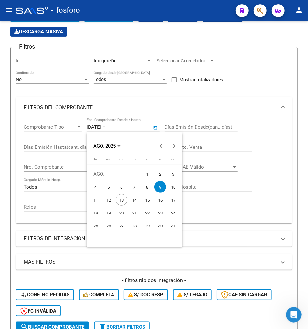
click at [160, 185] on span "9" at bounding box center [161, 187] width 12 height 12
type input "9/8/2025"
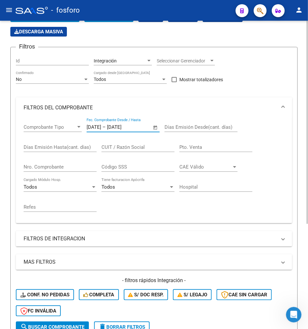
click at [244, 117] on mat-expansion-panel-header "FILTROS DEL COMPROBANTE" at bounding box center [154, 107] width 277 height 21
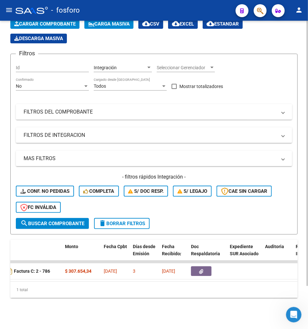
click at [221, 108] on mat-panel-title "FILTROS DEL COMPROBANTE" at bounding box center [150, 111] width 253 height 7
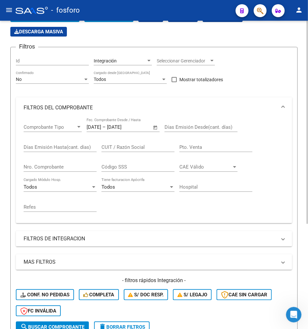
click at [49, 322] on button "search Buscar Comprobante" at bounding box center [52, 327] width 73 height 11
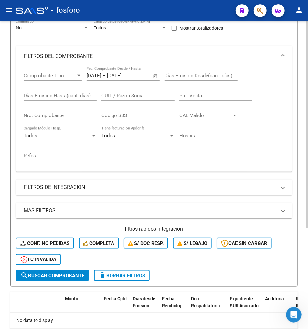
scroll to position [150, 0]
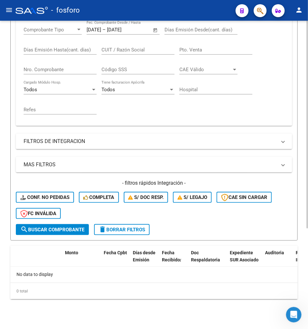
click at [129, 223] on div "- filtros rápidos Integración - Conf. no pedidas Completa S/ Doc Resp. S/ legaj…" at bounding box center [154, 202] width 277 height 45
drag, startPoint x: 134, startPoint y: 222, endPoint x: 133, endPoint y: 227, distance: 4.3
click at [134, 225] on form "Filtros Id Integración Area Seleccionar Gerenciador Seleccionar Gerenciador No …" at bounding box center [154, 95] width 288 height 291
click at [133, 228] on span "delete Borrar Filtros" at bounding box center [122, 230] width 47 height 6
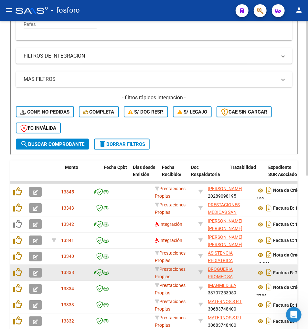
scroll to position [306, 0]
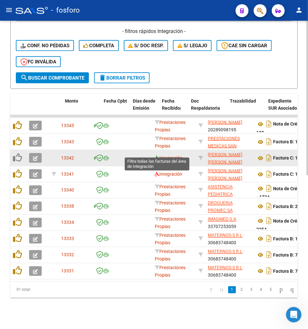
click at [156, 156] on icon at bounding box center [157, 158] width 5 height 5
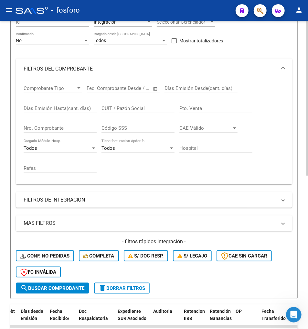
scroll to position [91, 0]
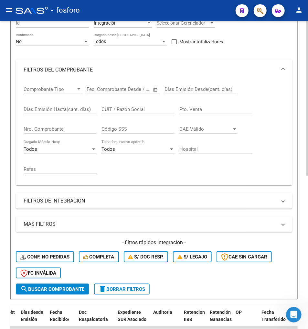
click at [131, 155] on div "Todos Tiene facturacion Apócrifa" at bounding box center [138, 150] width 73 height 20
click at [130, 151] on div "Todos" at bounding box center [135, 149] width 67 height 6
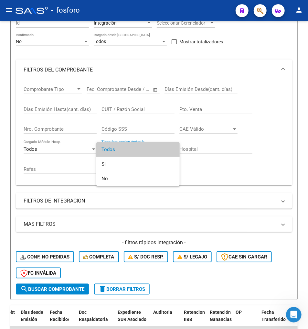
click at [208, 160] on div at bounding box center [154, 164] width 308 height 329
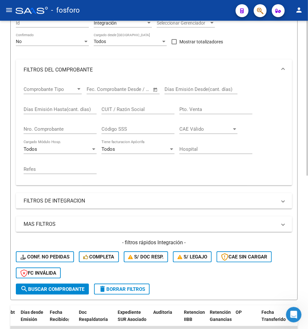
click at [43, 148] on div "Todos" at bounding box center [57, 149] width 67 height 6
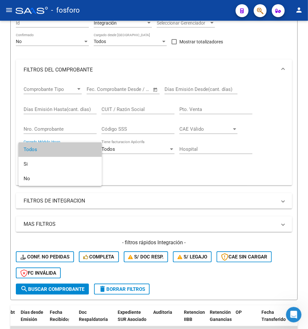
click at [14, 145] on div at bounding box center [154, 164] width 308 height 329
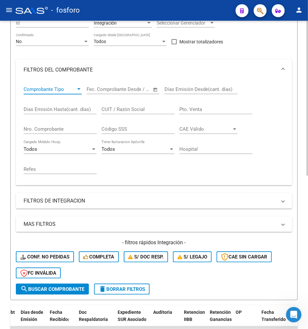
click at [49, 91] on span "Comprobante Tipo" at bounding box center [50, 89] width 52 height 6
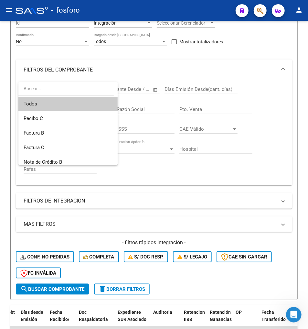
click at [59, 68] on div at bounding box center [154, 164] width 308 height 329
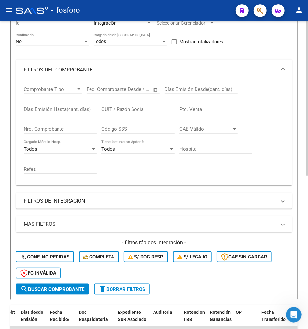
click at [209, 92] on input "Días Emisión Desde(cant. días)" at bounding box center [201, 89] width 73 height 6
drag, startPoint x: 245, startPoint y: 74, endPoint x: 246, endPoint y: 83, distance: 8.6
click at [245, 74] on mat-expansion-panel-header "FILTROS DEL COMPROBANTE" at bounding box center [154, 70] width 277 height 21
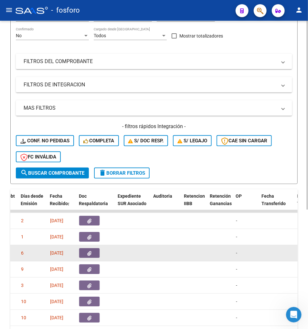
scroll to position [54, 0]
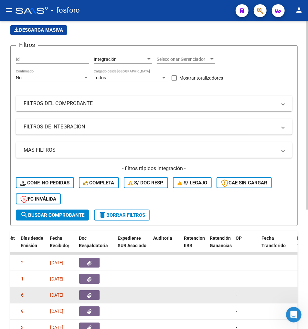
click at [75, 126] on mat-panel-title "FILTROS DE INTEGRACION" at bounding box center [150, 126] width 253 height 7
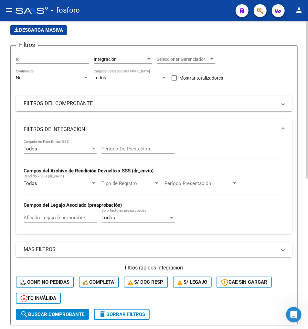
click at [66, 251] on mat-panel-title "MAS FILTROS" at bounding box center [150, 249] width 253 height 7
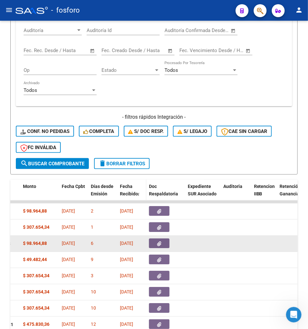
scroll to position [262, 0]
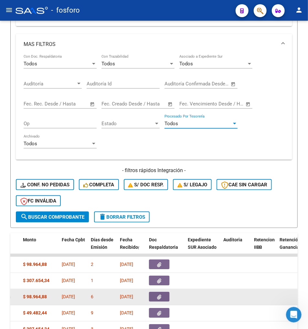
click at [174, 127] on span "Todos" at bounding box center [172, 124] width 14 height 6
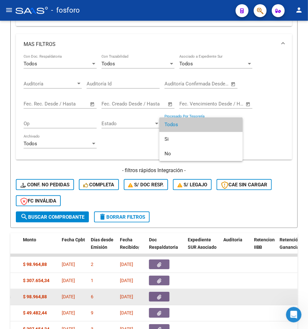
click at [125, 120] on div at bounding box center [154, 164] width 308 height 329
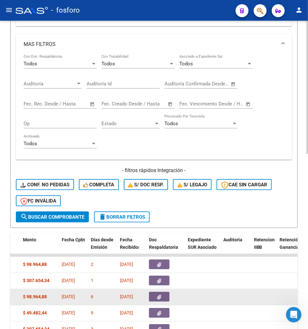
click at [124, 122] on span "Estado" at bounding box center [128, 124] width 52 height 6
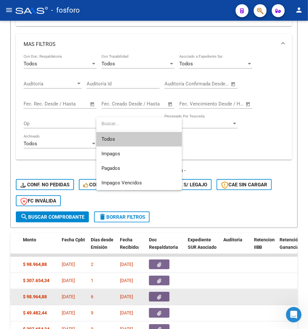
click at [126, 122] on input "dropdown search" at bounding box center [137, 124] width 83 height 14
click at [230, 148] on div at bounding box center [154, 164] width 308 height 329
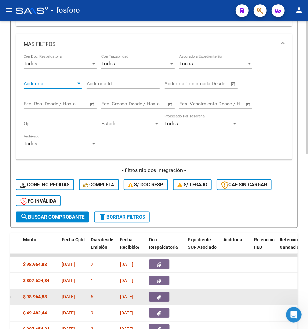
click at [44, 85] on span "Auditoría" at bounding box center [50, 84] width 52 height 6
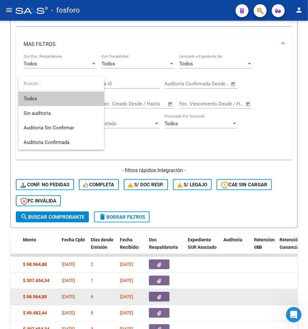
click at [136, 90] on div at bounding box center [154, 164] width 308 height 329
click at [133, 84] on input "Auditoría Id" at bounding box center [123, 84] width 73 height 6
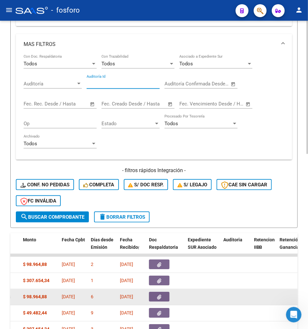
drag, startPoint x: 135, startPoint y: 76, endPoint x: 135, endPoint y: 72, distance: 3.9
click at [135, 76] on div "Auditoría Id" at bounding box center [123, 82] width 73 height 14
click at [135, 67] on div "Todos" at bounding box center [135, 64] width 67 height 6
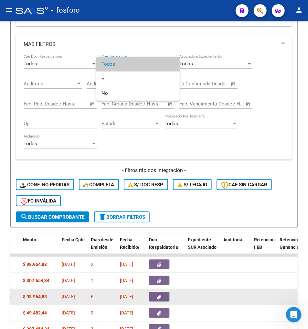
drag, startPoint x: 256, startPoint y: 57, endPoint x: 239, endPoint y: 63, distance: 18.6
click at [256, 57] on div at bounding box center [154, 164] width 308 height 329
click at [238, 64] on div "Todos" at bounding box center [213, 64] width 67 height 6
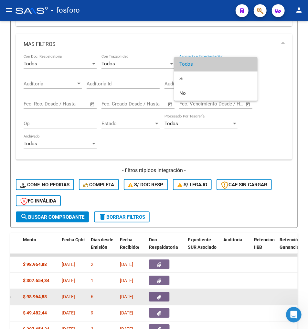
click at [221, 41] on div at bounding box center [154, 164] width 308 height 329
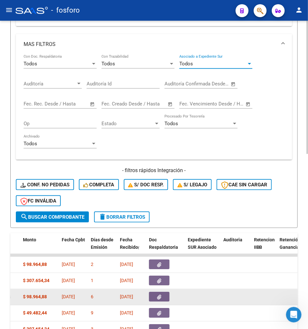
click at [218, 66] on div "Todos" at bounding box center [213, 64] width 67 height 6
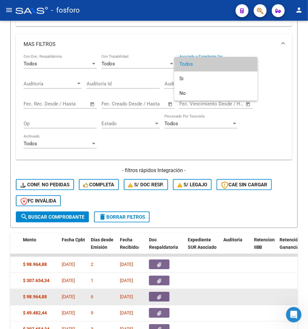
click at [229, 41] on div at bounding box center [154, 164] width 308 height 329
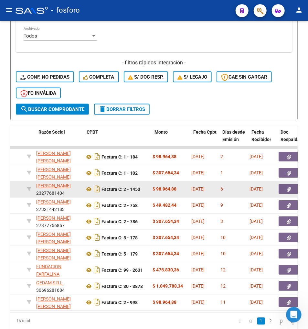
scroll to position [0, 170]
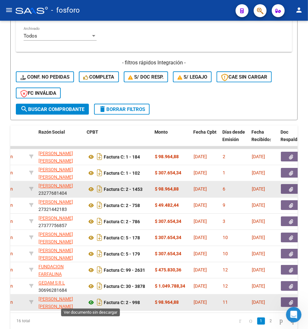
click at [89, 301] on icon at bounding box center [91, 303] width 8 height 8
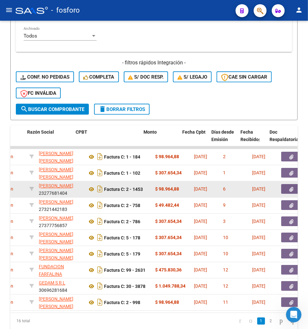
scroll to position [0, 184]
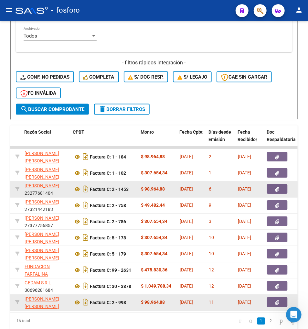
click at [276, 301] on icon "button" at bounding box center [278, 303] width 4 height 5
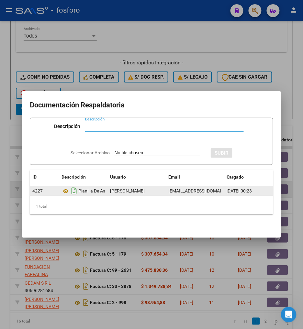
click at [77, 188] on icon "Descargar documento" at bounding box center [74, 191] width 8 height 10
click at [83, 305] on div at bounding box center [151, 164] width 303 height 329
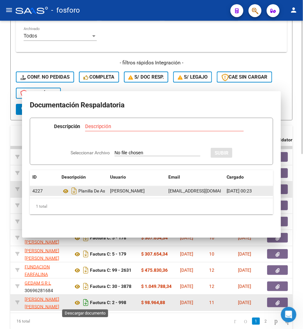
click at [87, 300] on icon "Descargar documento" at bounding box center [86, 302] width 8 height 10
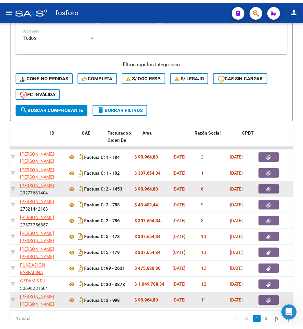
scroll to position [0, 6]
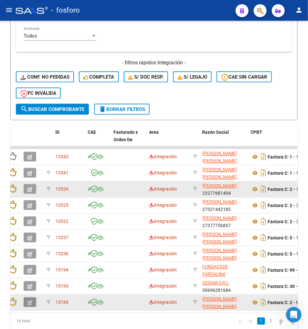
click at [32, 305] on button "button" at bounding box center [30, 303] width 13 height 10
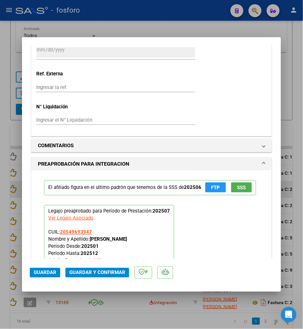
scroll to position [467, 0]
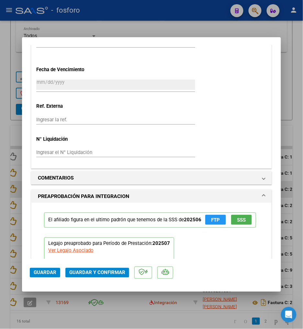
click at [73, 185] on div "COMENTARIOS Comentarios De la Obra Social: Comentarios de la Obra Social (no vi…" at bounding box center [151, 333] width 243 height 326
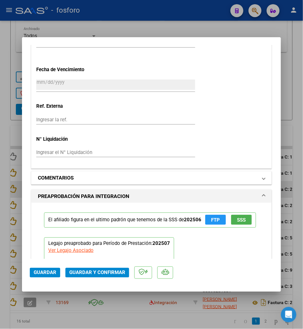
click at [73, 181] on h1 "COMENTARIOS" at bounding box center [56, 178] width 36 height 8
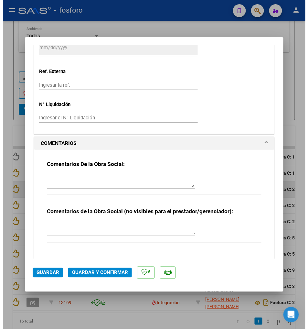
scroll to position [503, 0]
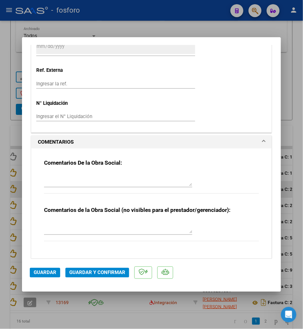
click at [80, 179] on textarea at bounding box center [118, 179] width 148 height 13
type textarea "M"
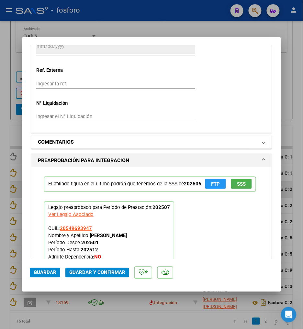
click at [56, 138] on h1 "COMENTARIOS" at bounding box center [56, 142] width 36 height 8
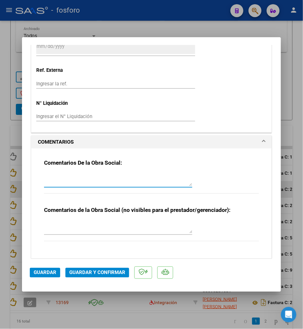
click at [52, 178] on textarea at bounding box center [118, 179] width 148 height 13
type textarea "PLANILLA DE ASISTENCIA NO CORRESPONDE PERIODO 202507"
click at [54, 276] on button "Guardar" at bounding box center [45, 273] width 30 height 10
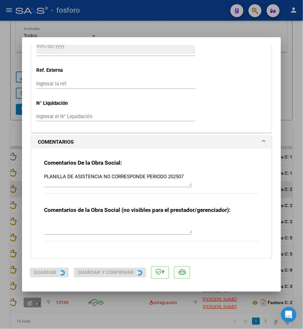
click at [74, 322] on div at bounding box center [151, 164] width 303 height 329
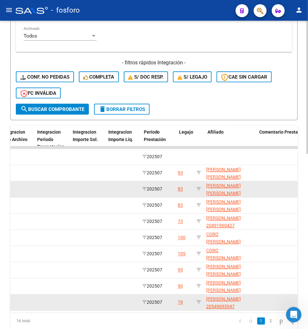
scroll to position [0, 762]
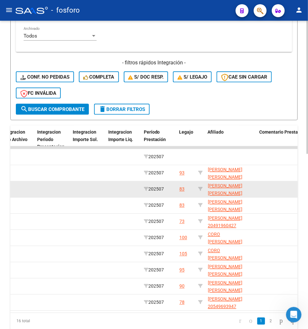
drag, startPoint x: 181, startPoint y: 318, endPoint x: 164, endPoint y: 317, distance: 17.5
click at [164, 313] on datatable-body "13342 Integración MORENO MARIA FLORENCIA 27373882238 Factura C: 1 - 184 $ 98.96…" at bounding box center [154, 229] width 288 height 167
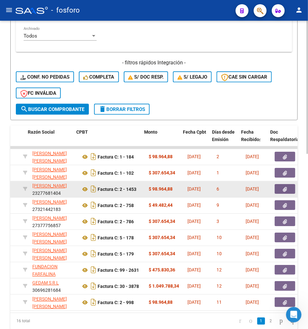
scroll to position [0, 180]
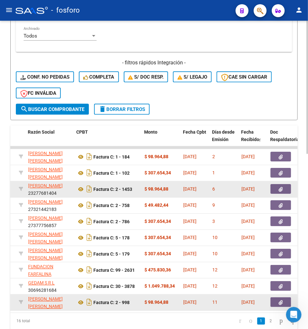
drag, startPoint x: 92, startPoint y: 310, endPoint x: 96, endPoint y: 311, distance: 4.1
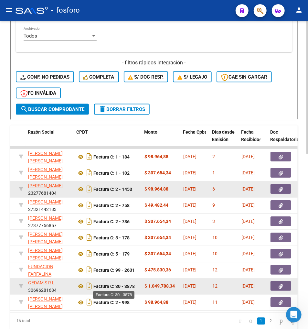
click at [109, 284] on strong "Factura C: 30 - 3878" at bounding box center [114, 286] width 41 height 5
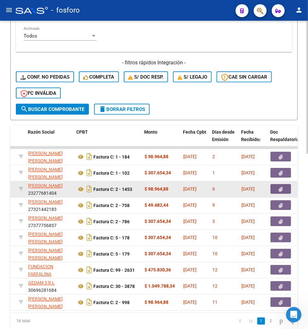
drag, startPoint x: 97, startPoint y: 311, endPoint x: 102, endPoint y: 312, distance: 4.6
click at [102, 312] on datatable-body "13342 Integración MORENO MARIA FLORENCIA 27373882238 Factura C: 1 - 184 $ 98.96…" at bounding box center [154, 229] width 288 height 167
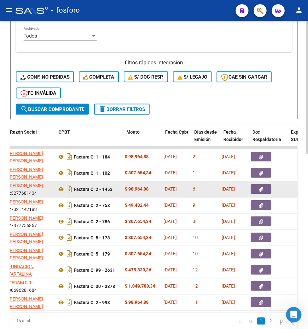
scroll to position [0, 192]
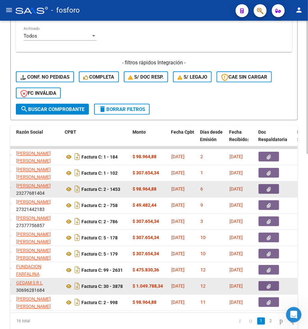
click at [263, 286] on button "button" at bounding box center [269, 287] width 21 height 10
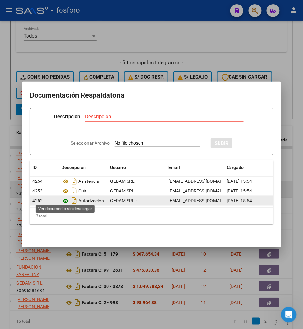
click at [65, 198] on icon at bounding box center [65, 201] width 8 height 8
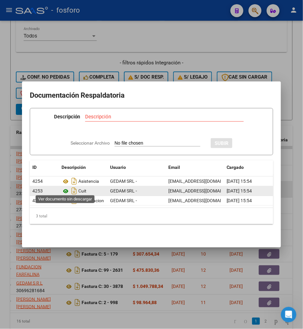
click at [68, 188] on icon at bounding box center [65, 191] width 8 height 8
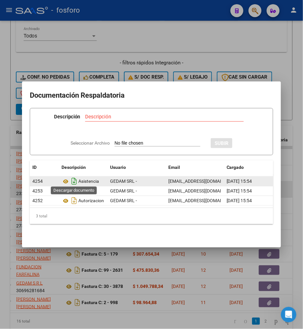
click at [71, 178] on icon "Descargar documento" at bounding box center [74, 181] width 8 height 10
click at [83, 286] on div at bounding box center [151, 164] width 303 height 329
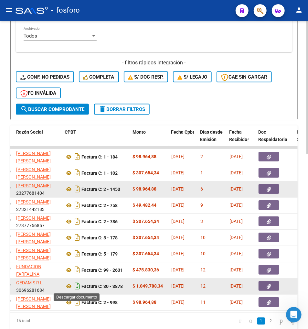
click at [76, 288] on icon "Descargar documento" at bounding box center [77, 286] width 8 height 10
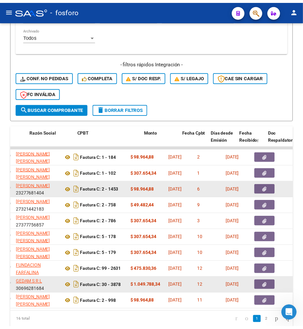
scroll to position [0, 0]
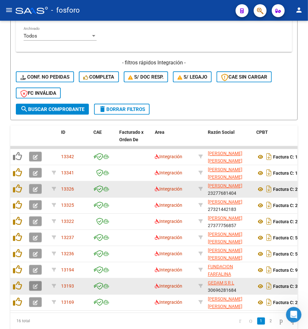
click at [36, 285] on icon "button" at bounding box center [35, 286] width 5 height 5
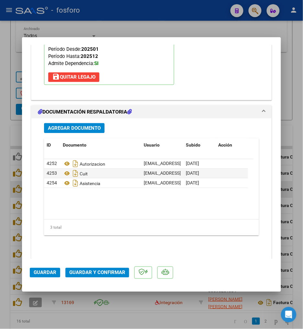
scroll to position [715, 0]
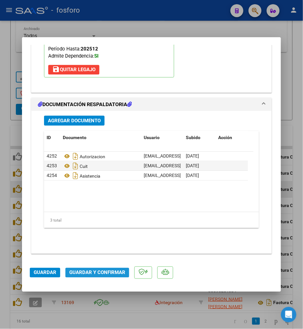
click at [91, 277] on button "Guardar y Confirmar" at bounding box center [97, 273] width 64 height 10
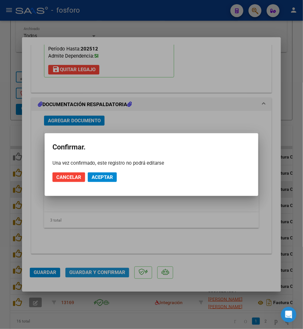
click at [91, 273] on div at bounding box center [151, 164] width 303 height 329
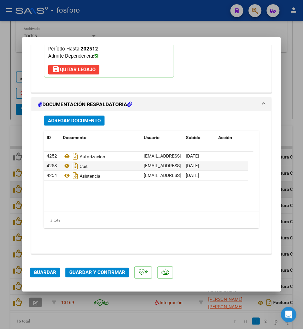
click at [95, 264] on mat-dialog-actions "Guardar Guardar y Confirmar" at bounding box center [151, 272] width 243 height 26
click at [95, 267] on mat-dialog-actions "Guardar Guardar y Confirmar" at bounding box center [151, 272] width 243 height 26
click at [95, 269] on button "Guardar y Confirmar" at bounding box center [97, 273] width 64 height 10
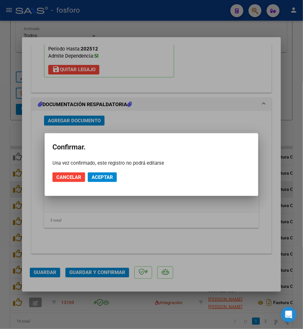
click at [98, 182] on mat-dialog-actions "Cancelar Aceptar" at bounding box center [151, 177] width 198 height 22
click at [99, 180] on button "Aceptar" at bounding box center [102, 178] width 29 height 10
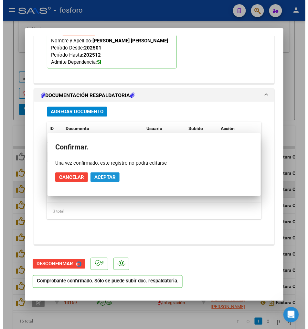
scroll to position [641, 0]
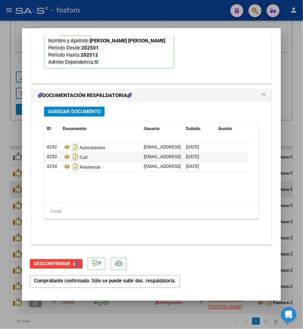
click at [108, 250] on mat-dialog-actions "Desconfirmar Comprobante confirmado. Sólo se puede subir doc. respaldatoria." at bounding box center [151, 271] width 243 height 43
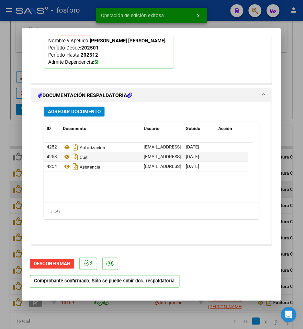
drag, startPoint x: 118, startPoint y: 224, endPoint x: 183, endPoint y: 328, distance: 121.7
click at [126, 232] on div "Agregar Documento ID Documento Usuario Subido Acción 4252 Autorizacion rucacet@…" at bounding box center [151, 171] width 225 height 138
drag, startPoint x: 159, startPoint y: 321, endPoint x: 102, endPoint y: 318, distance: 57.4
click at [102, 318] on div at bounding box center [151, 164] width 303 height 329
type input "$ 0,00"
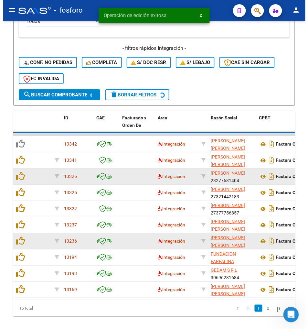
scroll to position [370, 0]
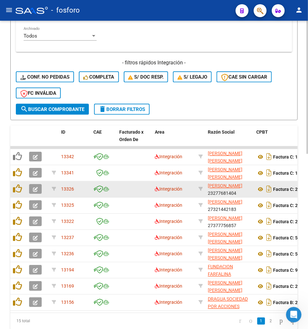
click at [63, 321] on div "15 total" at bounding box center [39, 321] width 58 height 16
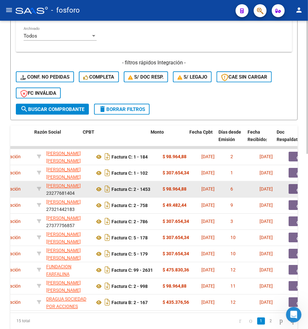
scroll to position [0, 188]
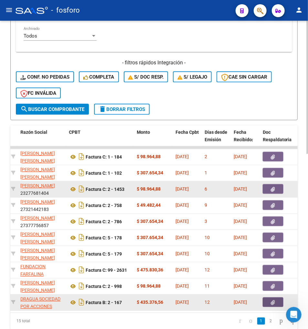
click at [278, 299] on button "button" at bounding box center [273, 303] width 21 height 10
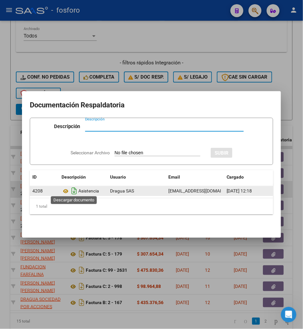
click at [78, 188] on icon "Descargar documento" at bounding box center [74, 191] width 8 height 10
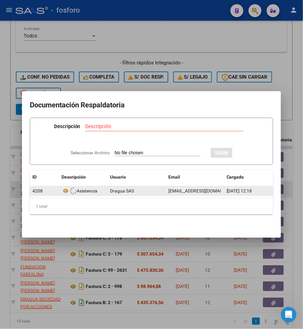
drag, startPoint x: 89, startPoint y: 309, endPoint x: 84, endPoint y: 306, distance: 6.0
click at [88, 309] on div at bounding box center [151, 164] width 303 height 329
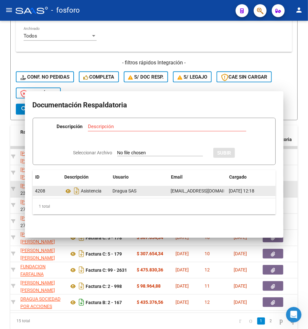
click at [82, 298] on icon "Descargar documento" at bounding box center [81, 302] width 8 height 10
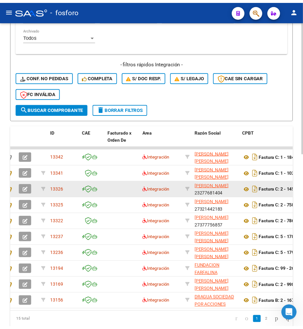
scroll to position [0, 0]
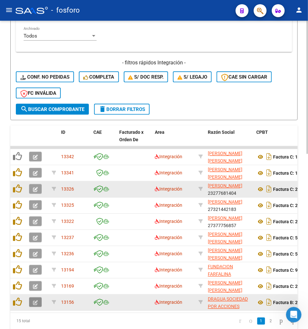
click at [38, 303] on icon "button" at bounding box center [35, 303] width 5 height 5
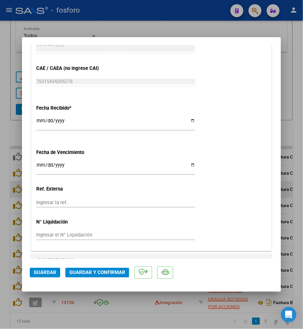
scroll to position [396, 0]
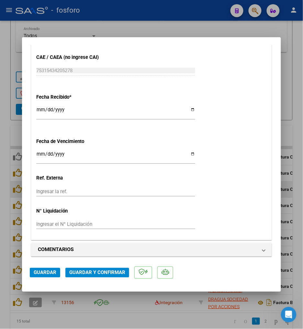
click at [42, 153] on input "Ingresar la fecha" at bounding box center [115, 156] width 159 height 10
type input "[DATE]"
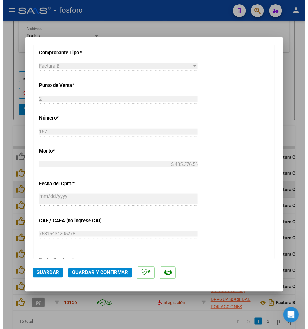
scroll to position [211, 0]
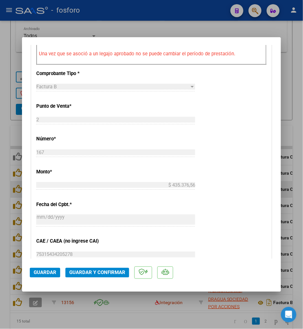
click at [106, 267] on mat-dialog-actions "Guardar Guardar y Confirmar" at bounding box center [151, 272] width 243 height 26
click at [107, 273] on span "Guardar y Confirmar" at bounding box center [97, 273] width 56 height 6
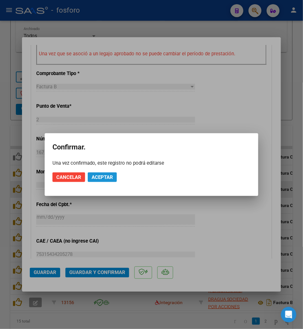
click at [115, 178] on button "Aceptar" at bounding box center [102, 178] width 29 height 10
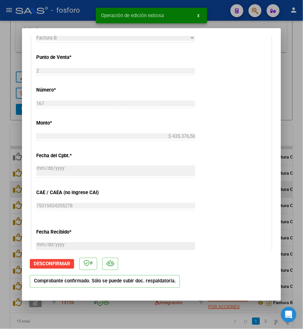
click at [195, 172] on app-form-text-field "Fecha del Cpbt. * 2025-08-01 Ingresar la fecha" at bounding box center [118, 164] width 164 height 23
click at [289, 118] on div at bounding box center [151, 164] width 303 height 329
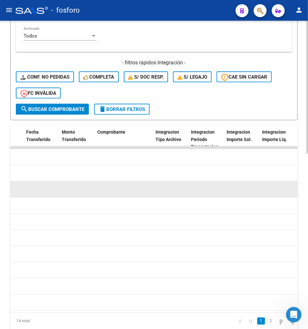
scroll to position [0, 749]
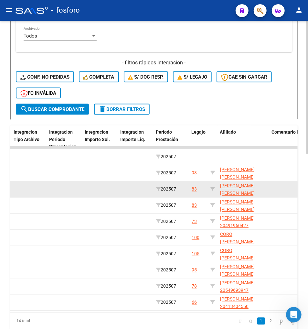
click at [175, 324] on datatable-pager "1 2" at bounding box center [183, 321] width 230 height 11
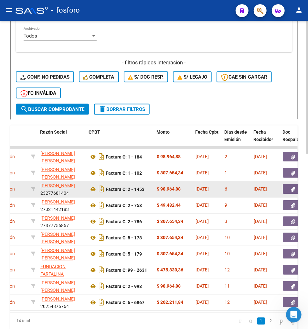
scroll to position [0, 176]
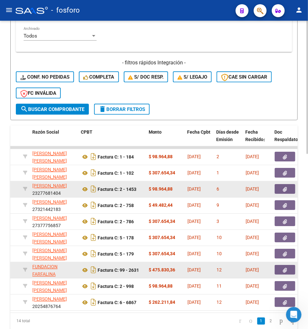
click at [289, 268] on button "button" at bounding box center [285, 270] width 21 height 10
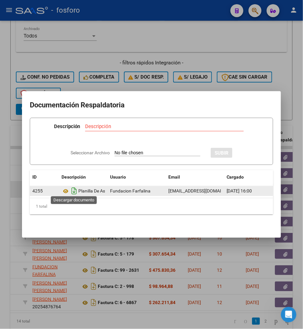
click at [74, 188] on icon "Descargar documento" at bounding box center [74, 191] width 8 height 10
click at [89, 277] on div at bounding box center [151, 164] width 303 height 329
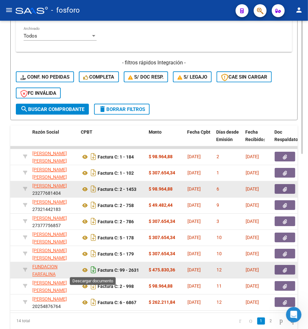
click at [92, 270] on icon "Descargar documento" at bounding box center [93, 270] width 8 height 10
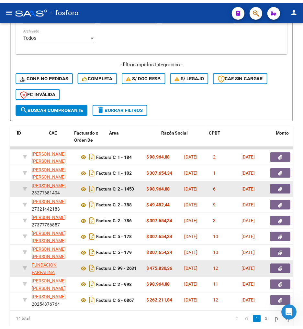
scroll to position [0, 0]
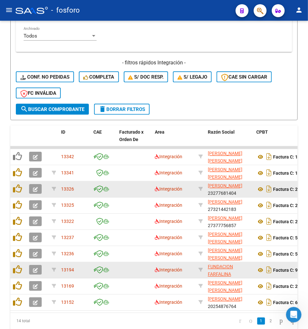
click at [38, 267] on button "button" at bounding box center [35, 270] width 13 height 10
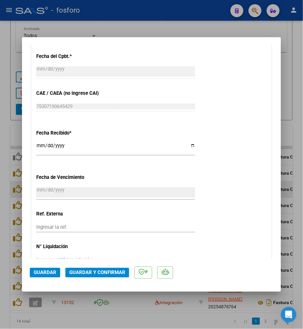
scroll to position [539, 0]
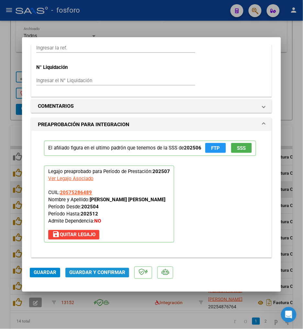
click at [89, 272] on span "Guardar y Confirmar" at bounding box center [97, 273] width 56 height 6
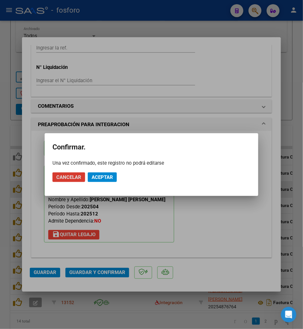
click at [107, 181] on button "Aceptar" at bounding box center [102, 178] width 29 height 10
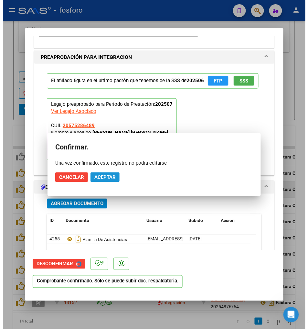
scroll to position [499, 0]
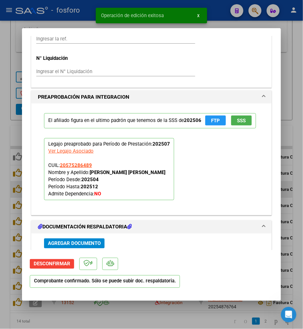
click at [102, 320] on div at bounding box center [151, 164] width 303 height 329
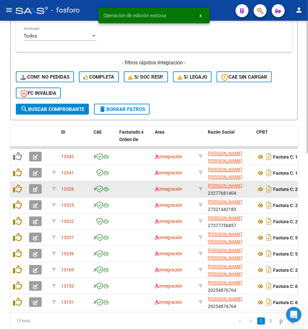
scroll to position [370, 0]
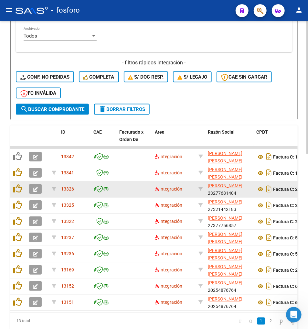
drag, startPoint x: 61, startPoint y: 319, endPoint x: 79, endPoint y: 320, distance: 18.1
click at [79, 320] on div "13 total 1 2" at bounding box center [154, 321] width 288 height 16
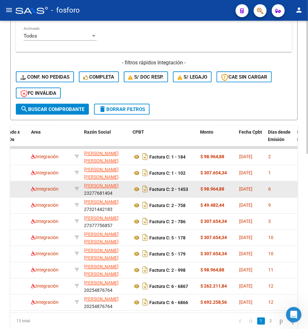
scroll to position [0, 128]
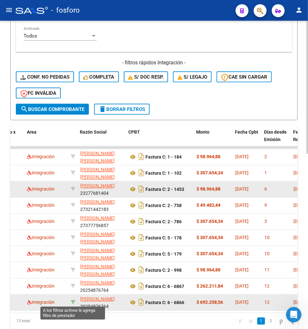
click at [71, 301] on icon at bounding box center [73, 302] width 5 height 5
type input "20254876764"
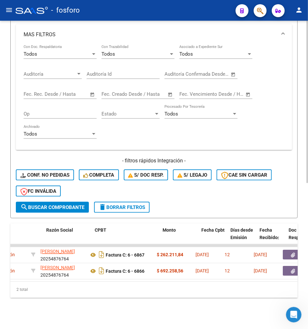
scroll to position [0, 170]
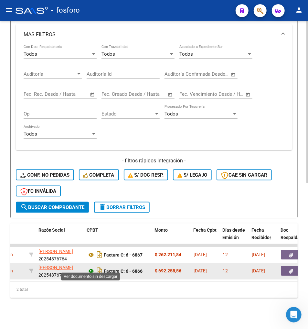
click at [90, 268] on icon at bounding box center [91, 272] width 8 height 8
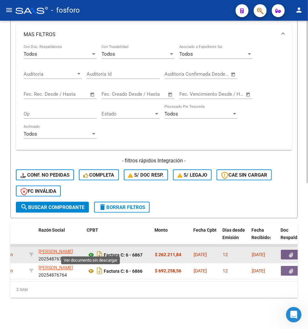
click at [90, 251] on icon at bounding box center [91, 255] width 8 height 8
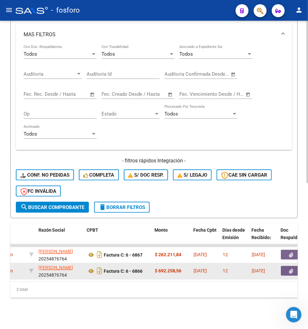
click at [290, 269] on icon "button" at bounding box center [292, 271] width 4 height 5
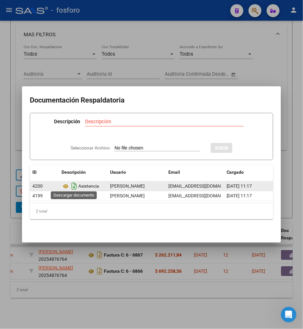
click at [76, 183] on icon "Descargar documento" at bounding box center [74, 186] width 8 height 10
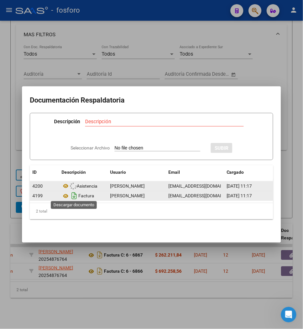
click at [74, 191] on icon "Descargar documento" at bounding box center [74, 196] width 8 height 10
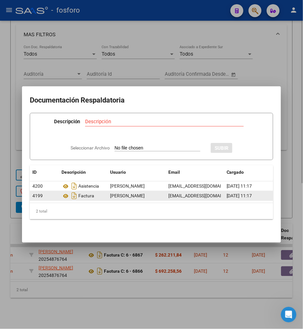
drag, startPoint x: 47, startPoint y: 278, endPoint x: 42, endPoint y: 278, distance: 5.2
click at [47, 278] on div at bounding box center [151, 164] width 303 height 329
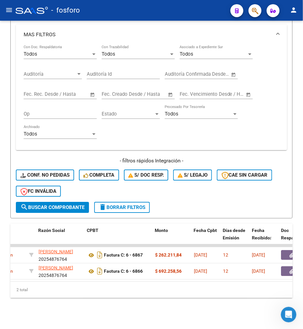
scroll to position [0, 0]
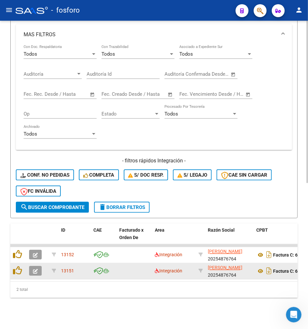
click at [34, 269] on icon "button" at bounding box center [35, 271] width 5 height 5
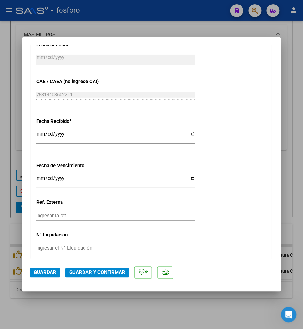
scroll to position [396, 0]
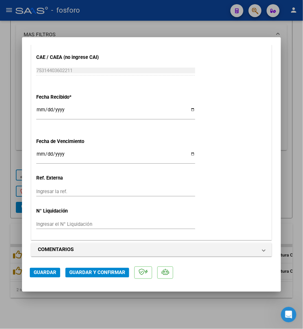
click at [38, 151] on div "Ingresar la fecha" at bounding box center [115, 157] width 159 height 14
type input "[DATE]"
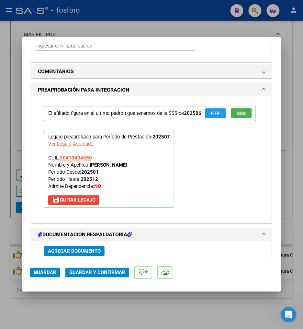
scroll to position [611, 0]
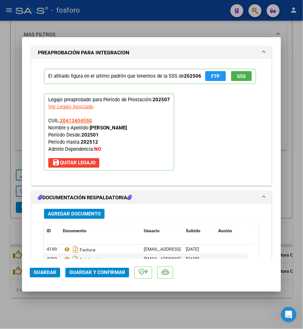
click at [227, 181] on div "El afiliado figura en el ultimo padrón que tenemos de la SSS de 202506 FTP SSS …" at bounding box center [151, 119] width 225 height 121
click at [122, 273] on span "Guardar y Confirmar" at bounding box center [97, 273] width 56 height 6
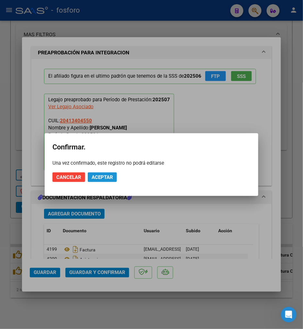
click at [107, 173] on button "Aceptar" at bounding box center [102, 178] width 29 height 10
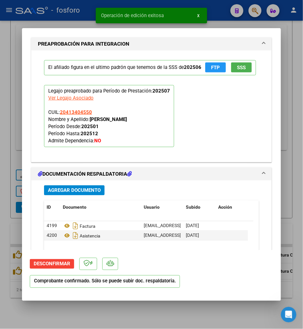
click at [237, 157] on div "El afiliado figura en el ultimo padrón que tenemos de la SSS de 202506 FTP SSS …" at bounding box center [151, 103] width 225 height 106
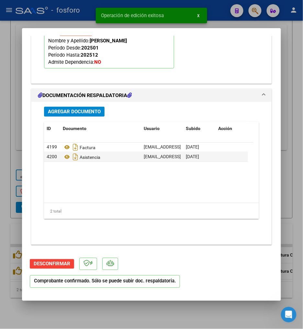
click at [189, 322] on div at bounding box center [151, 164] width 303 height 329
type input "$ 0,00"
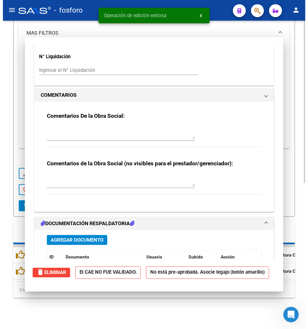
scroll to position [651, 0]
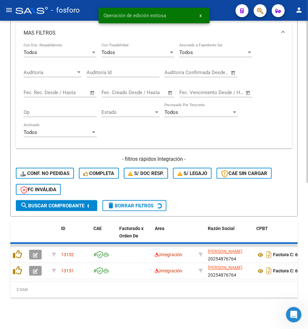
click at [165, 308] on div "Video tutorial PRESTADORES -> Listado de CPBTs Emitidos por Prestadores / Prove…" at bounding box center [154, 38] width 308 height 582
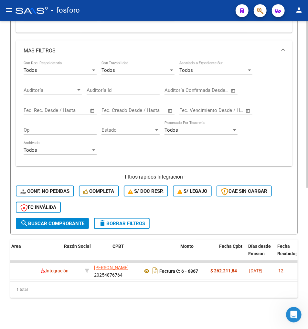
scroll to position [0, 164]
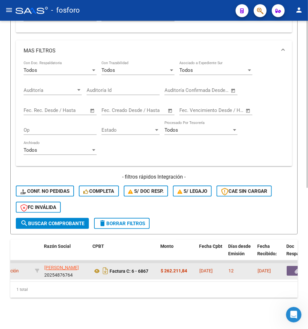
click at [293, 269] on button "button" at bounding box center [297, 271] width 21 height 10
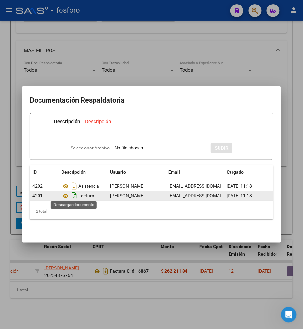
click at [74, 194] on icon "Descargar documento" at bounding box center [74, 196] width 8 height 10
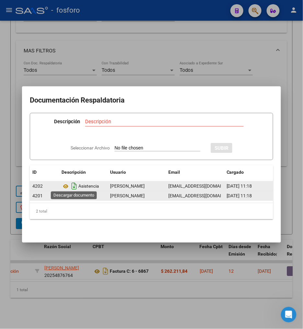
click at [73, 182] on icon "Descargar documento" at bounding box center [74, 186] width 8 height 10
click at [23, 286] on div at bounding box center [151, 164] width 303 height 329
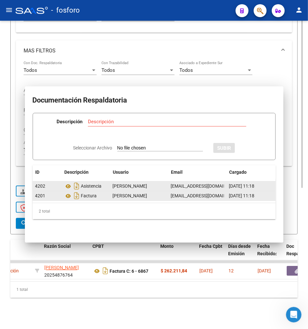
scroll to position [0, 0]
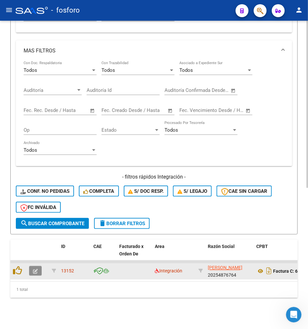
click at [35, 269] on icon "button" at bounding box center [35, 271] width 5 height 5
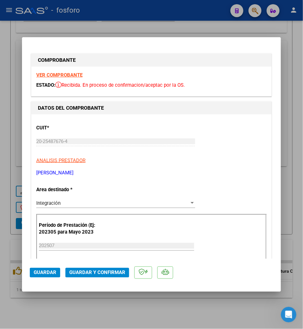
drag, startPoint x: 164, startPoint y: 302, endPoint x: 170, endPoint y: 298, distance: 7.3
click at [166, 301] on div at bounding box center [151, 164] width 303 height 329
type input "$ 0,00"
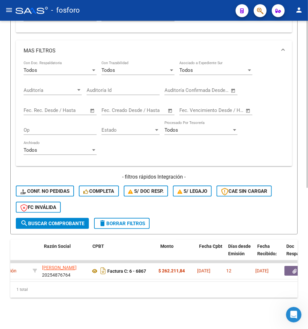
scroll to position [0, 176]
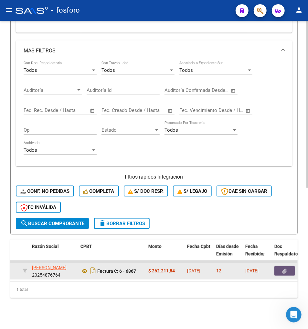
click at [277, 266] on button "button" at bounding box center [285, 271] width 21 height 10
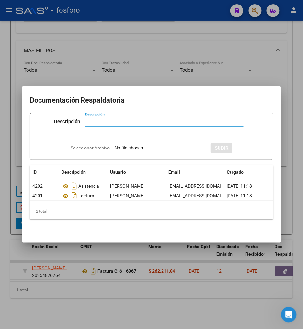
click at [29, 280] on div at bounding box center [151, 164] width 303 height 329
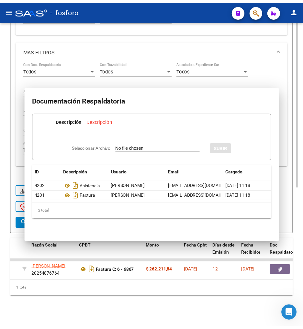
scroll to position [0, 0]
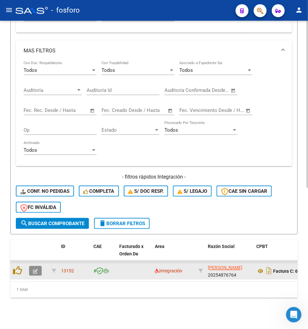
click at [34, 270] on button "button" at bounding box center [35, 271] width 13 height 10
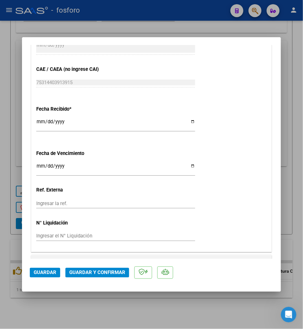
scroll to position [396, 0]
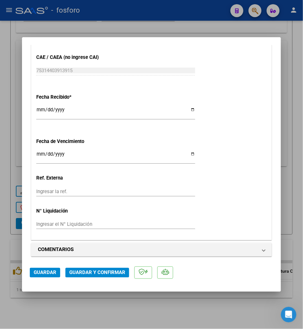
click at [40, 151] on input "Ingresar la fecha" at bounding box center [115, 156] width 159 height 10
type input "[DATE]"
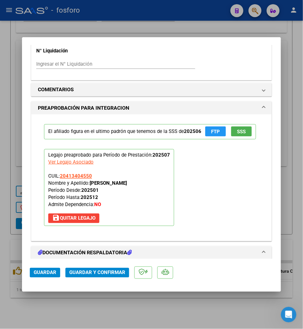
scroll to position [611, 0]
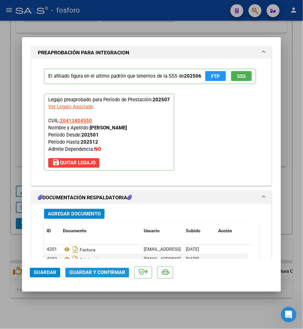
click at [105, 271] on span "Guardar y Confirmar" at bounding box center [97, 273] width 56 height 6
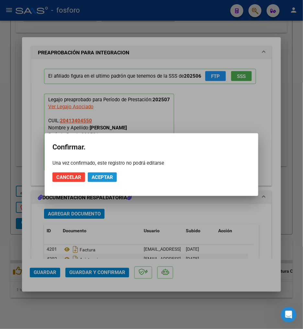
click at [106, 177] on span "Aceptar" at bounding box center [102, 177] width 21 height 6
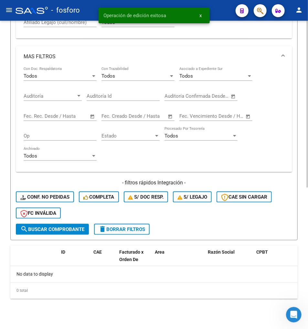
scroll to position [250, 0]
click at [173, 292] on div "0 total" at bounding box center [154, 291] width 288 height 16
click at [124, 218] on div "- filtros rápidos Integración - Conf. no pedidas Completa S/ Doc Resp. S/ legaj…" at bounding box center [154, 201] width 277 height 45
drag, startPoint x: 125, startPoint y: 230, endPoint x: 307, endPoint y: 209, distance: 183.7
click at [126, 230] on span "delete Borrar Filtros" at bounding box center [122, 230] width 47 height 6
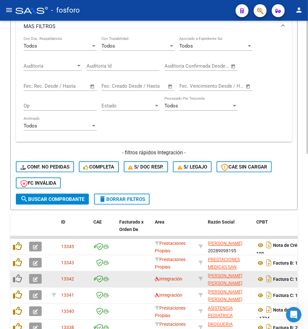
scroll to position [406, 0]
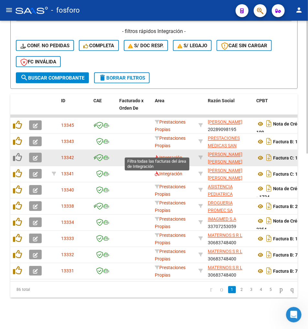
click at [157, 155] on span "Integración" at bounding box center [169, 157] width 28 height 5
click at [158, 156] on icon at bounding box center [157, 158] width 5 height 5
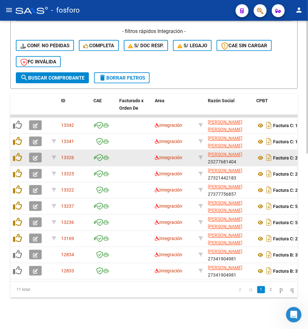
drag, startPoint x: 29, startPoint y: 276, endPoint x: 50, endPoint y: 281, distance: 20.9
click at [50, 281] on datatable-body "13342 Integración MORENO MARIA FLORENCIA 27373882238 Factura C: 1 - 184 $ 98.96…" at bounding box center [154, 198] width 288 height 167
click at [43, 296] on div "11 total" at bounding box center [39, 290] width 58 height 16
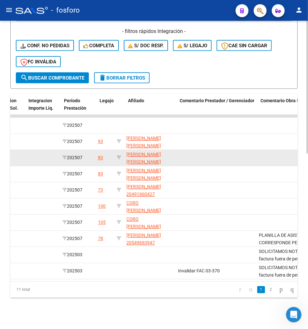
scroll to position [0, 842]
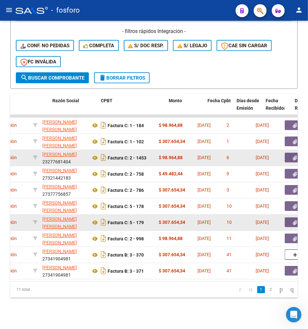
scroll to position [0, 156]
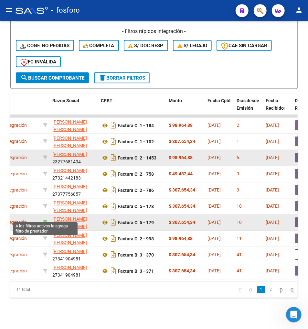
click at [44, 220] on icon at bounding box center [45, 222] width 5 height 5
type input "27258013072"
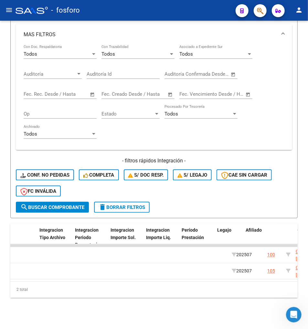
scroll to position [0, 723]
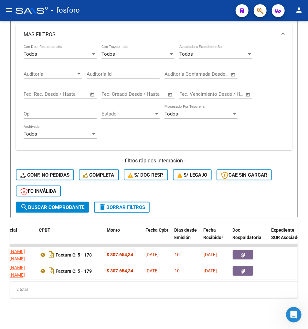
click at [69, 290] on div "2 total" at bounding box center [154, 290] width 288 height 16
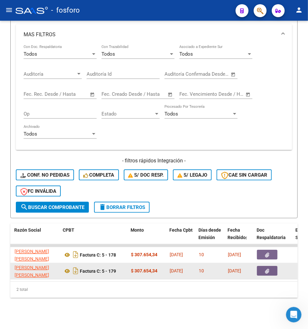
drag, startPoint x: 96, startPoint y: 299, endPoint x: 283, endPoint y: 262, distance: 190.4
click at [98, 299] on div "Video tutorial PRESTADORES -> Listado de CPBTs Emitidos por Prestadores / Prove…" at bounding box center [154, 39] width 308 height 580
click at [277, 266] on button "button" at bounding box center [267, 271] width 21 height 10
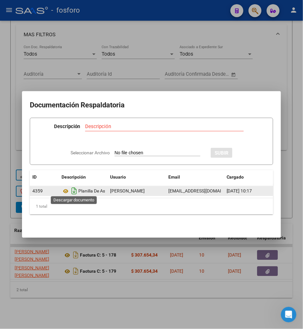
click at [73, 188] on icon "Descargar documento" at bounding box center [74, 191] width 8 height 10
drag, startPoint x: 87, startPoint y: 280, endPoint x: 73, endPoint y: 267, distance: 19.1
click at [87, 279] on div at bounding box center [151, 164] width 303 height 329
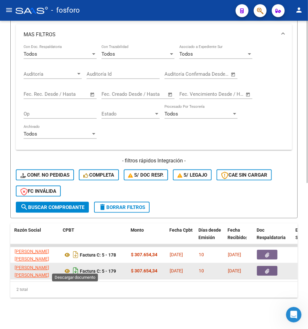
click at [73, 266] on icon "Descargar documento" at bounding box center [76, 271] width 8 height 10
click at [70, 283] on div "2 total" at bounding box center [154, 290] width 288 height 16
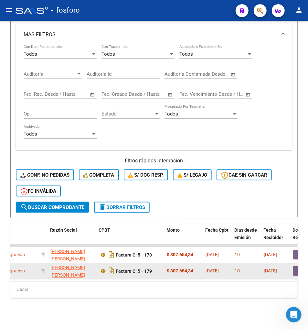
scroll to position [0, 164]
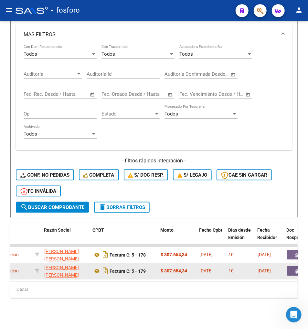
click at [71, 287] on div "2 total" at bounding box center [154, 290] width 288 height 16
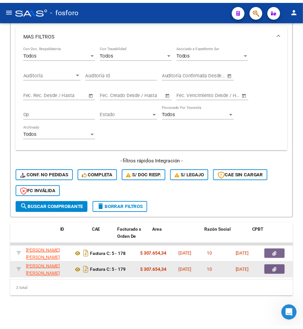
scroll to position [0, 0]
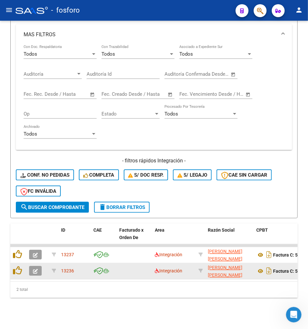
click at [38, 267] on button "button" at bounding box center [35, 271] width 13 height 10
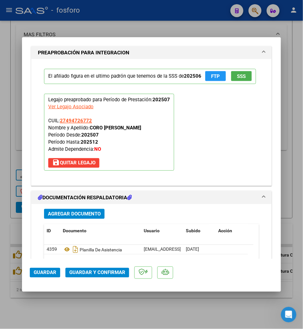
scroll to position [467, 0]
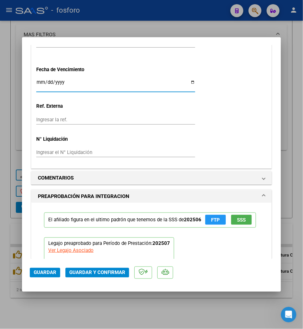
click at [39, 83] on input "Ingresar la fecha" at bounding box center [115, 85] width 159 height 10
type input "2025-08-13"
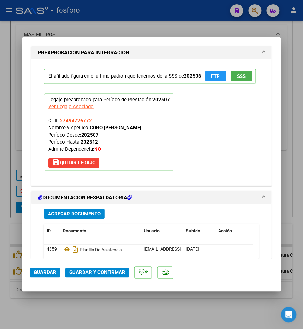
scroll to position [715, 0]
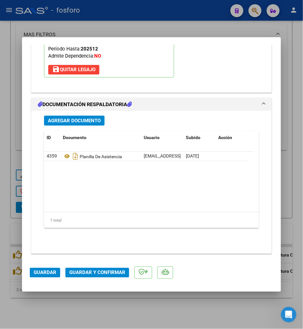
click at [103, 272] on span "Guardar y Confirmar" at bounding box center [97, 273] width 56 height 6
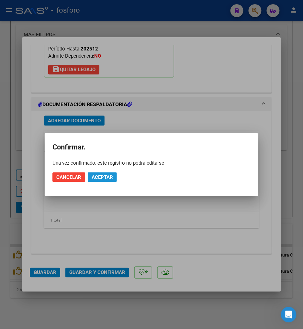
click at [107, 174] on span "Aceptar" at bounding box center [102, 177] width 21 height 6
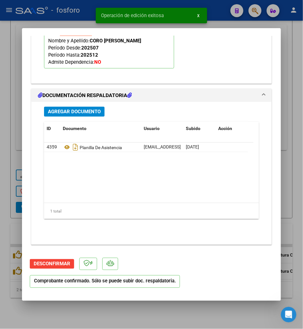
click at [154, 316] on div at bounding box center [151, 164] width 303 height 329
type input "$ 0,00"
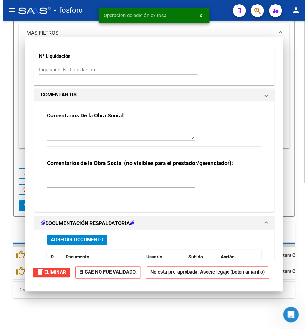
scroll to position [651, 0]
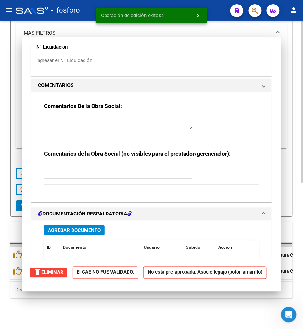
click at [151, 311] on div "Video tutorial PRESTADORES -> Listado de CPBTs Emitidos por Prestadores / Prove…" at bounding box center [151, 38] width 303 height 582
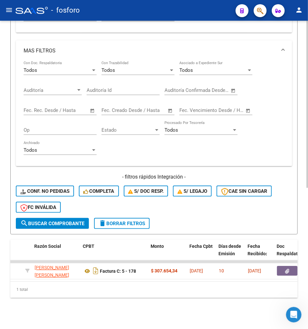
scroll to position [0, 186]
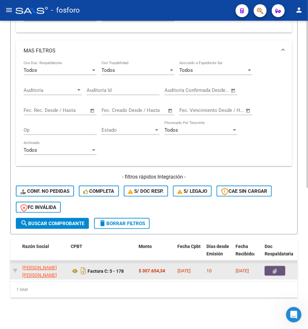
click at [281, 266] on button "button" at bounding box center [275, 271] width 21 height 10
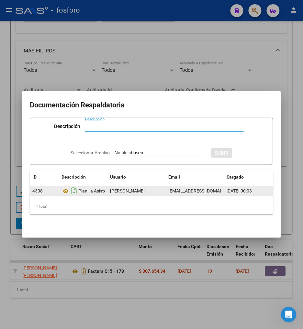
click at [77, 188] on icon "Descargar documento" at bounding box center [74, 191] width 8 height 10
click at [76, 263] on div at bounding box center [151, 164] width 303 height 329
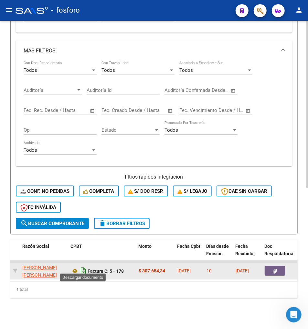
click at [82, 266] on icon "Descargar documento" at bounding box center [83, 271] width 8 height 10
click at [34, 299] on div "Video tutorial PRESTADORES -> Listado de CPBTs Emitidos por Prestadores / Prove…" at bounding box center [154, 47] width 308 height 564
drag, startPoint x: 40, startPoint y: 286, endPoint x: 69, endPoint y: 280, distance: 29.1
click at [42, 285] on div "1 total" at bounding box center [154, 290] width 288 height 16
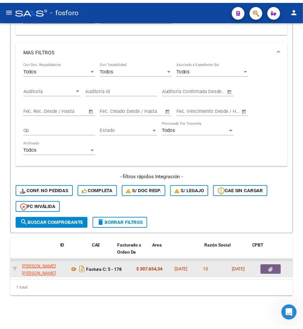
scroll to position [0, 0]
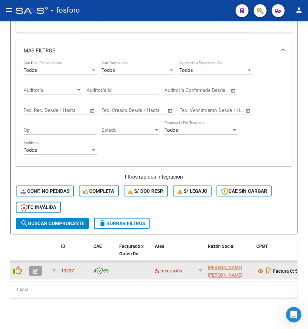
click at [60, 289] on div "1 total" at bounding box center [154, 290] width 288 height 16
click at [36, 269] on icon "button" at bounding box center [35, 271] width 5 height 5
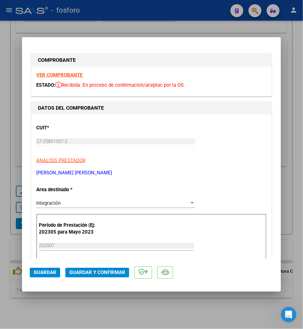
click at [206, 173] on p "SOSA OLGA NOEMI" at bounding box center [151, 172] width 230 height 7
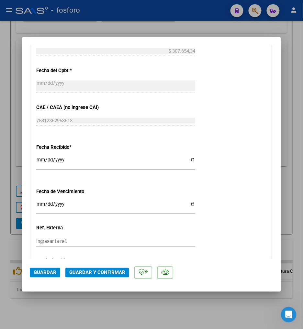
scroll to position [360, 0]
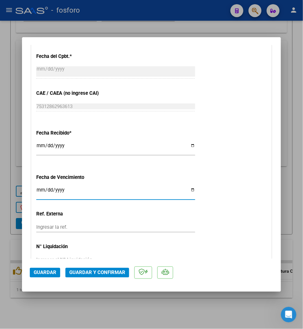
click at [38, 192] on input "Ingresar la fecha" at bounding box center [115, 192] width 159 height 10
type input "2025-08-13"
click at [179, 201] on div "2025-08-13 Ingresar la fecha" at bounding box center [115, 196] width 159 height 20
click at [223, 176] on div "CUIT * 27-25801307-2 Ingresar CUIT ANALISIS PRESTADOR SOSA OLGA NOEMI ARCA Padr…" at bounding box center [151, 15] width 240 height 521
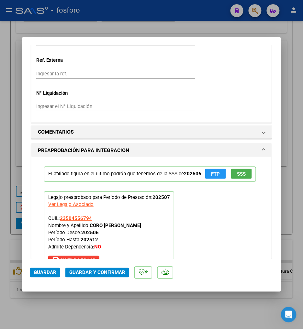
scroll to position [539, 0]
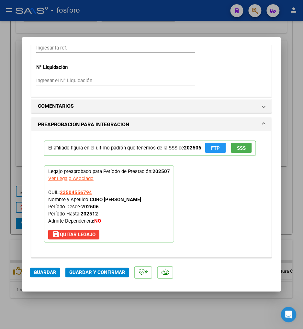
click at [109, 278] on mat-dialog-actions "Guardar Guardar y Confirmar" at bounding box center [151, 272] width 243 height 26
click at [109, 276] on button "Guardar y Confirmar" at bounding box center [97, 273] width 64 height 10
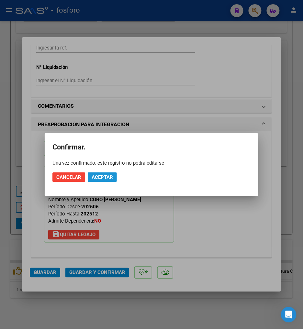
click at [105, 179] on span "Aceptar" at bounding box center [102, 177] width 21 height 6
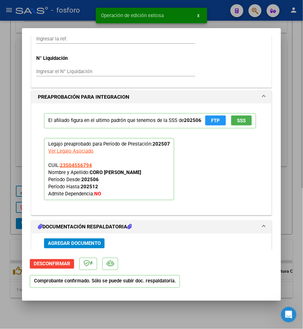
click at [138, 306] on div at bounding box center [151, 164] width 303 height 329
type input "$ 0,00"
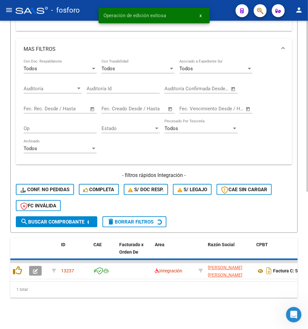
scroll to position [250, 0]
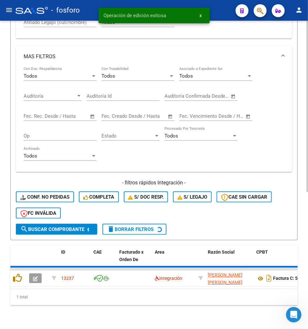
click at [140, 305] on div "Video tutorial PRESTADORES -> Listado de CPBTs Emitidos por Prestadores / Prove…" at bounding box center [154, 54] width 308 height 566
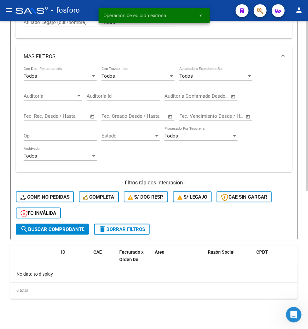
click at [262, 253] on span "CPBT" at bounding box center [263, 252] width 12 height 5
click at [114, 228] on span "delete Borrar Filtros" at bounding box center [122, 230] width 47 height 6
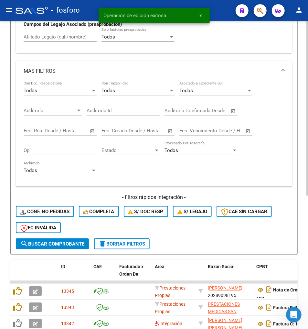
click at [289, 175] on div "MAS FILTROS Todos Con Doc. Respaldatoria Todos Con Trazabilidad Todos Asociado …" at bounding box center [154, 150] width 277 height 178
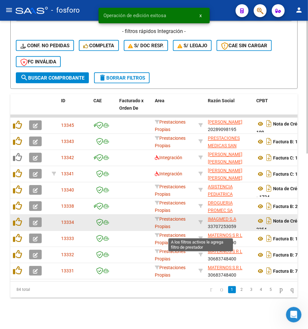
scroll to position [406, 0]
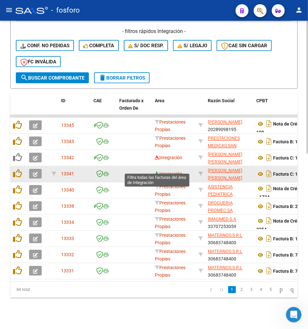
click at [155, 172] on icon at bounding box center [157, 174] width 5 height 5
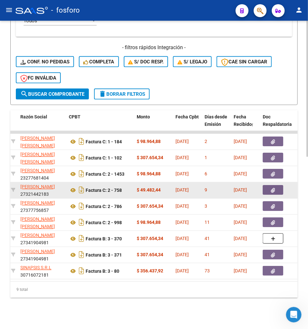
scroll to position [0, 192]
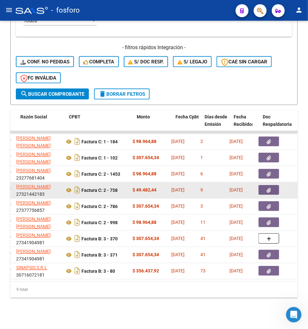
scroll to position [0, 178]
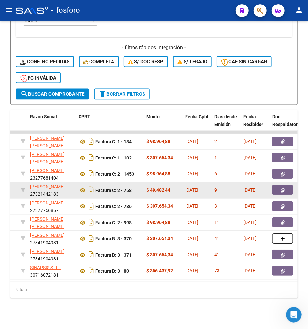
drag, startPoint x: 83, startPoint y: 289, endPoint x: 79, endPoint y: 275, distance: 14.8
click at [82, 285] on div "9 total" at bounding box center [154, 290] width 288 height 16
drag, startPoint x: 70, startPoint y: 295, endPoint x: 60, endPoint y: 293, distance: 9.7
click at [65, 295] on div "9 total" at bounding box center [154, 290] width 288 height 16
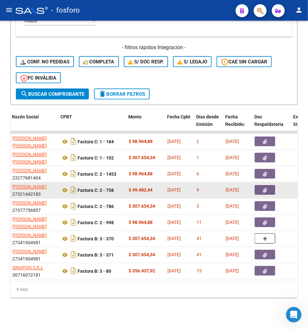
scroll to position [0, 194]
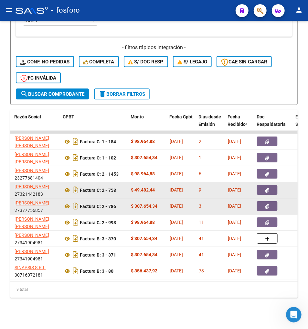
click at [264, 202] on button "button" at bounding box center [267, 207] width 21 height 10
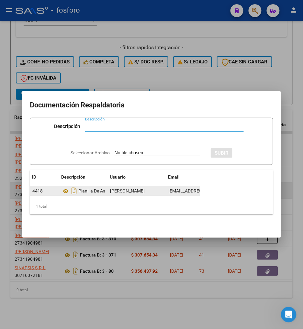
click at [81, 188] on div "Planilla De Asistencia José Miranda Julio 2025" at bounding box center [82, 191] width 43 height 10
click at [78, 188] on icon "Descargar documento" at bounding box center [74, 191] width 8 height 10
drag, startPoint x: 170, startPoint y: 244, endPoint x: 195, endPoint y: 226, distance: 30.9
click at [170, 244] on div at bounding box center [151, 164] width 303 height 329
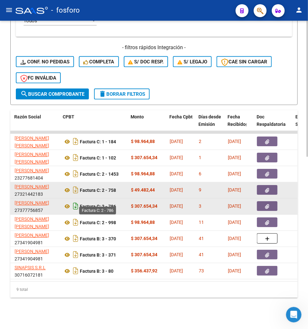
drag, startPoint x: 79, startPoint y: 201, endPoint x: 75, endPoint y: 201, distance: 3.6
click at [80, 204] on strong "Factura C: 2 - 786" at bounding box center [98, 206] width 36 height 5
click at [75, 201] on icon "Descargar documento" at bounding box center [76, 206] width 8 height 10
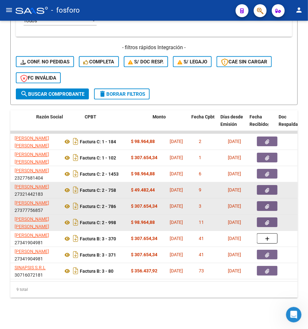
scroll to position [0, 164]
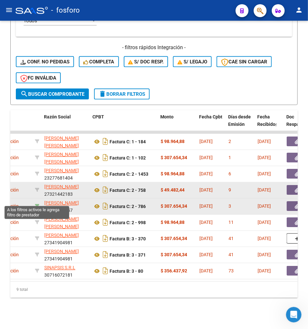
click at [36, 204] on icon at bounding box center [37, 206] width 5 height 5
type input "27377756857"
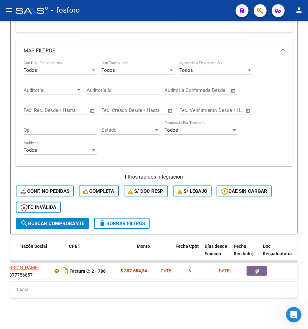
scroll to position [0, 188]
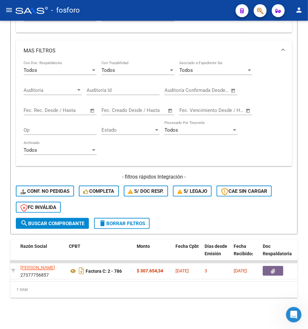
drag, startPoint x: 75, startPoint y: 282, endPoint x: 31, endPoint y: 282, distance: 44.7
click at [31, 282] on div "1 total" at bounding box center [154, 290] width 288 height 16
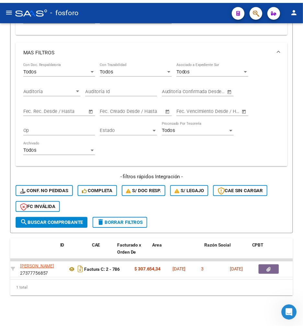
scroll to position [0, 0]
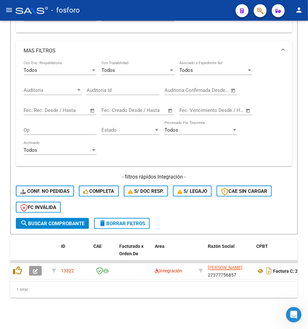
click at [39, 290] on div "1 total" at bounding box center [154, 290] width 288 height 16
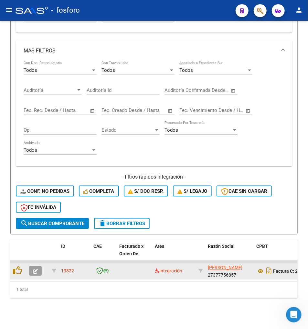
click at [36, 269] on icon "button" at bounding box center [35, 271] width 5 height 5
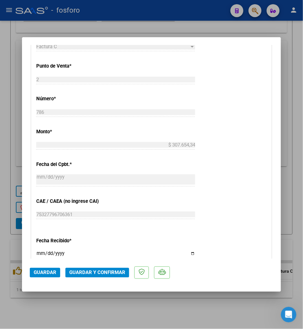
click at [235, 163] on div "CUIT * 27-37775685-7 Ingresar CUIT ANALISIS PRESTADOR SUAREZ JESICA ELIANA ARCA…" at bounding box center [151, 123] width 240 height 521
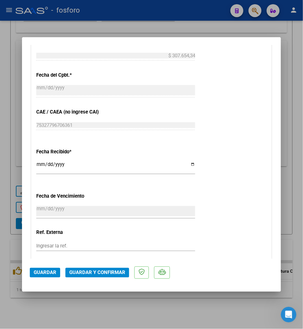
scroll to position [360, 0]
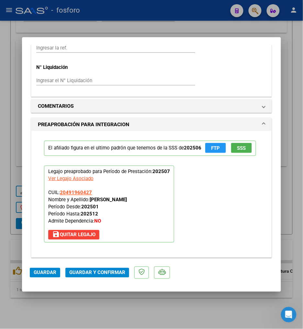
click at [223, 235] on div "El afiliado figura en el ultimo padrón que tenemos de la SSS de 202506 FTP SSS …" at bounding box center [151, 191] width 225 height 121
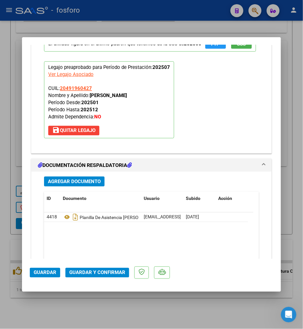
scroll to position [647, 0]
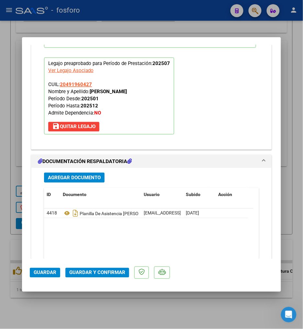
click at [188, 248] on datatable-body "4418 Planilla De Asistencia José Miranda Julio 2025 jesi_25892@hotmail.com - JE…" at bounding box center [148, 239] width 209 height 60
click at [105, 271] on span "Guardar y Confirmar" at bounding box center [97, 273] width 56 height 6
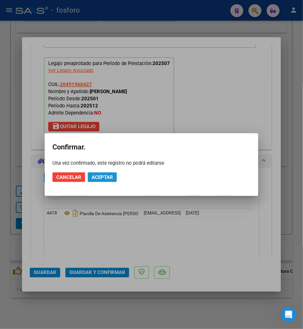
click at [102, 179] on span "Aceptar" at bounding box center [102, 177] width 21 height 6
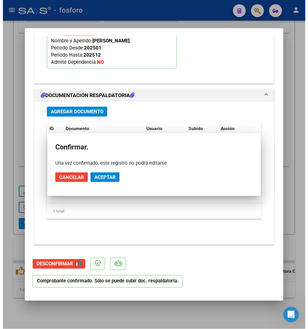
scroll to position [588, 0]
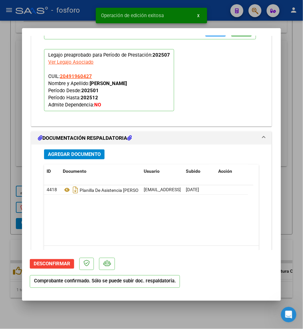
click at [131, 308] on div at bounding box center [151, 164] width 303 height 329
type input "$ 0,00"
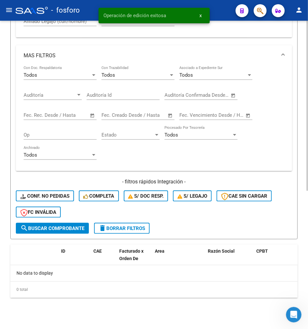
scroll to position [250, 0]
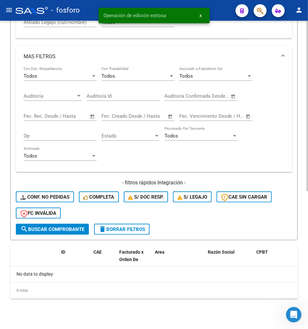
click at [80, 290] on div "0 total" at bounding box center [154, 291] width 288 height 16
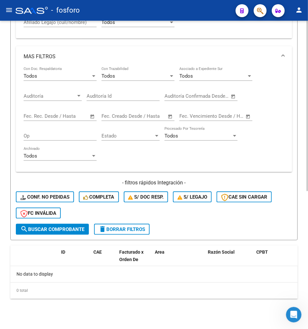
click at [129, 231] on span "delete Borrar Filtros" at bounding box center [122, 230] width 47 height 6
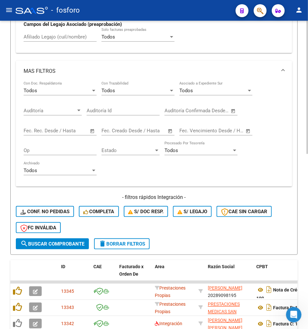
scroll to position [406, 0]
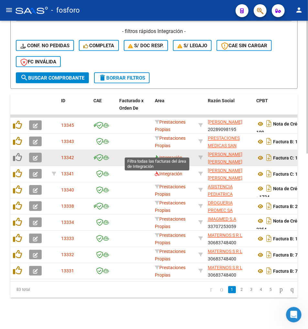
click at [158, 156] on icon at bounding box center [157, 158] width 5 height 5
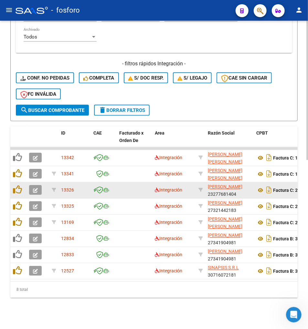
scroll to position [374, 0]
drag, startPoint x: 89, startPoint y: 318, endPoint x: 75, endPoint y: 290, distance: 30.7
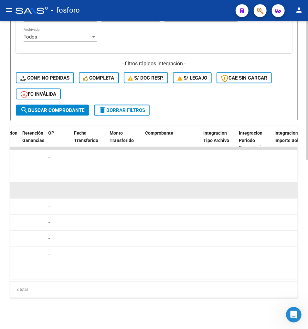
scroll to position [0, 749]
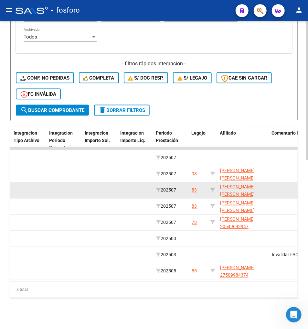
drag, startPoint x: 187, startPoint y: 317, endPoint x: 192, endPoint y: 293, distance: 25.2
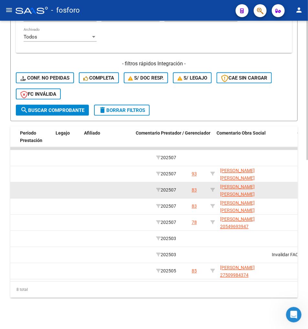
scroll to position [0, 885]
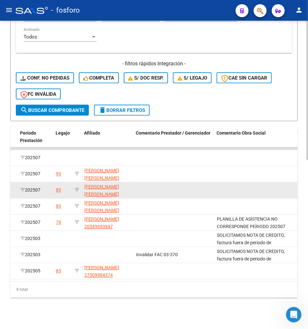
drag, startPoint x: 205, startPoint y: 275, endPoint x: 202, endPoint y: 279, distance: 4.2
click at [203, 276] on datatable-body "13342 Integración MORENO MARIA FLORENCIA 27373882238 Factura C: 1 - 184 $ 98.96…" at bounding box center [154, 214] width 288 height 134
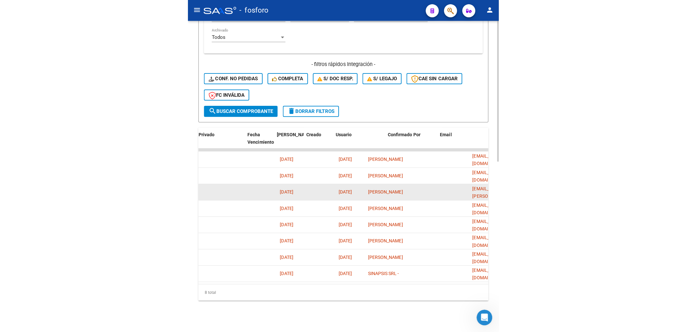
scroll to position [0, 1213]
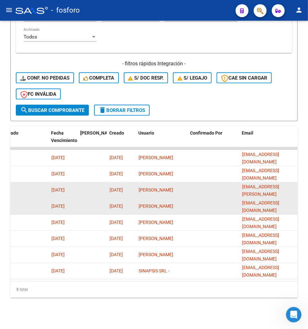
click at [264, 204] on span "[EMAIL_ADDRESS][DOMAIN_NAME]" at bounding box center [260, 207] width 37 height 13
copy span "[EMAIL_ADDRESS][DOMAIN_NAME]"
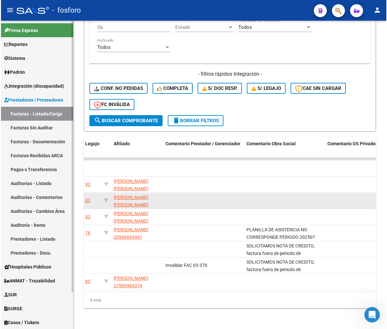
scroll to position [353, 0]
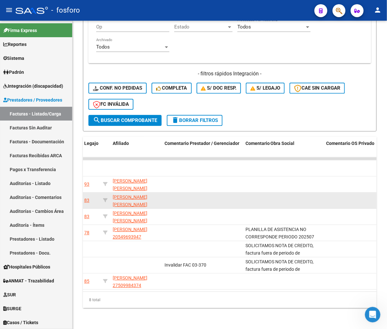
click at [4, 5] on mat-toolbar "menu - fosforo person" at bounding box center [193, 10] width 387 height 21
click at [8, 7] on mat-icon "menu" at bounding box center [9, 10] width 8 height 8
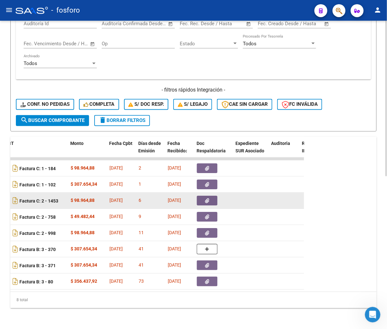
scroll to position [0, 274]
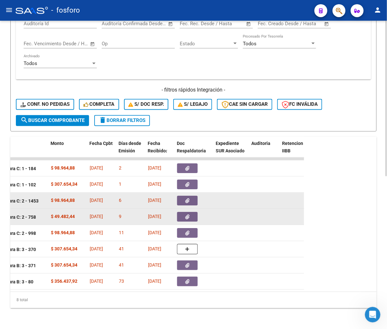
drag, startPoint x: 157, startPoint y: 209, endPoint x: 212, endPoint y: 211, distance: 55.0
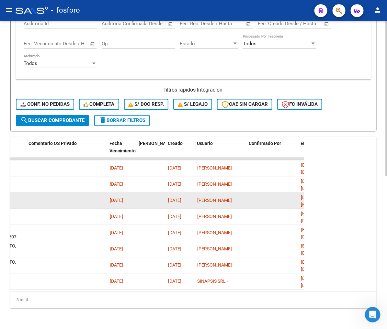
scroll to position [0, 1213]
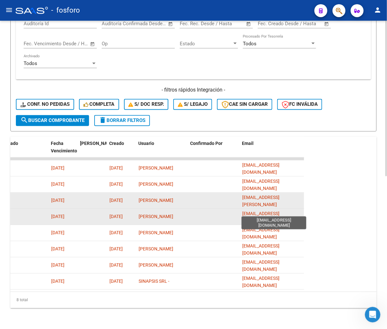
click at [269, 211] on span "[EMAIL_ADDRESS][DOMAIN_NAME]" at bounding box center [260, 217] width 37 height 13
copy span "carolinaponce7"
click at [269, 211] on span "[EMAIL_ADDRESS][DOMAIN_NAME]" at bounding box center [260, 217] width 37 height 13
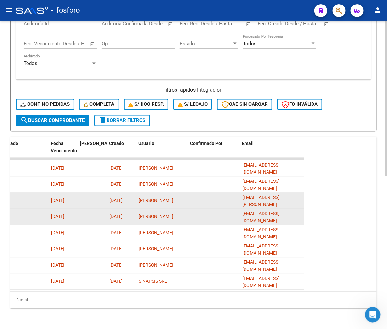
click at [269, 211] on span "[EMAIL_ADDRESS][DOMAIN_NAME]" at bounding box center [260, 217] width 37 height 13
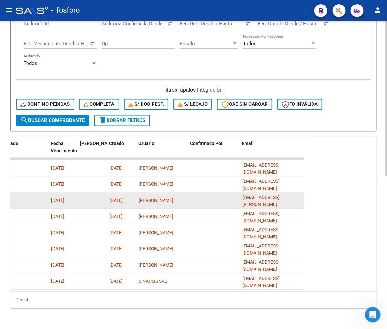
click at [300, 303] on div "8 total" at bounding box center [193, 300] width 366 height 16
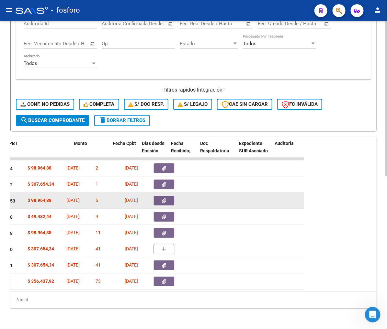
scroll to position [0, 240]
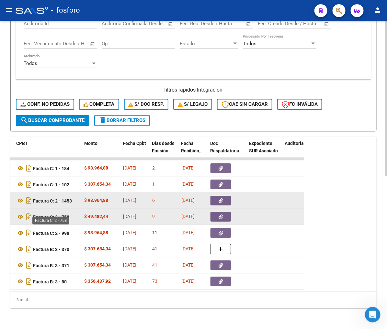
click at [67, 215] on strong "Factura C: 2 - 758" at bounding box center [51, 217] width 36 height 5
copy strong "758"
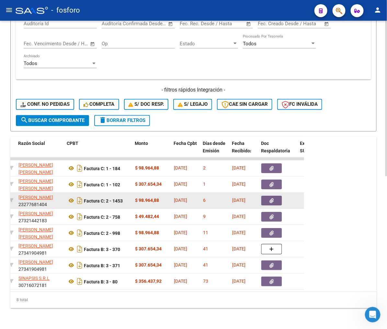
scroll to position [0, 194]
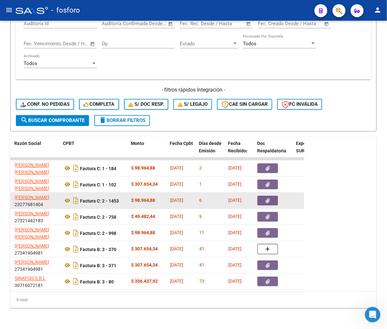
click at [117, 198] on strong "Factura C: 2 - 1453" at bounding box center [99, 200] width 39 height 5
copy strong "1453"
click at [241, 198] on span "[DATE]" at bounding box center [234, 200] width 13 height 5
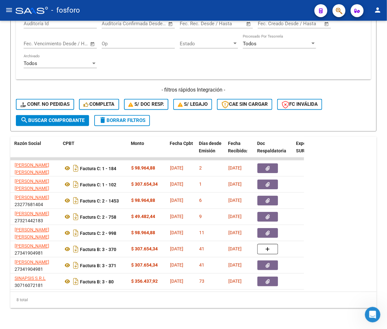
drag, startPoint x: 89, startPoint y: 286, endPoint x: 93, endPoint y: 287, distance: 4.3
click at [93, 287] on datatable-body "13342 Integración MORENO MARIA FLORENCIA 27373882238 Factura C: 1 - 184 $ 98.96…" at bounding box center [157, 225] width 294 height 134
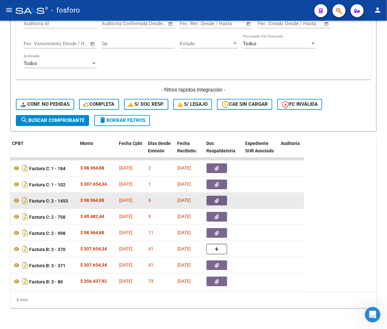
click at [191, 198] on span "[DATE]" at bounding box center [183, 200] width 13 height 5
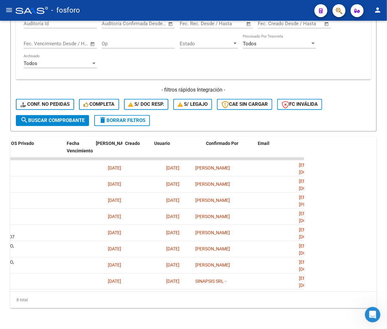
scroll to position [0, 1198]
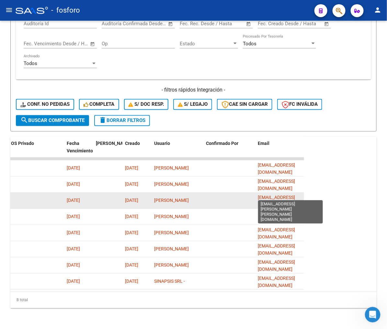
click at [264, 195] on span "[EMAIL_ADDRESS][PERSON_NAME][PERSON_NAME][DOMAIN_NAME]" at bounding box center [276, 208] width 37 height 27
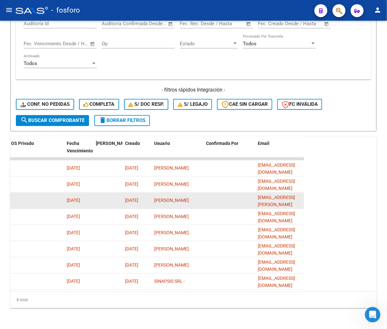
click at [264, 195] on span "[EMAIL_ADDRESS][PERSON_NAME][PERSON_NAME][DOMAIN_NAME]" at bounding box center [276, 208] width 37 height 27
copy span "."
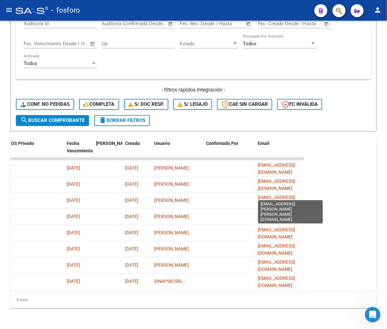
copy span "[EMAIL_ADDRESS][PERSON_NAME][PERSON_NAME][DOMAIN_NAME]"
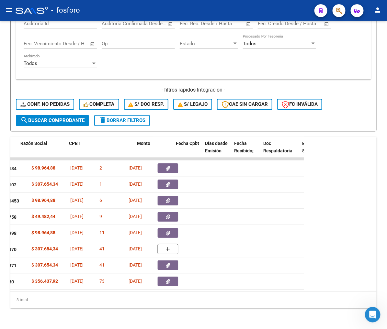
scroll to position [0, 182]
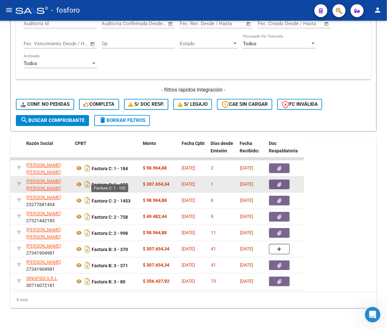
click at [124, 182] on strong "Factura C: 1 - 102" at bounding box center [110, 184] width 36 height 5
copy strong "102"
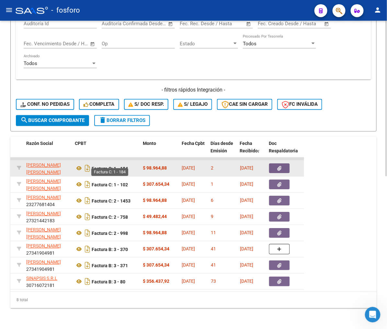
click at [127, 166] on strong "Factura C: 1 - 184" at bounding box center [110, 168] width 36 height 5
copy strong "184"
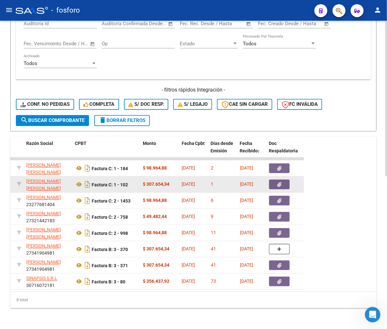
click at [195, 182] on span "[DATE]" at bounding box center [188, 184] width 13 height 5
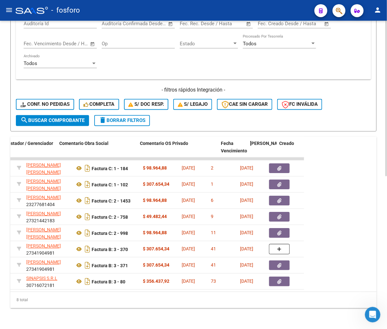
scroll to position [0, 1213]
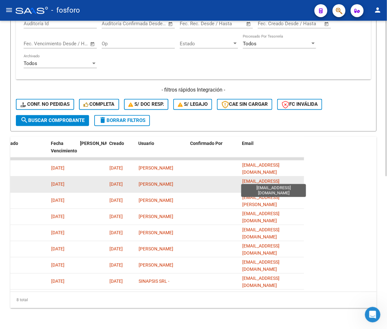
click at [254, 180] on span "[EMAIL_ADDRESS][DOMAIN_NAME]" at bounding box center [260, 185] width 37 height 13
copy span "ramosyamila22"
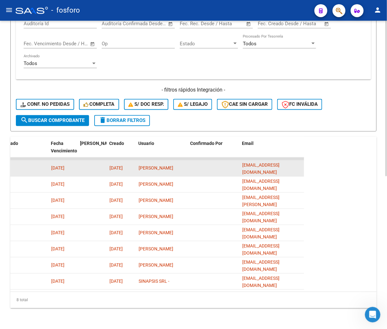
click at [259, 163] on span "[EMAIL_ADDRESS][DOMAIN_NAME]" at bounding box center [260, 169] width 37 height 13
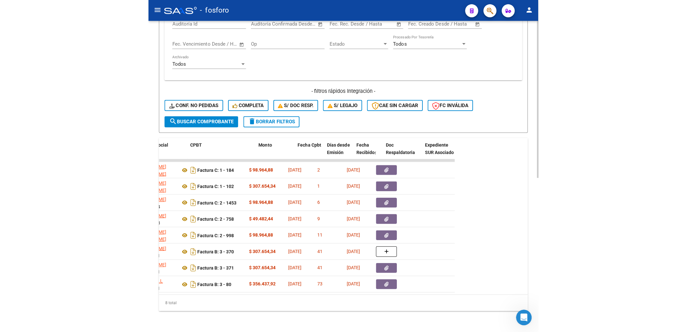
scroll to position [0, 215]
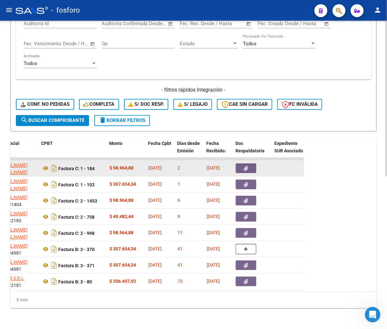
click at [92, 166] on strong "Factura C: 1 - 184" at bounding box center [76, 168] width 36 height 5
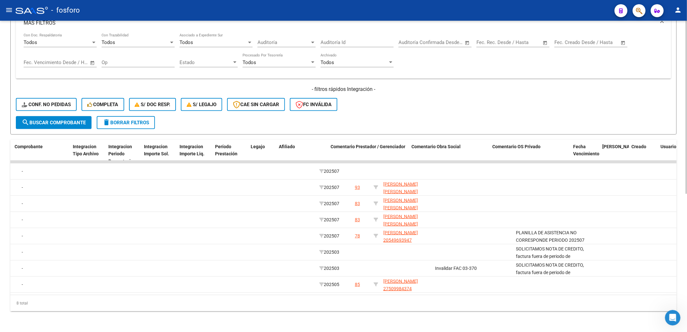
scroll to position [0, 690]
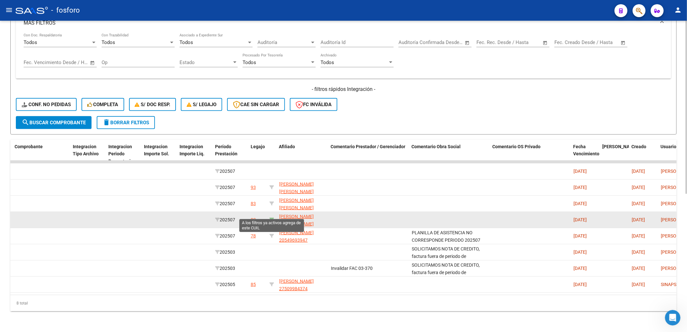
click at [273, 218] on icon at bounding box center [272, 220] width 5 height 5
type input "20552753373"
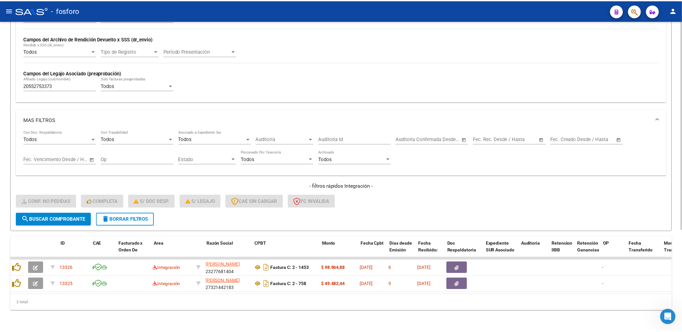
scroll to position [0, 0]
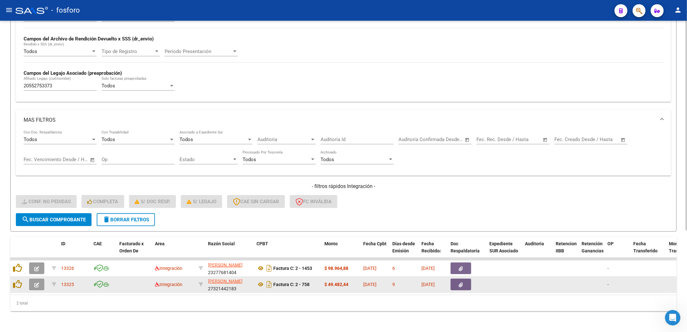
click at [39, 279] on button "button" at bounding box center [36, 285] width 15 height 12
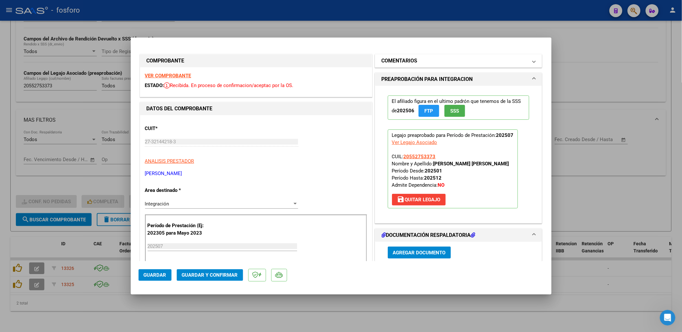
click at [308, 62] on h1 "COMENTARIOS" at bounding box center [400, 61] width 36 height 8
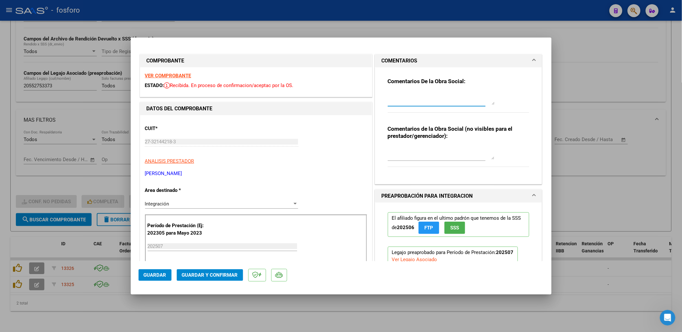
click at [308, 99] on textarea at bounding box center [441, 98] width 107 height 13
type textarea "Se cargara periodo 202506"
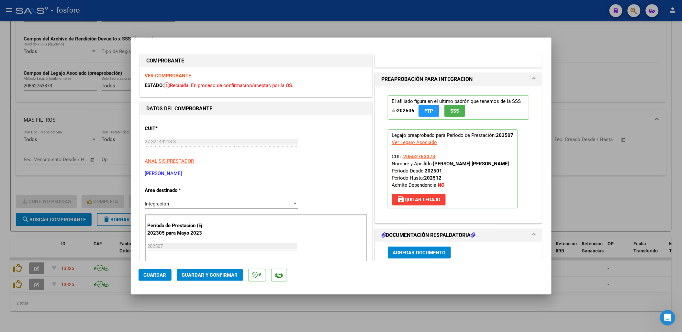
click at [308, 78] on mat-panel-title "PREAPROBACIÓN PARA INTEGRACION" at bounding box center [455, 79] width 146 height 8
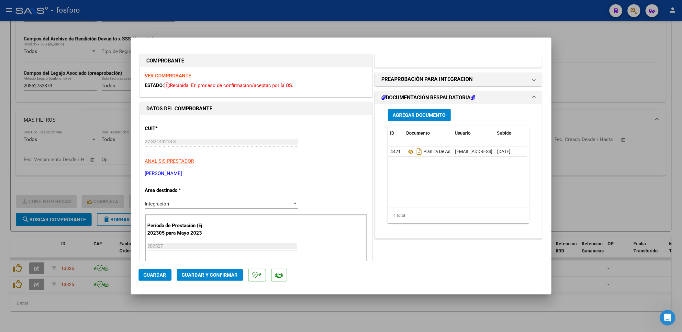
click at [308, 58] on mat-expansion-panel "COMENTARIOS Comentarios De la Obra Social: Comentarios de la Obra Social (no vi…" at bounding box center [459, 61] width 168 height 14
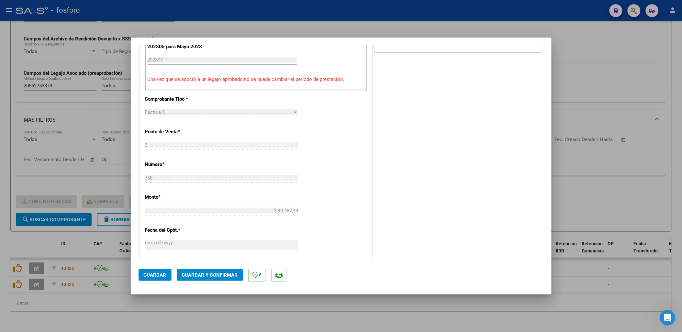
scroll to position [0, 0]
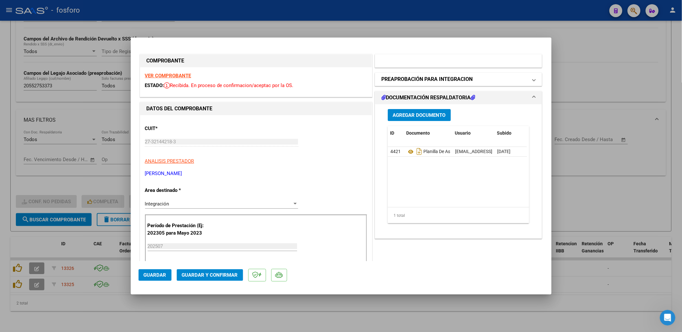
click at [308, 80] on h1 "PREAPROBACIÓN PARA INTEGRACION" at bounding box center [427, 79] width 91 height 8
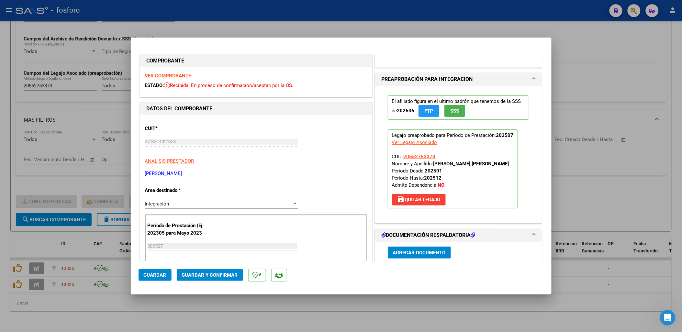
drag, startPoint x: 305, startPoint y: 234, endPoint x: 311, endPoint y: 230, distance: 7.0
click at [308, 232] on div "Período de Prestación (Ej: 202305 para Mayo 2023 202507 Ingrese el Período de P…" at bounding box center [256, 246] width 222 height 62
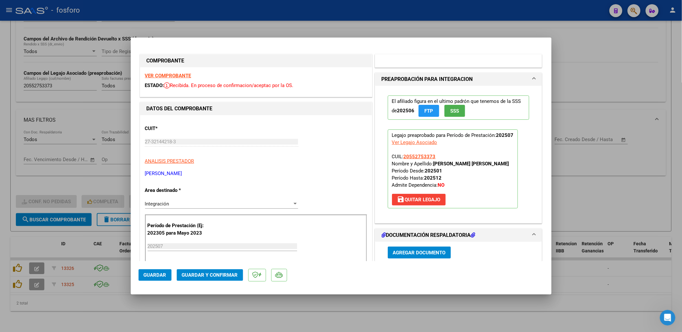
type input "$ 0,00"
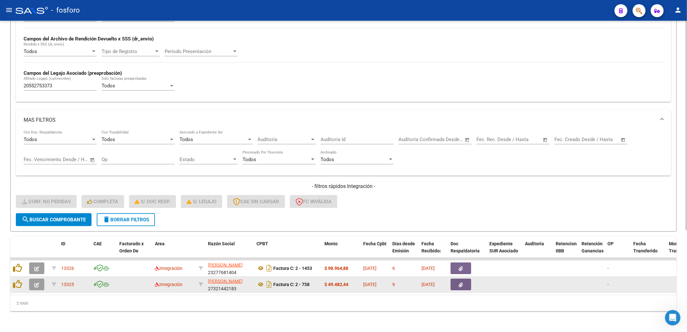
click at [34, 283] on icon "button" at bounding box center [36, 285] width 5 height 5
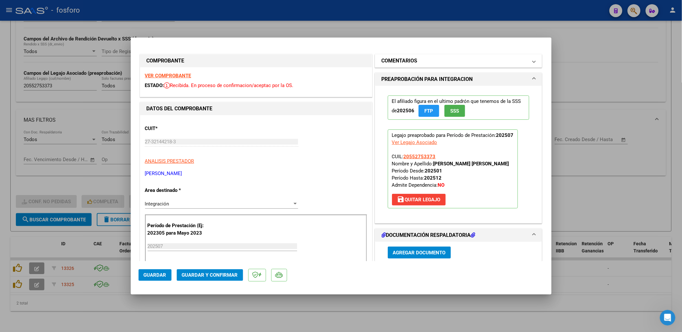
click at [308, 54] on mat-expansion-panel-header "COMENTARIOS" at bounding box center [458, 60] width 167 height 13
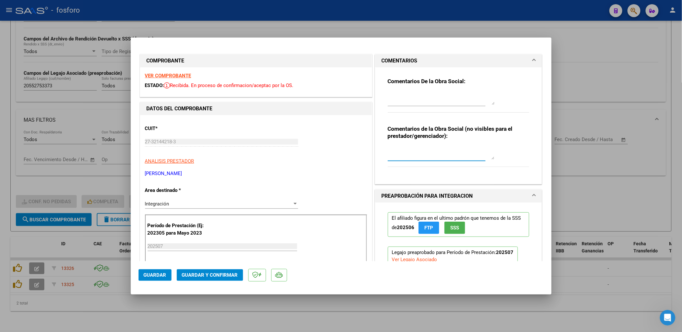
click at [308, 157] on textarea at bounding box center [441, 153] width 107 height 13
click at [308, 148] on textarea "CARGAR CARPETA 202508" at bounding box center [441, 153] width 107 height 13
click at [308, 154] on textarea "CARGAR CARPETA 202508 (NOTIFICADO AL PRESTADOR [DATE])" at bounding box center [441, 153] width 107 height 13
type textarea "CARGAR CARPETA 202508 (NOTIFICADO AL PRESTADOR [DATE])"
click at [160, 276] on span "Guardar" at bounding box center [155, 275] width 23 height 6
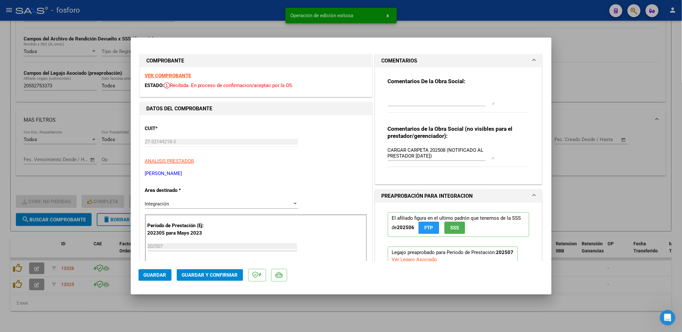
click at [58, 292] on div at bounding box center [341, 166] width 682 height 332
type input "$ 0,00"
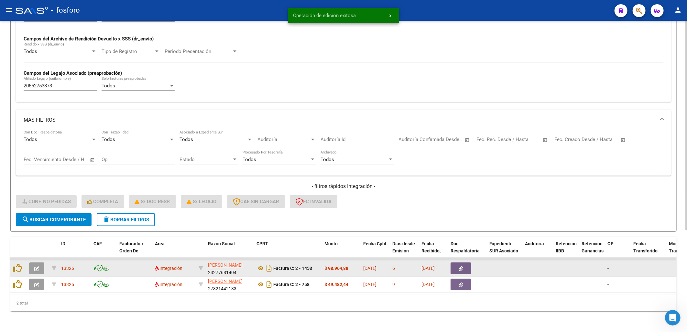
click at [41, 266] on button "button" at bounding box center [36, 268] width 15 height 12
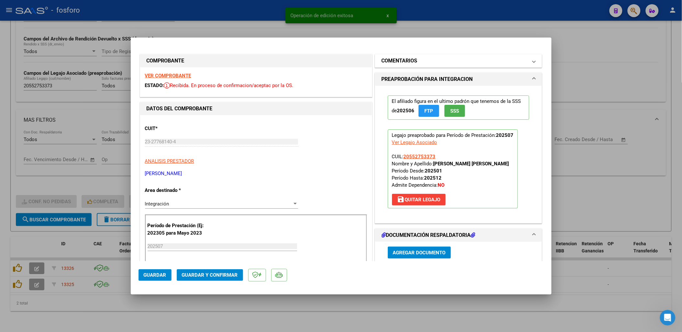
click at [308, 61] on mat-panel-title "COMENTARIOS" at bounding box center [455, 61] width 146 height 8
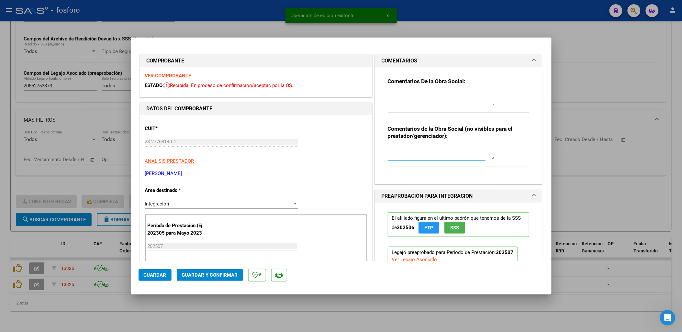
click at [308, 147] on textarea at bounding box center [441, 153] width 107 height 13
paste textarea "CARGAR CARPETA 202508 (NOTIFICADO AL PRESTADOR [DATE])"
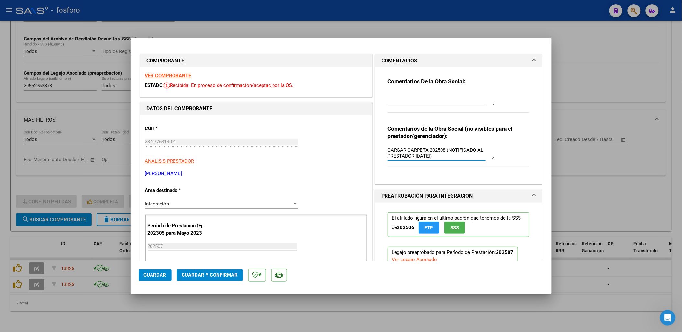
type textarea "CARGAR CARPETA 202508 (NOTIFICADO AL PRESTADOR [DATE])"
click at [155, 275] on span "Guardar" at bounding box center [155, 275] width 23 height 6
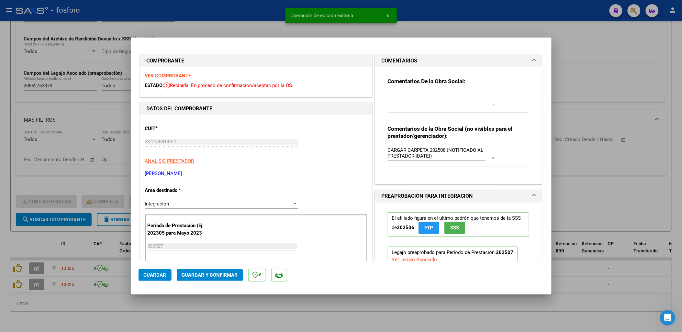
click at [93, 327] on div at bounding box center [341, 166] width 682 height 332
type input "$ 0,00"
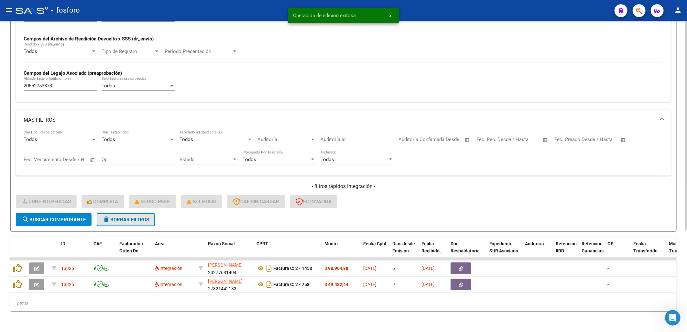
click at [147, 217] on span "delete Borrar Filtros" at bounding box center [126, 220] width 47 height 6
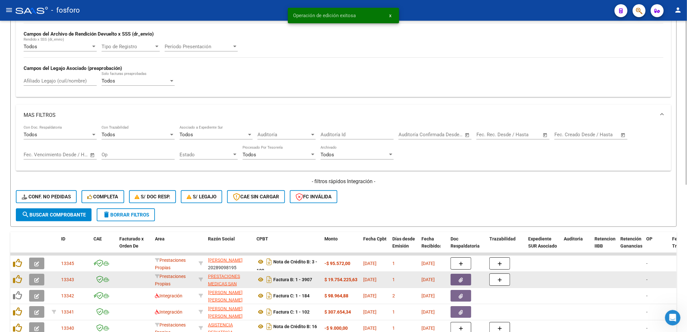
scroll to position [1, 0]
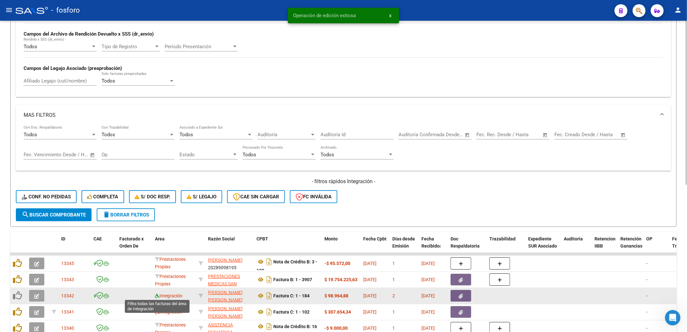
click at [156, 297] on icon at bounding box center [157, 296] width 5 height 5
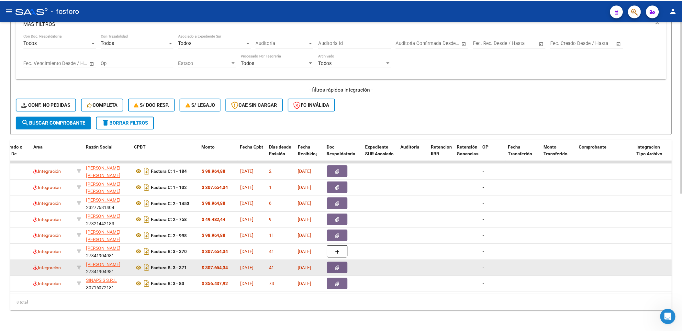
scroll to position [0, 0]
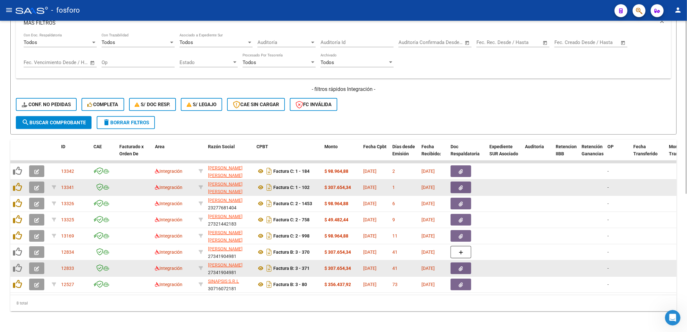
click at [34, 185] on icon "button" at bounding box center [36, 187] width 5 height 5
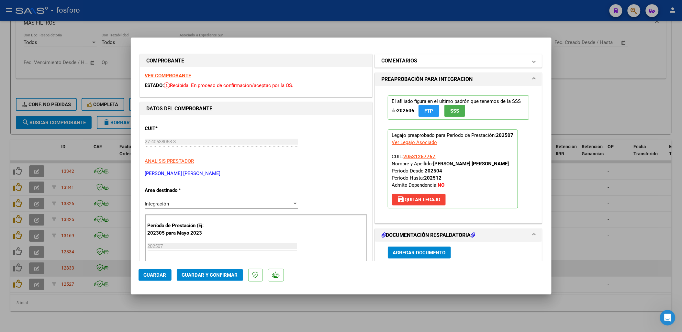
click at [308, 60] on mat-panel-title "COMENTARIOS" at bounding box center [455, 61] width 146 height 8
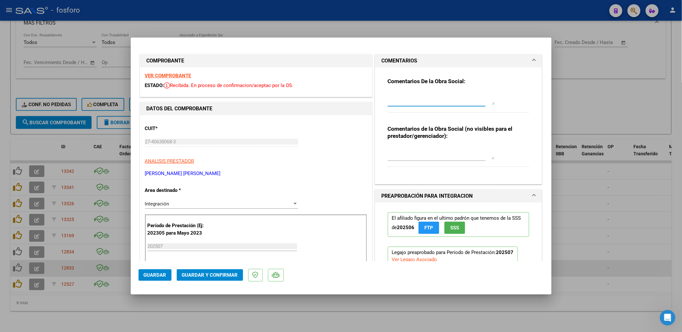
click at [308, 99] on textarea at bounding box center [441, 98] width 107 height 13
click at [308, 156] on textarea at bounding box center [441, 153] width 107 height 13
paste textarea "CARGAR CARPETA 202508 (NOTIFICADO AL PRESTADOR [DATE])"
type textarea "CARGAR CARPETA 202508 (NOTIFICADO AL PRESTADOR [DATE])"
click at [152, 272] on span "Guardar" at bounding box center [155, 275] width 23 height 6
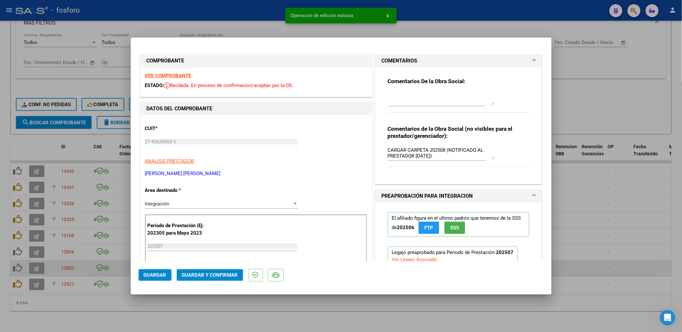
click at [73, 310] on div at bounding box center [341, 166] width 682 height 332
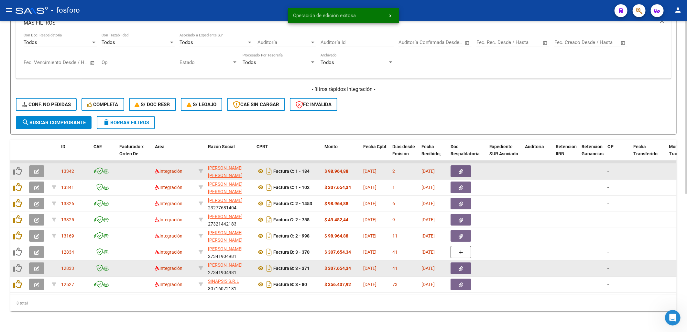
click at [33, 167] on button "button" at bounding box center [36, 171] width 15 height 12
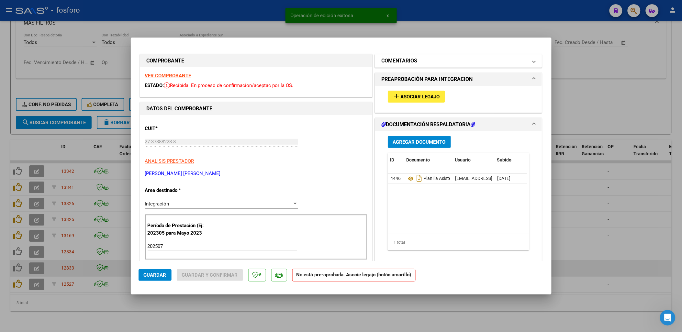
click at [308, 60] on h1 "COMENTARIOS" at bounding box center [400, 61] width 36 height 8
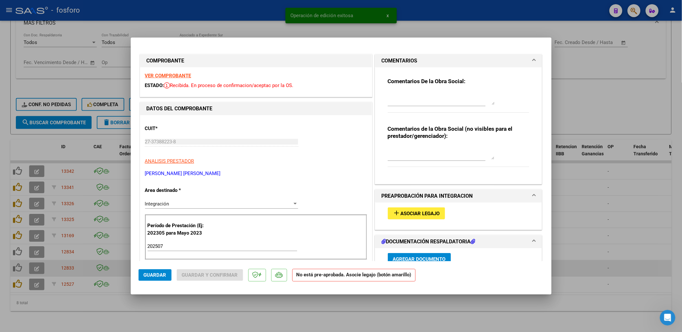
click at [308, 160] on div at bounding box center [441, 153] width 107 height 16
paste textarea "CARGAR CARPETA 202508 (NOTIFICADO AL PRESTADOR [DATE])"
type textarea "CARGAR CARPETA 202508 (NOTIFICADO AL PRESTADOR [DATE])"
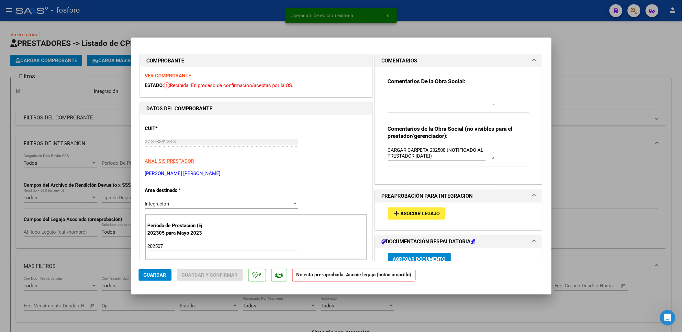
scroll to position [248, 0]
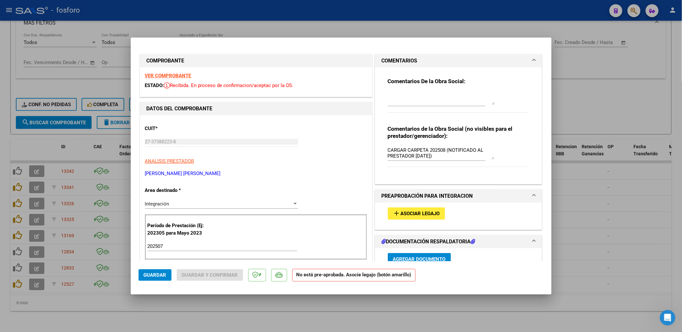
click at [345, 164] on p "ANALISIS PRESTADOR" at bounding box center [256, 161] width 222 height 7
click at [151, 277] on span "Guardar" at bounding box center [155, 275] width 23 height 6
click at [147, 311] on div at bounding box center [341, 166] width 682 height 332
type input "$ 0,00"
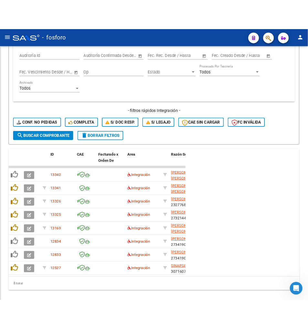
scroll to position [289, 0]
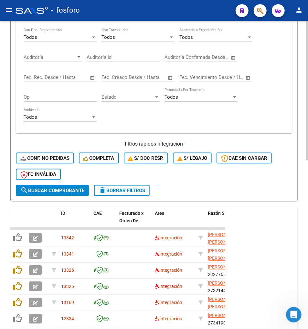
click at [284, 87] on div "Todos Con Doc. Respaldatoria Todos Con Trazabilidad Todos Asociado a Expediente…" at bounding box center [154, 78] width 261 height 100
click at [15, 14] on mat-toolbar "menu - fosforo person" at bounding box center [154, 10] width 308 height 21
click at [2, 6] on mat-toolbar "menu - fosforo person" at bounding box center [154, 10] width 308 height 21
click at [8, 15] on button "menu" at bounding box center [9, 10] width 13 height 13
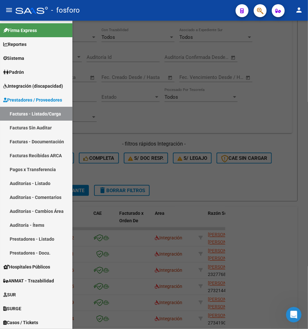
click at [212, 106] on div at bounding box center [154, 175] width 308 height 308
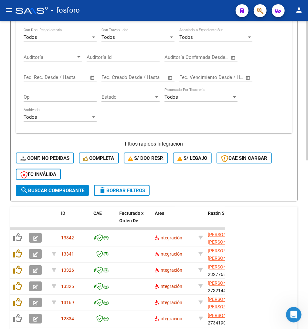
click at [274, 41] on div "Todos Con Doc. Respaldatoria Todos Con Trazabilidad Todos Asociado a Expediente…" at bounding box center [154, 78] width 261 height 100
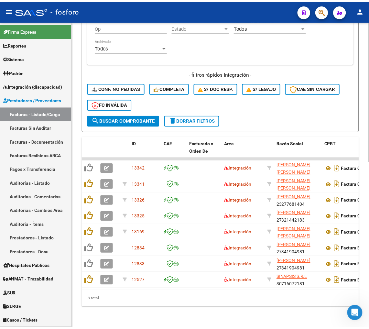
scroll to position [363, 0]
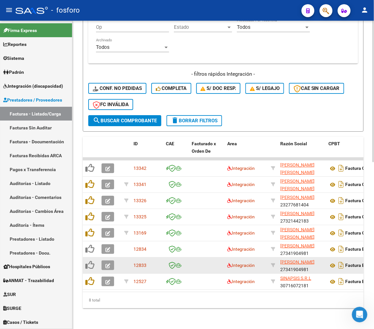
click at [161, 259] on datatable-body-cell "12833" at bounding box center [147, 266] width 32 height 16
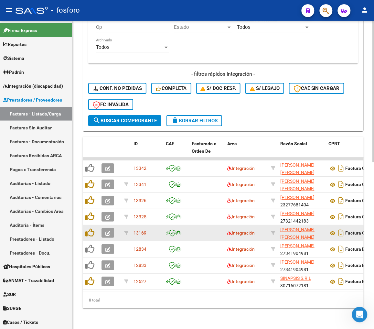
click at [212, 225] on datatable-body-cell at bounding box center [207, 233] width 36 height 16
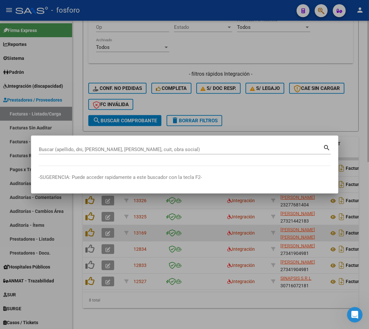
paste input "27373882238"
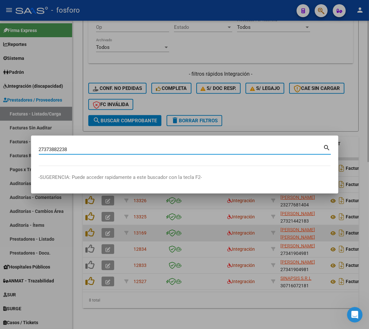
type input "27373882238"
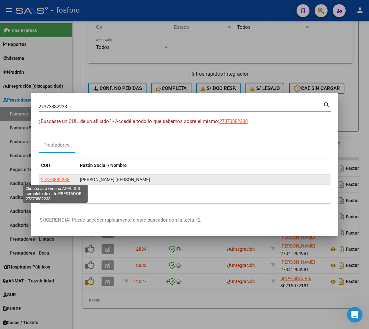
click at [66, 178] on span "27373882238" at bounding box center [55, 179] width 28 height 5
type textarea "27373882238"
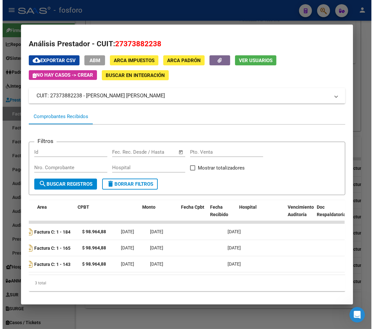
scroll to position [0, 97]
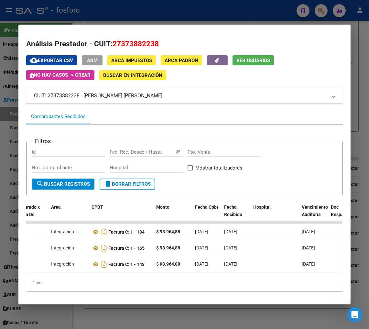
click at [319, 62] on div "cloud_download Exportar CSV ABM ARCA Impuestos ARCA Padrón Ver Usuarios No hay …" at bounding box center [184, 67] width 317 height 25
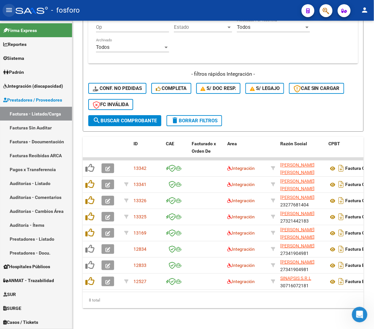
click at [9, 10] on mat-icon "menu" at bounding box center [9, 10] width 8 height 8
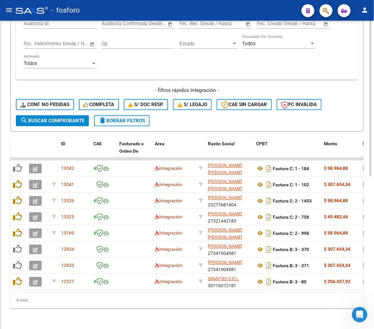
scroll to position [303, 0]
